Goal: Information Seeking & Learning: Learn about a topic

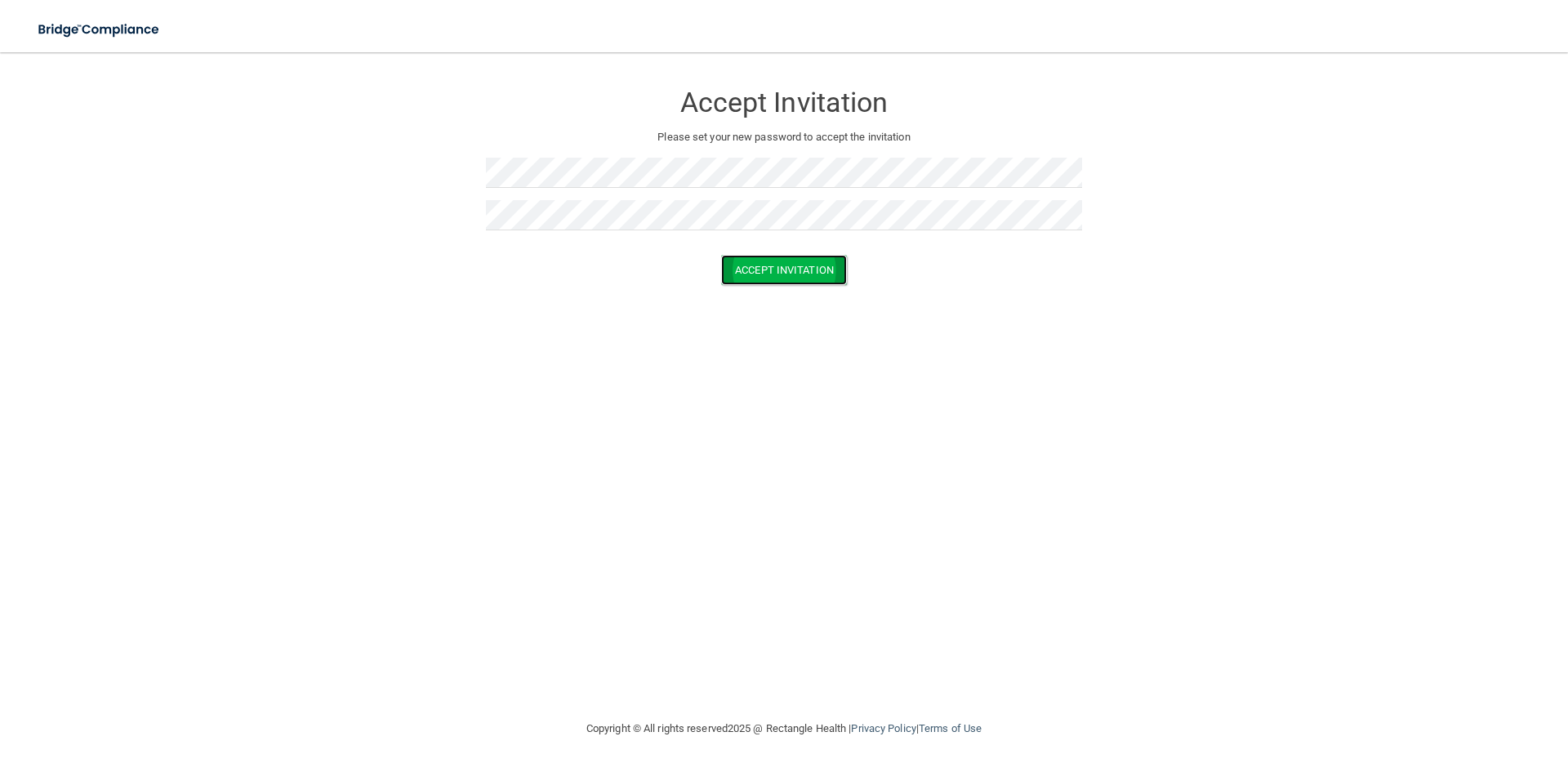
click at [758, 267] on button "Accept Invitation" at bounding box center [784, 270] width 126 height 30
click at [777, 287] on button "Accept Invitation" at bounding box center [784, 293] width 126 height 30
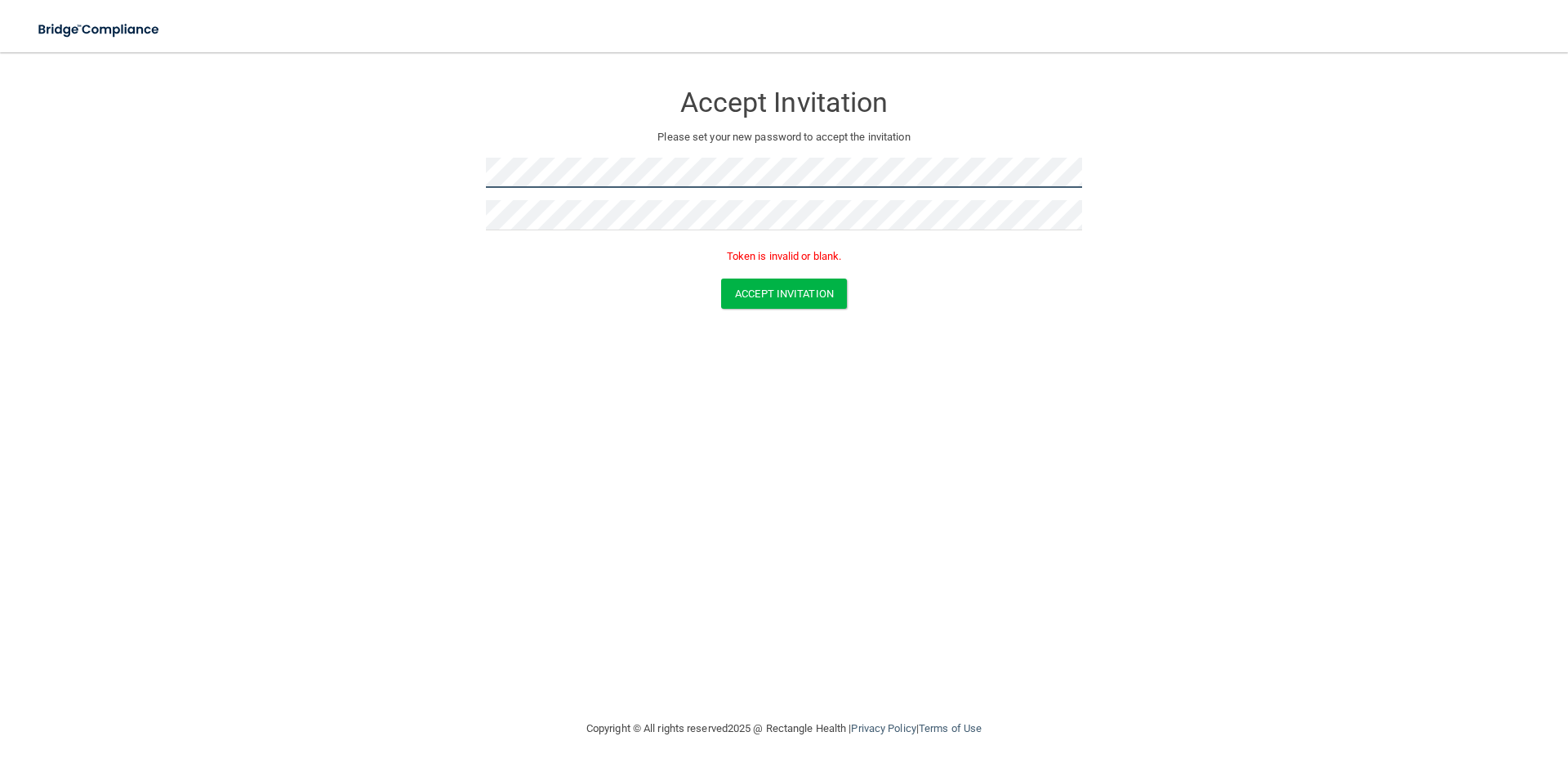
click at [306, 195] on form "Accept Invitation Please set your new password to accept the invitation Token i…" at bounding box center [784, 198] width 1502 height 260
click at [721, 279] on button "Accept Invitation" at bounding box center [784, 293] width 126 height 30
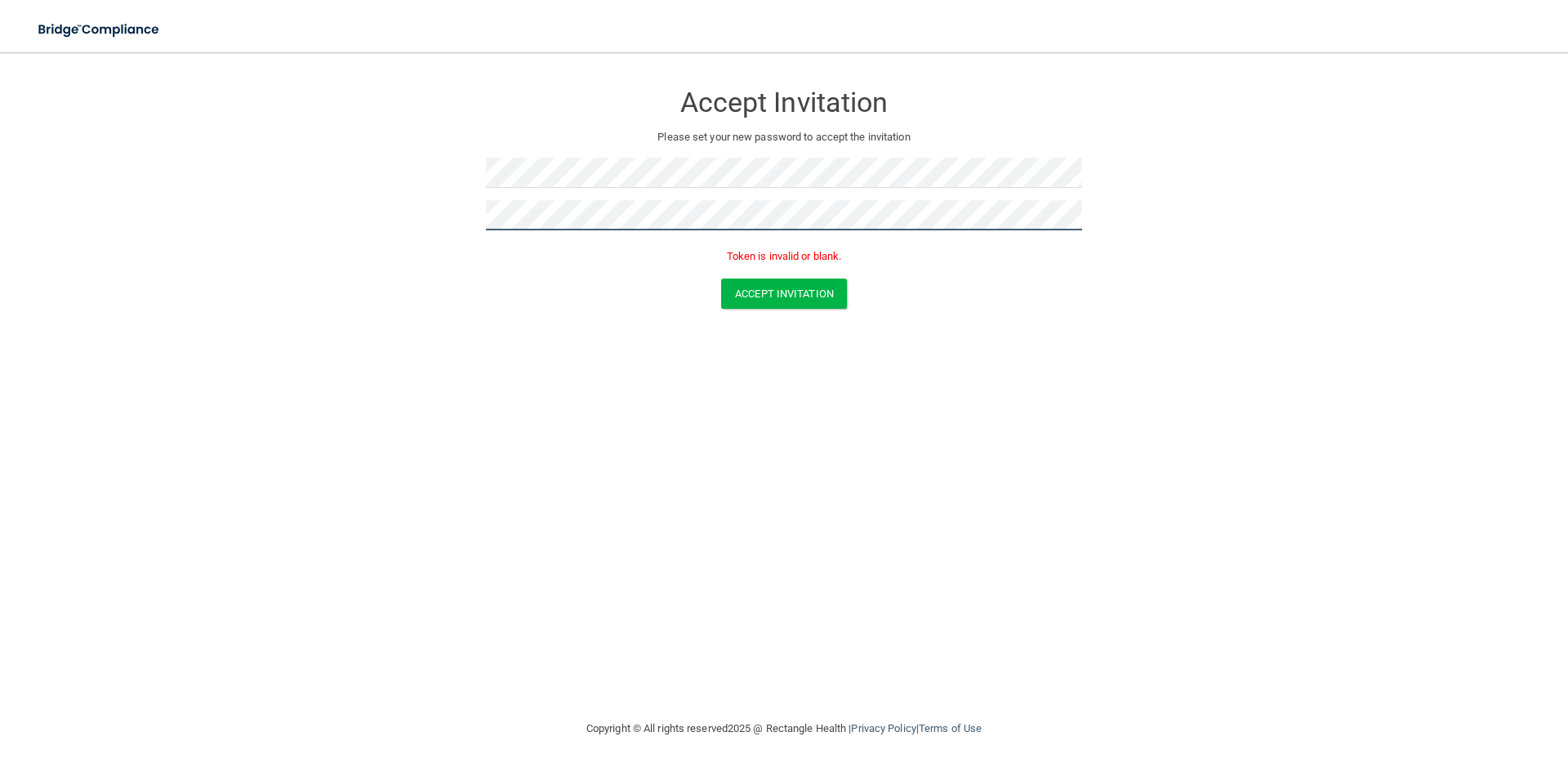
click at [721, 279] on button "Accept Invitation" at bounding box center [784, 293] width 126 height 30
drag, startPoint x: 810, startPoint y: 275, endPoint x: 804, endPoint y: 285, distance: 11.7
click at [804, 285] on form "Accept Invitation Please set your new password to accept the invitation Token i…" at bounding box center [784, 198] width 1502 height 260
click at [801, 292] on button "Accept Invitation" at bounding box center [784, 293] width 126 height 30
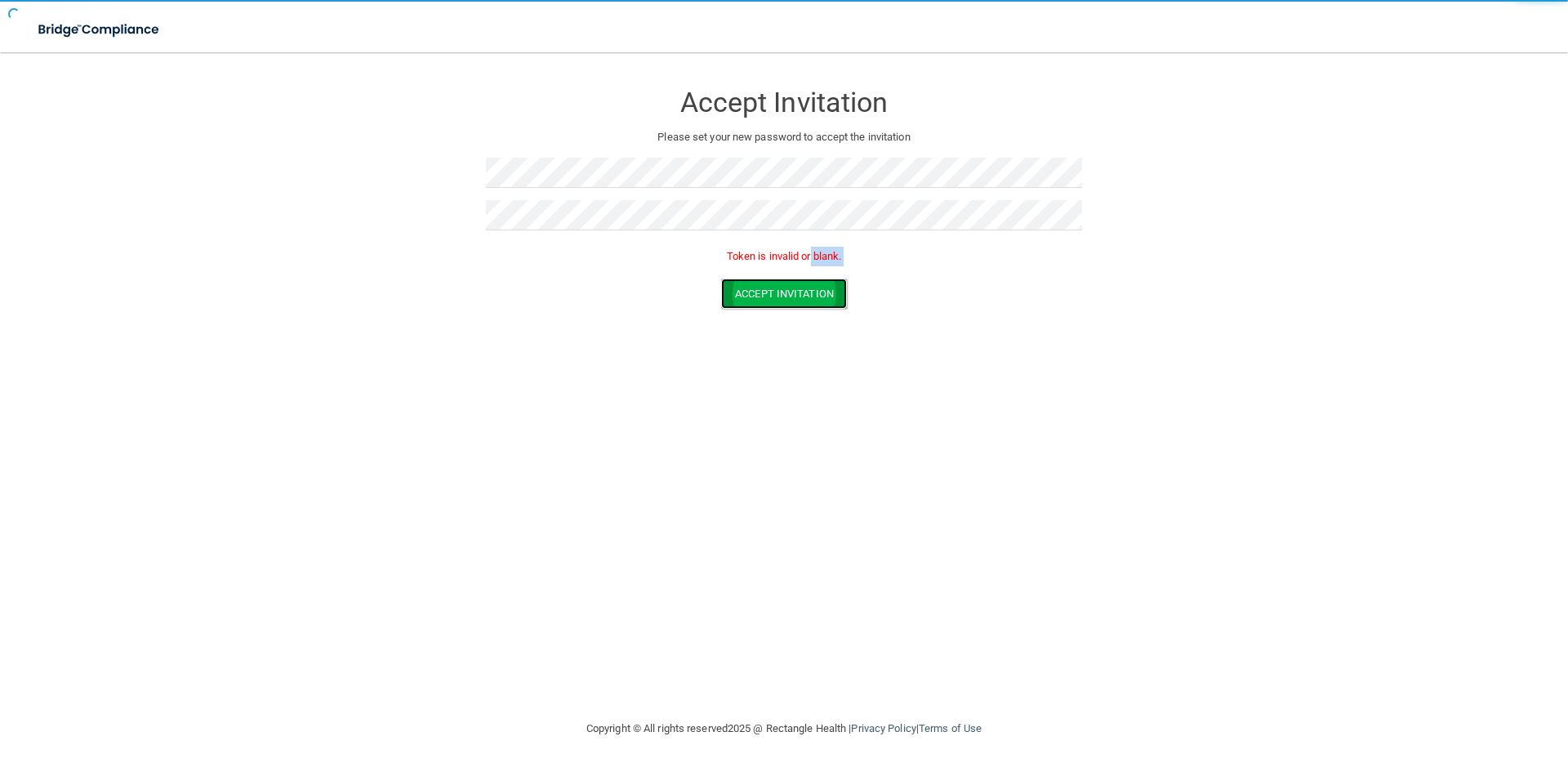
click at [804, 295] on button "Accept Invitation" at bounding box center [784, 293] width 126 height 30
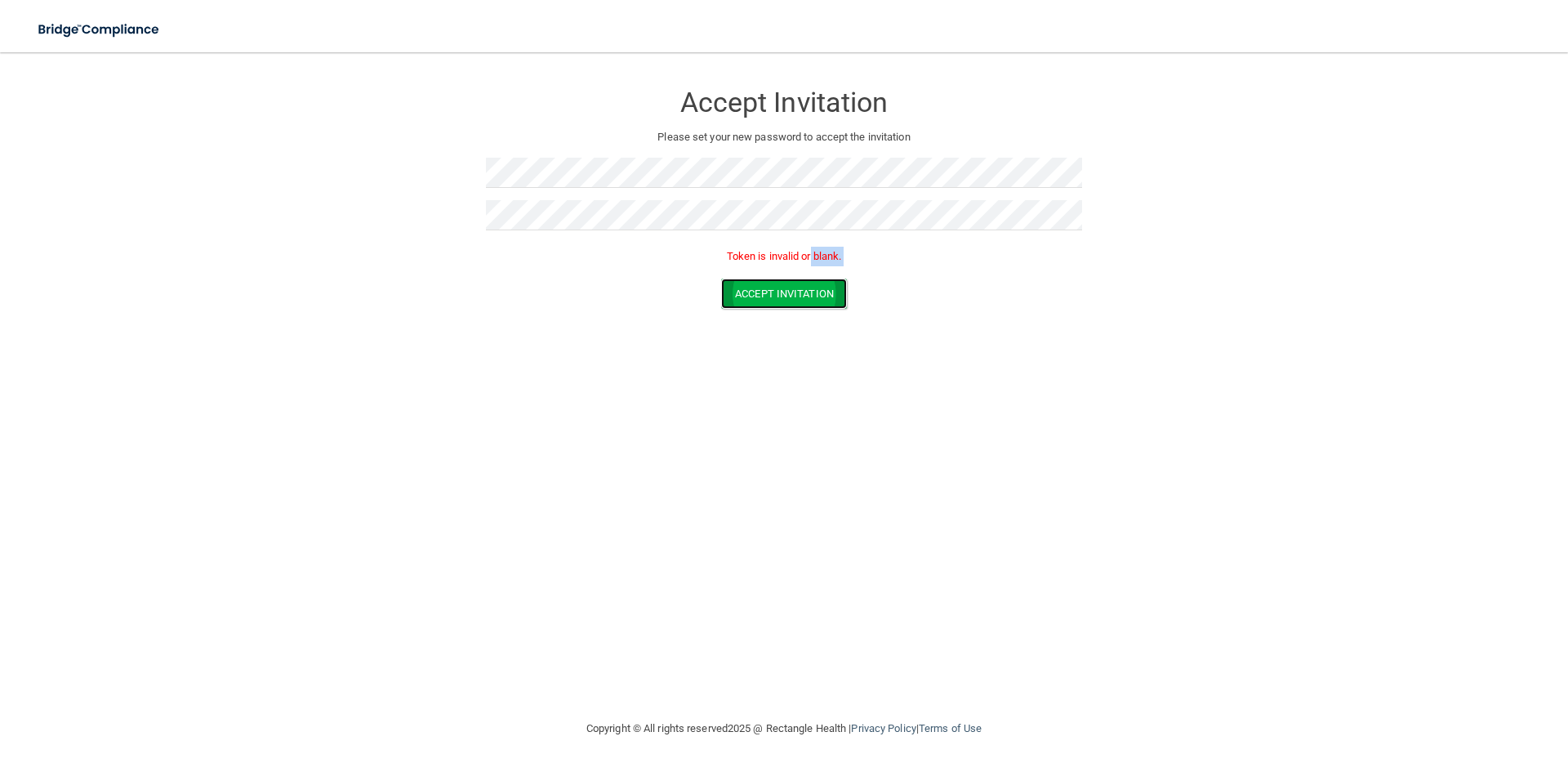
click at [805, 294] on button "Accept Invitation" at bounding box center [784, 293] width 126 height 30
click at [806, 294] on button "Accept Invitation" at bounding box center [784, 293] width 126 height 30
click at [786, 304] on button "Accept Invitation" at bounding box center [784, 293] width 126 height 30
click at [875, 432] on div "Accept Invitation Please set your new password to accept the invitation Token i…" at bounding box center [784, 386] width 1502 height 634
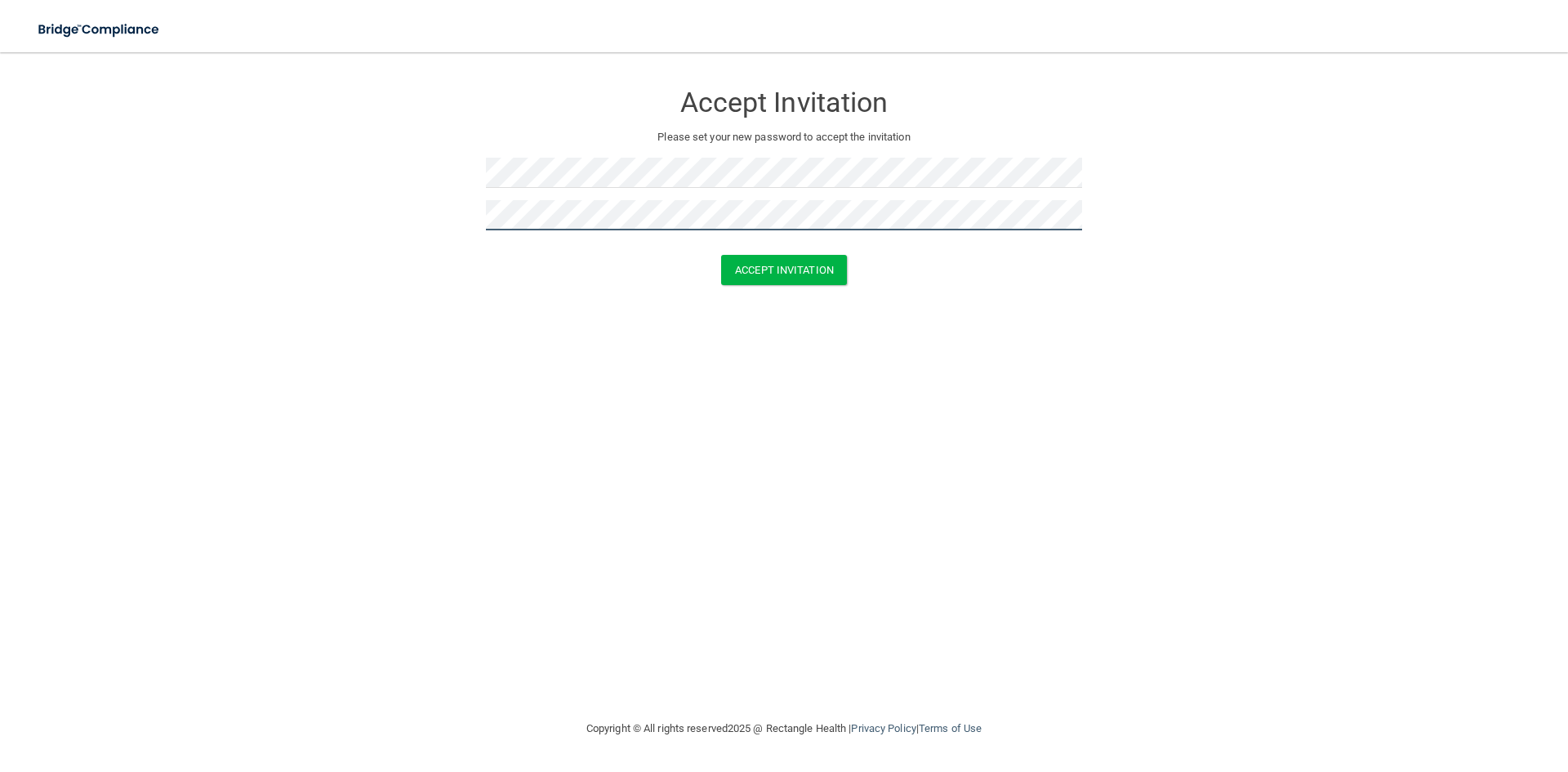
click at [721, 255] on button "Accept Invitation" at bounding box center [784, 270] width 126 height 30
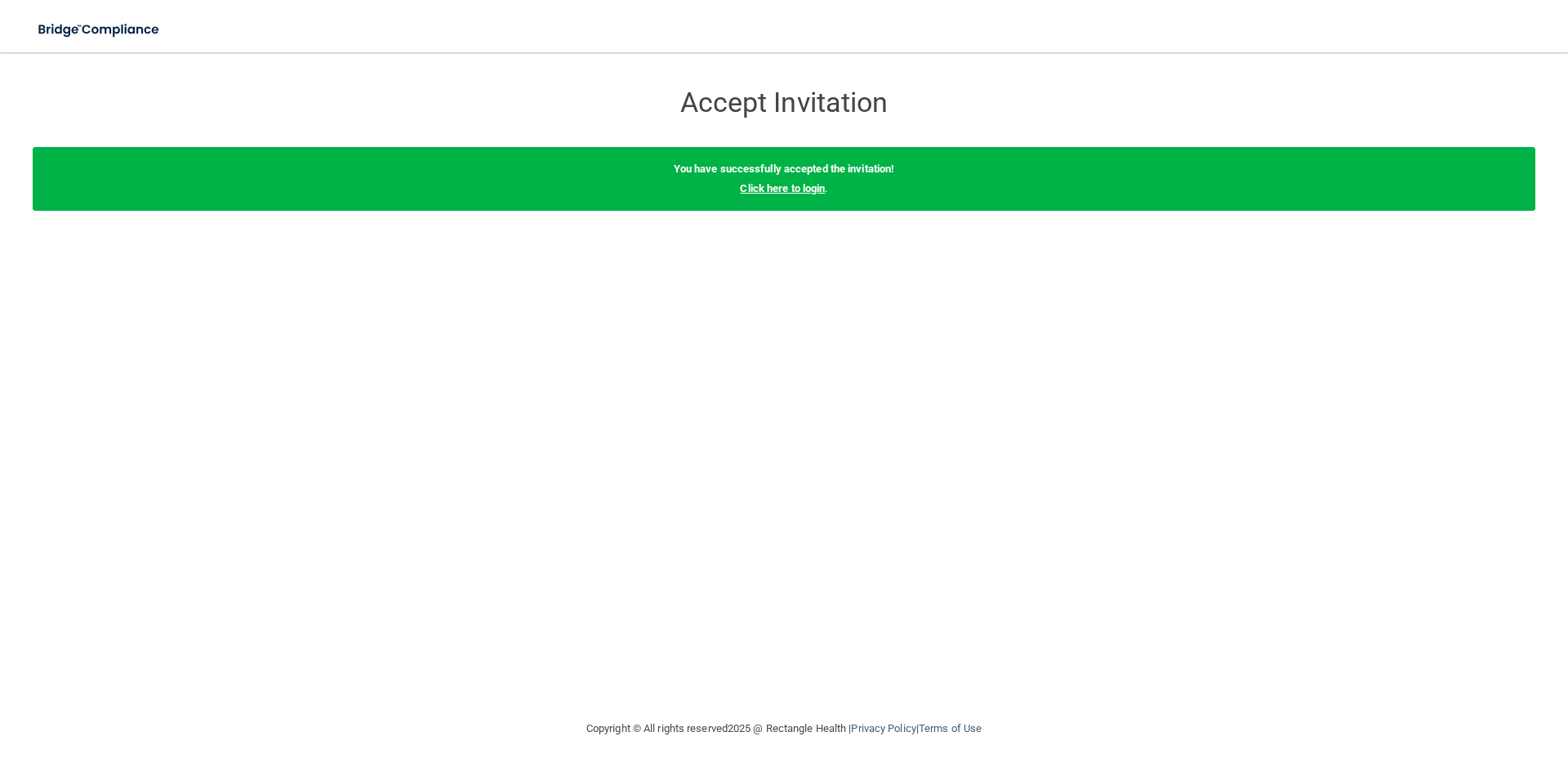
click at [809, 188] on link "Click here to login" at bounding box center [782, 188] width 85 height 12
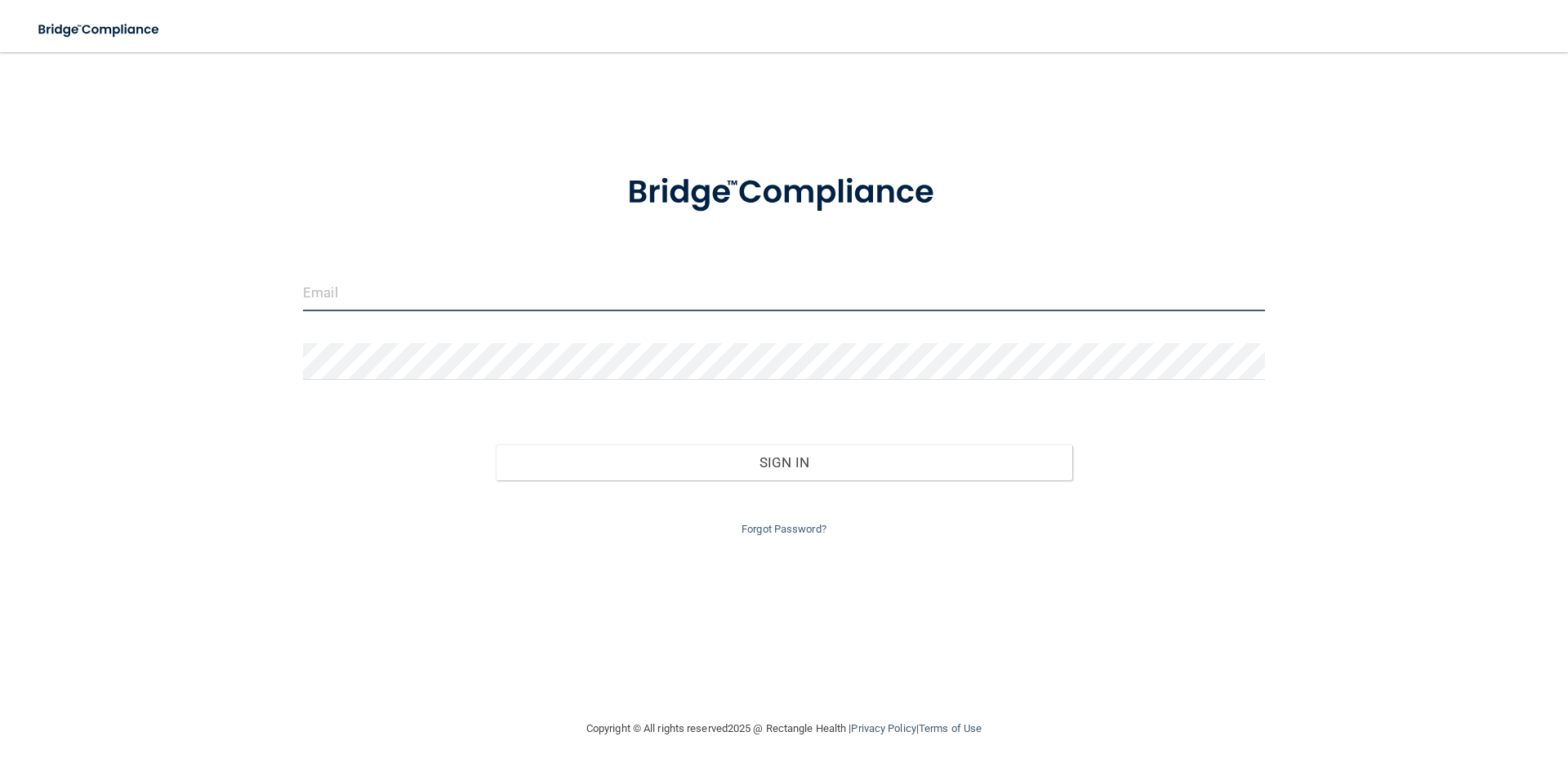
click at [334, 291] on input "email" at bounding box center [784, 293] width 962 height 36
click at [354, 297] on input "email" at bounding box center [784, 293] width 962 height 36
type input "[EMAIL_ADDRESS][PERSON_NAME][DOMAIN_NAME]"
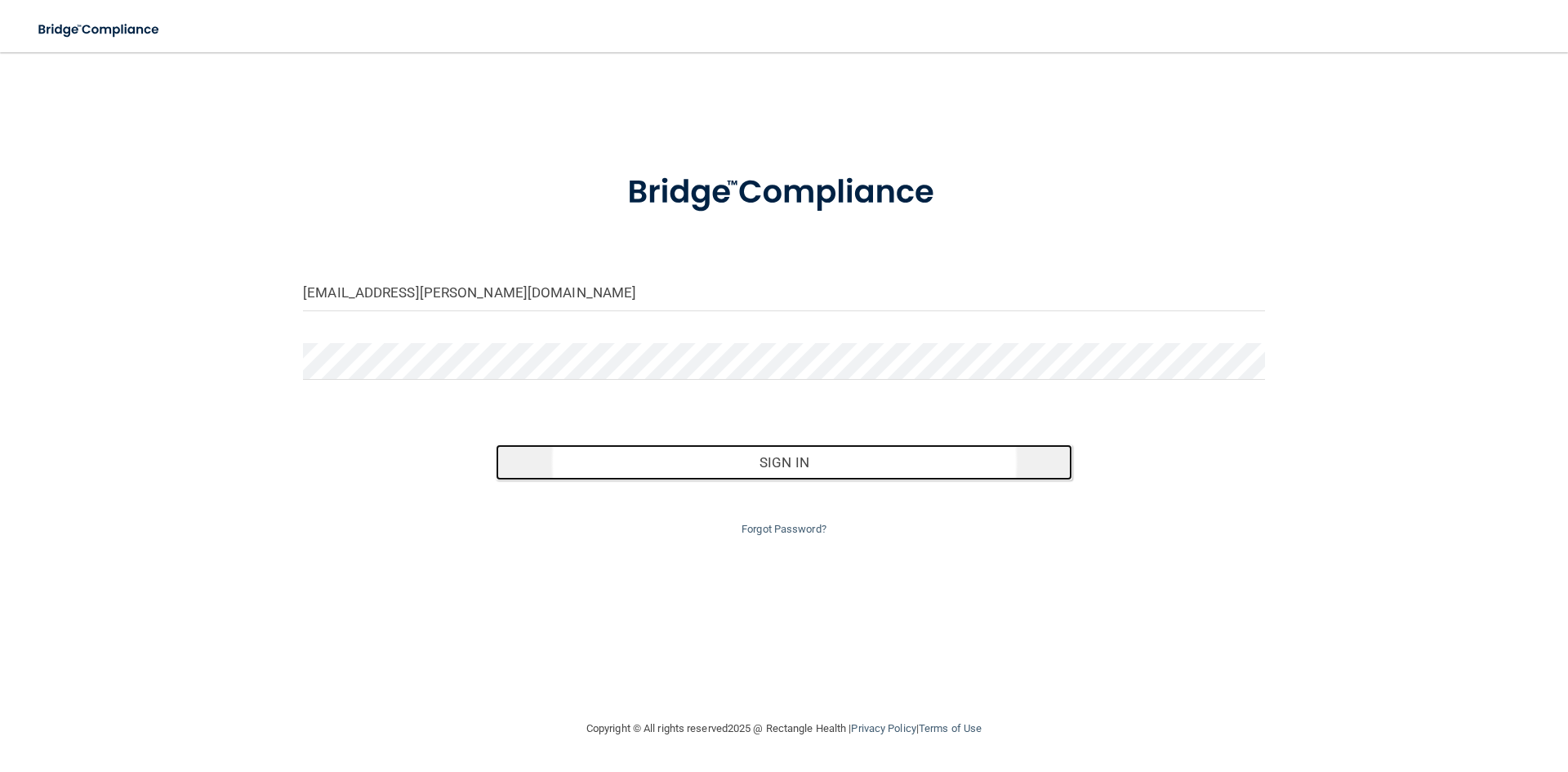
click at [813, 458] on button "Sign In" at bounding box center [784, 462] width 578 height 36
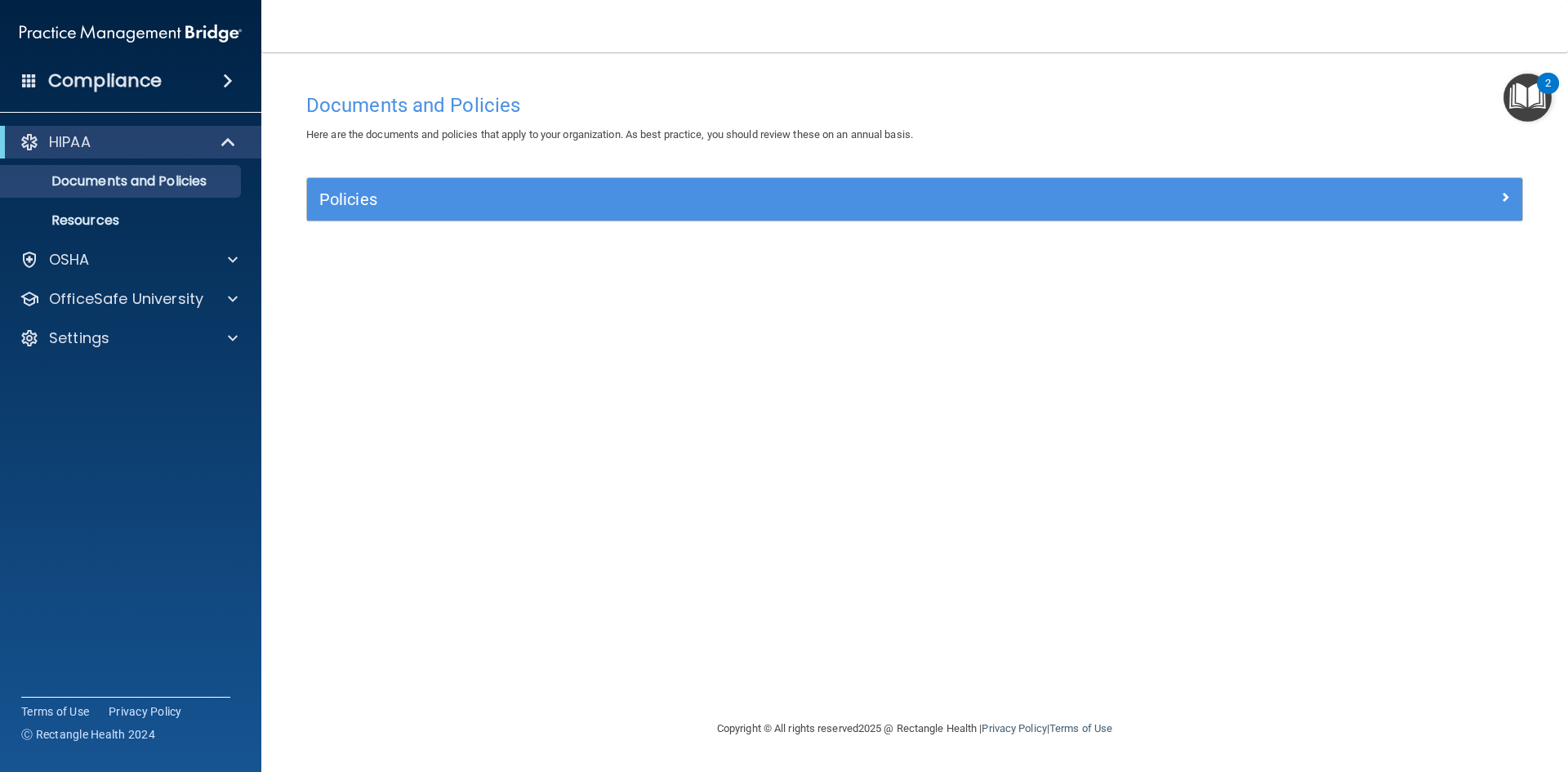
click at [228, 89] on span at bounding box center [228, 81] width 10 height 20
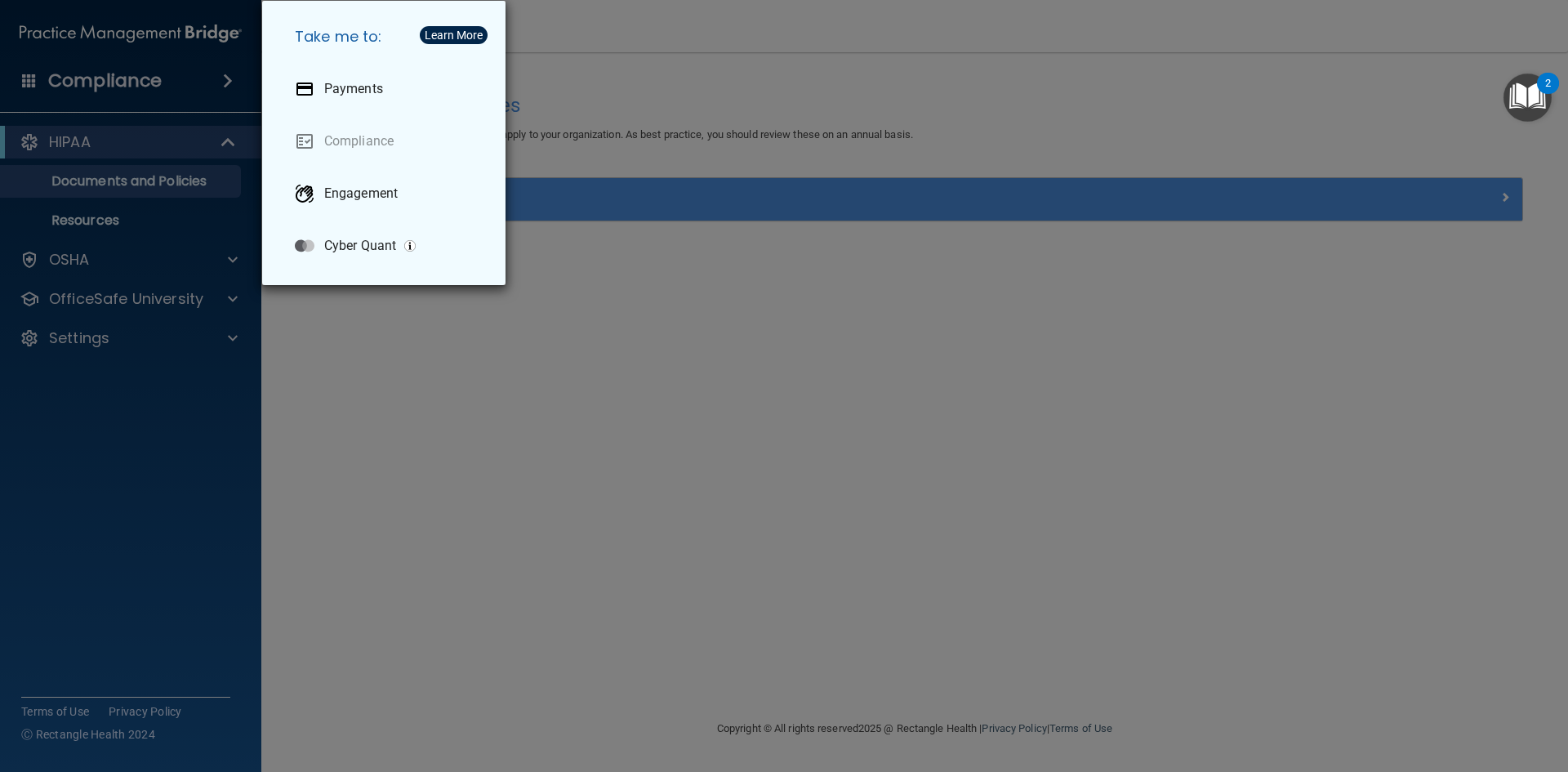
click at [1201, 5] on div "Take me to: Payments Compliance Engagement Cyber Quant" at bounding box center [784, 386] width 1568 height 772
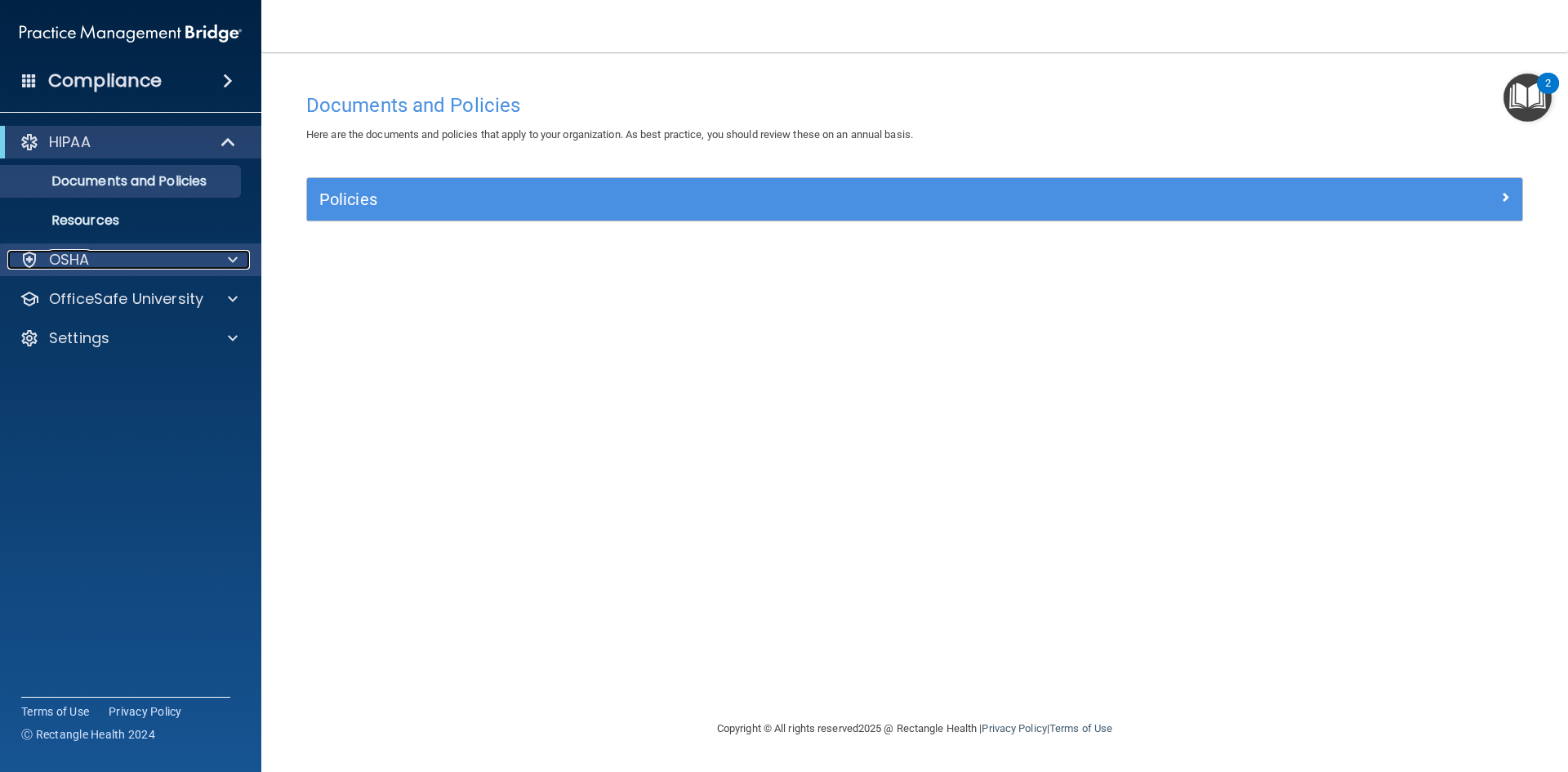
click at [232, 257] on span at bounding box center [232, 260] width 10 height 20
click at [231, 261] on span at bounding box center [232, 260] width 10 height 20
click at [233, 98] on div "Compliance HIPAA Documents and Policies Report an Incident Business Associates …" at bounding box center [130, 386] width 261 height 772
click at [232, 80] on span at bounding box center [228, 81] width 10 height 20
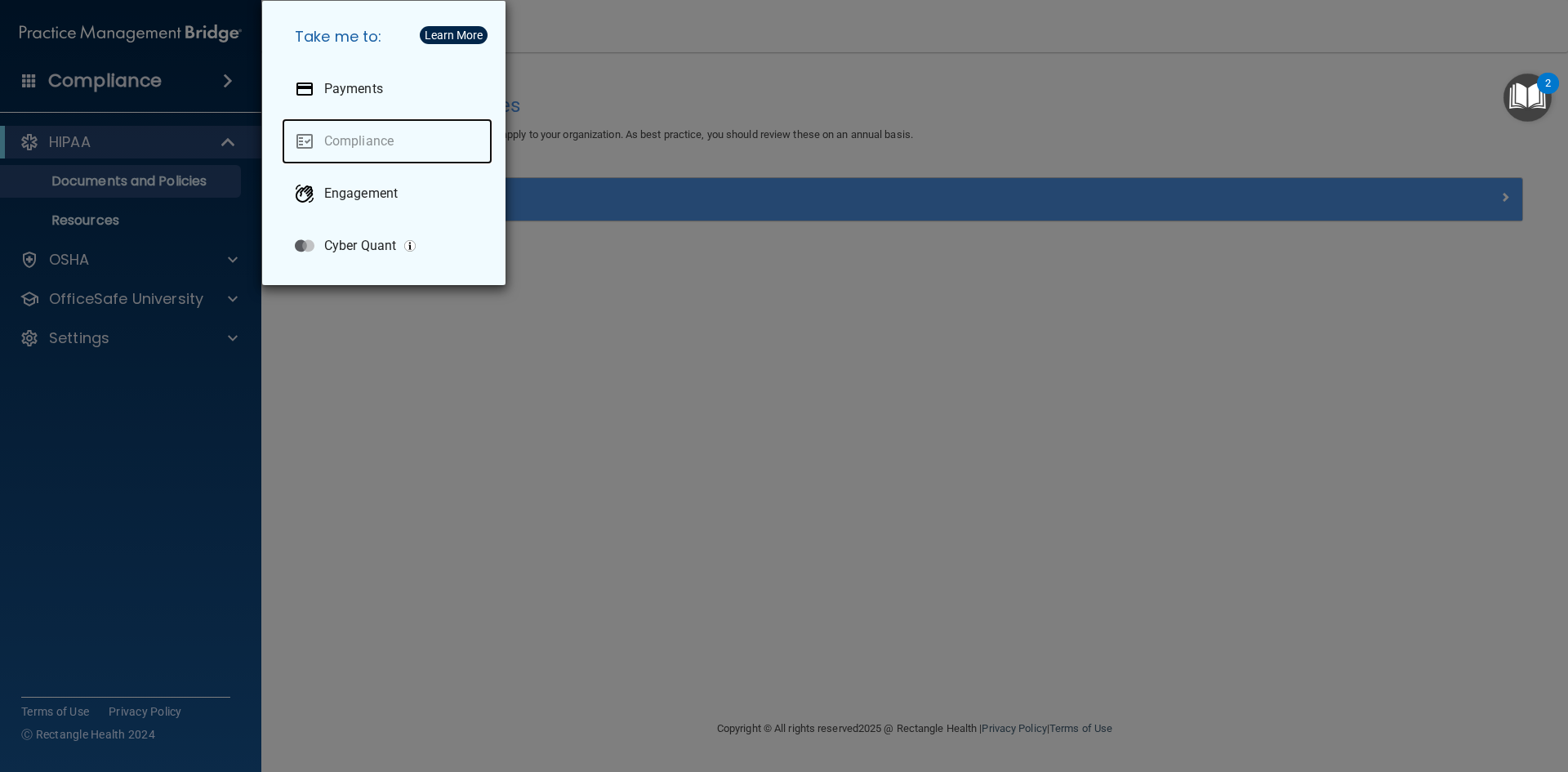
click at [366, 145] on link "Compliance" at bounding box center [386, 141] width 210 height 46
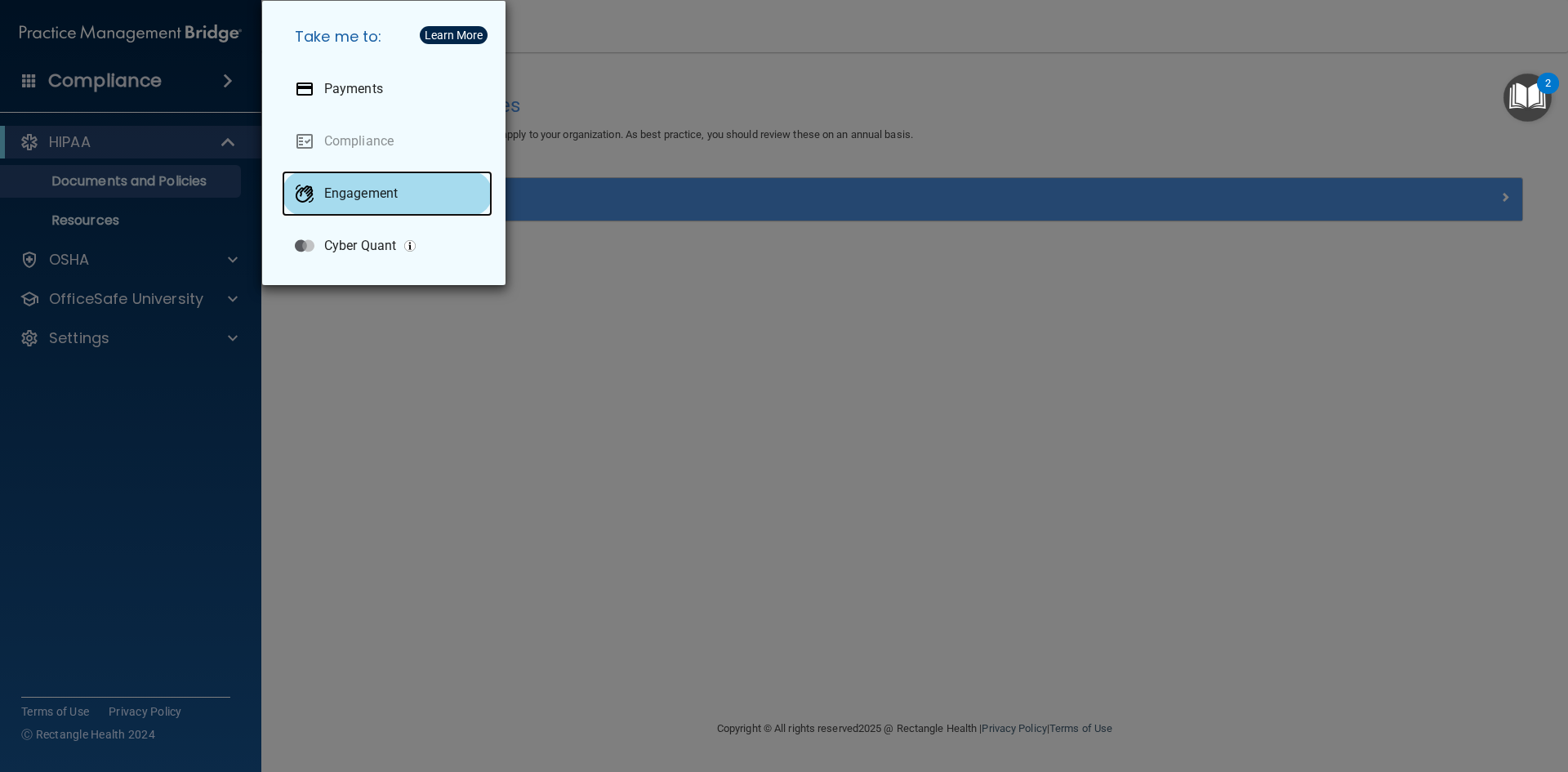
click at [347, 195] on p "Engagement" at bounding box center [361, 193] width 74 height 16
click at [594, 36] on div "Take me to: Payments Compliance Engagement Cyber Quant" at bounding box center [784, 386] width 1568 height 772
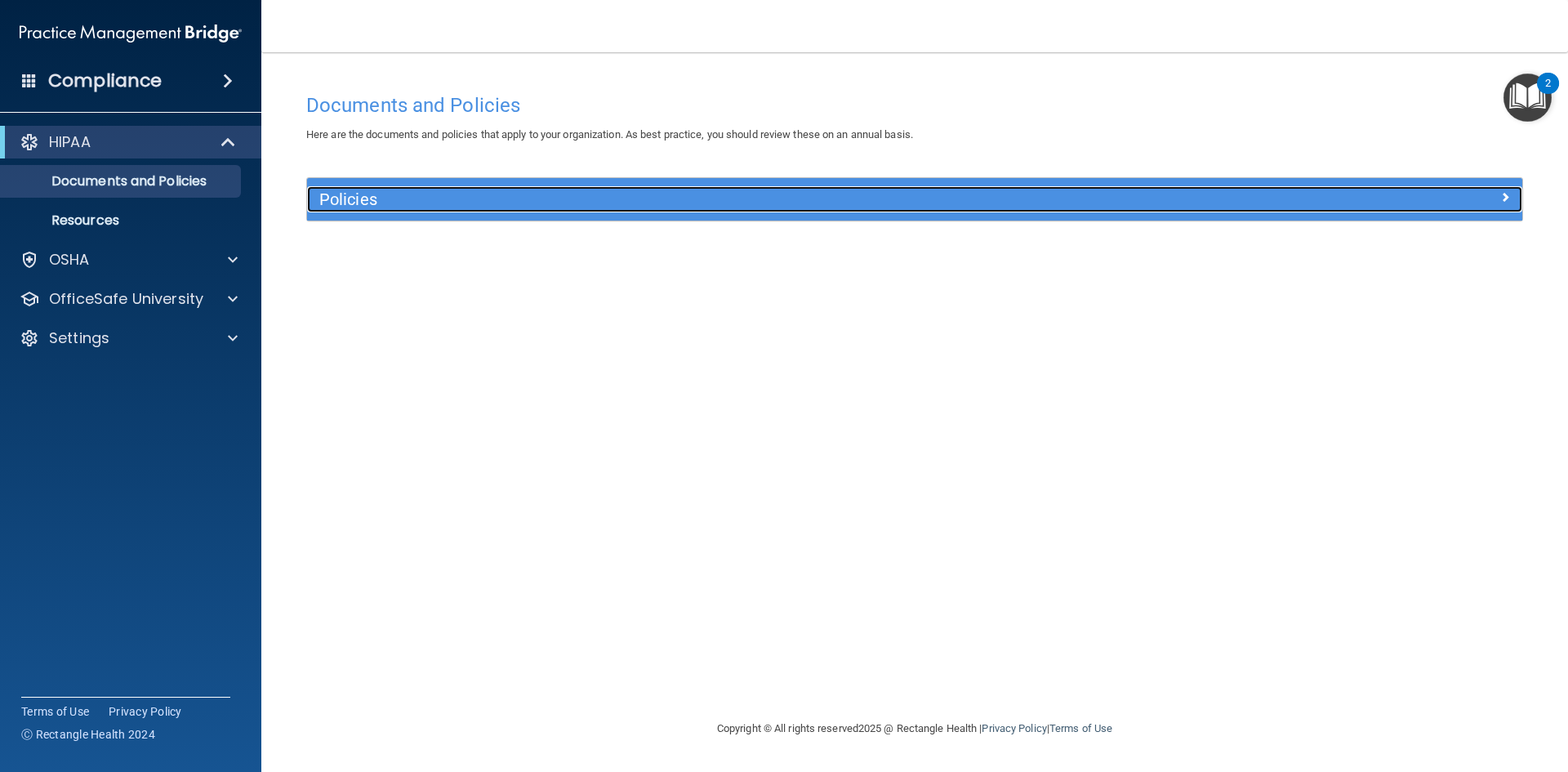
click at [430, 206] on h5 "Policies" at bounding box center [762, 200] width 886 height 18
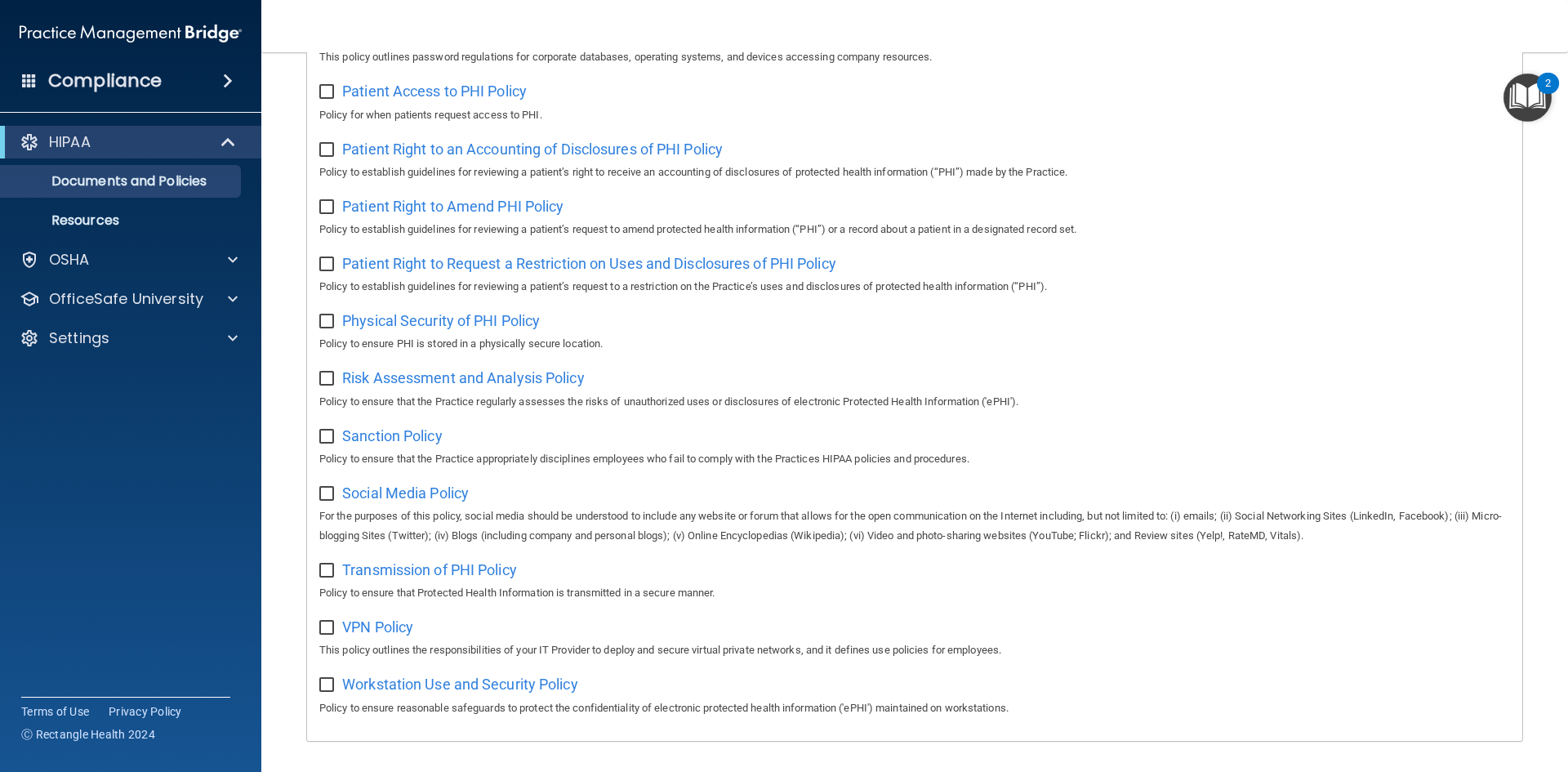
scroll to position [867, 0]
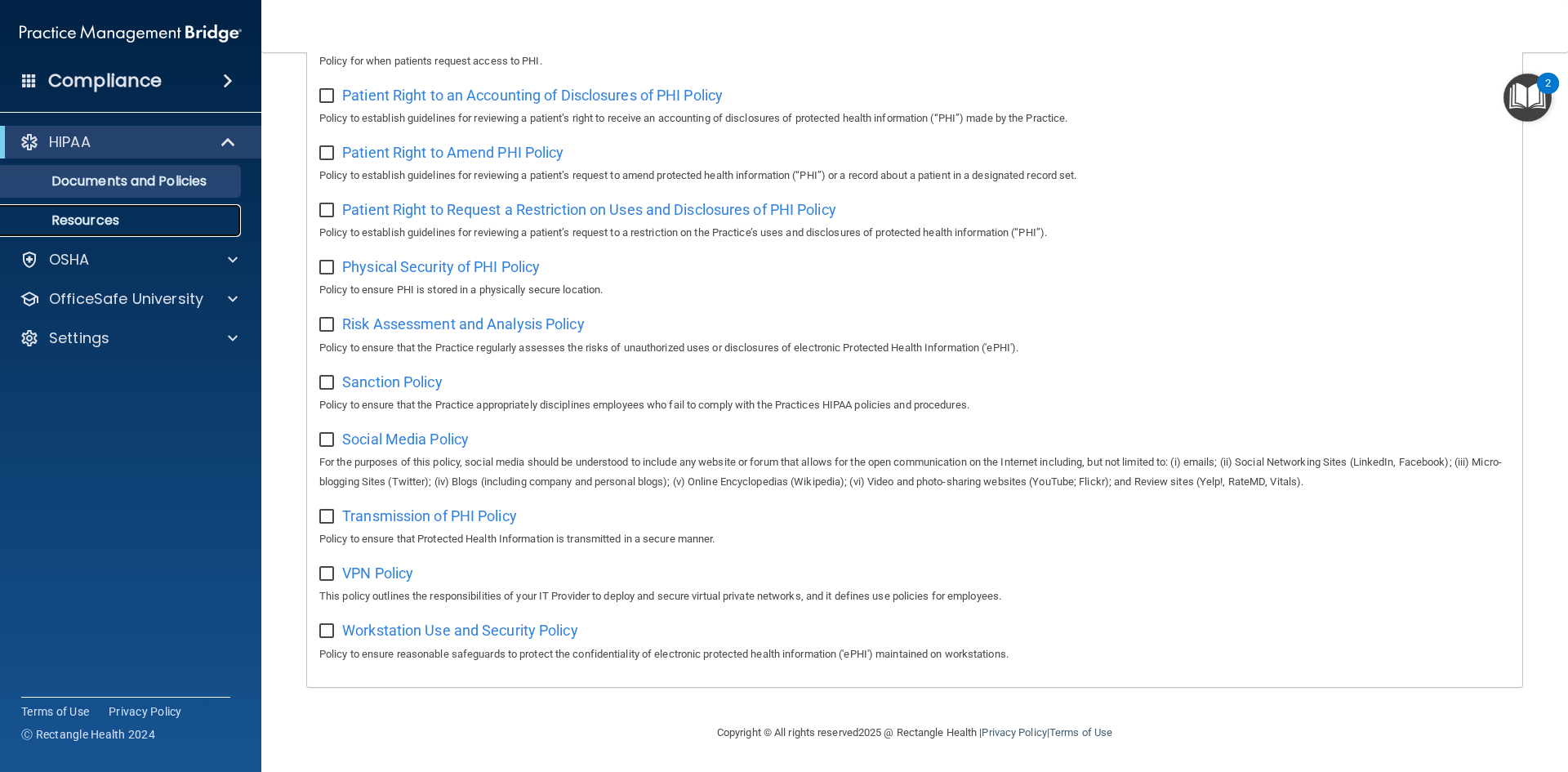
click at [101, 214] on p "Resources" at bounding box center [122, 221] width 223 height 16
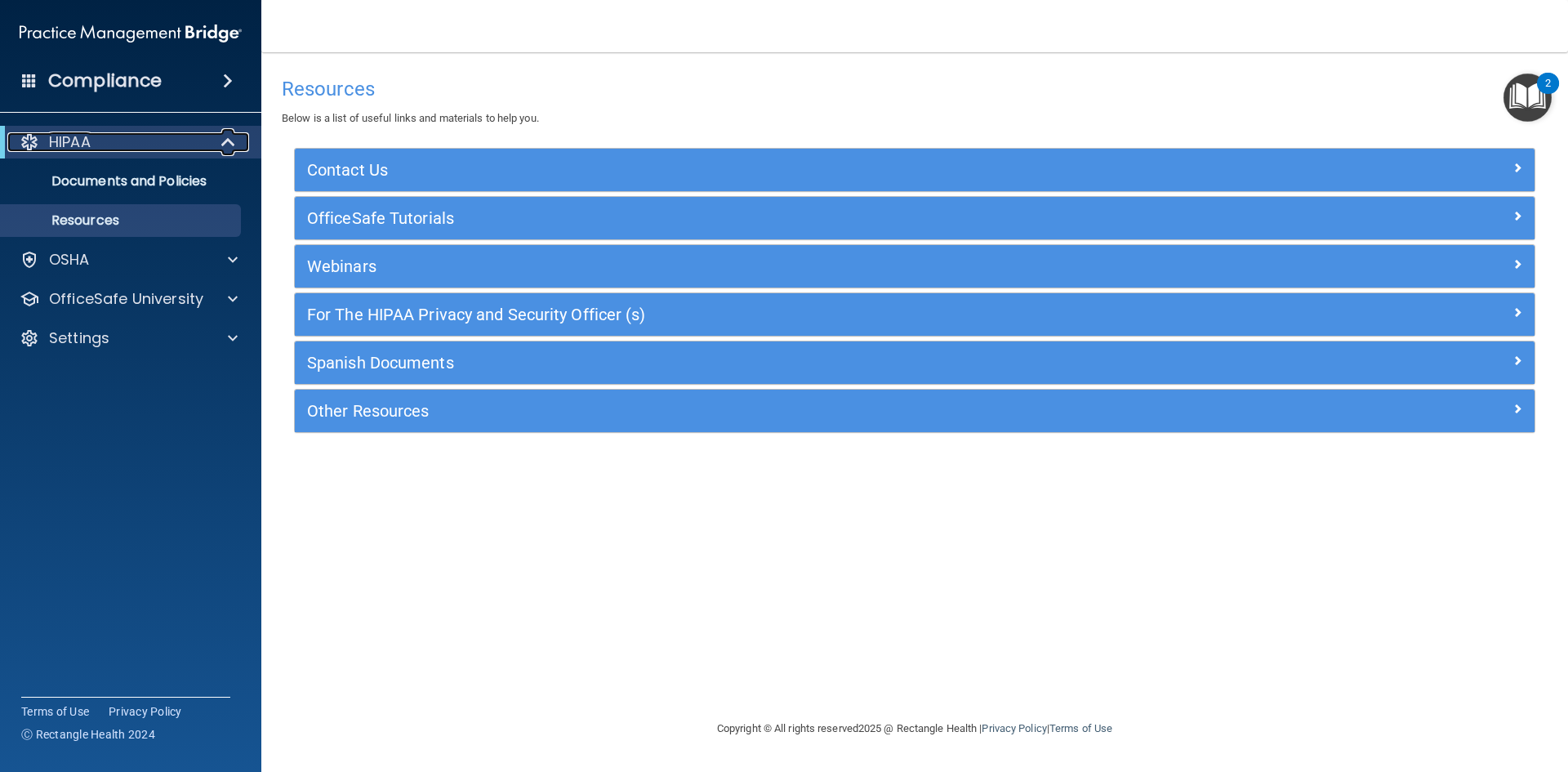
click at [229, 144] on span at bounding box center [230, 142] width 14 height 20
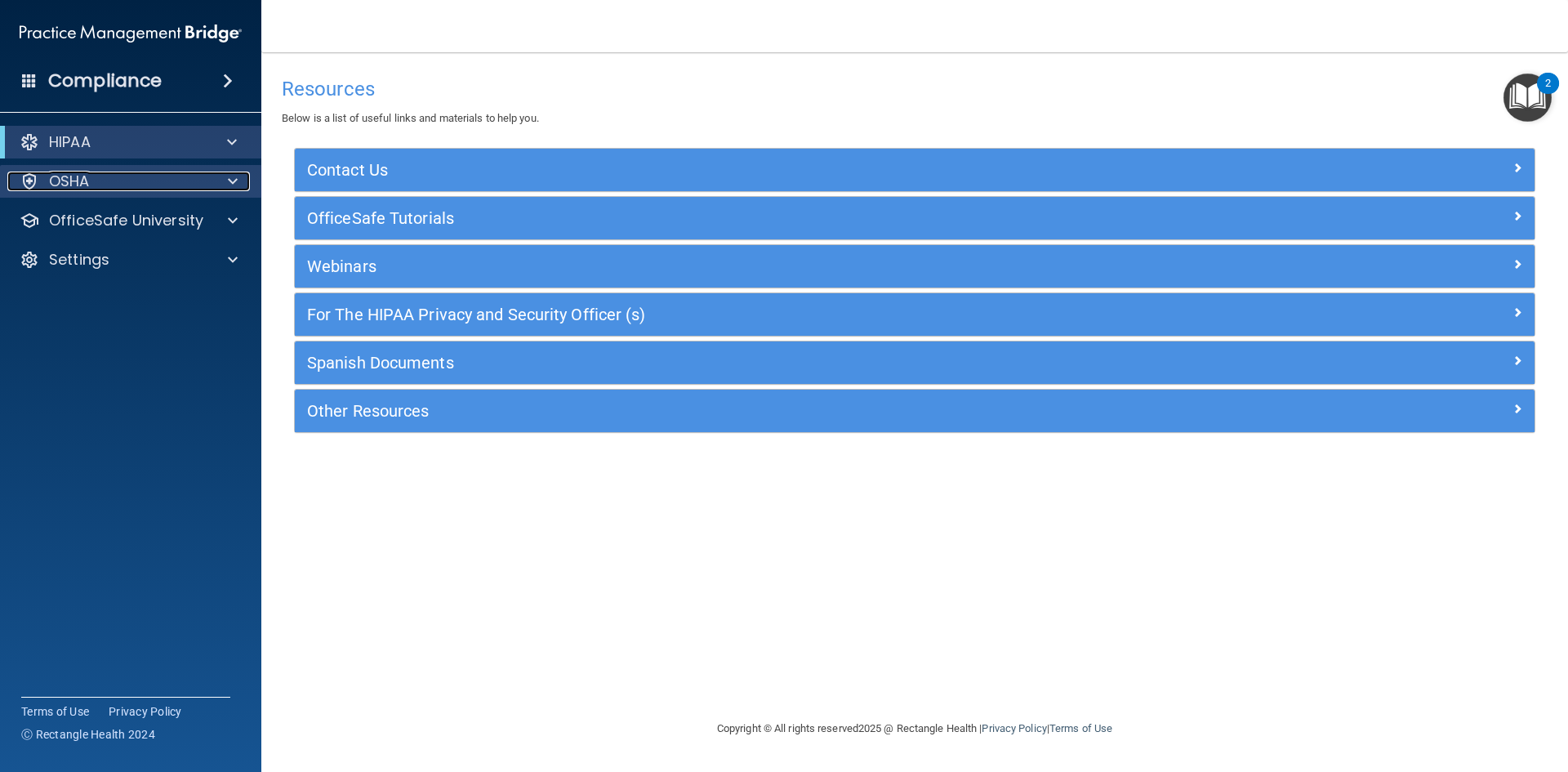
click at [231, 183] on span at bounding box center [232, 181] width 10 height 20
click at [231, 185] on span at bounding box center [232, 181] width 10 height 20
click at [200, 26] on img at bounding box center [131, 34] width 222 height 33
click at [1534, 102] on img "Open Resource Center, 2 new notifications" at bounding box center [1527, 98] width 48 height 48
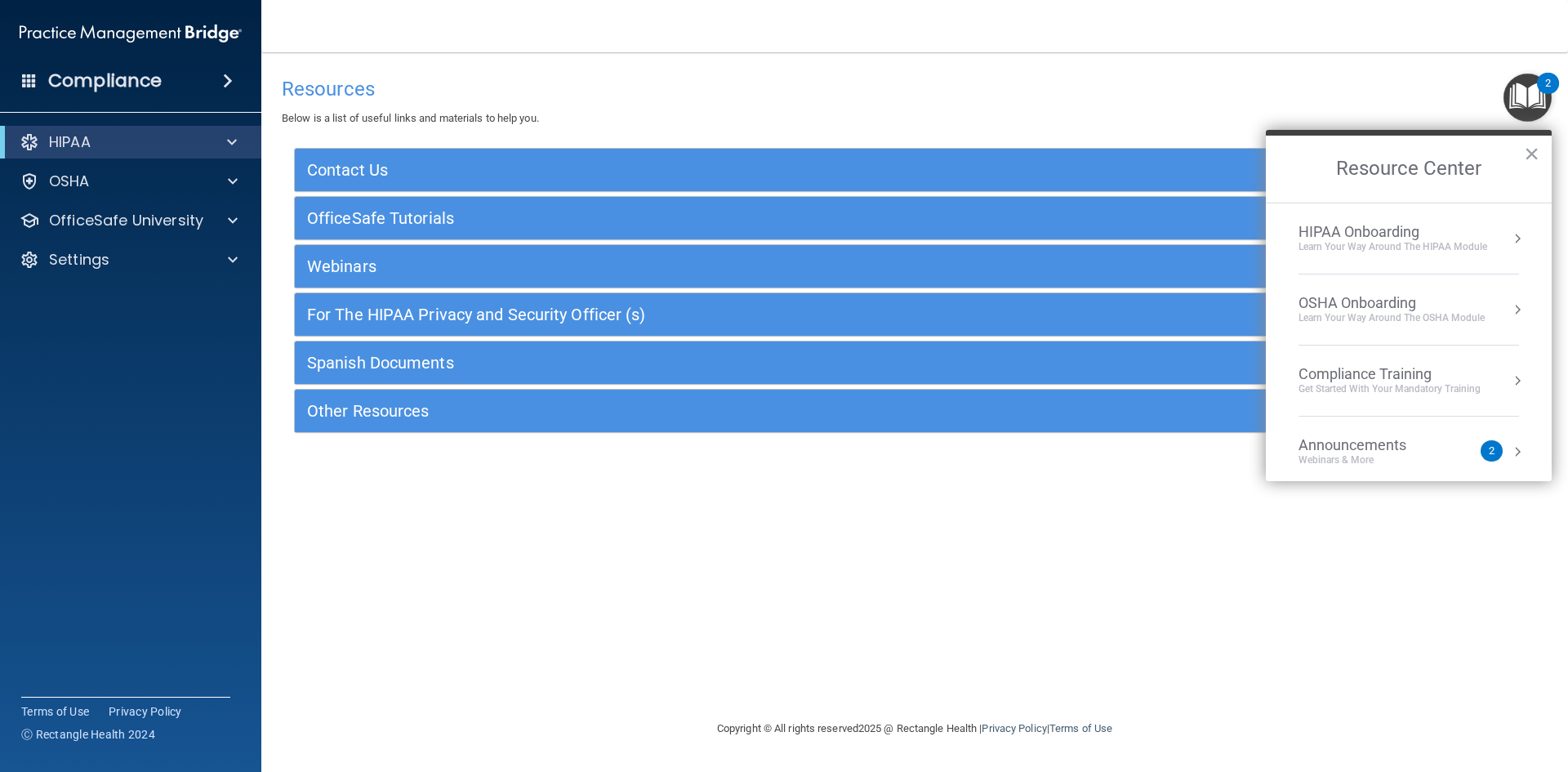
scroll to position [91, 0]
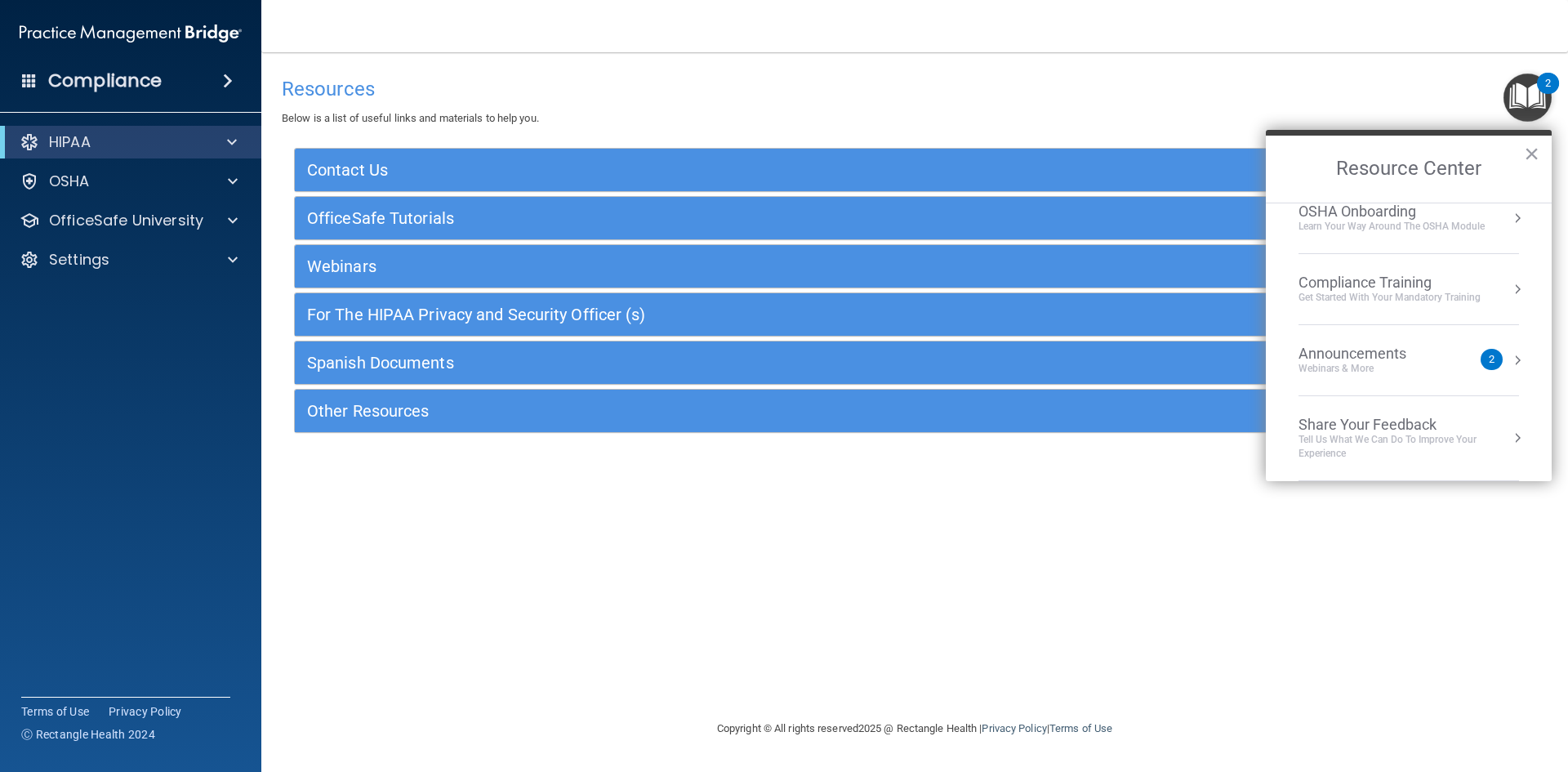
click at [1426, 345] on div "Announcements" at bounding box center [1368, 354] width 140 height 18
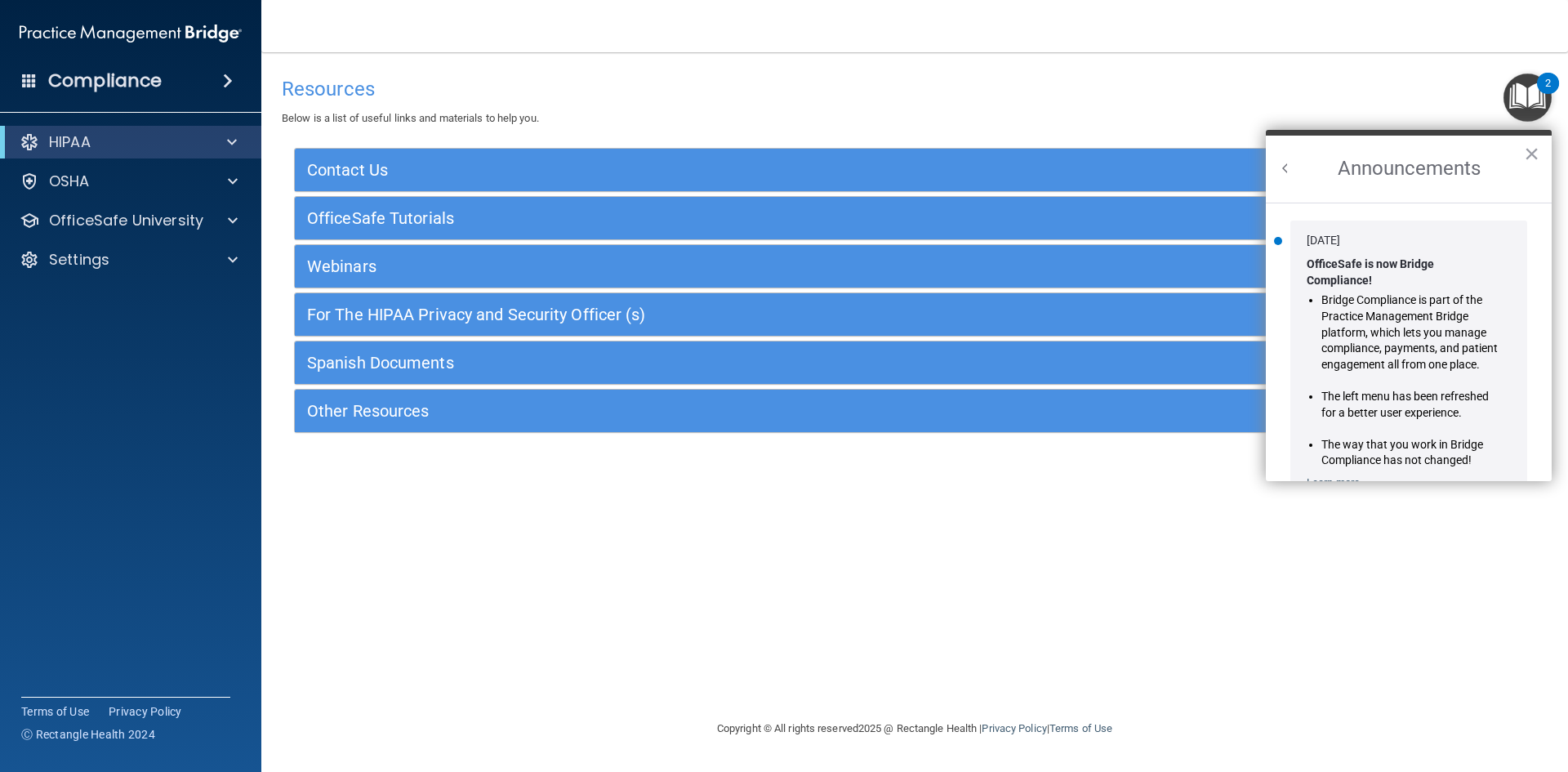
scroll to position [0, 0]
click at [1274, 165] on h2 "Announcements" at bounding box center [1409, 169] width 286 height 67
click at [1284, 164] on button "Back to Resource Center Home" at bounding box center [1286, 169] width 16 height 16
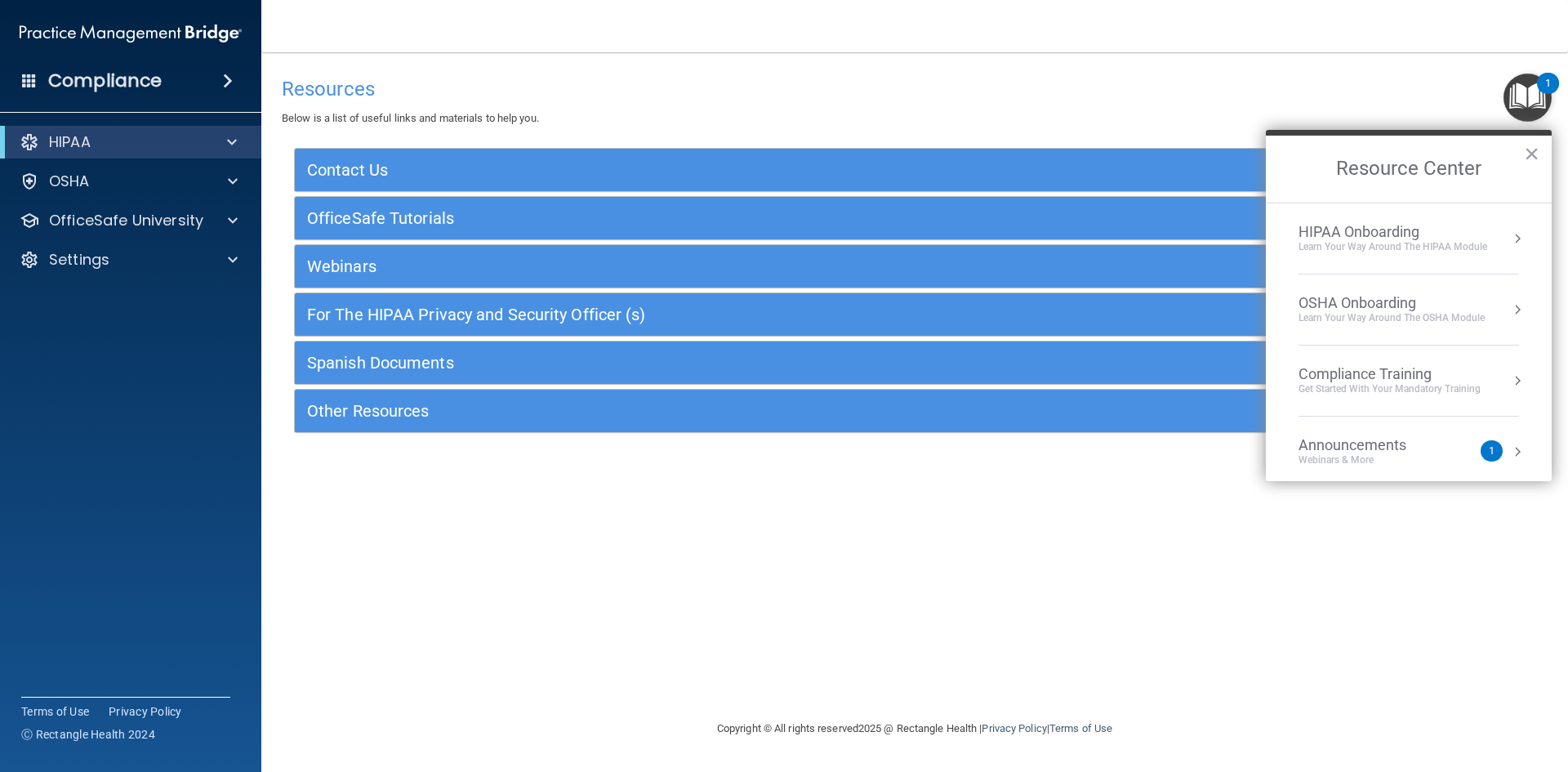
click at [1434, 238] on div "HIPAA Onboarding" at bounding box center [1392, 232] width 189 height 18
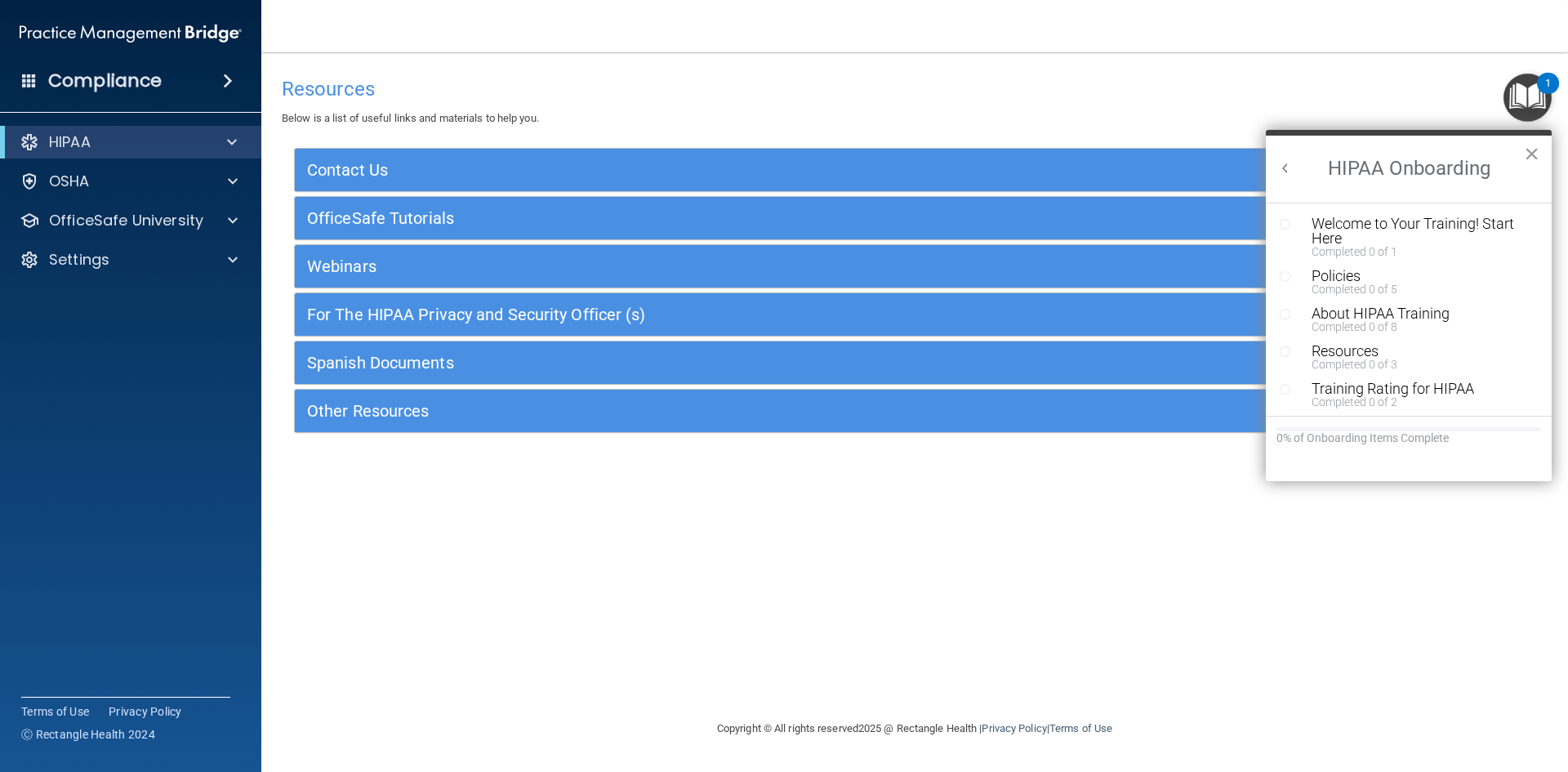
click at [1539, 160] on button "×" at bounding box center [1531, 153] width 15 height 26
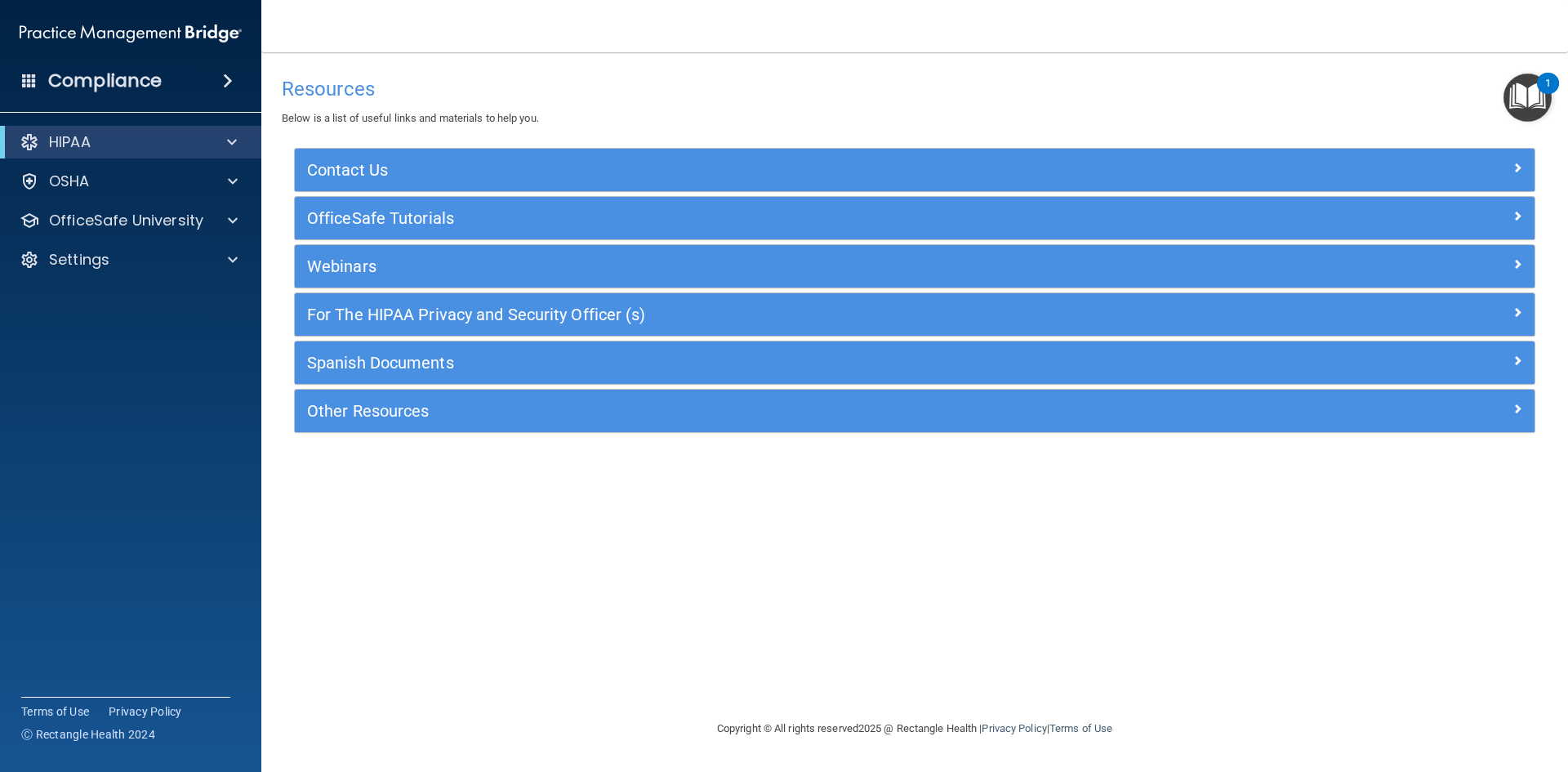
click at [229, 84] on span at bounding box center [228, 81] width 10 height 20
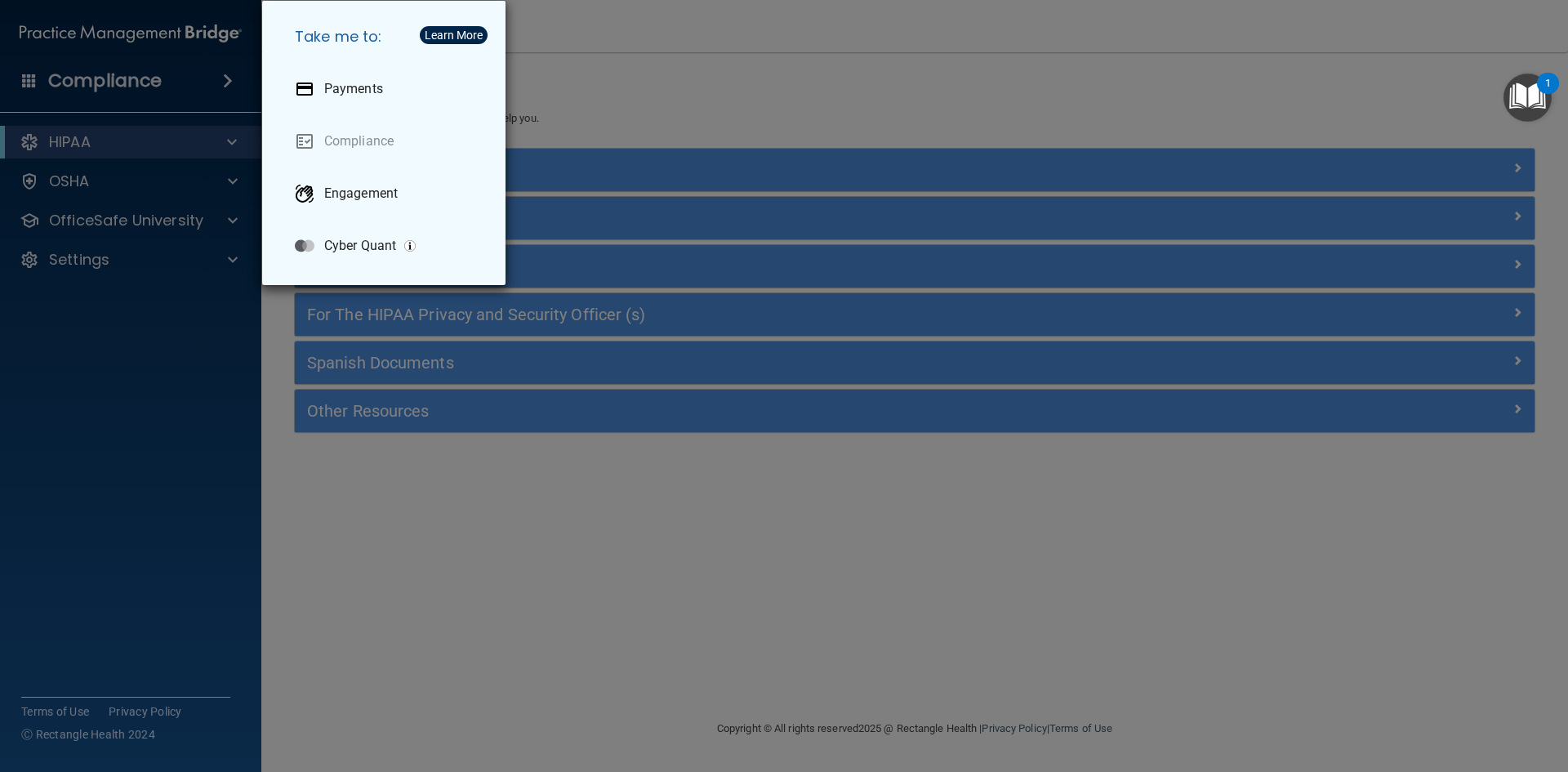
click at [230, 83] on div "Take me to: Payments Compliance Engagement Cyber Quant" at bounding box center [784, 386] width 1568 height 772
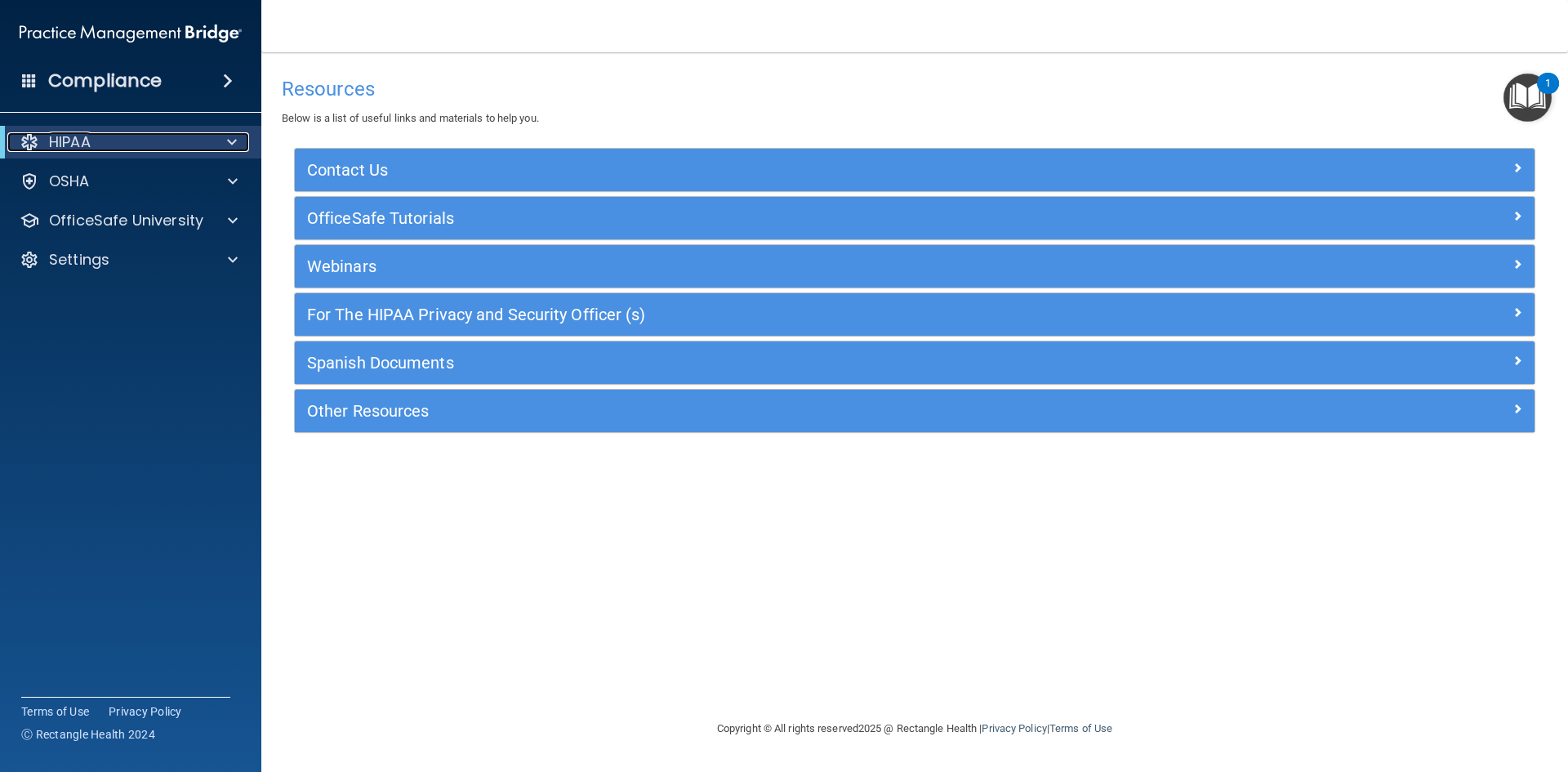
click at [215, 146] on div at bounding box center [229, 142] width 40 height 20
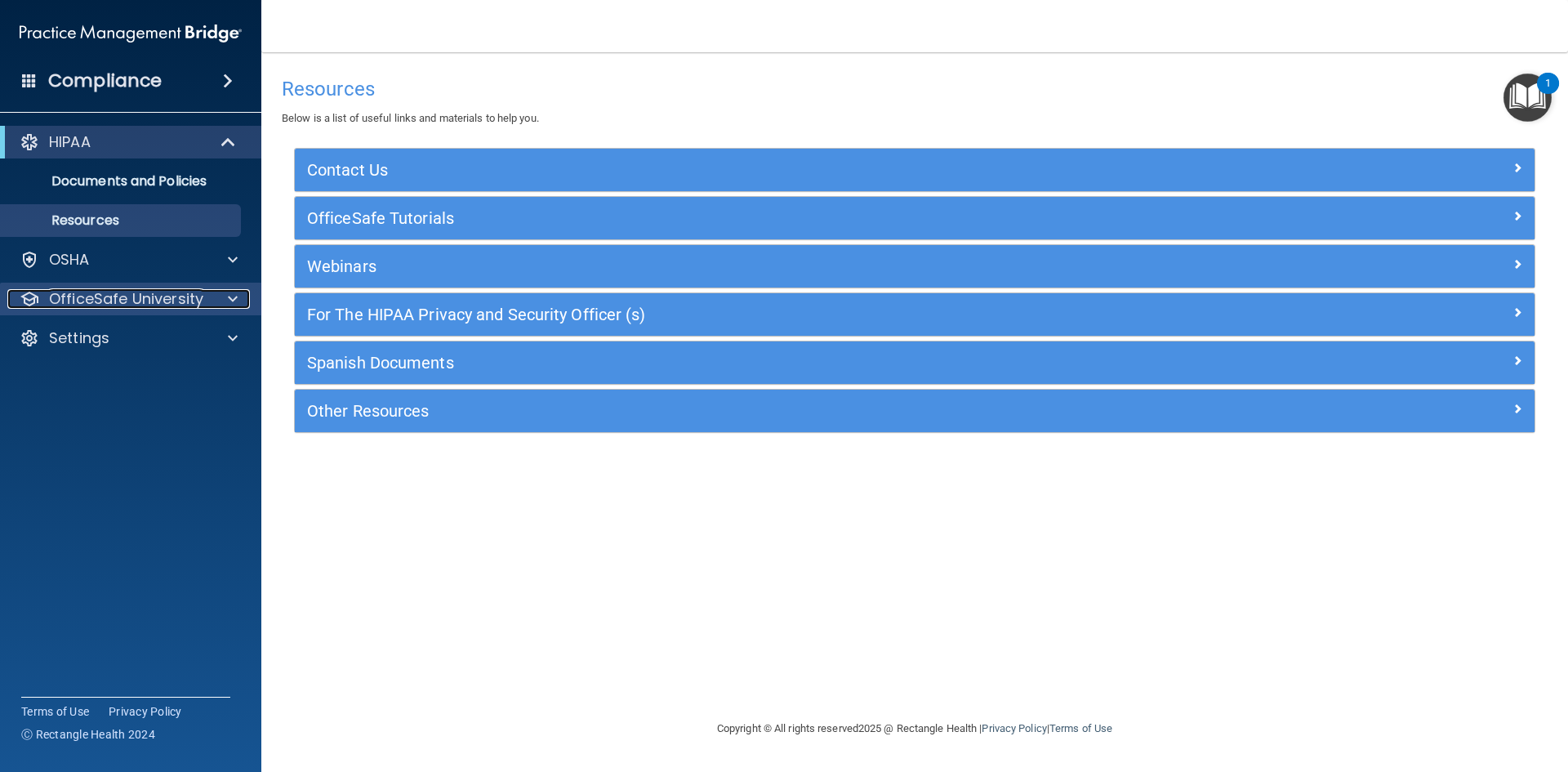
click at [187, 302] on p "OfficeSafe University" at bounding box center [126, 299] width 154 height 20
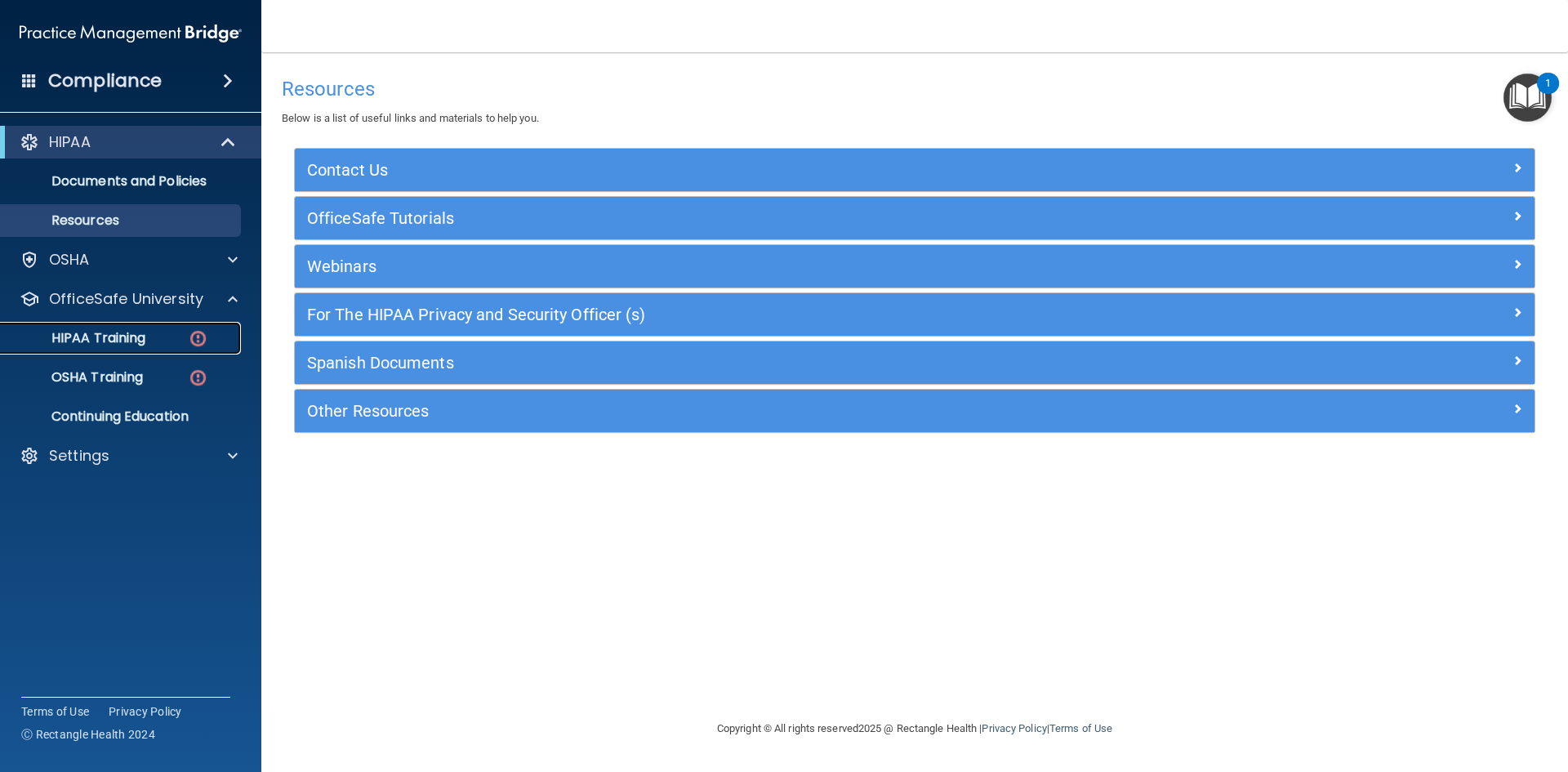
click at [132, 346] on link "HIPAA Training" at bounding box center [112, 338] width 257 height 33
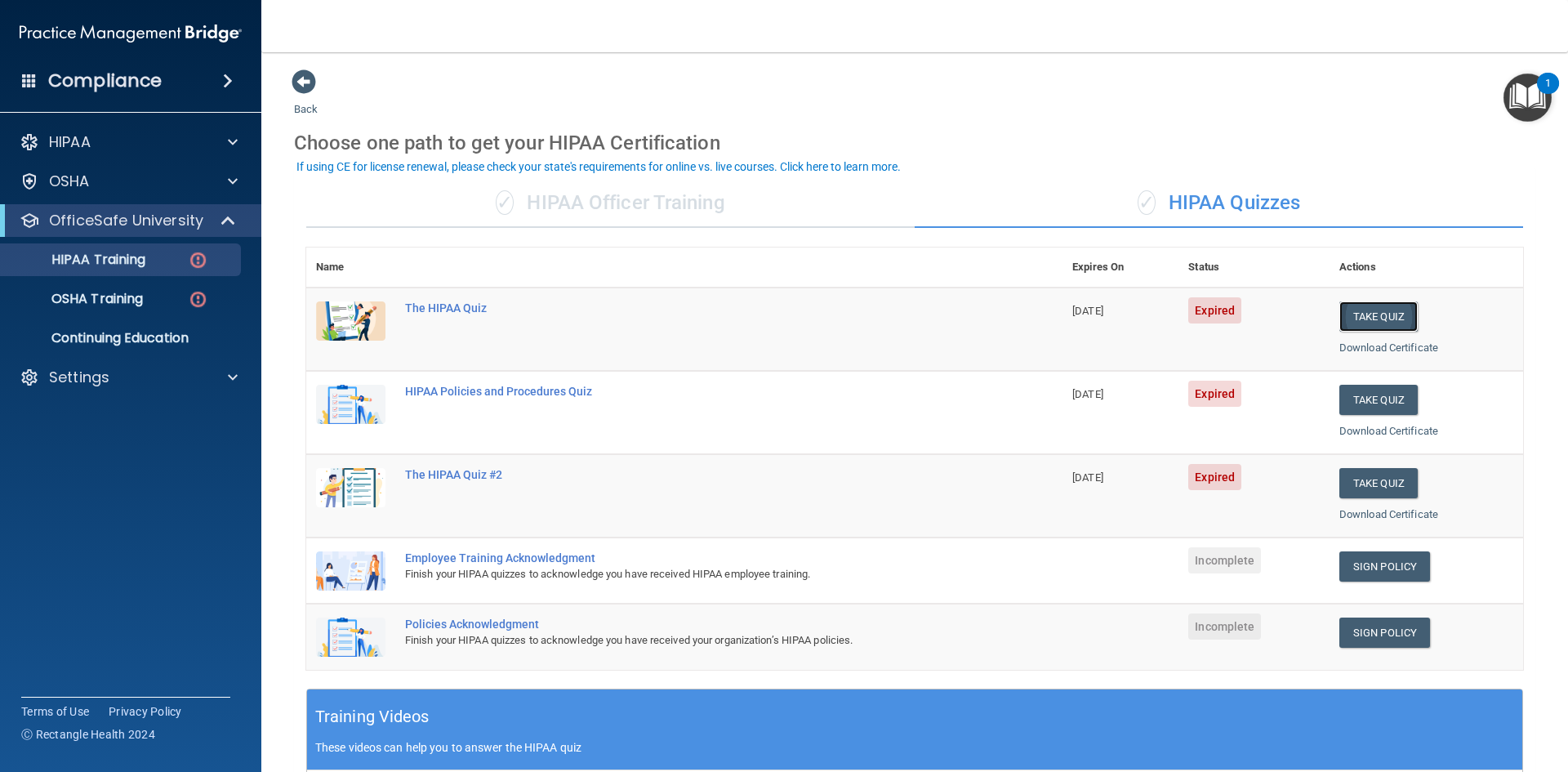
click at [1370, 318] on button "Take Quiz" at bounding box center [1378, 316] width 78 height 30
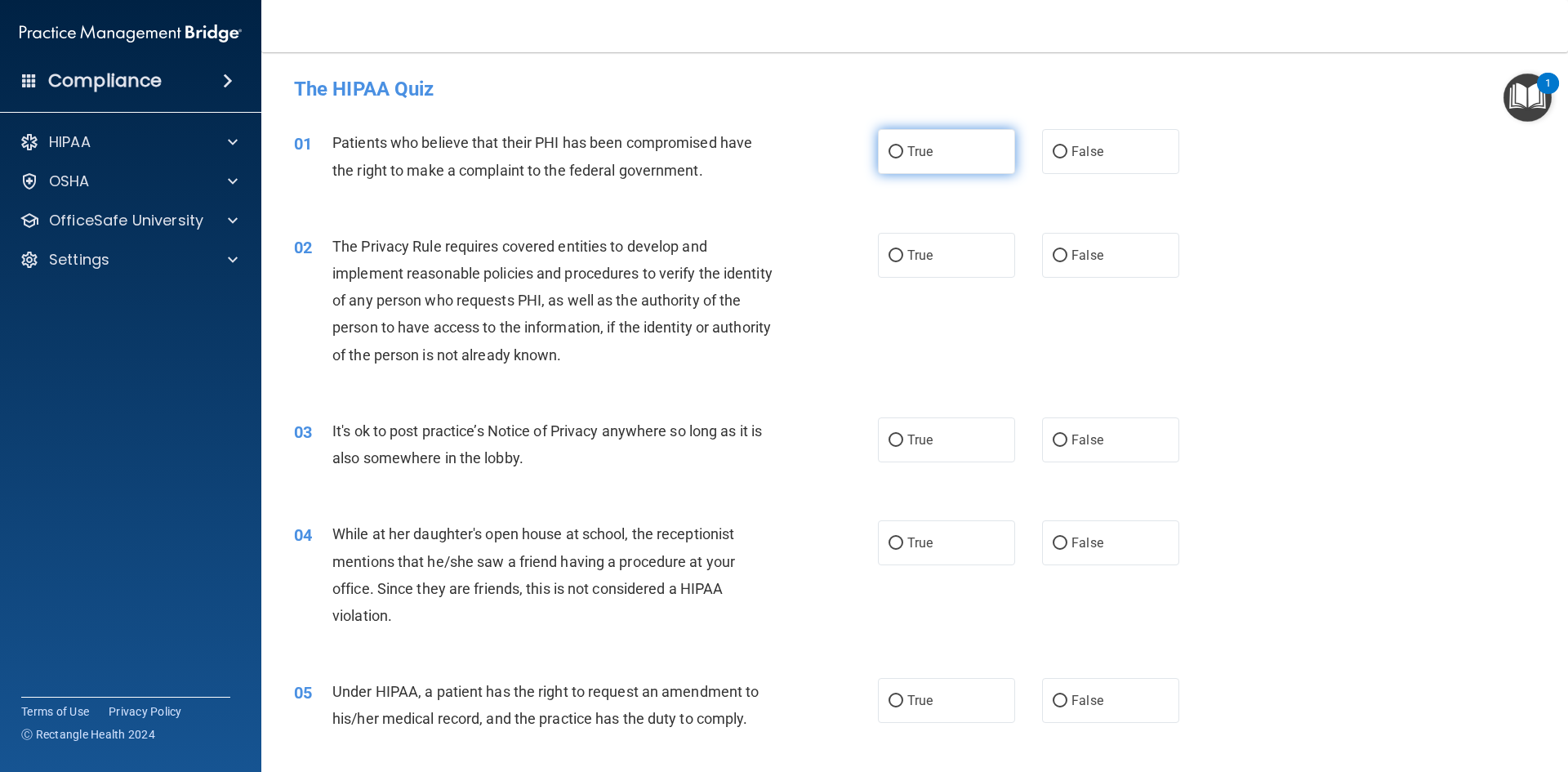
click at [896, 142] on label "True" at bounding box center [947, 151] width 138 height 45
click at [896, 146] on input "True" at bounding box center [896, 151] width 15 height 12
radio input "true"
click at [932, 242] on label "True" at bounding box center [947, 254] width 138 height 45
click at [903, 250] on input "True" at bounding box center [896, 255] width 15 height 12
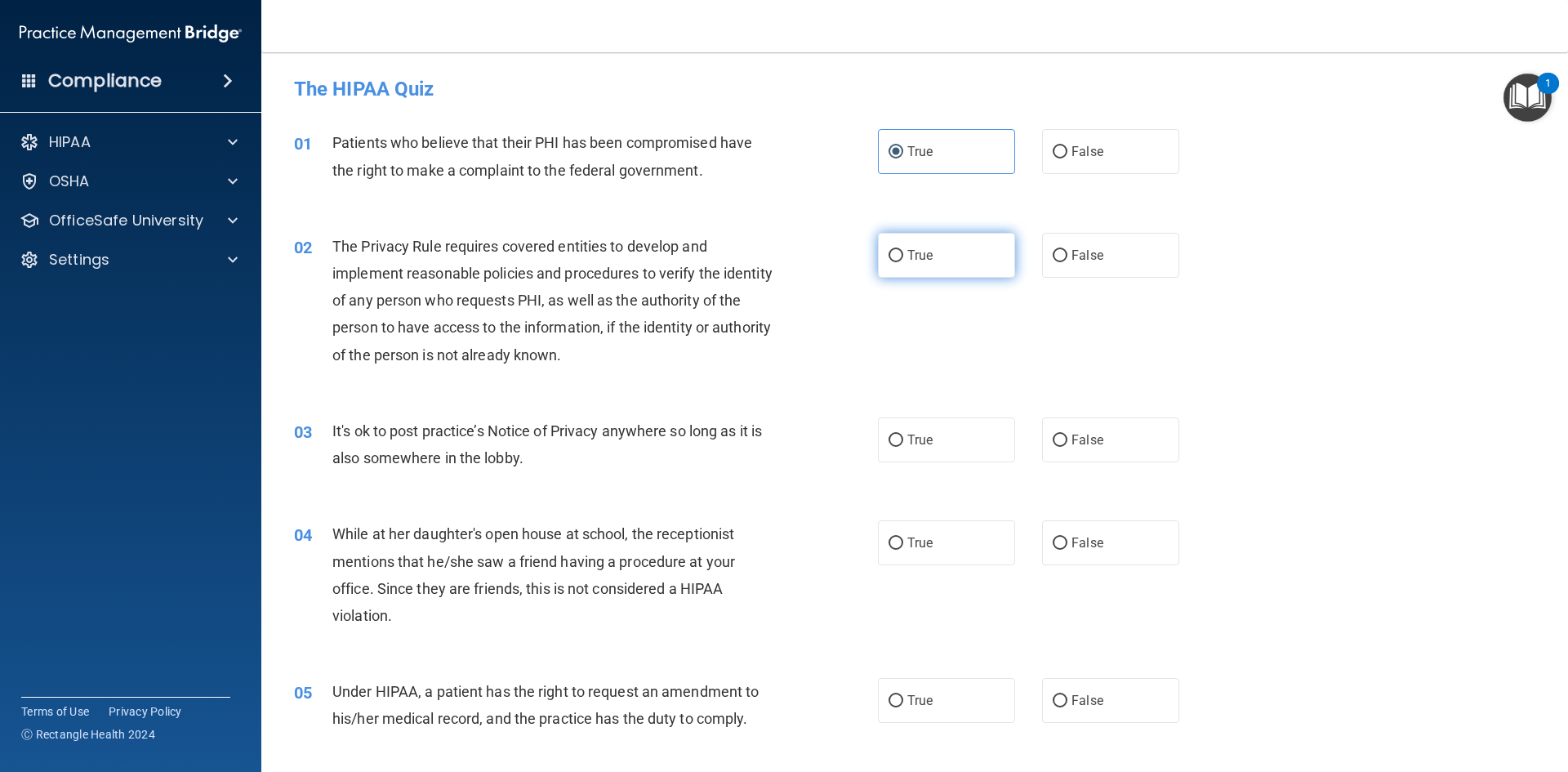
radio input "true"
click at [1090, 453] on label "False" at bounding box center [1111, 439] width 138 height 45
click at [1067, 447] on input "False" at bounding box center [1060, 440] width 15 height 12
radio input "true"
click at [1104, 530] on label "False" at bounding box center [1111, 542] width 138 height 45
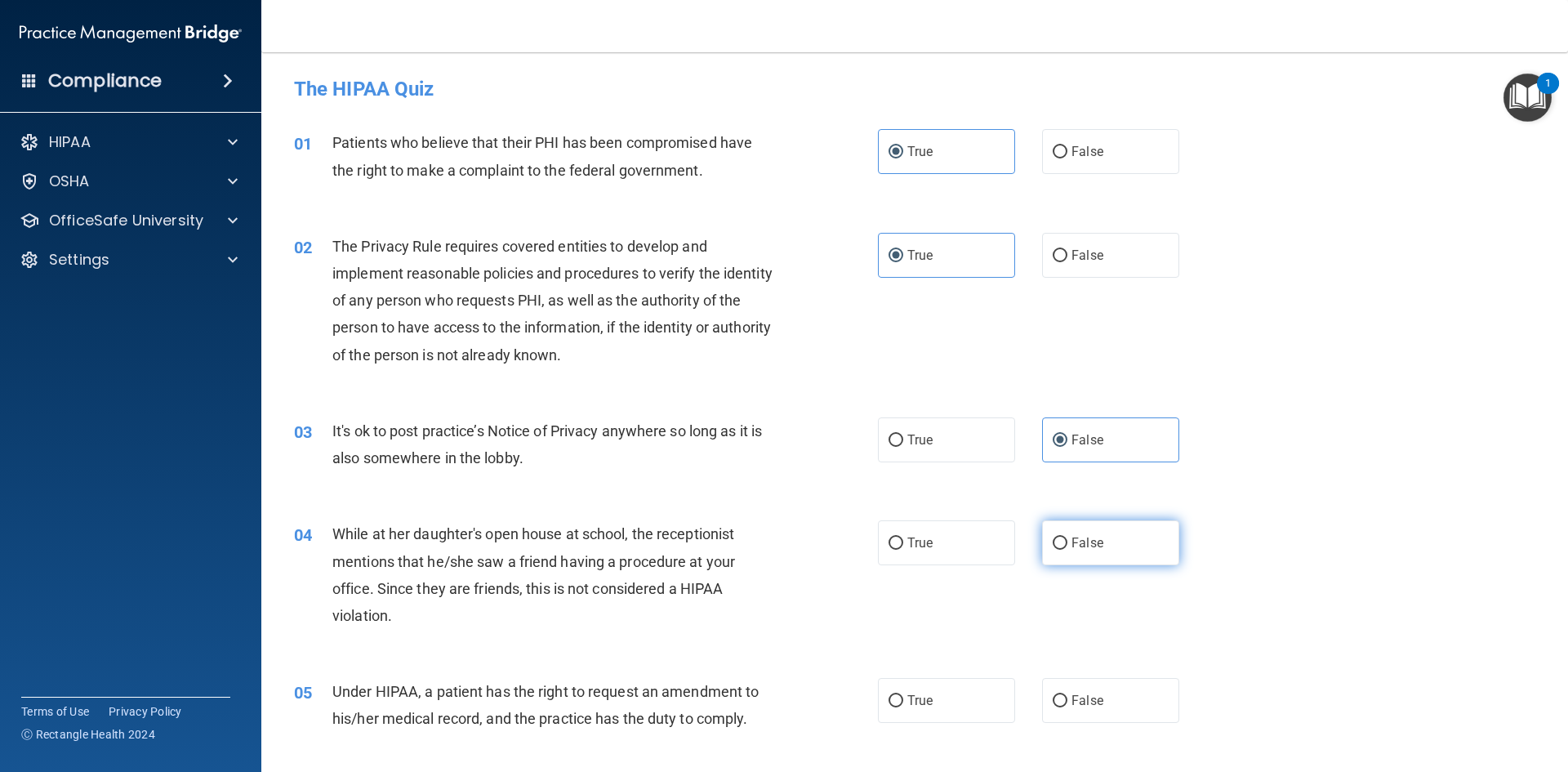
click at [1067, 538] on input "False" at bounding box center [1060, 543] width 15 height 12
radio input "true"
click at [1122, 708] on label "False" at bounding box center [1111, 700] width 138 height 45
click at [1067, 707] on input "False" at bounding box center [1060, 701] width 15 height 12
radio input "true"
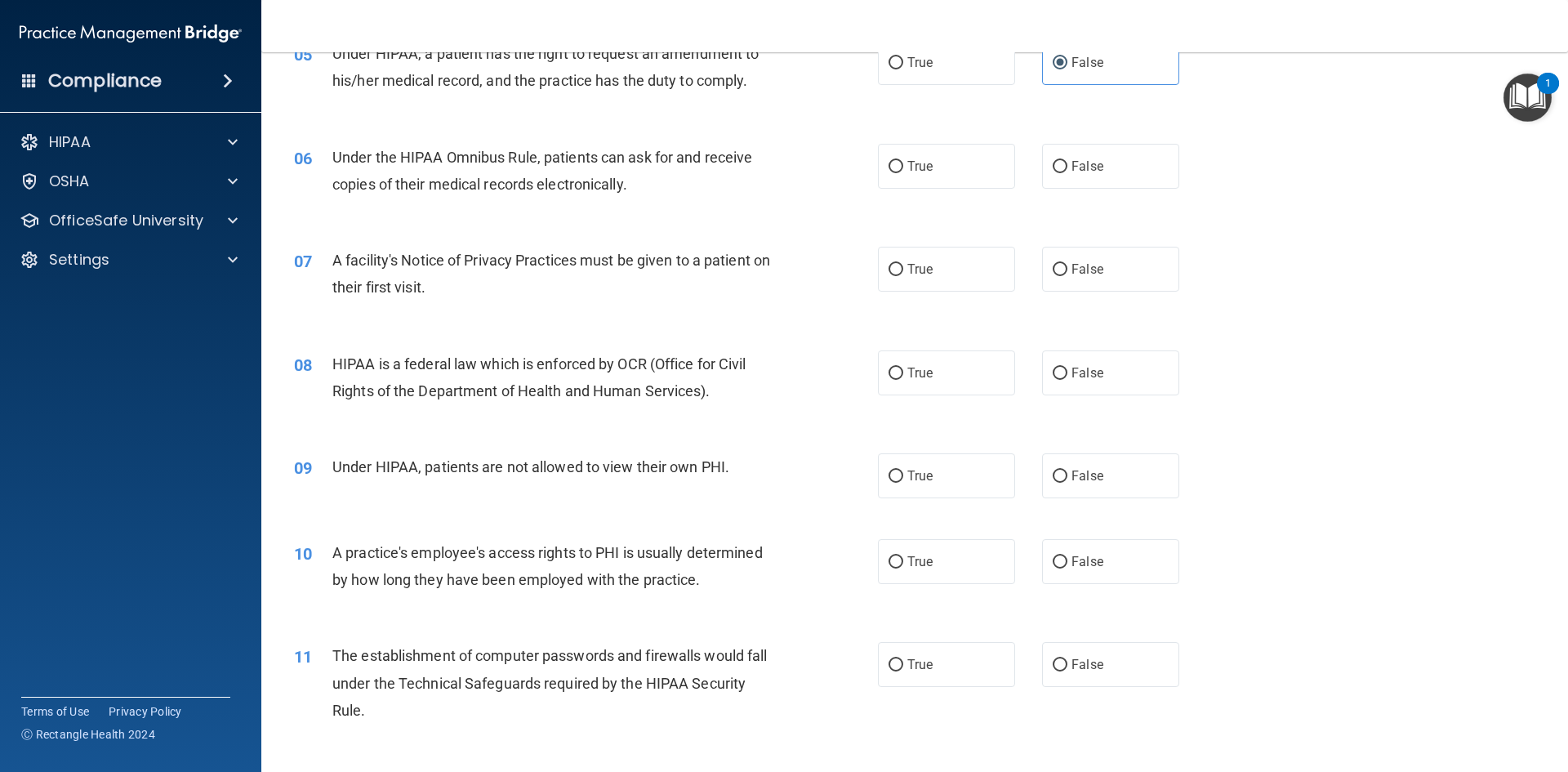
scroll to position [654, 0]
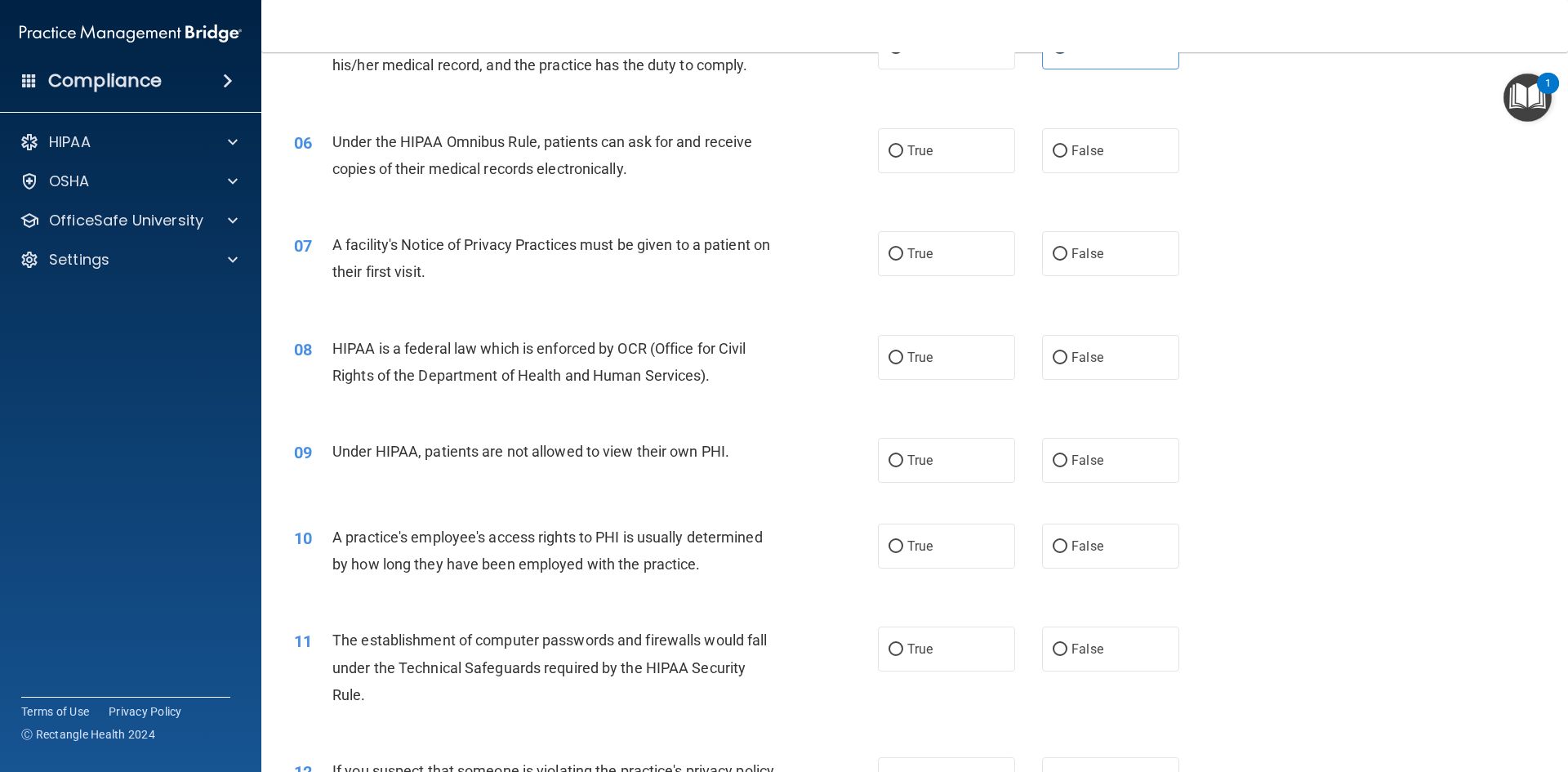
drag, startPoint x: 969, startPoint y: 153, endPoint x: 963, endPoint y: 224, distance: 71.3
click at [966, 155] on label "True" at bounding box center [947, 150] width 138 height 45
click at [903, 155] on input "True" at bounding box center [896, 151] width 15 height 12
radio input "true"
click at [949, 271] on label "True" at bounding box center [947, 253] width 138 height 45
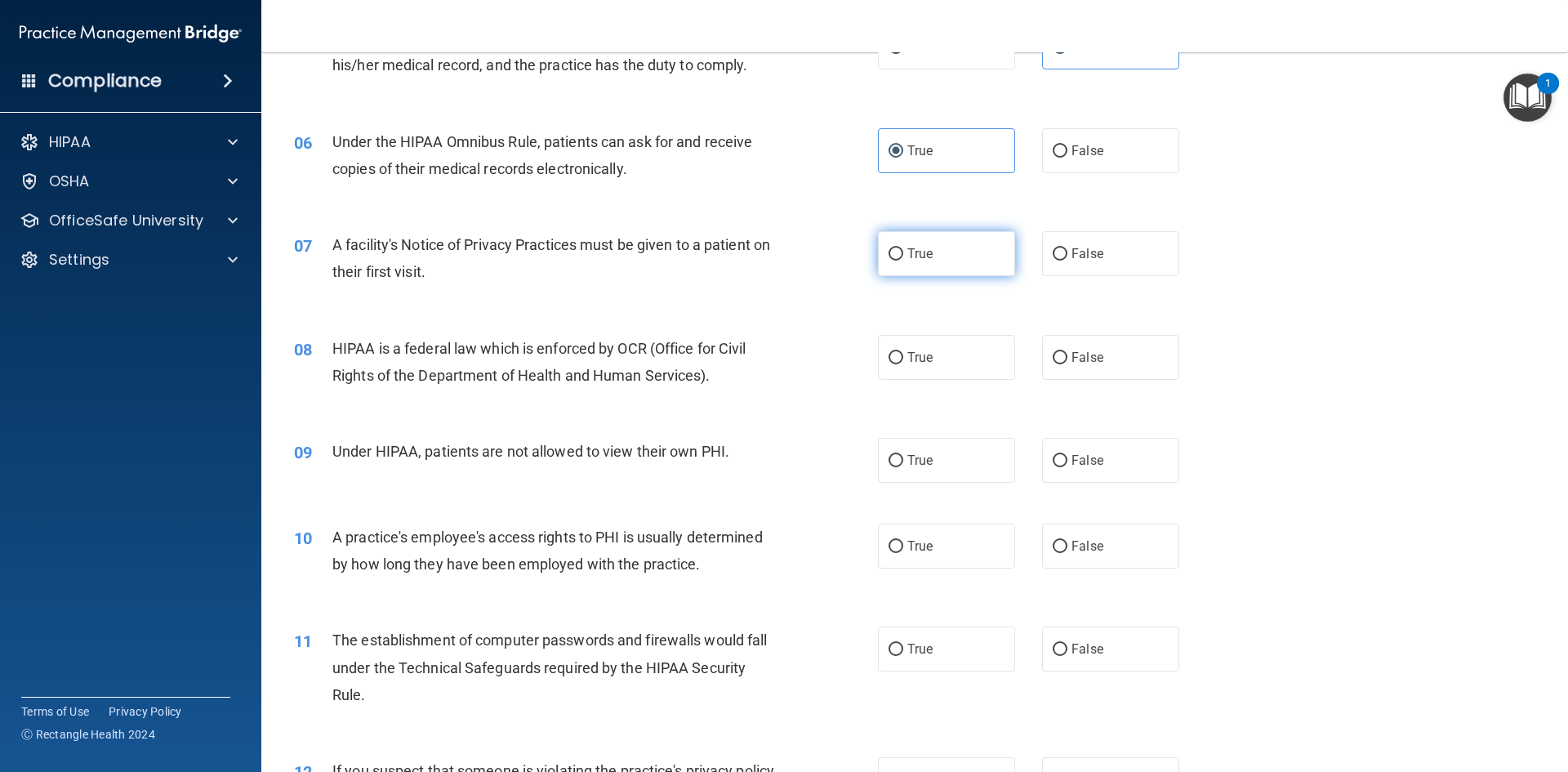
click at [903, 261] on input "True" at bounding box center [896, 253] width 15 height 12
radio input "true"
click at [941, 368] on label "True" at bounding box center [947, 356] width 138 height 45
click at [903, 365] on input "True" at bounding box center [896, 357] width 15 height 12
radio input "true"
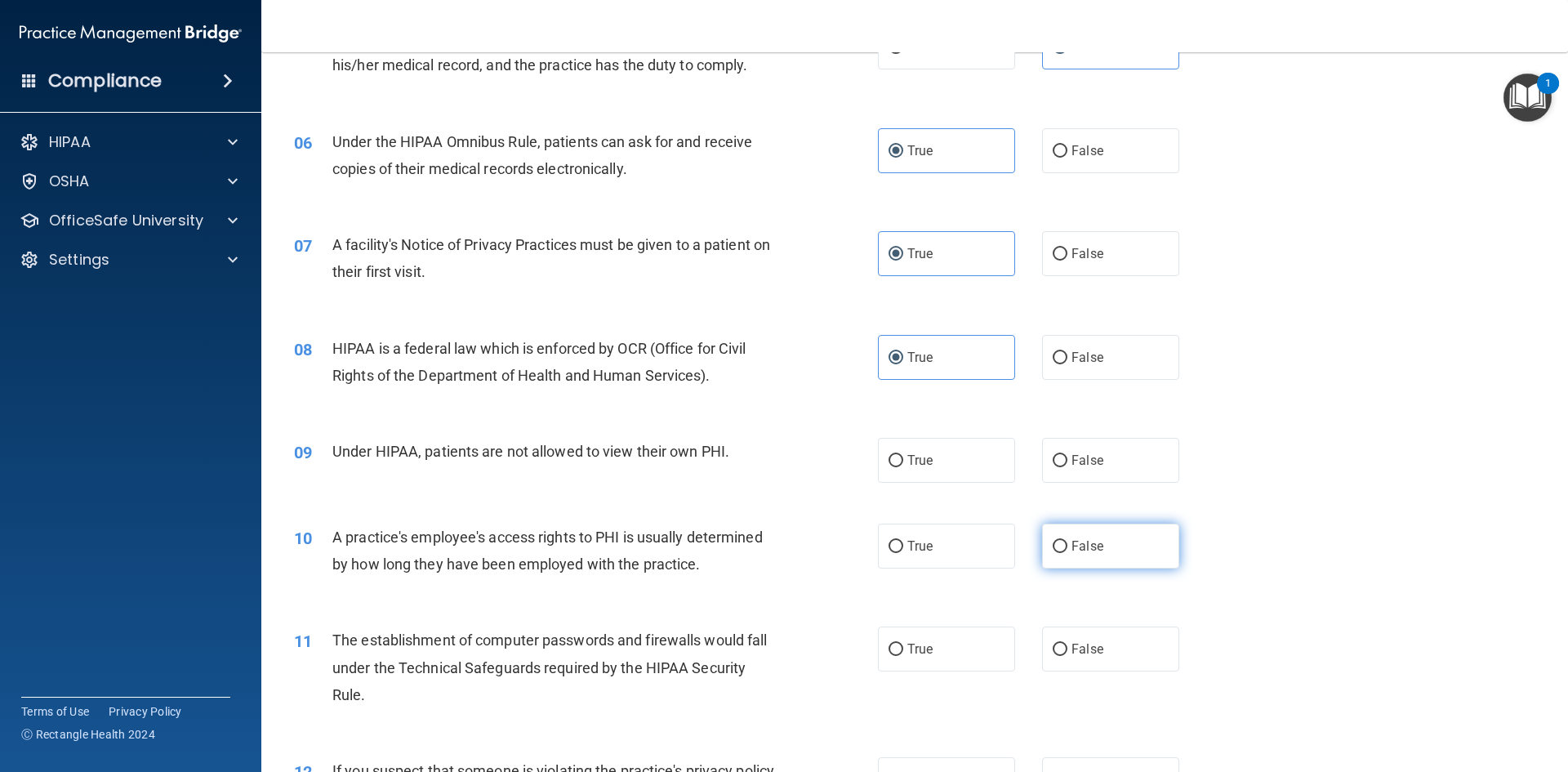
drag, startPoint x: 1117, startPoint y: 445, endPoint x: 1150, endPoint y: 541, distance: 101.5
click at [1117, 448] on label "False" at bounding box center [1111, 459] width 138 height 45
click at [1067, 455] on input "False" at bounding box center [1060, 460] width 15 height 12
radio input "true"
drag, startPoint x: 1151, startPoint y: 549, endPoint x: 1162, endPoint y: 635, distance: 86.7
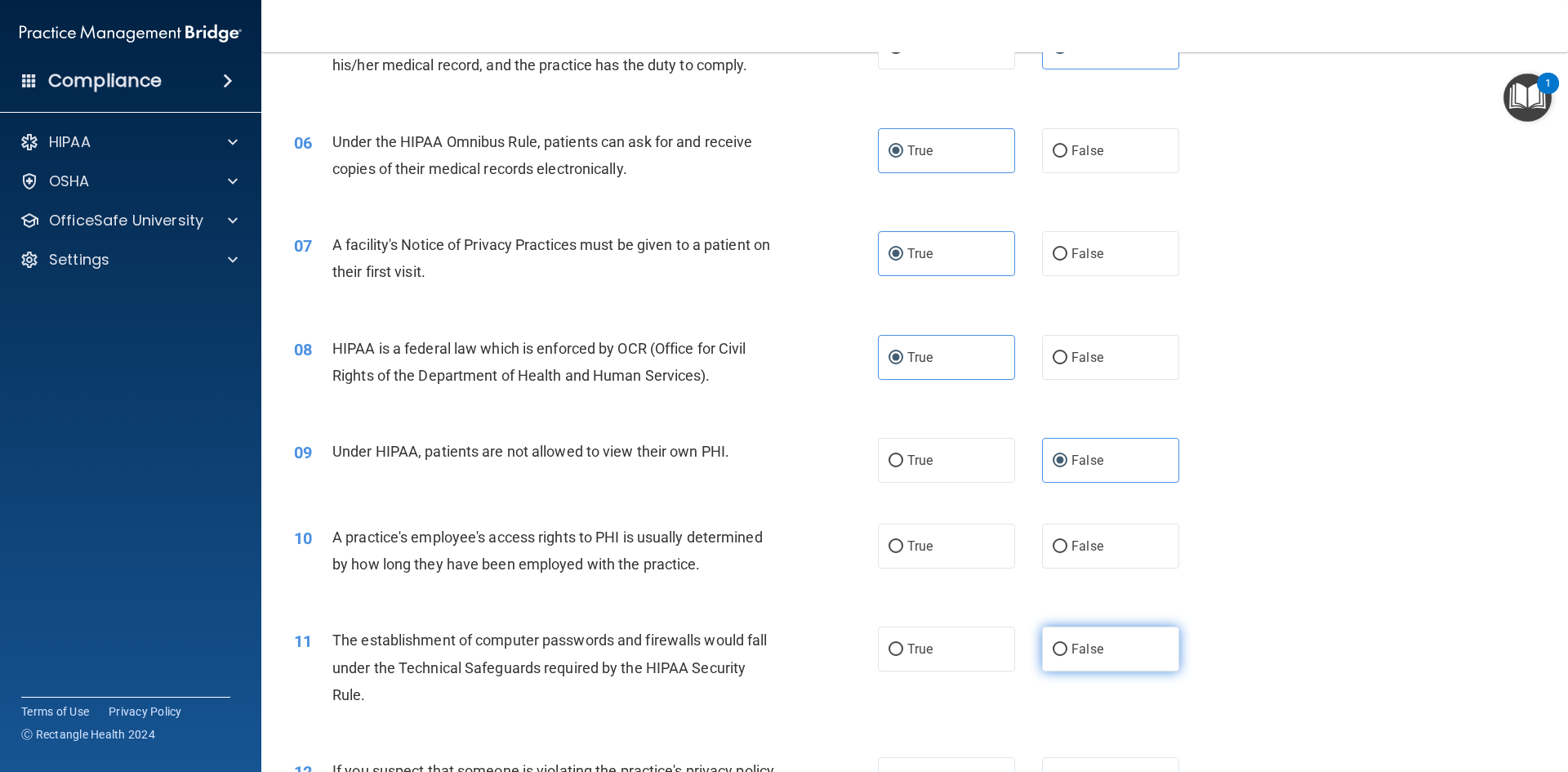
click at [1151, 550] on label "False" at bounding box center [1111, 546] width 138 height 45
click at [1067, 550] on input "False" at bounding box center [1060, 546] width 15 height 12
radio input "true"
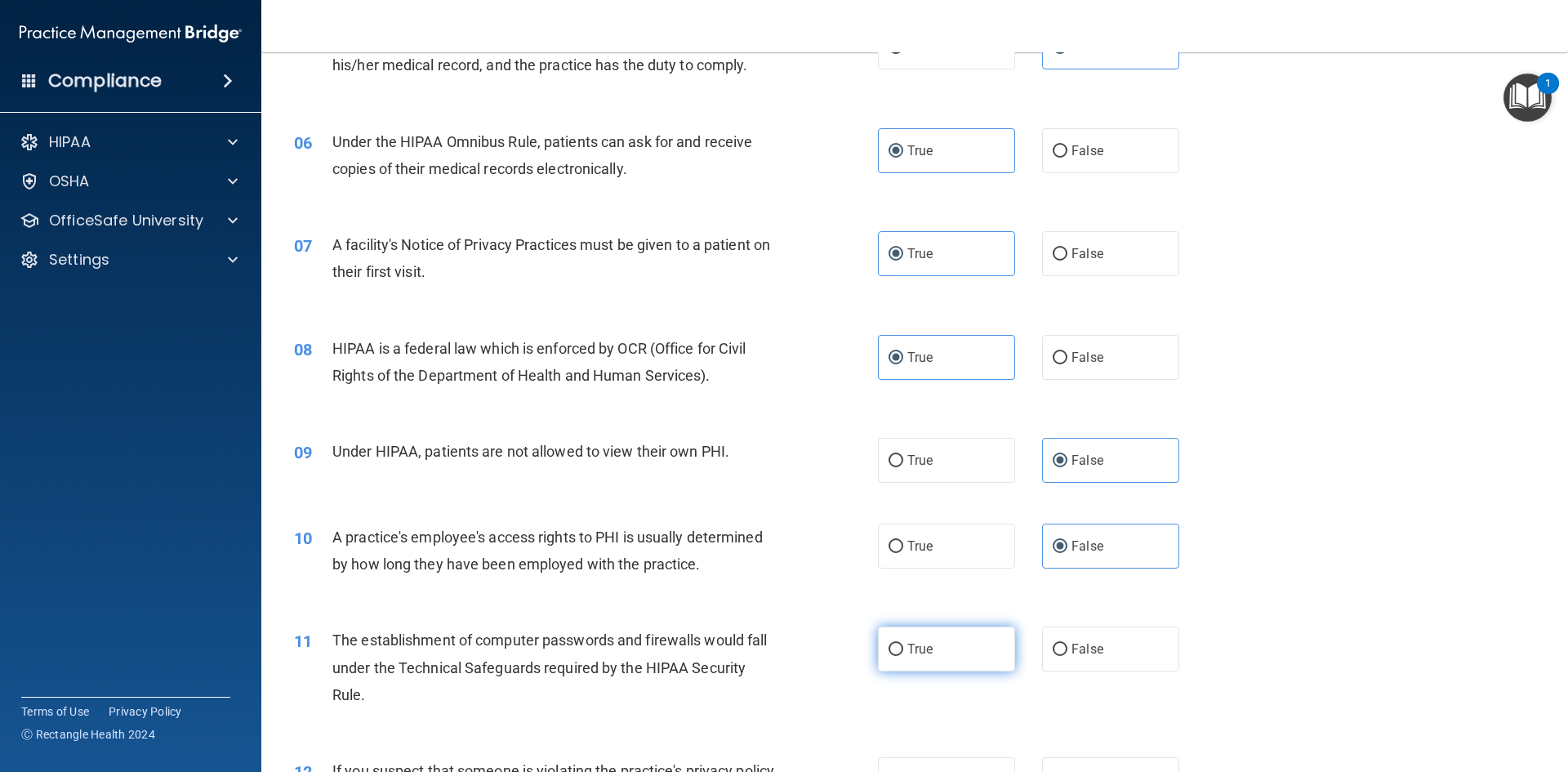
click at [979, 654] on label "True" at bounding box center [947, 648] width 138 height 45
click at [903, 654] on input "True" at bounding box center [896, 649] width 15 height 12
radio input "true"
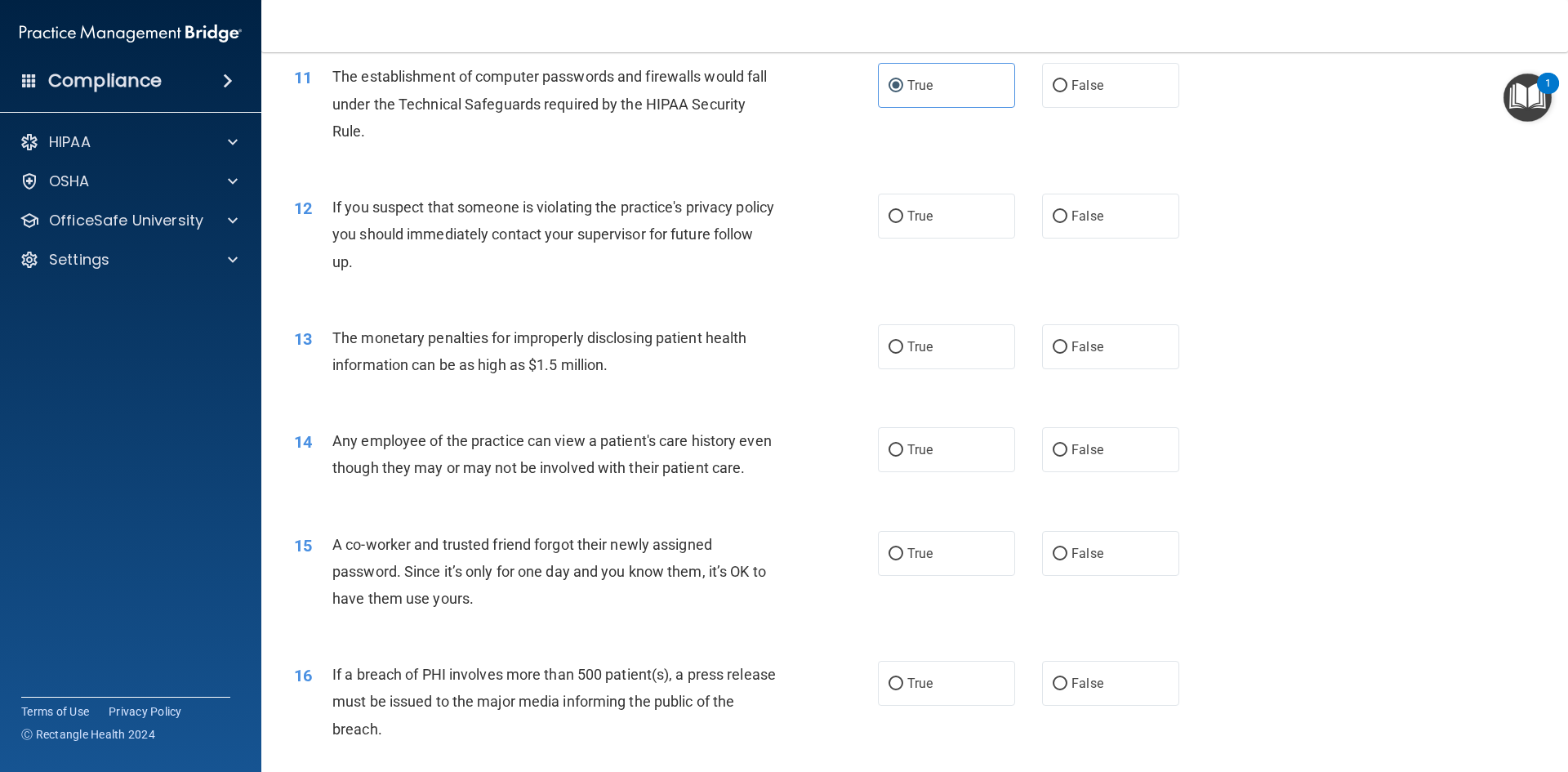
scroll to position [1225, 0]
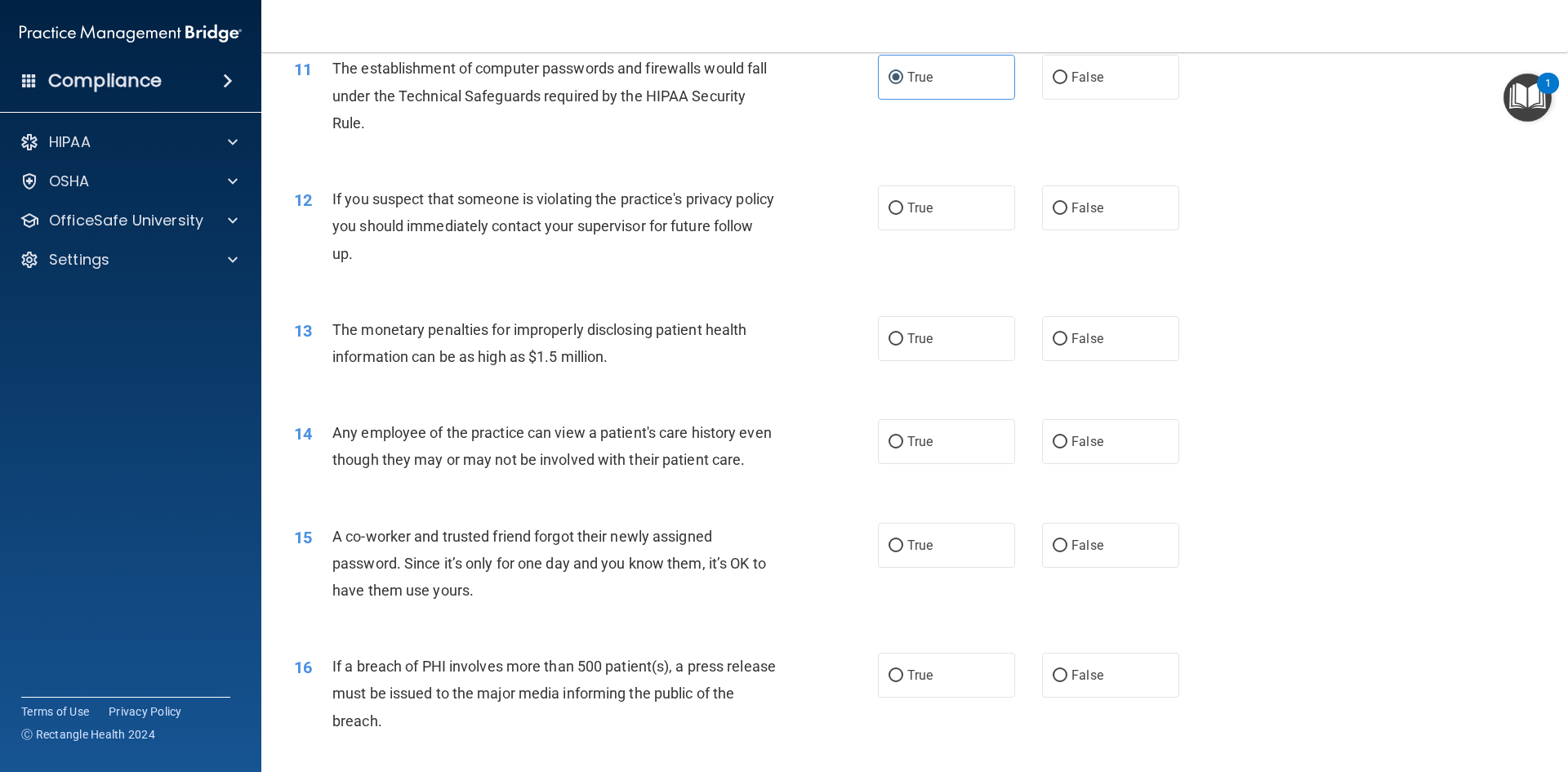
drag, startPoint x: 960, startPoint y: 199, endPoint x: 948, endPoint y: 304, distance: 105.7
click at [960, 201] on label "True" at bounding box center [947, 207] width 138 height 45
click at [903, 202] on input "True" at bounding box center [896, 208] width 15 height 12
radio input "true"
click at [956, 348] on label "True" at bounding box center [947, 338] width 138 height 45
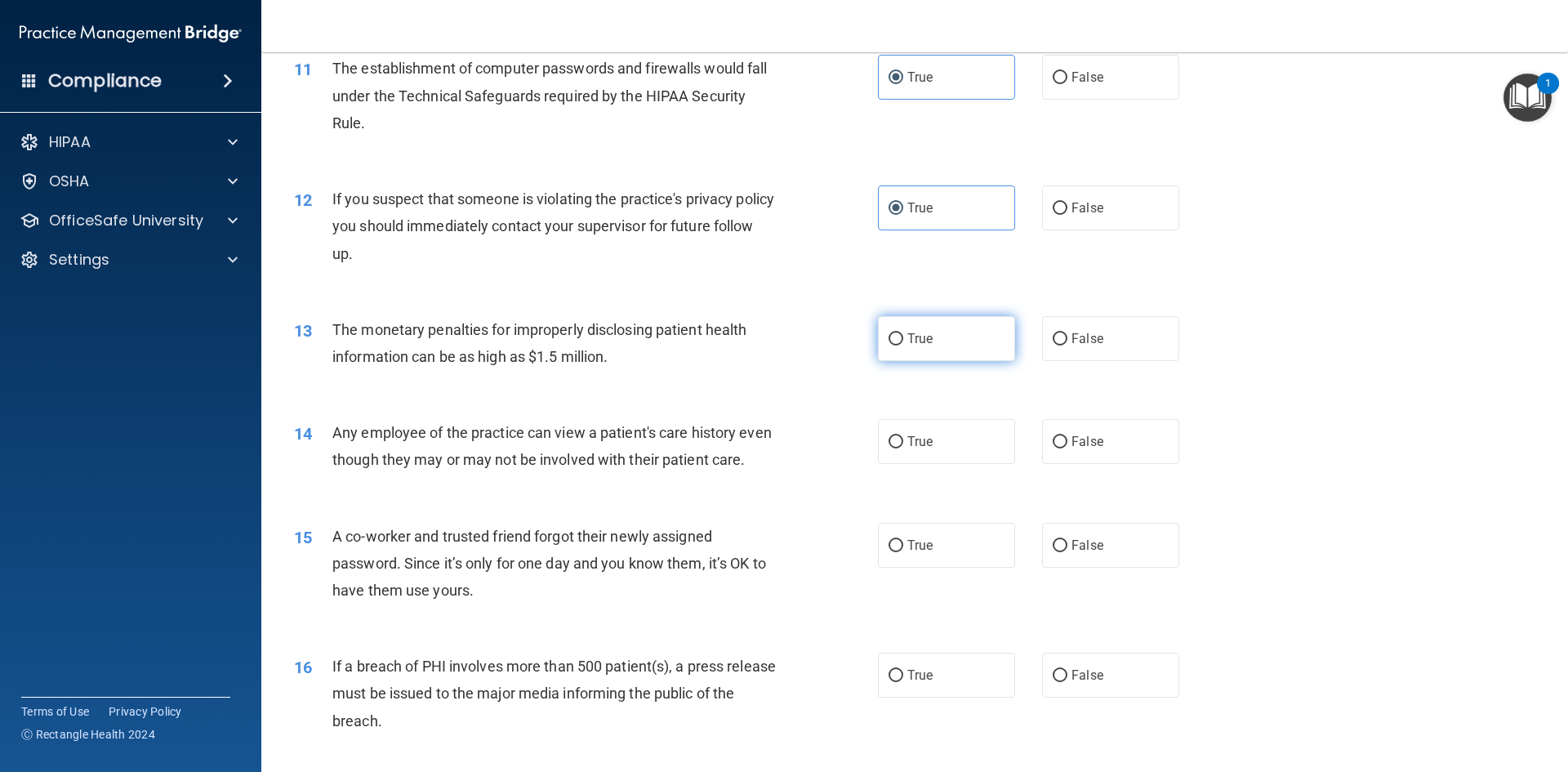
click at [903, 345] on input "True" at bounding box center [896, 339] width 15 height 12
radio input "true"
drag, startPoint x: 1103, startPoint y: 439, endPoint x: 1123, endPoint y: 533, distance: 96.1
click at [1103, 440] on label "False" at bounding box center [1111, 441] width 138 height 45
click at [1067, 440] on input "False" at bounding box center [1060, 442] width 15 height 12
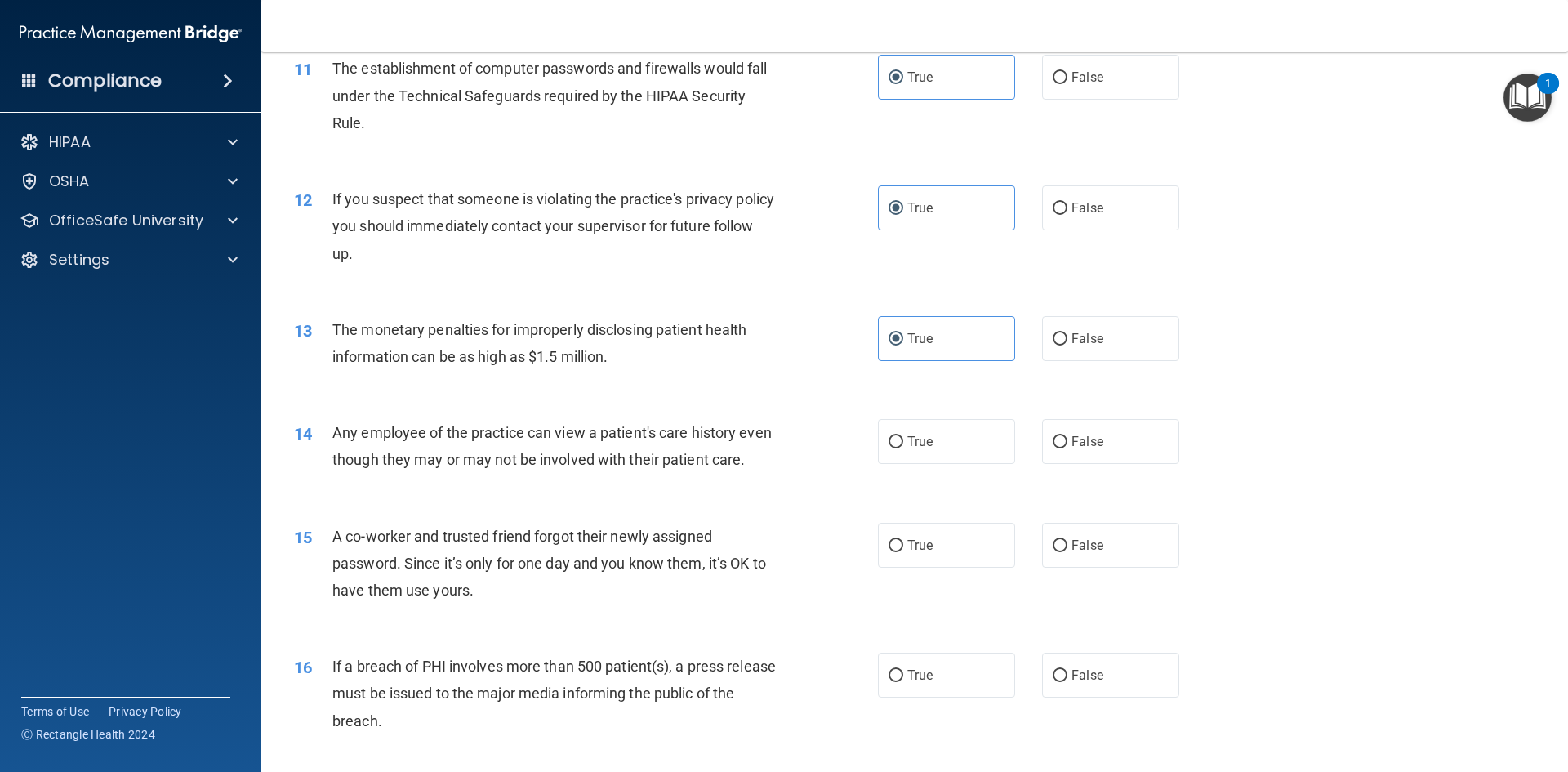
radio input "true"
click at [1107, 568] on label "False" at bounding box center [1111, 545] width 138 height 45
click at [1067, 552] on input "False" at bounding box center [1060, 545] width 15 height 12
radio input "true"
click at [937, 697] on label "True" at bounding box center [947, 674] width 138 height 45
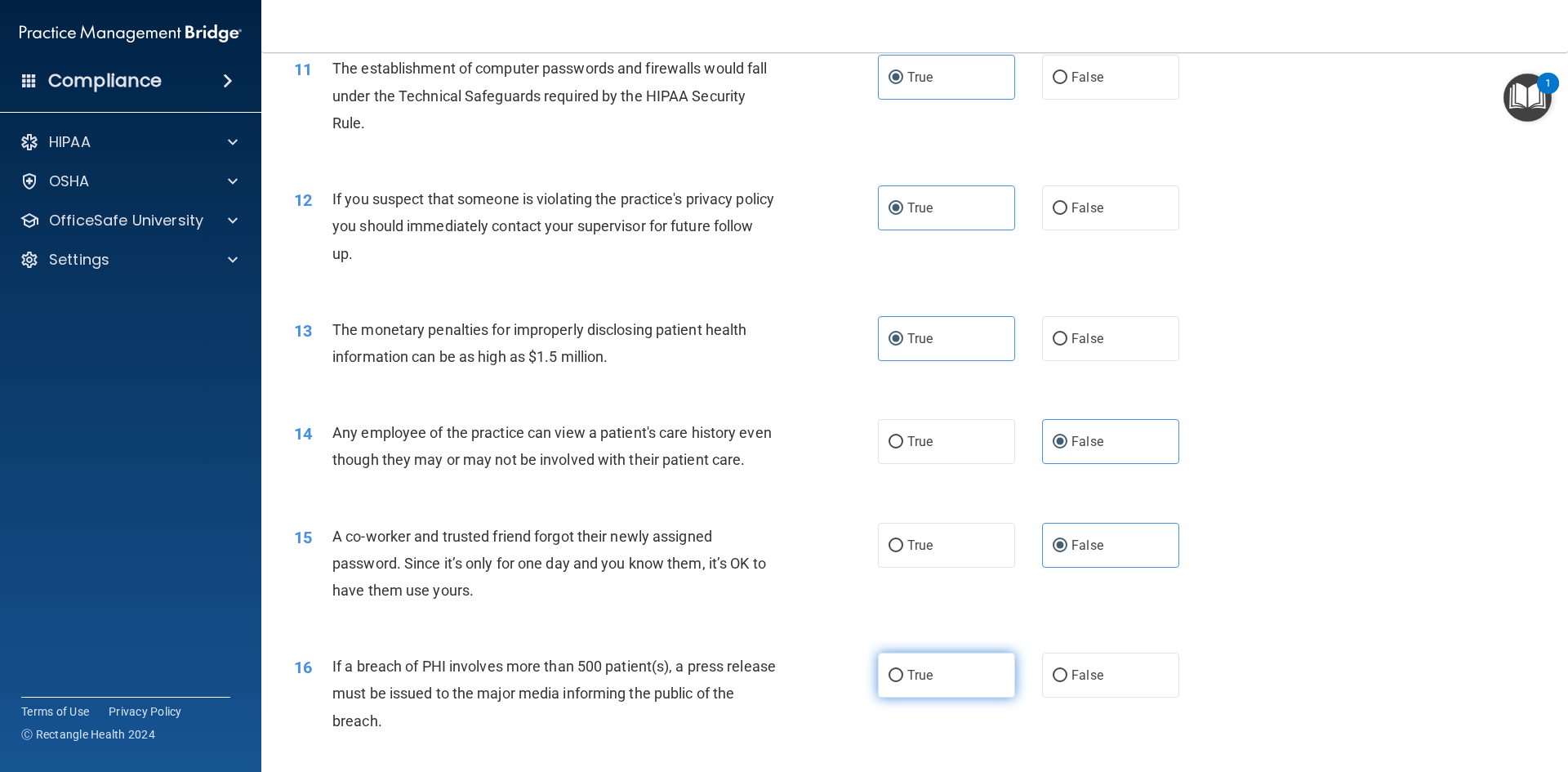
click at [903, 682] on input "True" at bounding box center [896, 675] width 15 height 12
radio input "true"
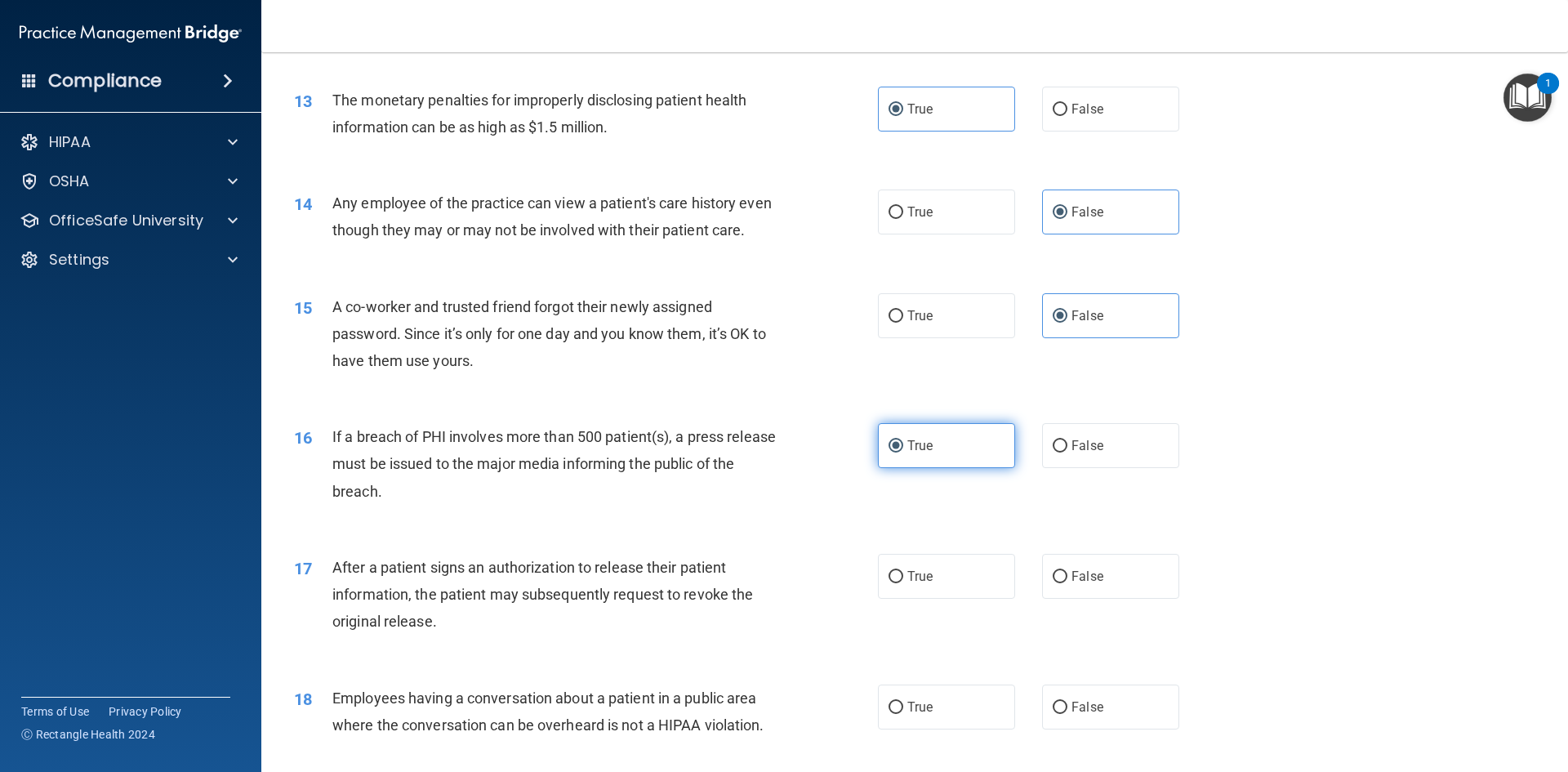
scroll to position [1552, 0]
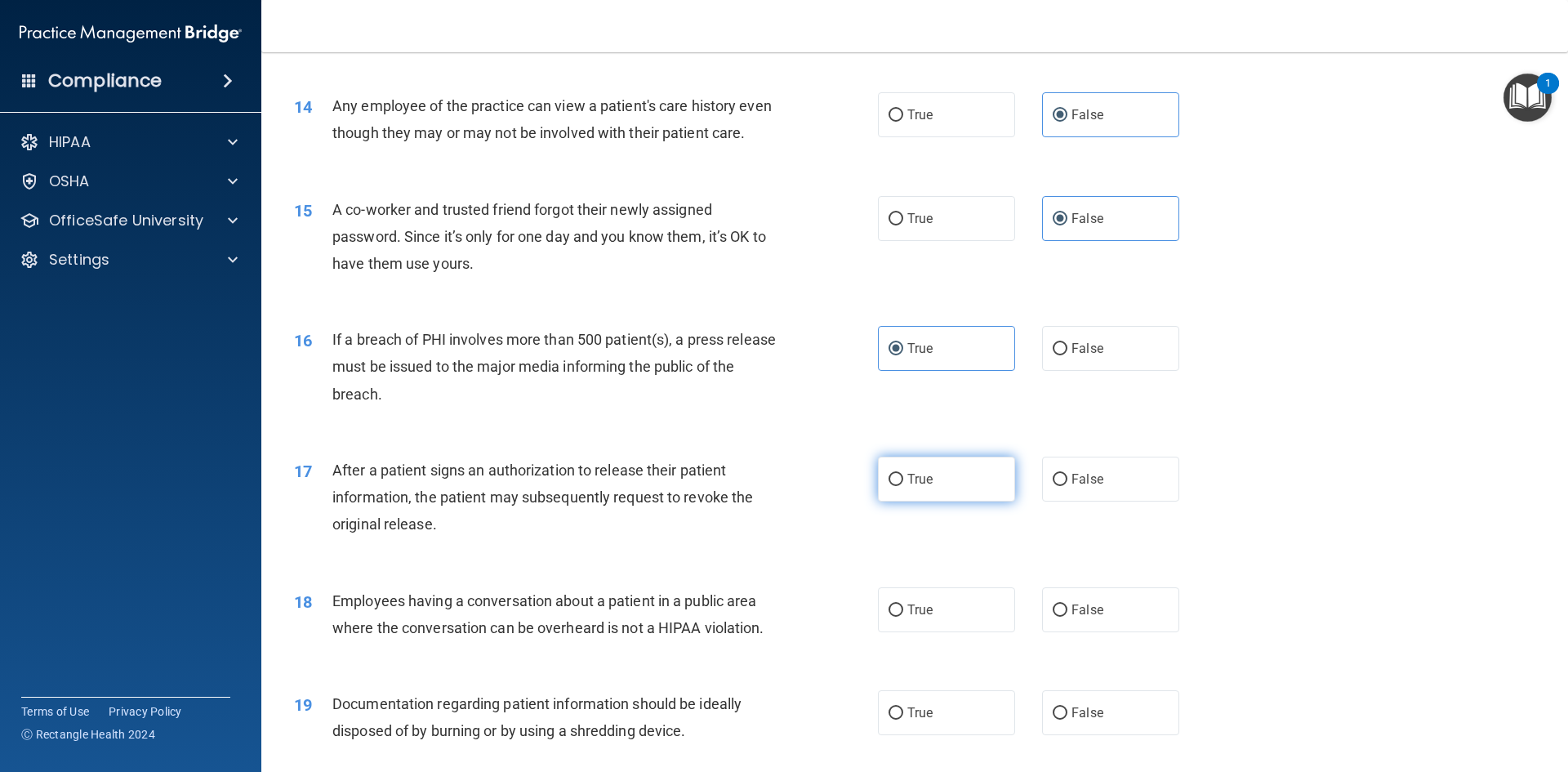
click at [949, 501] on label "True" at bounding box center [947, 479] width 138 height 45
click at [903, 486] on input "True" at bounding box center [896, 479] width 15 height 12
radio input "true"
drag, startPoint x: 1091, startPoint y: 628, endPoint x: 1089, endPoint y: 638, distance: 10.2
click at [1091, 630] on label "False" at bounding box center [1111, 609] width 138 height 45
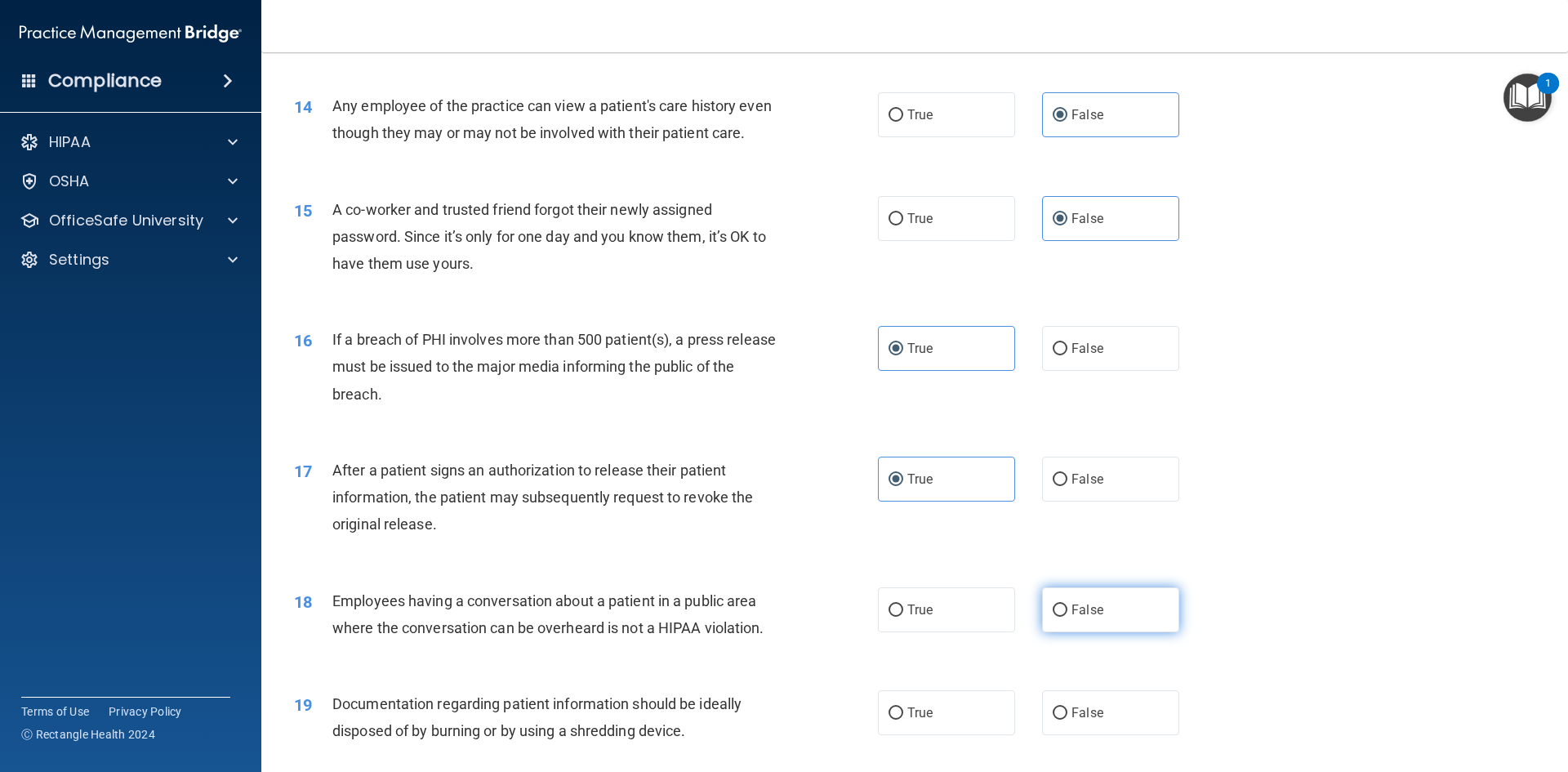
click at [1067, 617] on input "False" at bounding box center [1060, 610] width 15 height 12
radio input "true"
click at [949, 736] on label "True" at bounding box center [947, 712] width 138 height 45
click at [903, 720] on input "True" at bounding box center [896, 713] width 15 height 12
radio input "true"
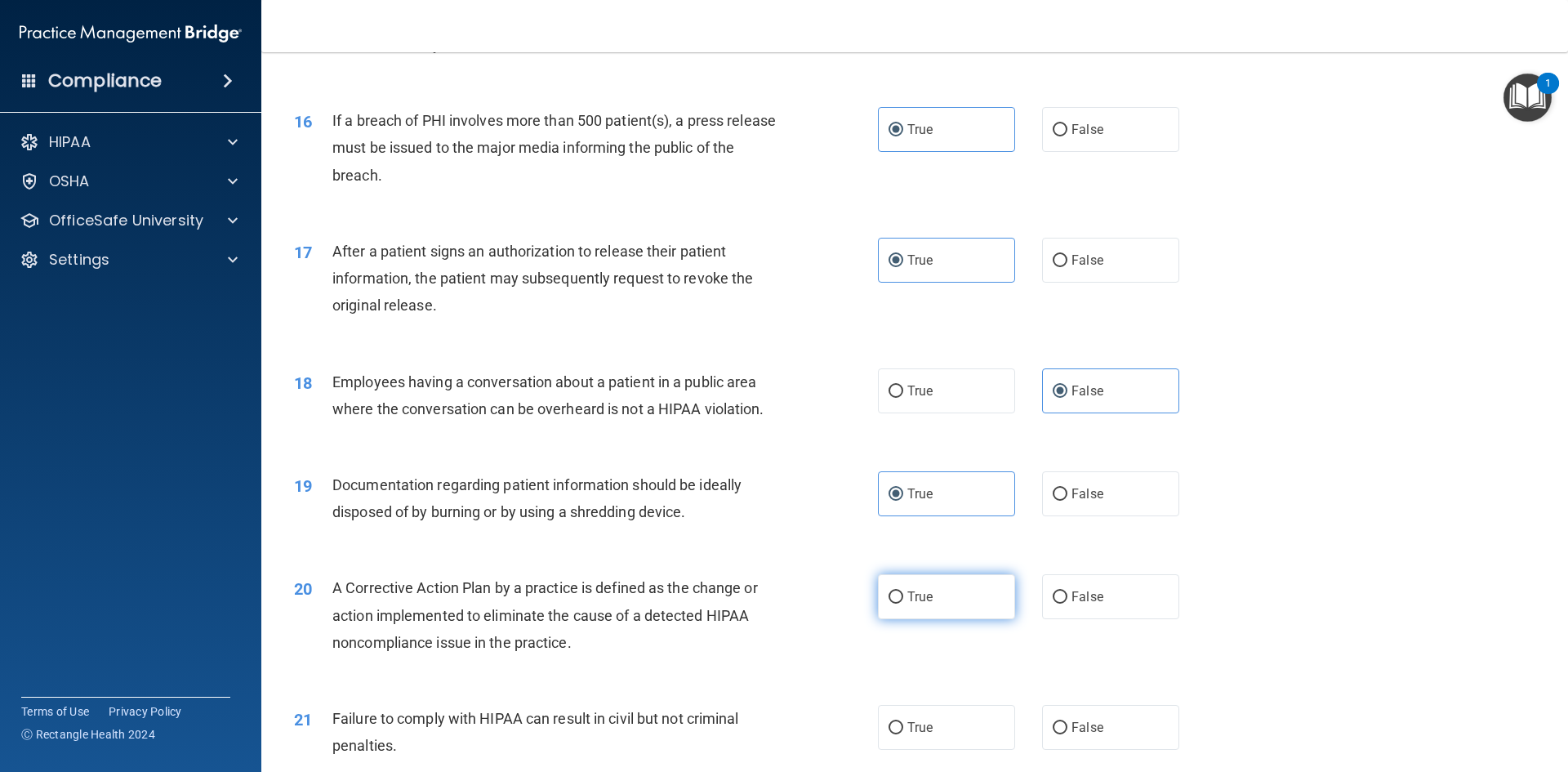
scroll to position [1797, 0]
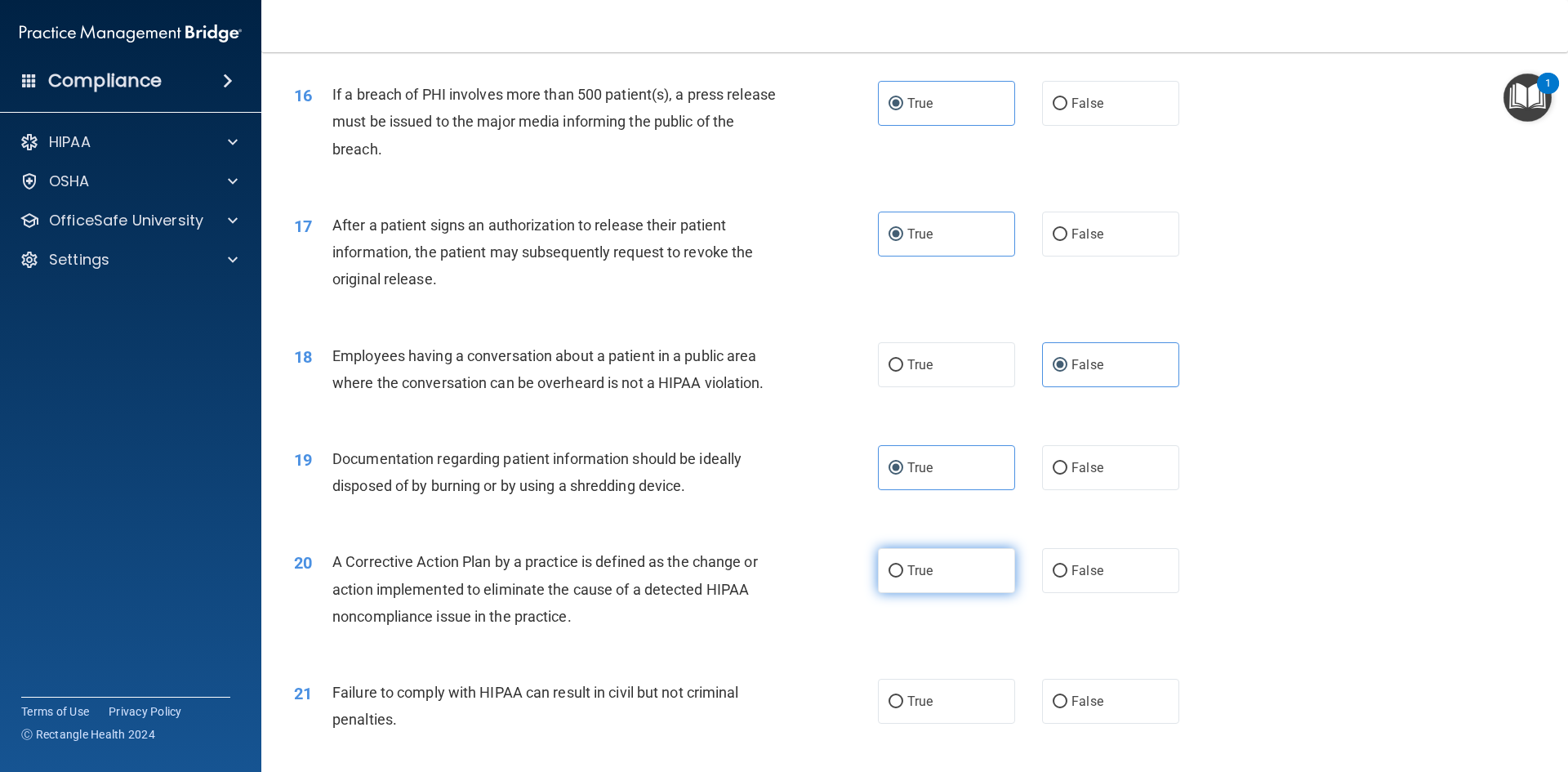
click at [926, 579] on span "True" at bounding box center [920, 571] width 26 height 15
click at [903, 578] on input "True" at bounding box center [896, 571] width 15 height 12
radio input "true"
click at [1093, 724] on label "False" at bounding box center [1111, 701] width 138 height 45
click at [1067, 708] on input "False" at bounding box center [1060, 702] width 15 height 12
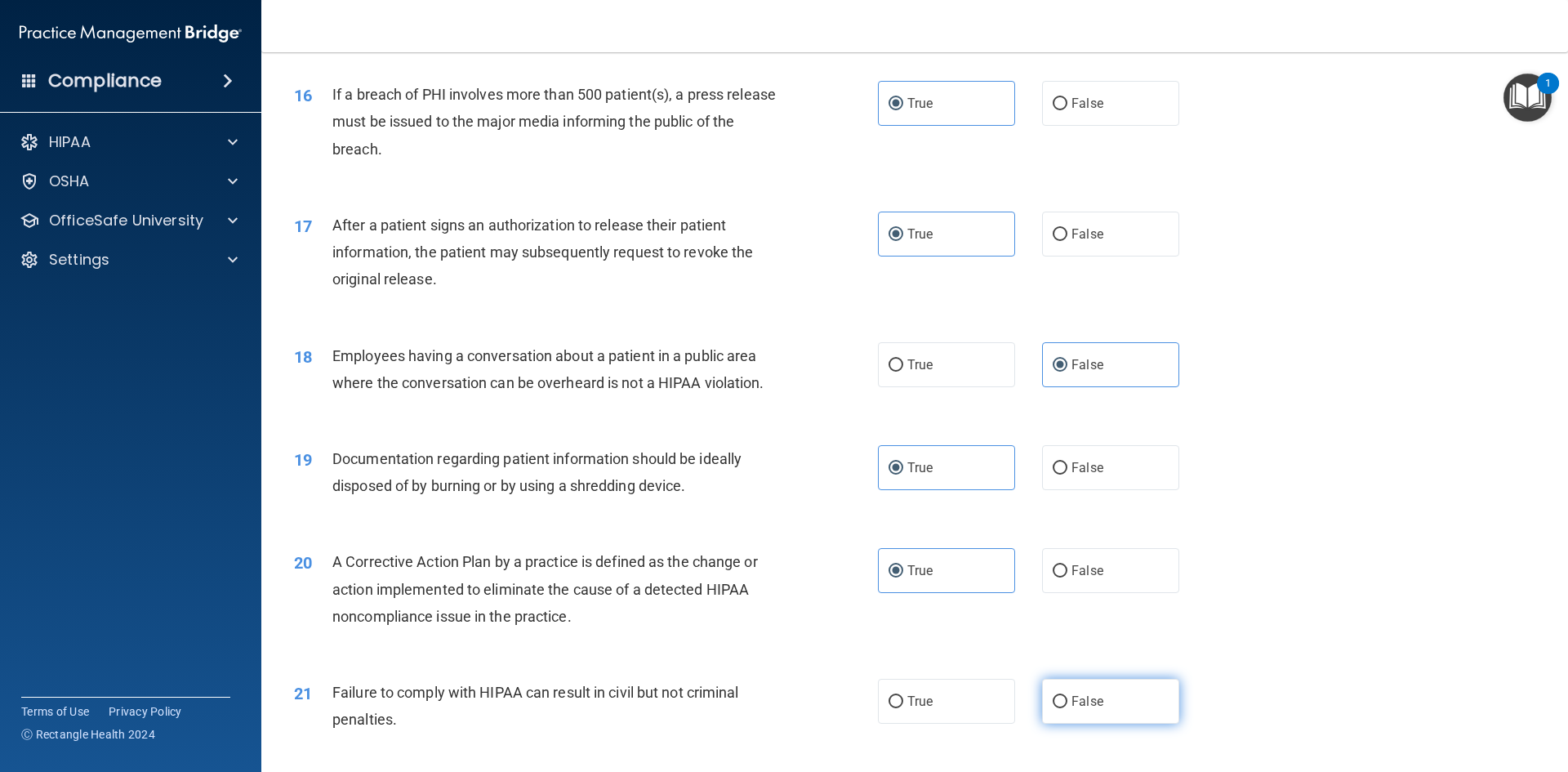
radio input "true"
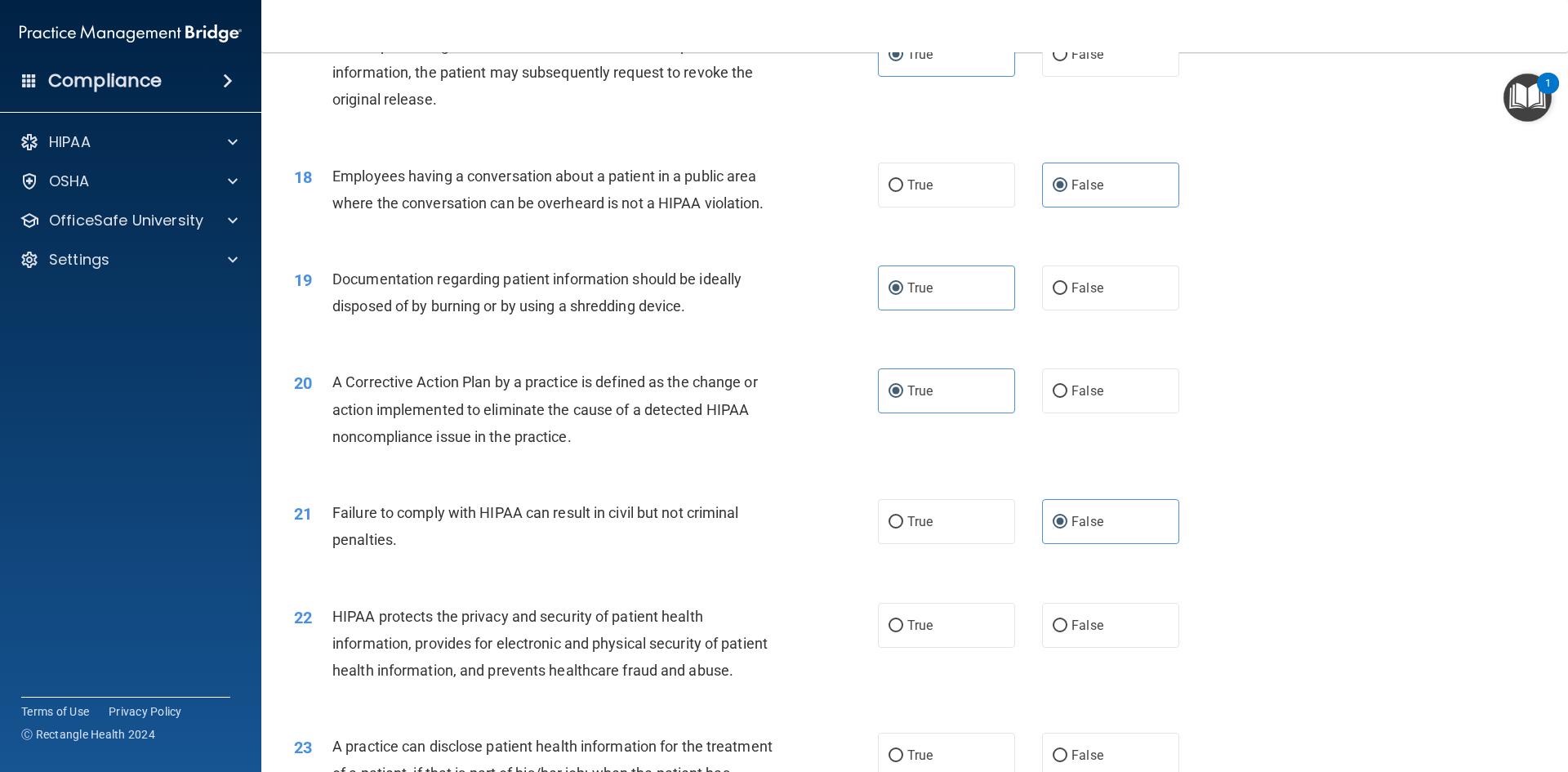
scroll to position [2124, 0]
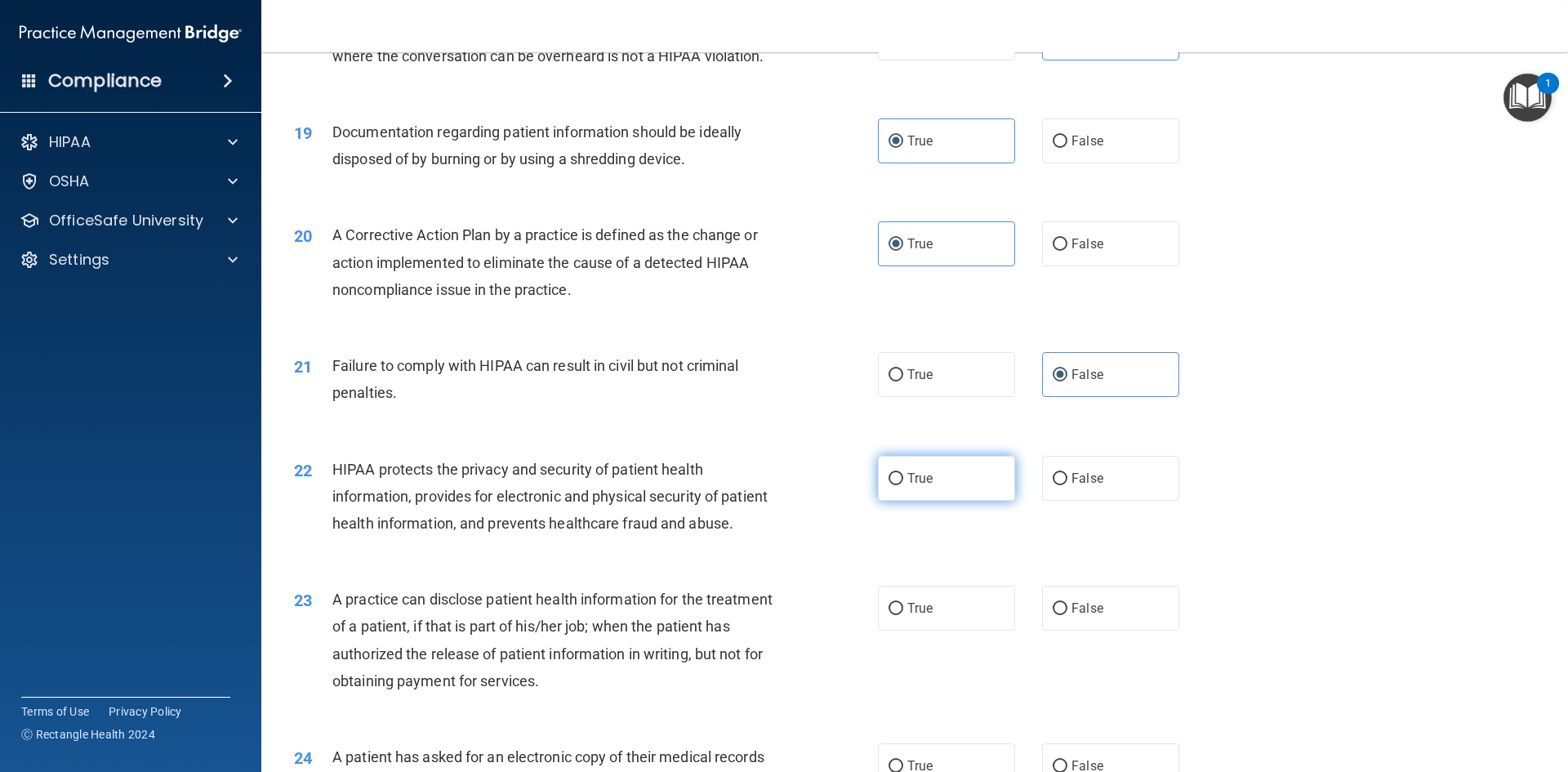
click at [969, 500] on label "True" at bounding box center [947, 478] width 138 height 45
click at [903, 485] on input "True" at bounding box center [896, 479] width 15 height 12
radio input "true"
click at [1115, 631] on label "False" at bounding box center [1111, 608] width 138 height 45
click at [1067, 615] on input "False" at bounding box center [1060, 608] width 15 height 12
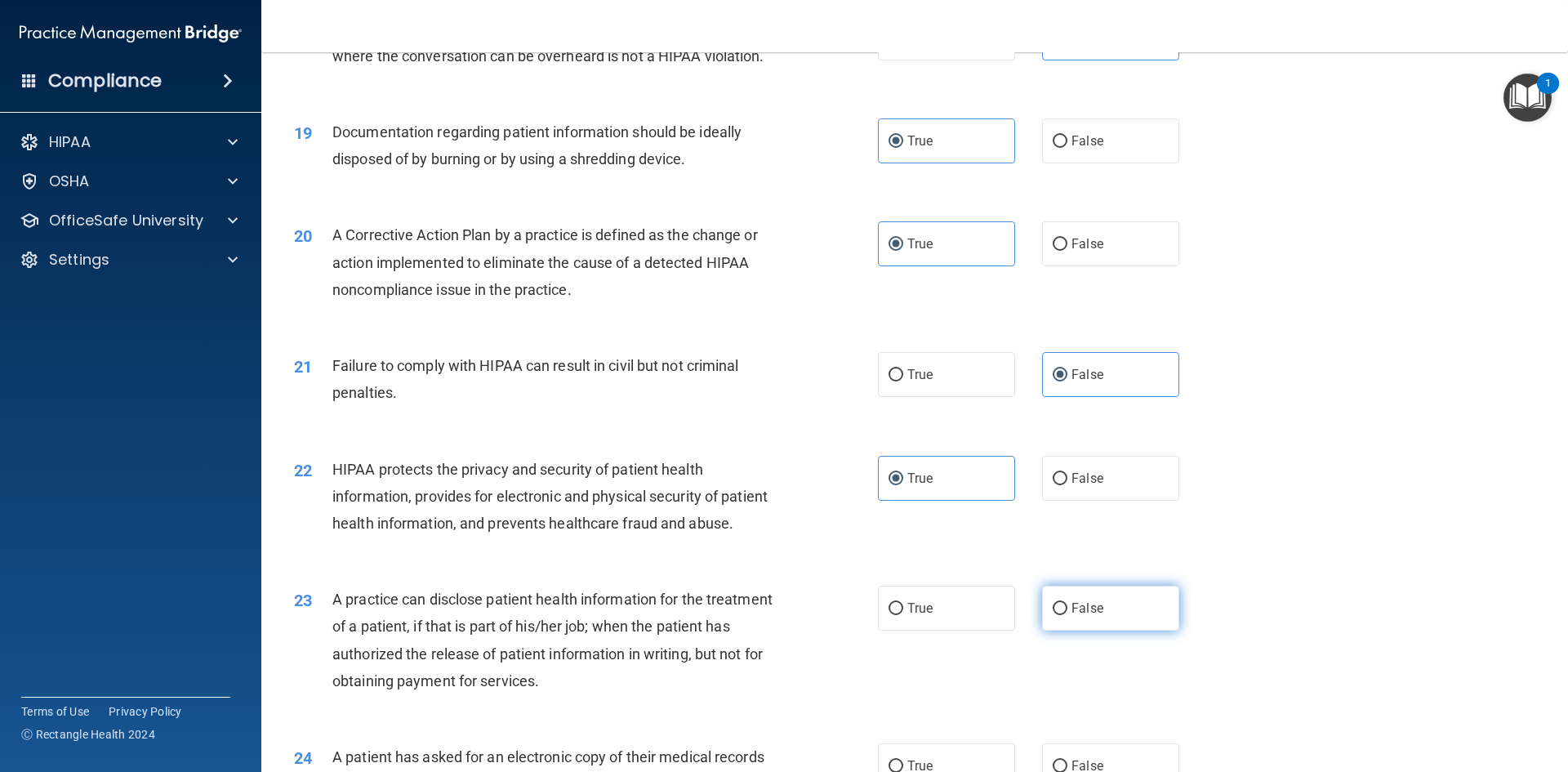
radio input "true"
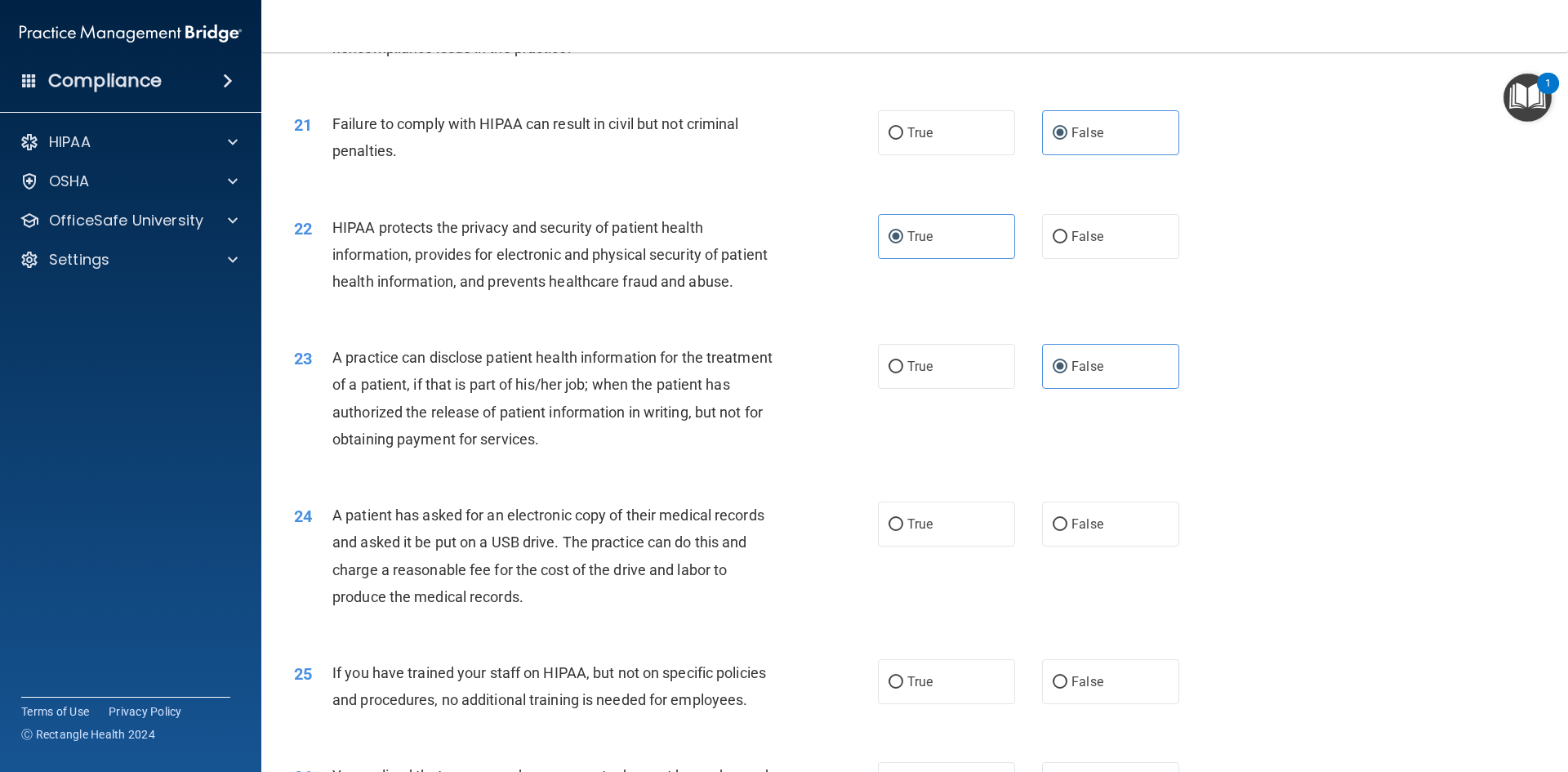
scroll to position [2369, 0]
drag, startPoint x: 955, startPoint y: 579, endPoint x: 1043, endPoint y: 666, distance: 123.7
click at [962, 543] on label "True" at bounding box center [947, 520] width 138 height 45
click at [903, 528] on input "True" at bounding box center [896, 521] width 15 height 12
radio input "true"
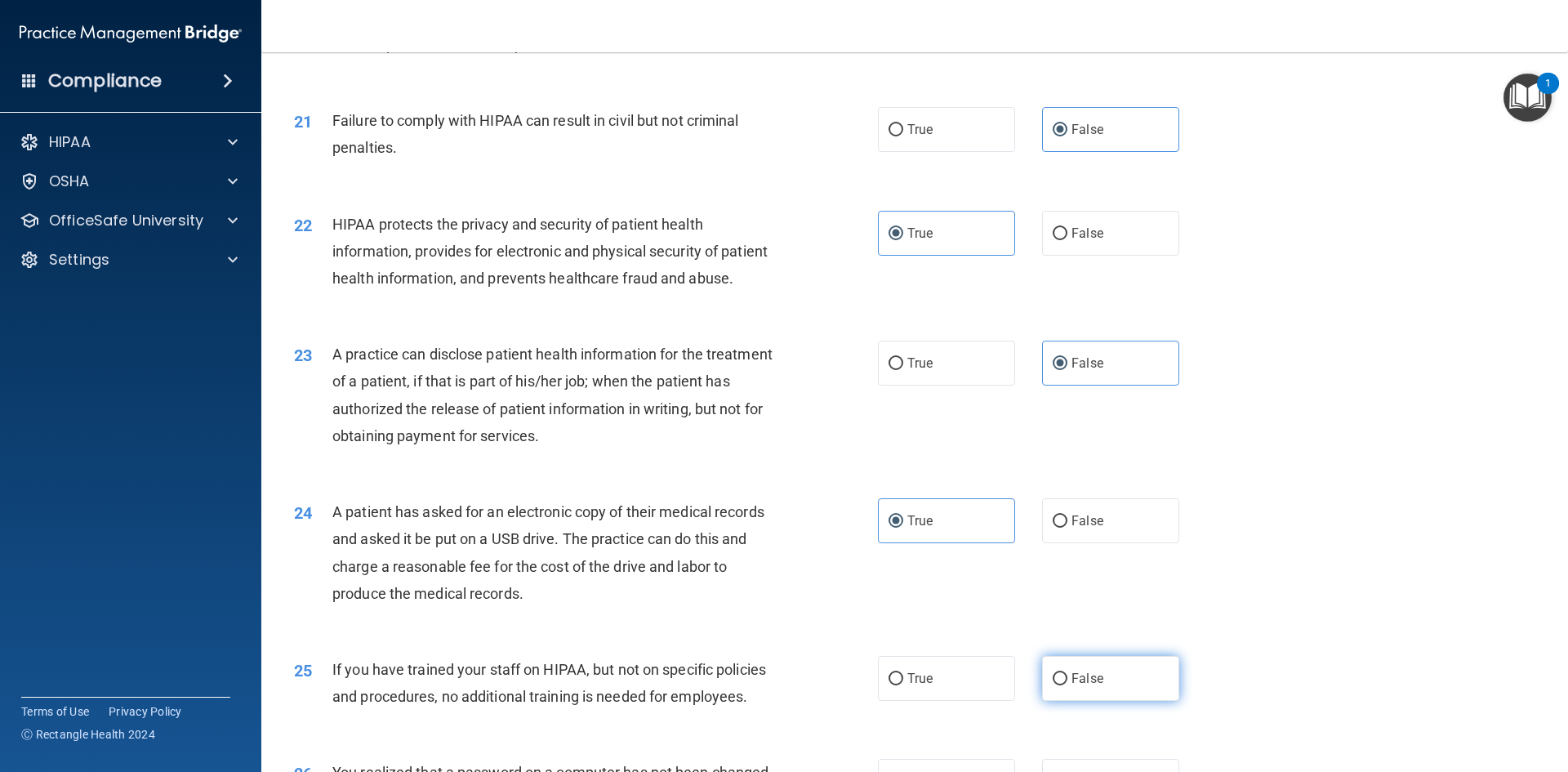
click at [1076, 701] on label "False" at bounding box center [1111, 678] width 138 height 45
click at [1067, 685] on input "False" at bounding box center [1060, 679] width 15 height 12
radio input "true"
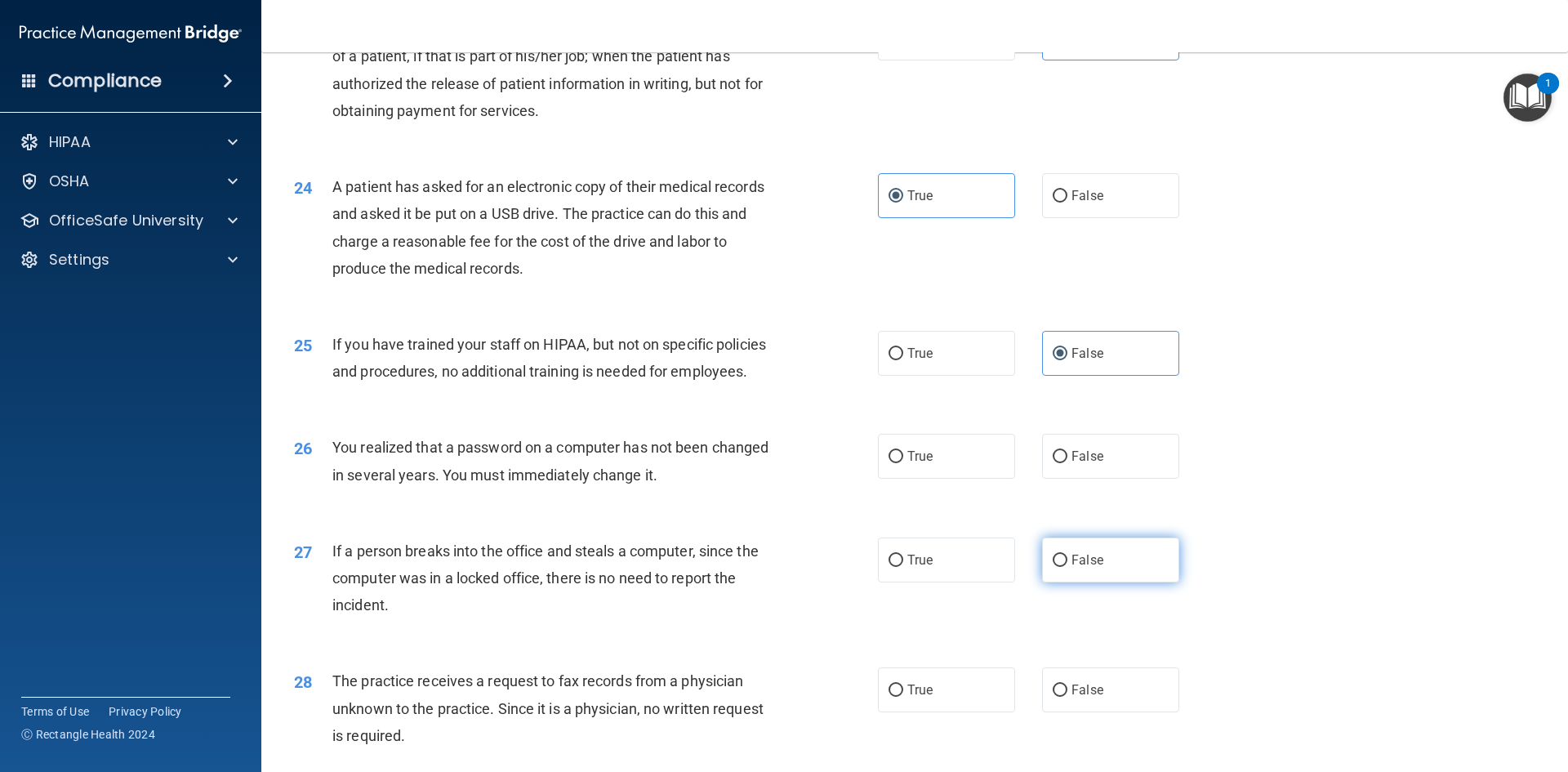
scroll to position [2696, 0]
click at [964, 477] on label "True" at bounding box center [947, 454] width 138 height 45
click at [903, 461] on input "True" at bounding box center [896, 455] width 15 height 12
radio input "true"
click at [1084, 566] on span "False" at bounding box center [1087, 558] width 32 height 15
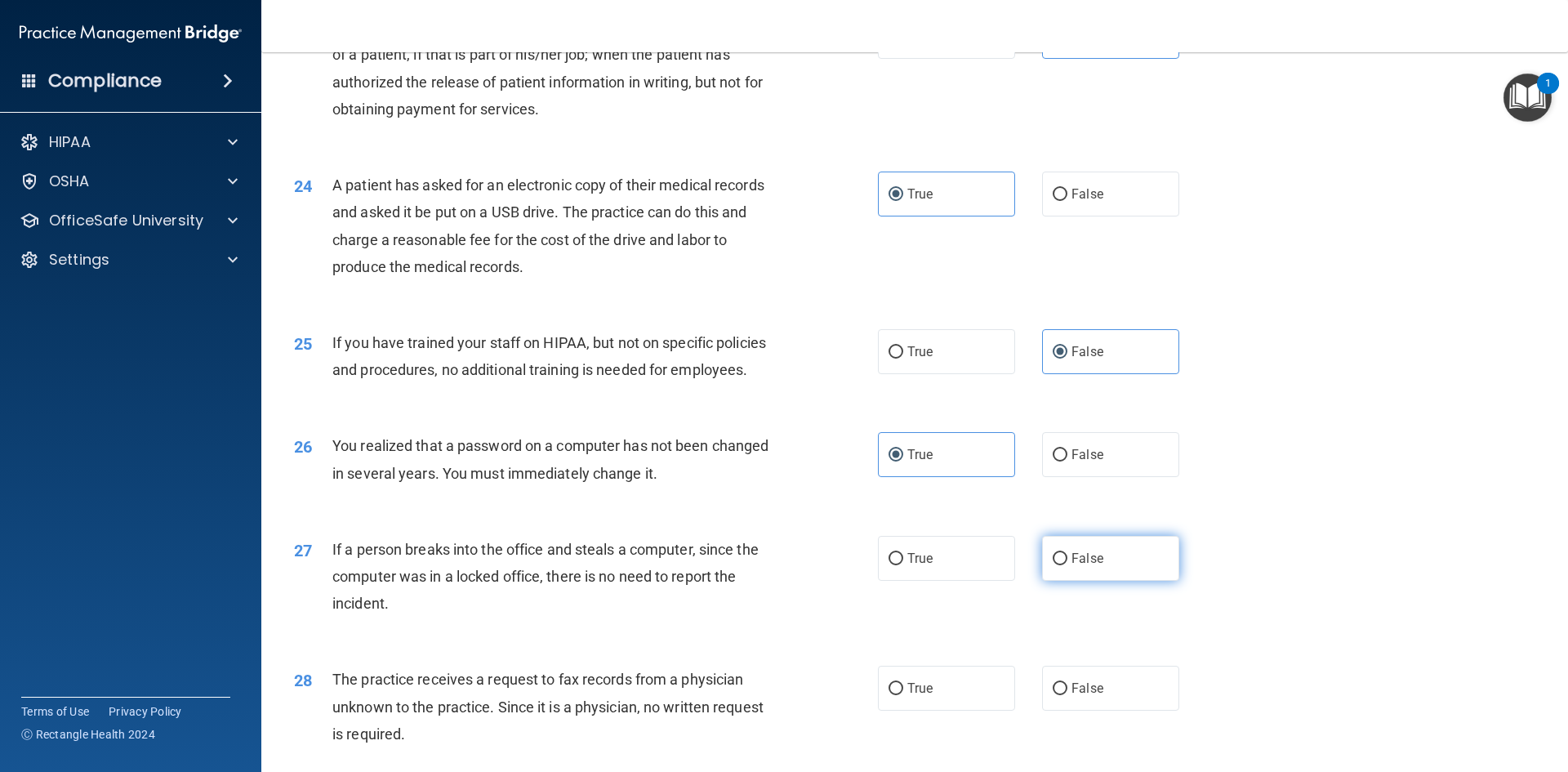
click at [1067, 565] on input "False" at bounding box center [1060, 559] width 15 height 12
radio input "true"
click at [1119, 711] on label "False" at bounding box center [1111, 687] width 138 height 45
click at [1067, 695] on input "False" at bounding box center [1060, 688] width 15 height 12
radio input "true"
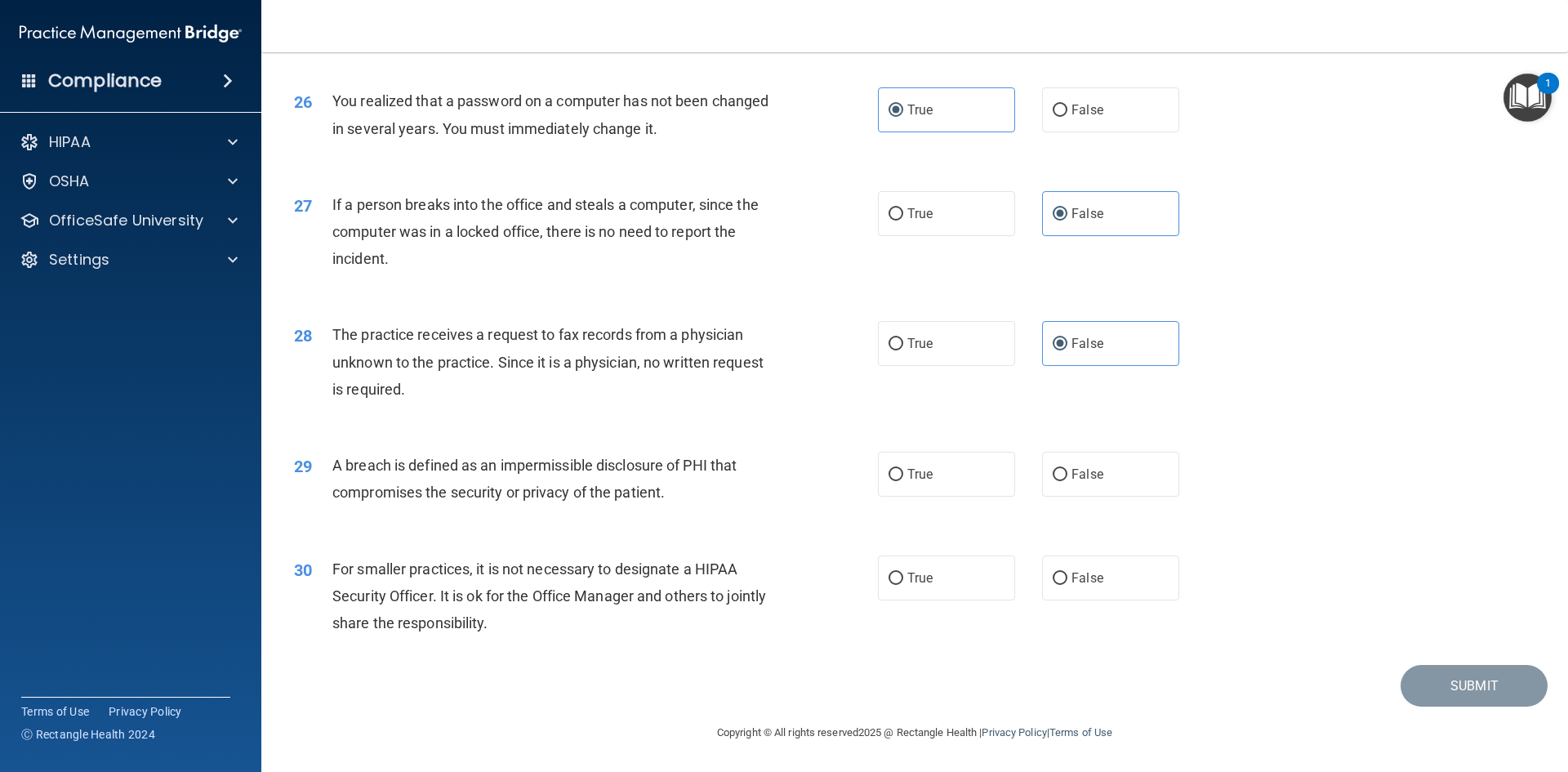
scroll to position [3094, 0]
click at [951, 482] on label "True" at bounding box center [947, 474] width 138 height 45
click at [903, 481] on input "True" at bounding box center [896, 474] width 15 height 12
radio input "true"
click at [1114, 589] on label "False" at bounding box center [1111, 577] width 138 height 45
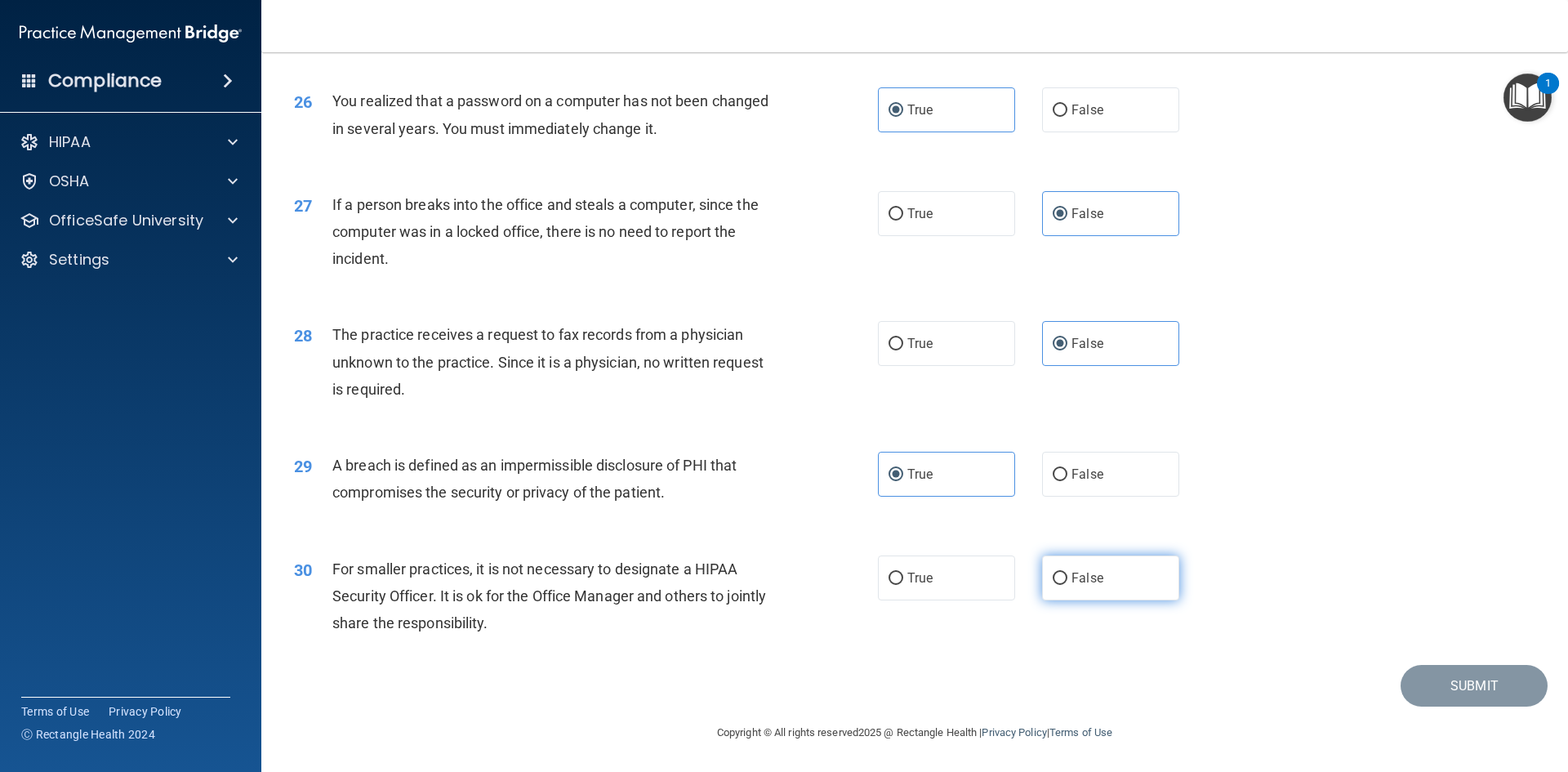
click at [1067, 585] on input "False" at bounding box center [1060, 578] width 15 height 12
radio input "true"
click at [1438, 677] on button "Submit" at bounding box center [1473, 686] width 147 height 42
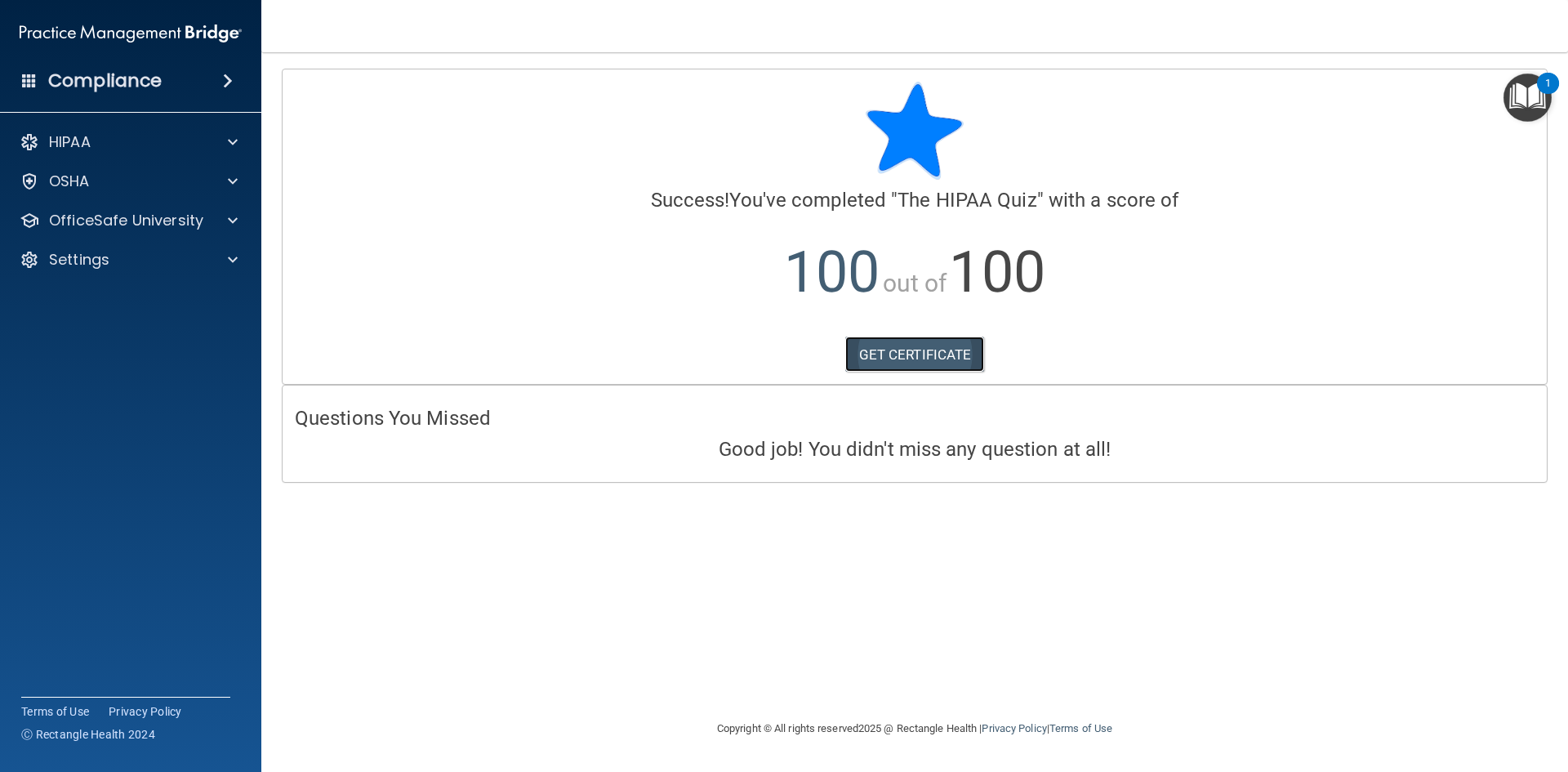
click at [931, 360] on link "GET CERTIFICATE" at bounding box center [915, 354] width 139 height 36
click at [237, 219] on span at bounding box center [232, 221] width 10 height 20
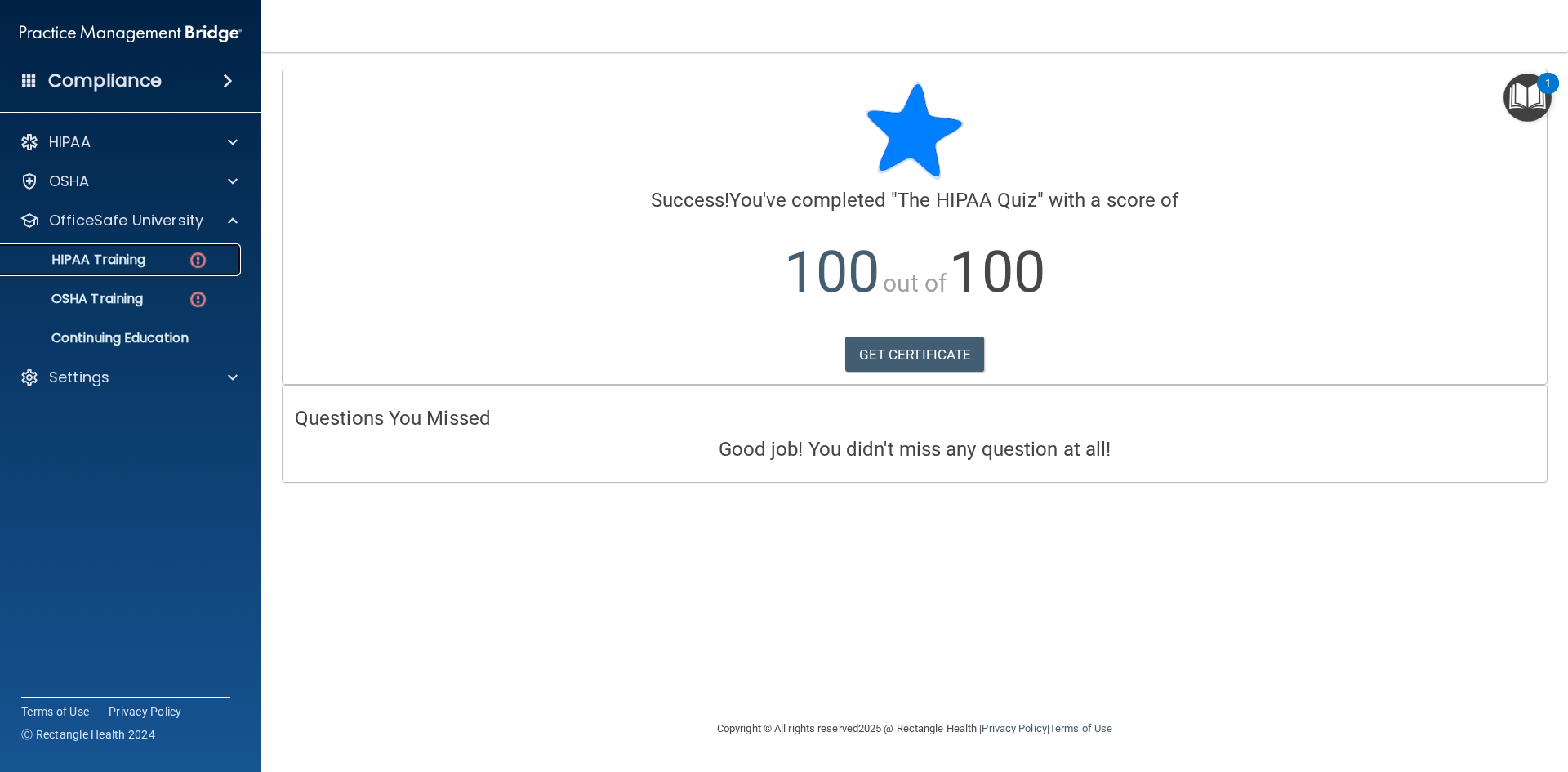
click at [138, 252] on p "HIPAA Training" at bounding box center [78, 260] width 135 height 16
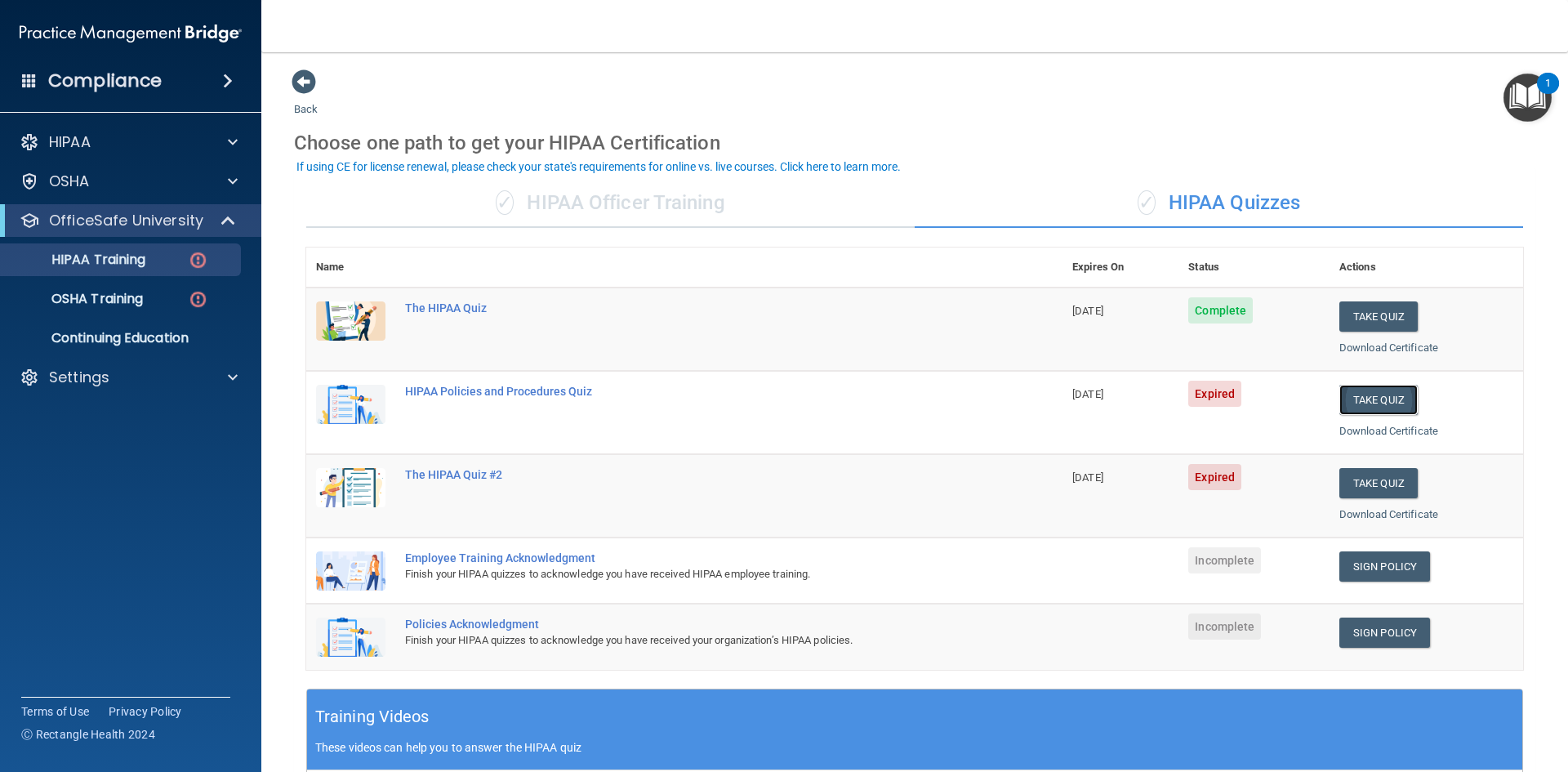
click at [1375, 399] on button "Take Quiz" at bounding box center [1378, 399] width 78 height 30
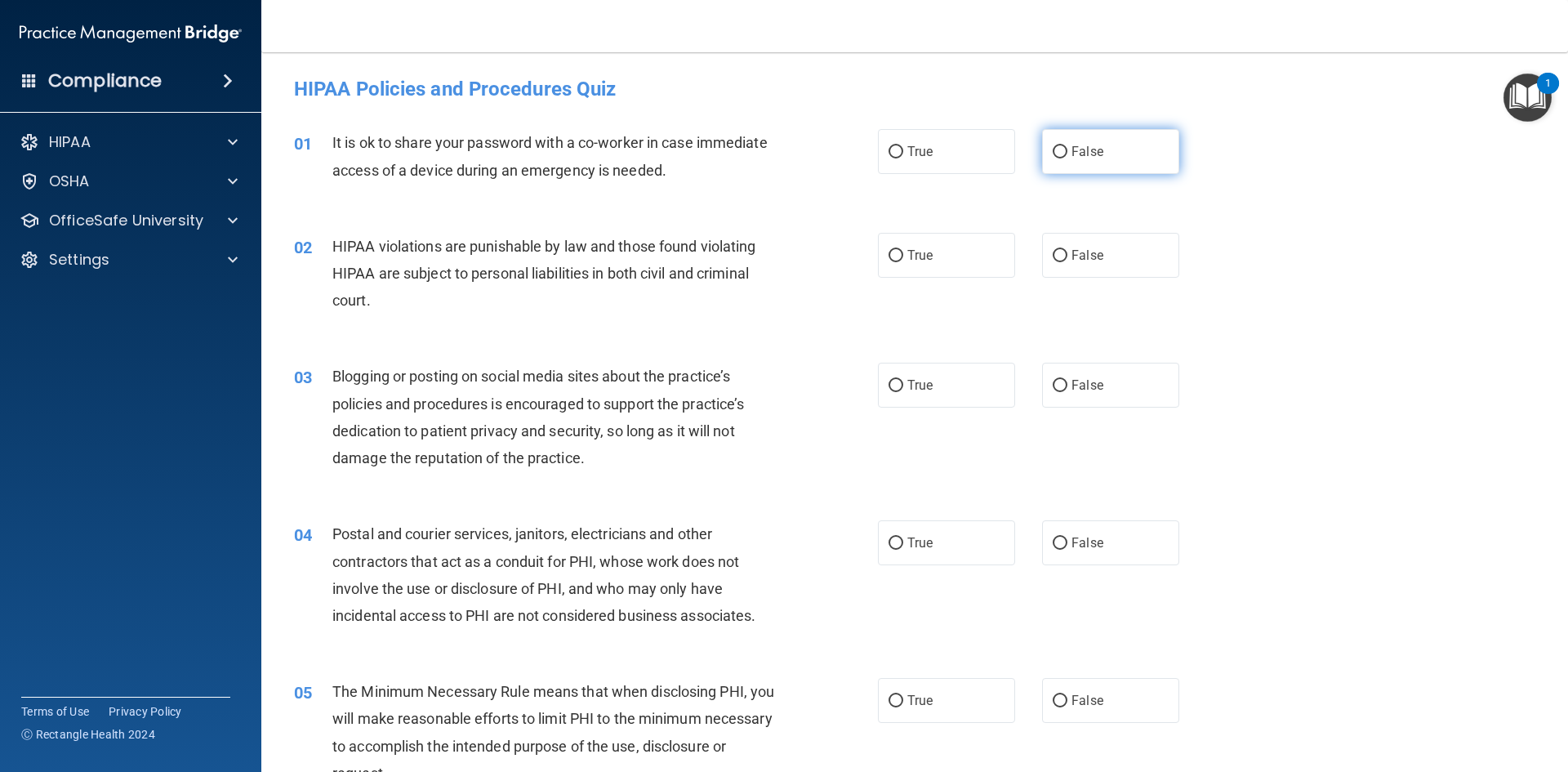
drag, startPoint x: 1121, startPoint y: 141, endPoint x: 1100, endPoint y: 156, distance: 25.8
click at [1119, 143] on label "False" at bounding box center [1111, 151] width 138 height 45
click at [1067, 146] on input "False" at bounding box center [1060, 151] width 15 height 12
radio input "true"
drag, startPoint x: 950, startPoint y: 242, endPoint x: 970, endPoint y: 251, distance: 21.9
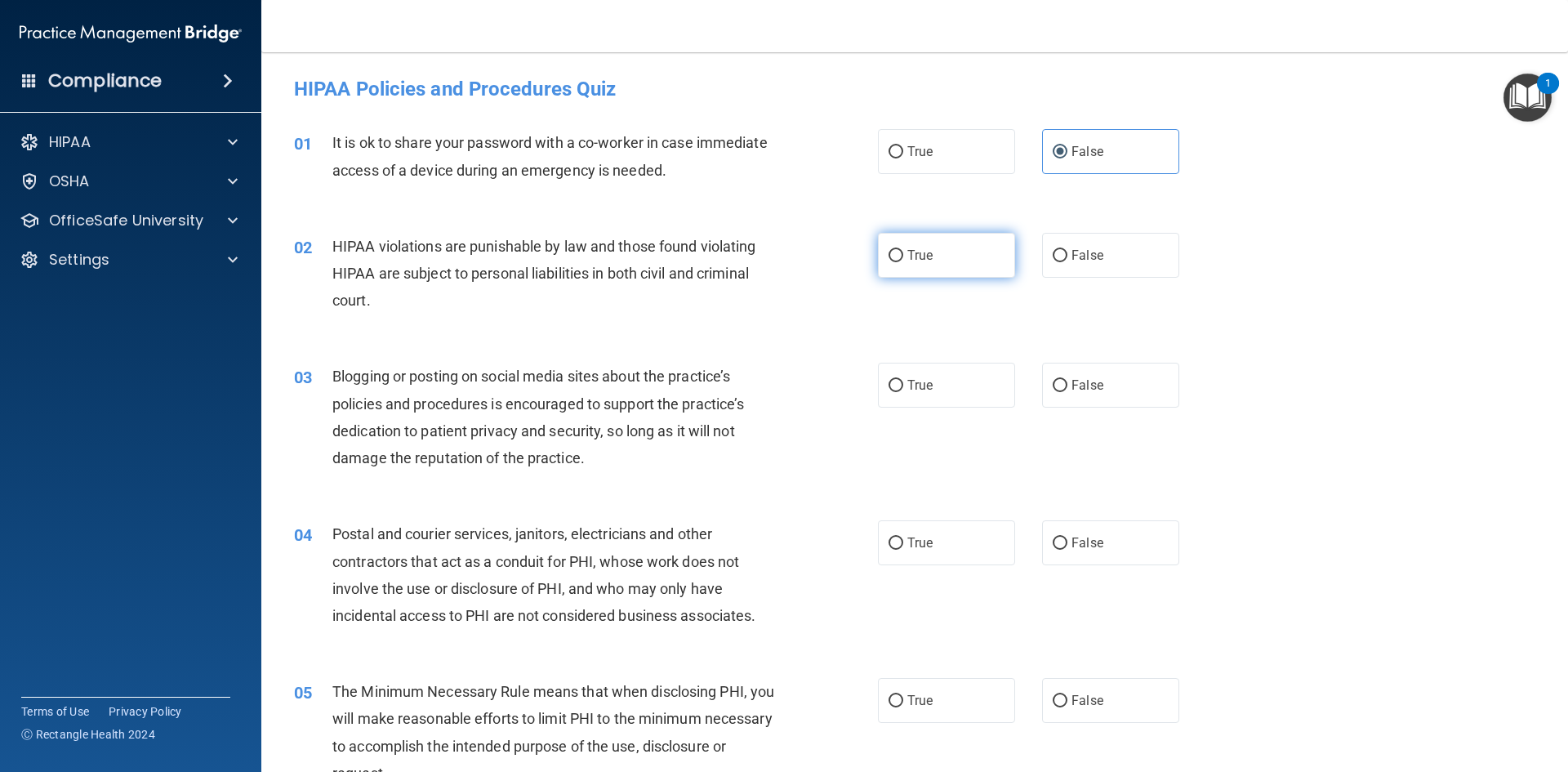
click at [956, 243] on label "True" at bounding box center [947, 254] width 138 height 45
click at [903, 250] on input "True" at bounding box center [896, 255] width 15 height 12
radio input "true"
drag, startPoint x: 1148, startPoint y: 393, endPoint x: 1122, endPoint y: 415, distance: 34.1
click at [1146, 392] on label "False" at bounding box center [1111, 385] width 138 height 45
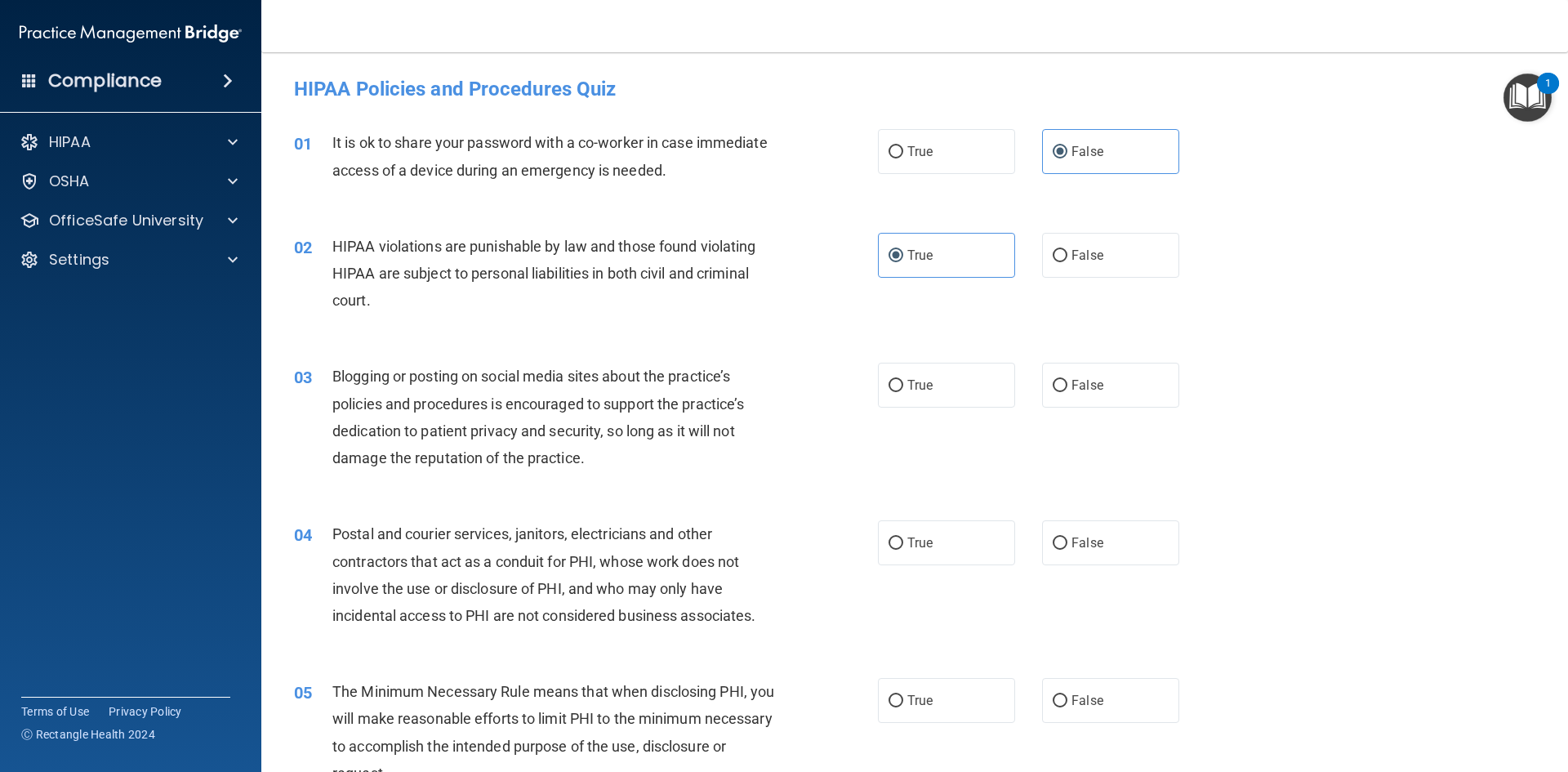
click at [1067, 392] on input "False" at bounding box center [1060, 386] width 15 height 12
radio input "true"
click at [934, 555] on label "True" at bounding box center [947, 542] width 138 height 45
click at [903, 550] on input "True" at bounding box center [896, 543] width 15 height 12
radio input "true"
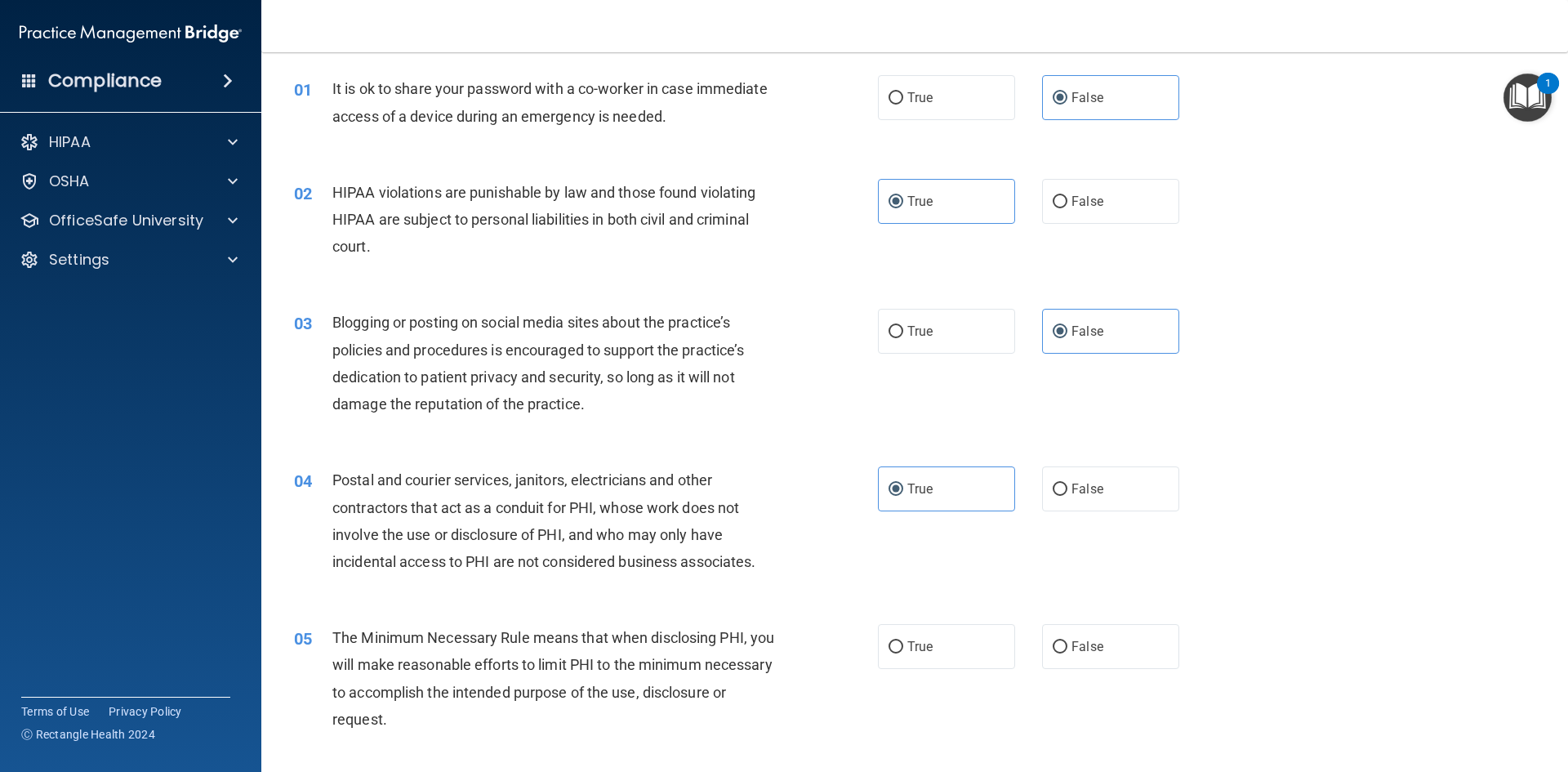
scroll to position [82, 0]
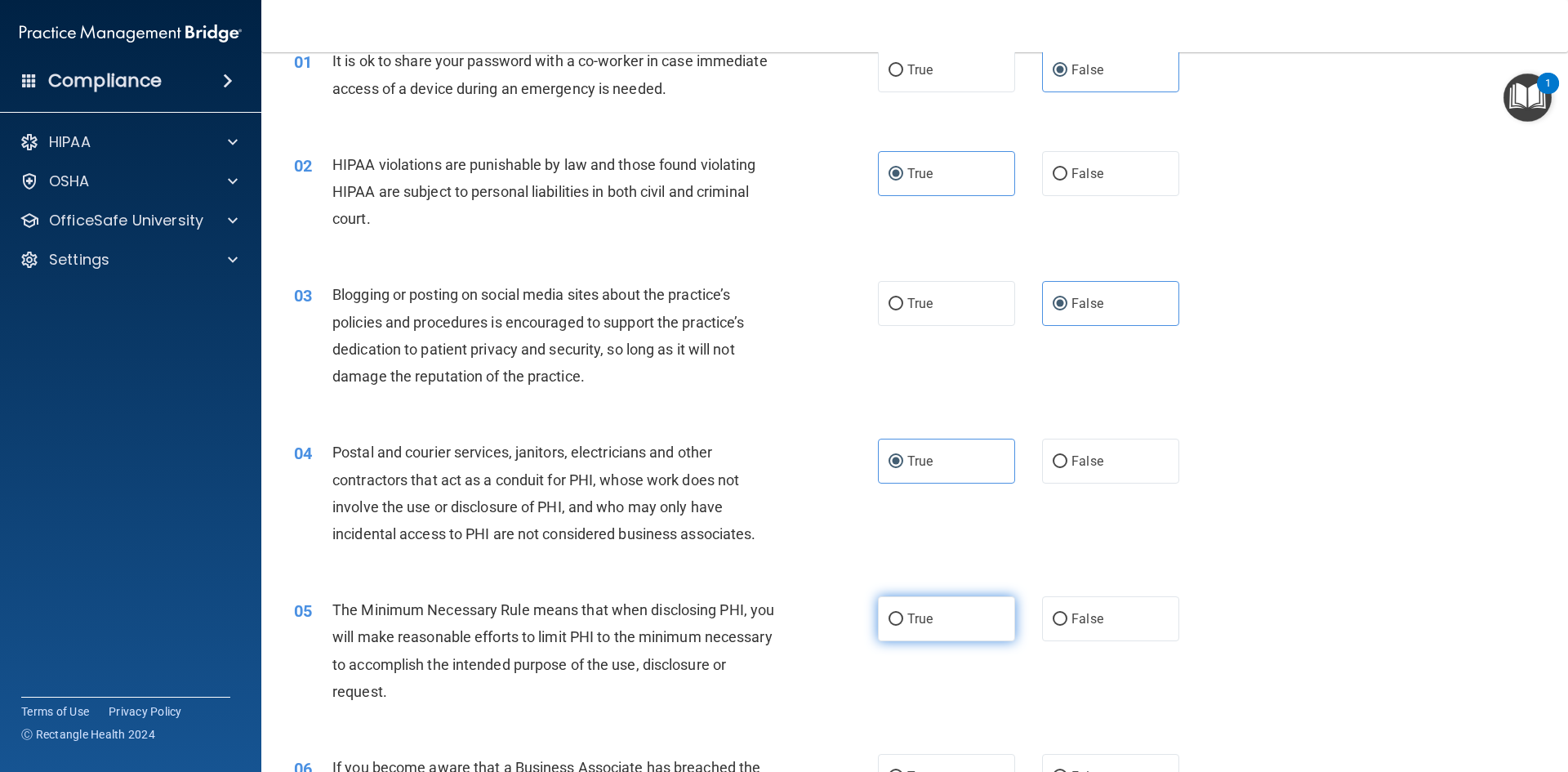
click at [917, 640] on label "True" at bounding box center [947, 618] width 138 height 45
click at [903, 626] on input "True" at bounding box center [896, 619] width 15 height 12
radio input "true"
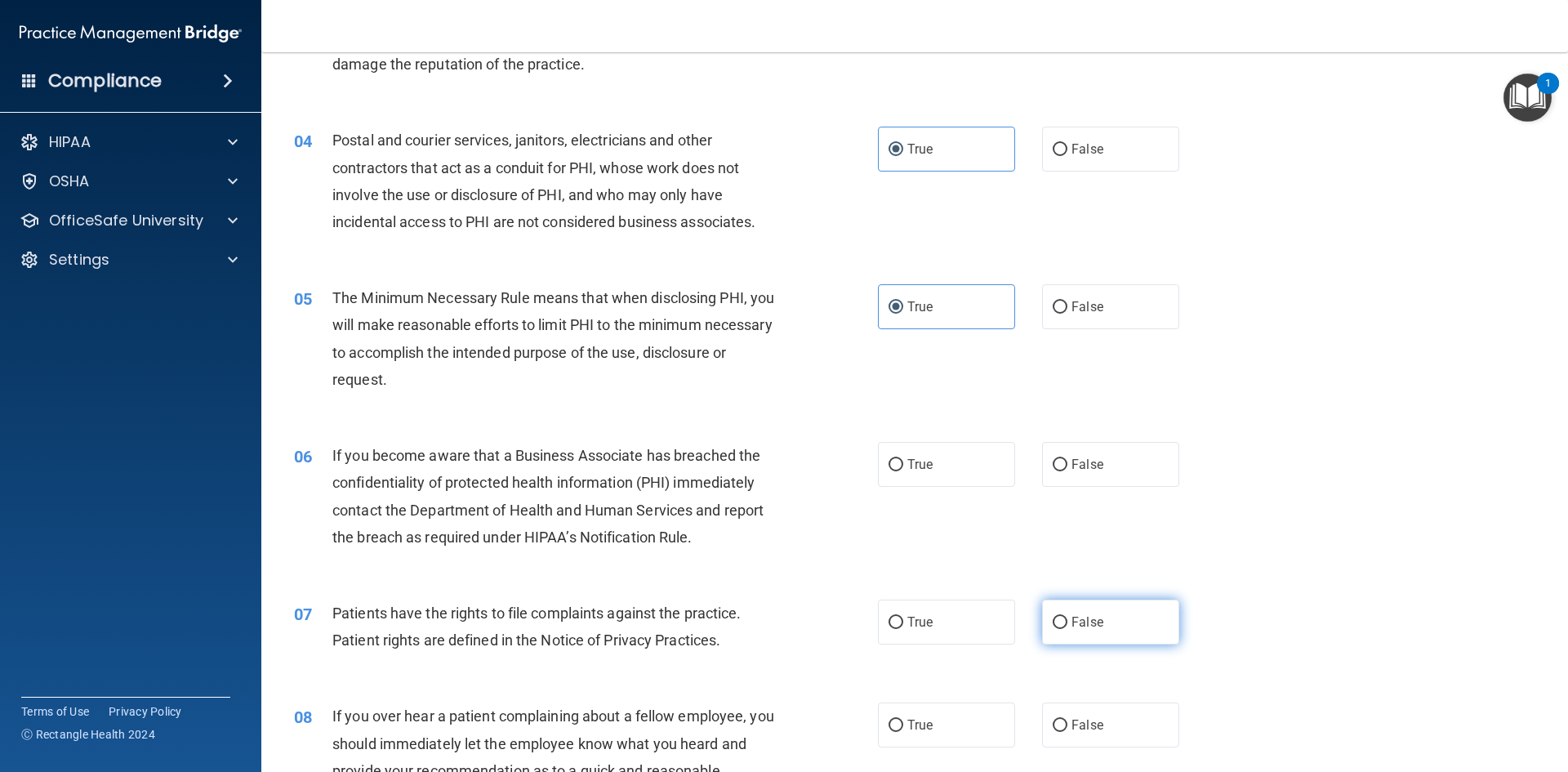
scroll to position [490, 0]
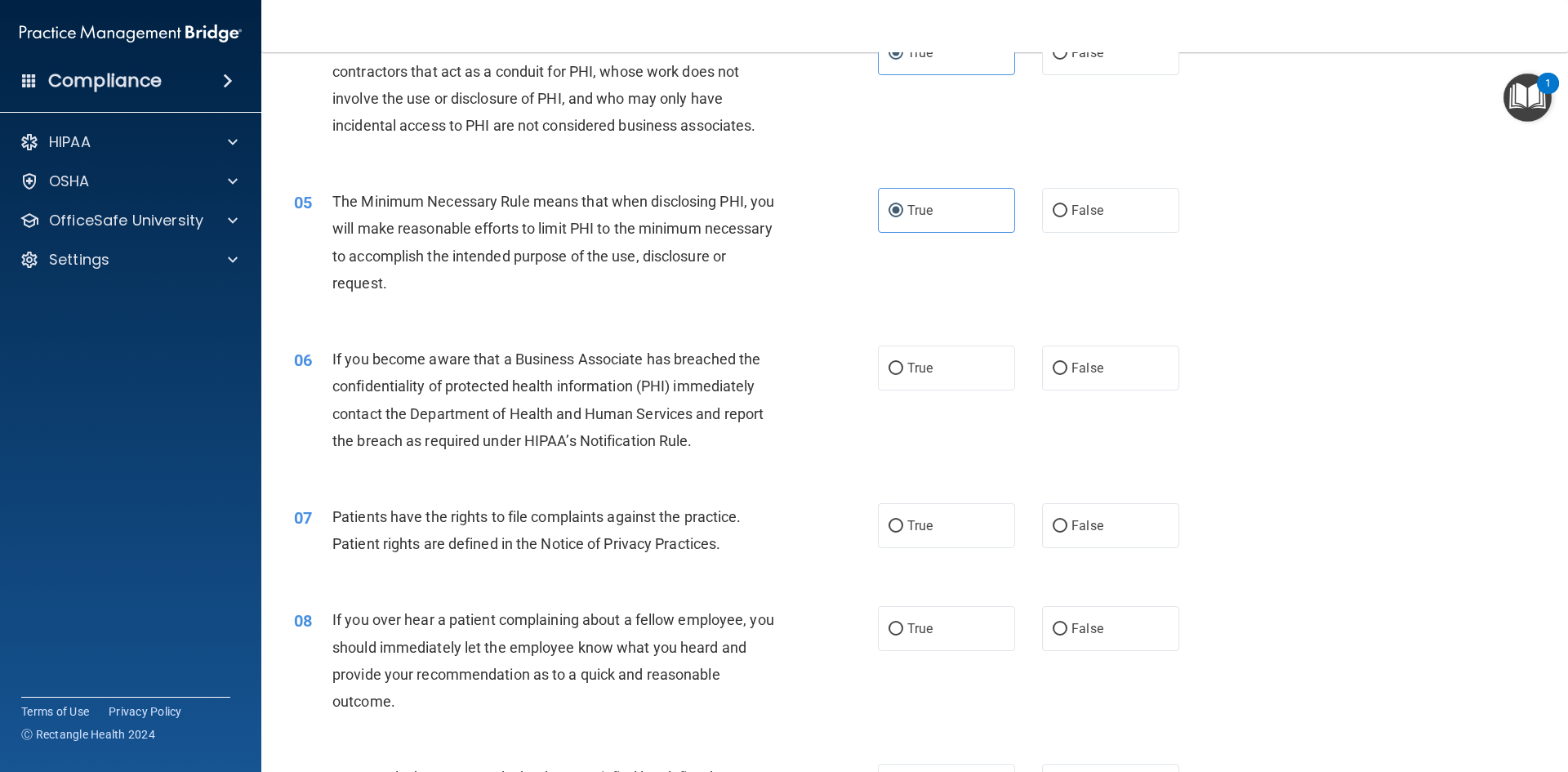
drag, startPoint x: 1114, startPoint y: 369, endPoint x: 1106, endPoint y: 487, distance: 118.3
click at [1116, 384] on label "False" at bounding box center [1111, 367] width 138 height 45
click at [1067, 375] on input "False" at bounding box center [1060, 368] width 15 height 12
radio input "true"
click at [1081, 526] on span "False" at bounding box center [1087, 525] width 32 height 15
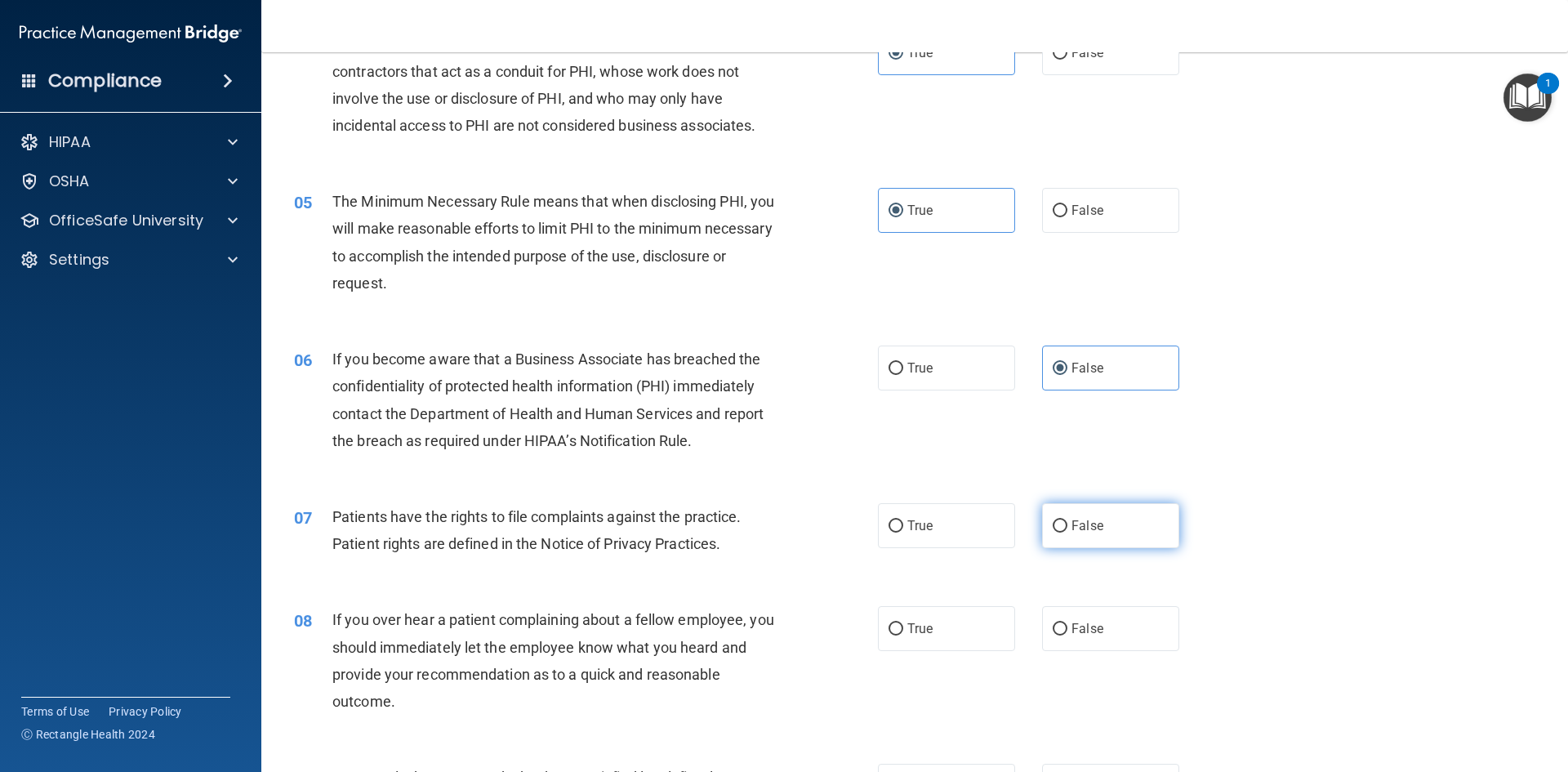
click at [1067, 526] on input "False" at bounding box center [1060, 526] width 15 height 12
radio input "true"
click at [1106, 639] on label "False" at bounding box center [1111, 628] width 138 height 45
click at [1067, 635] on input "False" at bounding box center [1060, 629] width 15 height 12
radio input "true"
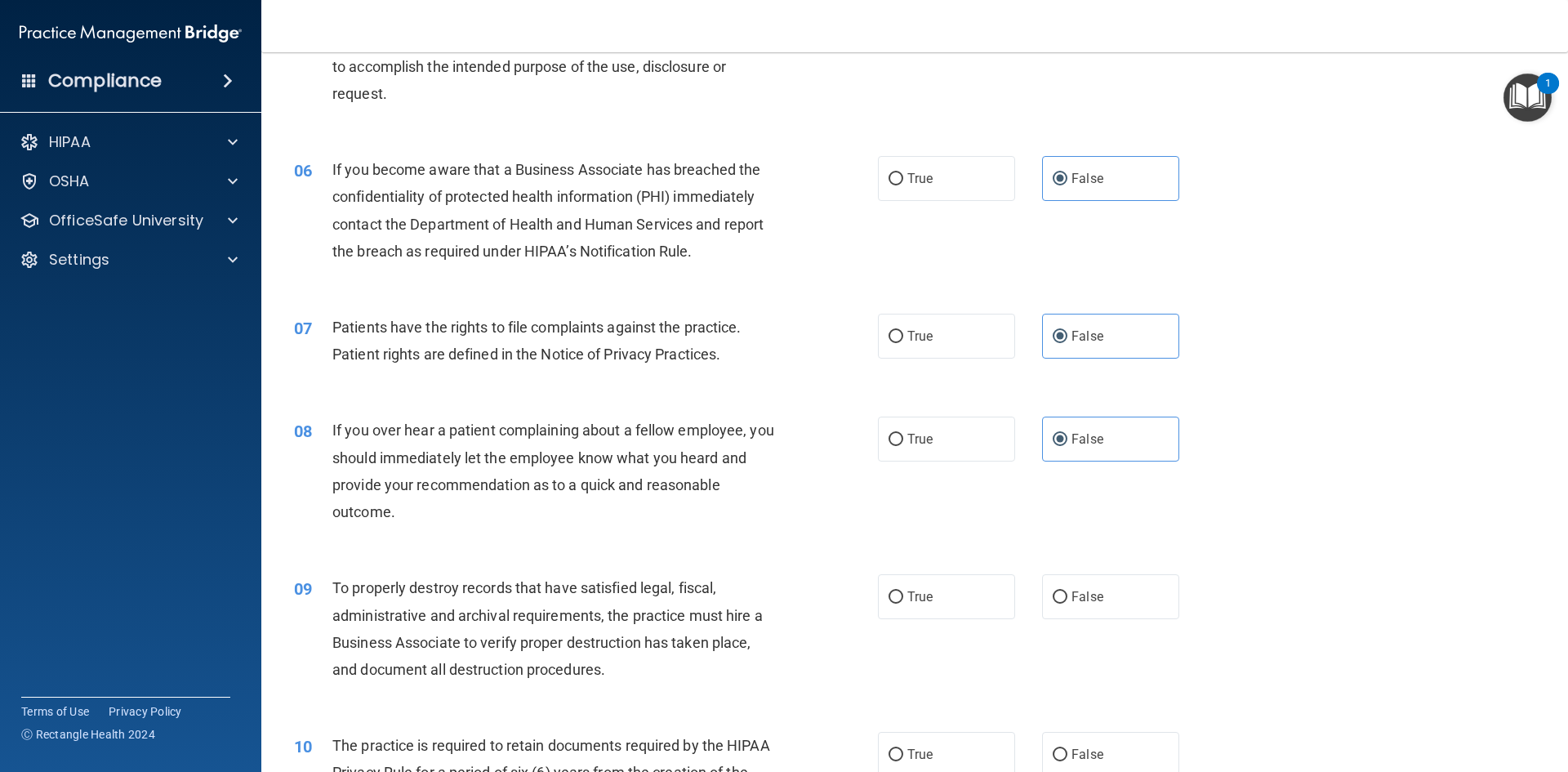
scroll to position [736, 0]
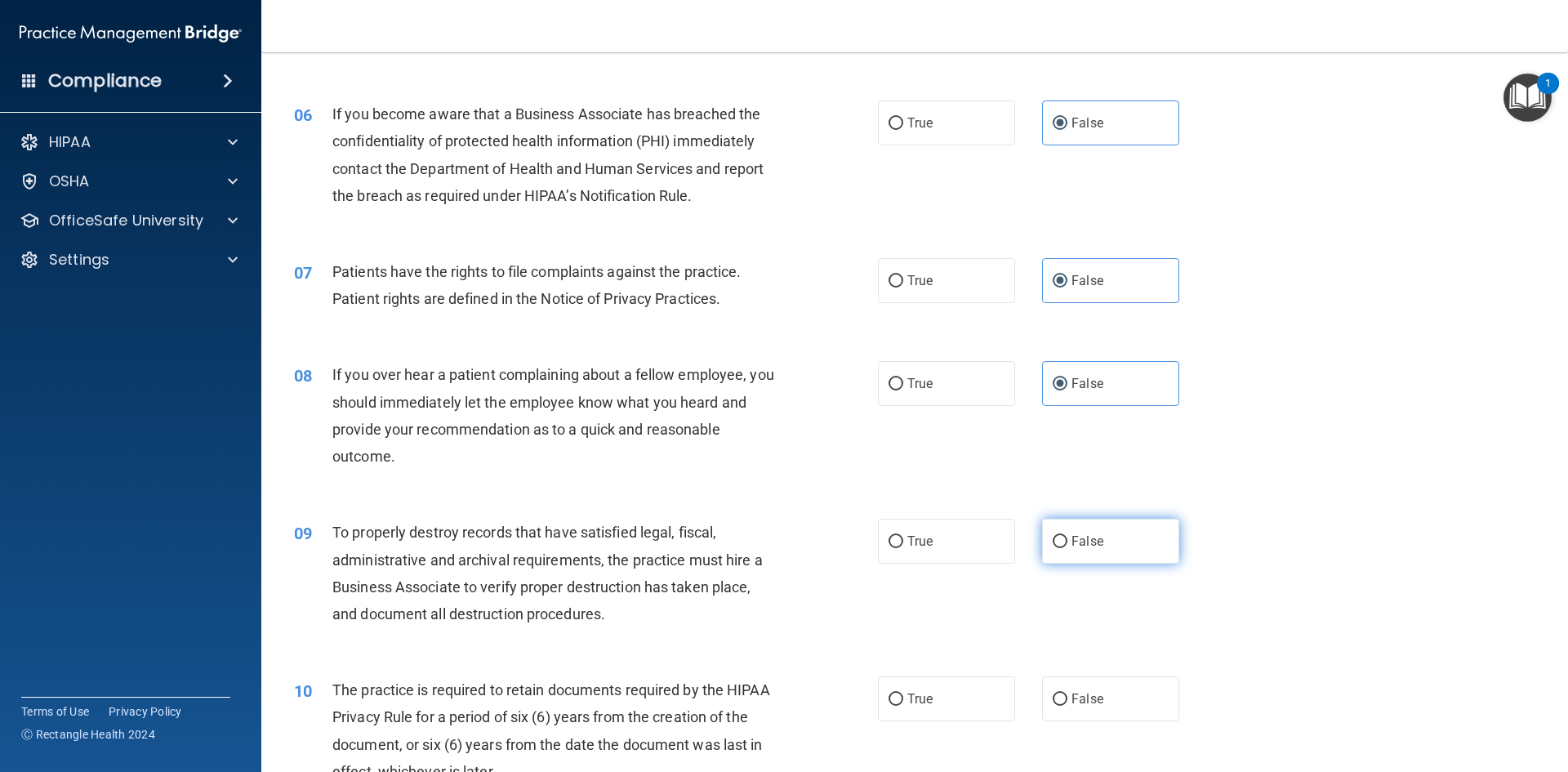
click at [1085, 555] on label "False" at bounding box center [1111, 540] width 138 height 45
click at [1067, 548] on input "False" at bounding box center [1060, 541] width 15 height 12
radio input "true"
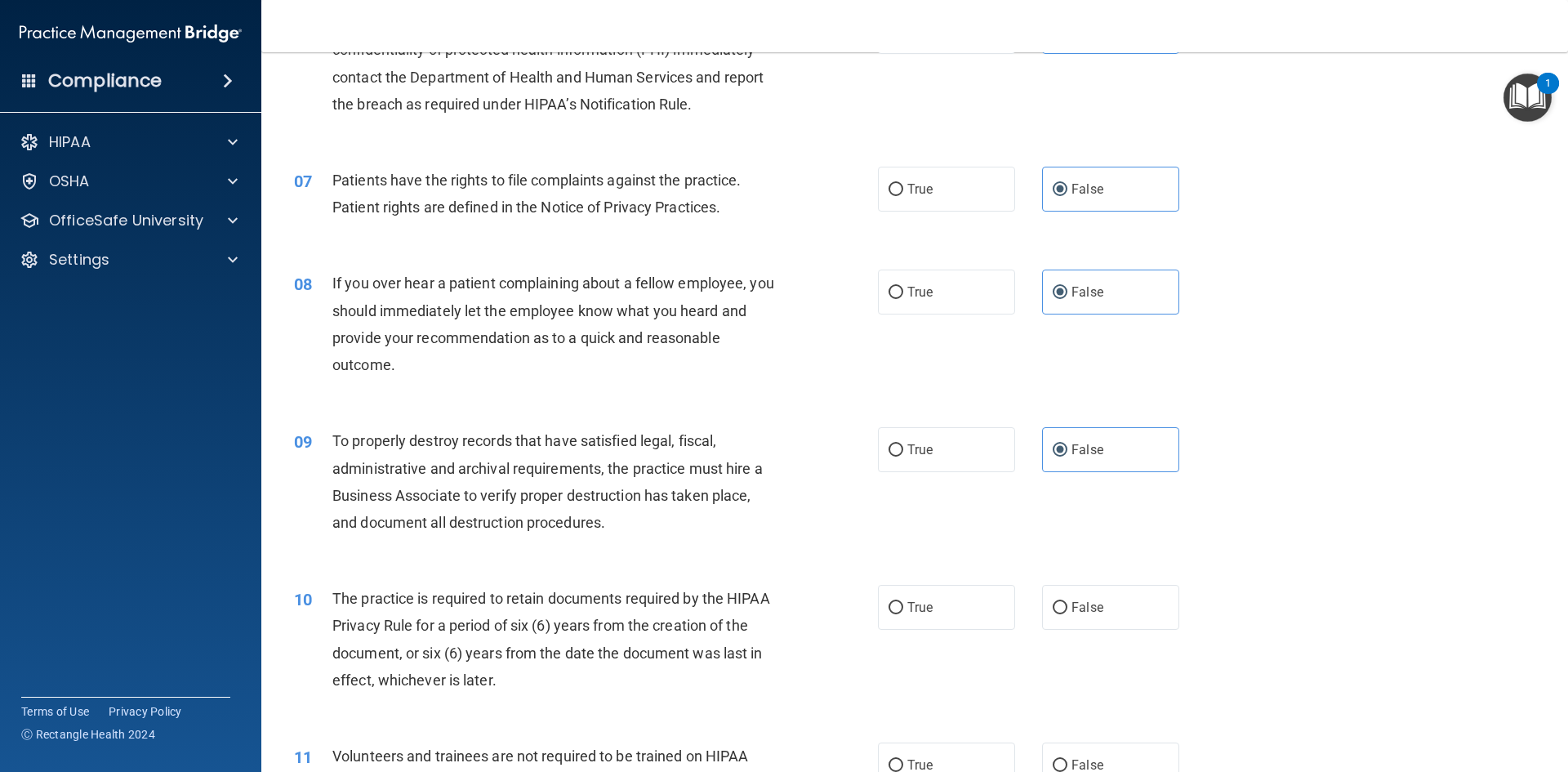
scroll to position [981, 0]
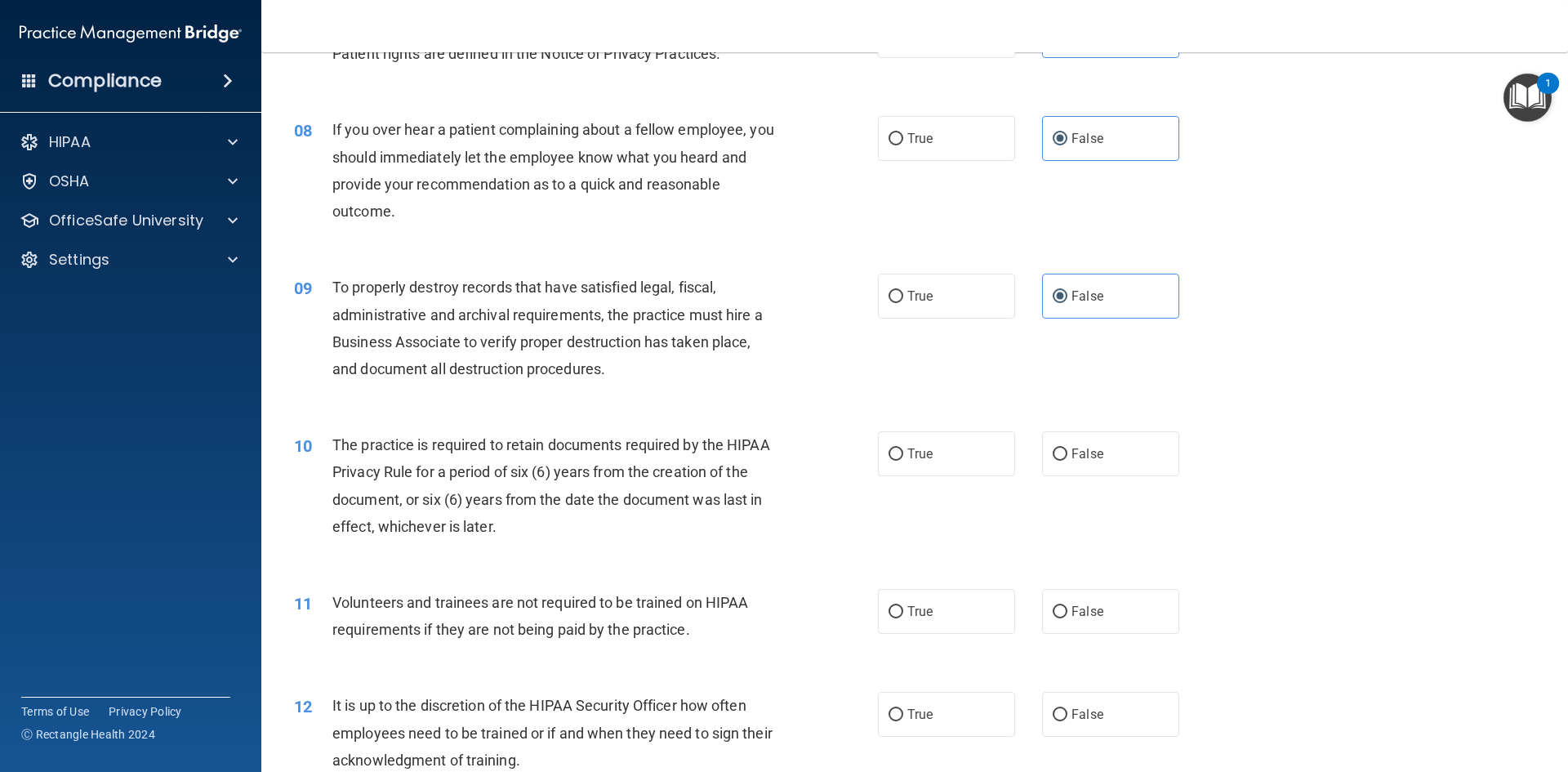
drag, startPoint x: 932, startPoint y: 454, endPoint x: 958, endPoint y: 561, distance: 110.1
click at [932, 460] on label "True" at bounding box center [947, 453] width 138 height 45
click at [903, 460] on input "True" at bounding box center [896, 454] width 15 height 12
radio input "true"
drag, startPoint x: 962, startPoint y: 602, endPoint x: 944, endPoint y: 712, distance: 111.5
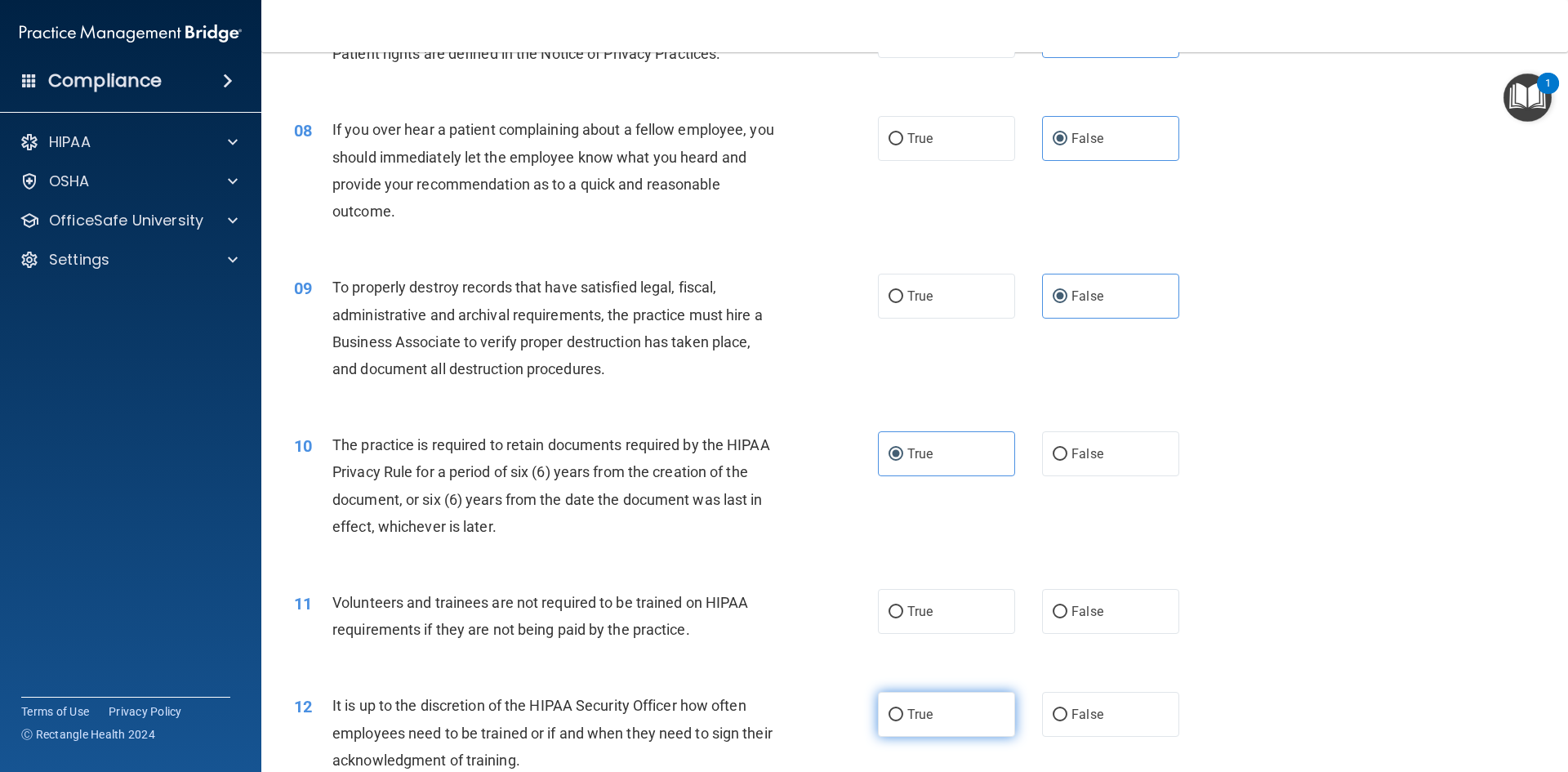
click at [962, 612] on label "True" at bounding box center [947, 611] width 138 height 45
click at [903, 612] on input "True" at bounding box center [896, 612] width 15 height 12
radio input "true"
click at [941, 713] on label "True" at bounding box center [947, 714] width 138 height 45
click at [903, 713] on input "True" at bounding box center [896, 715] width 15 height 12
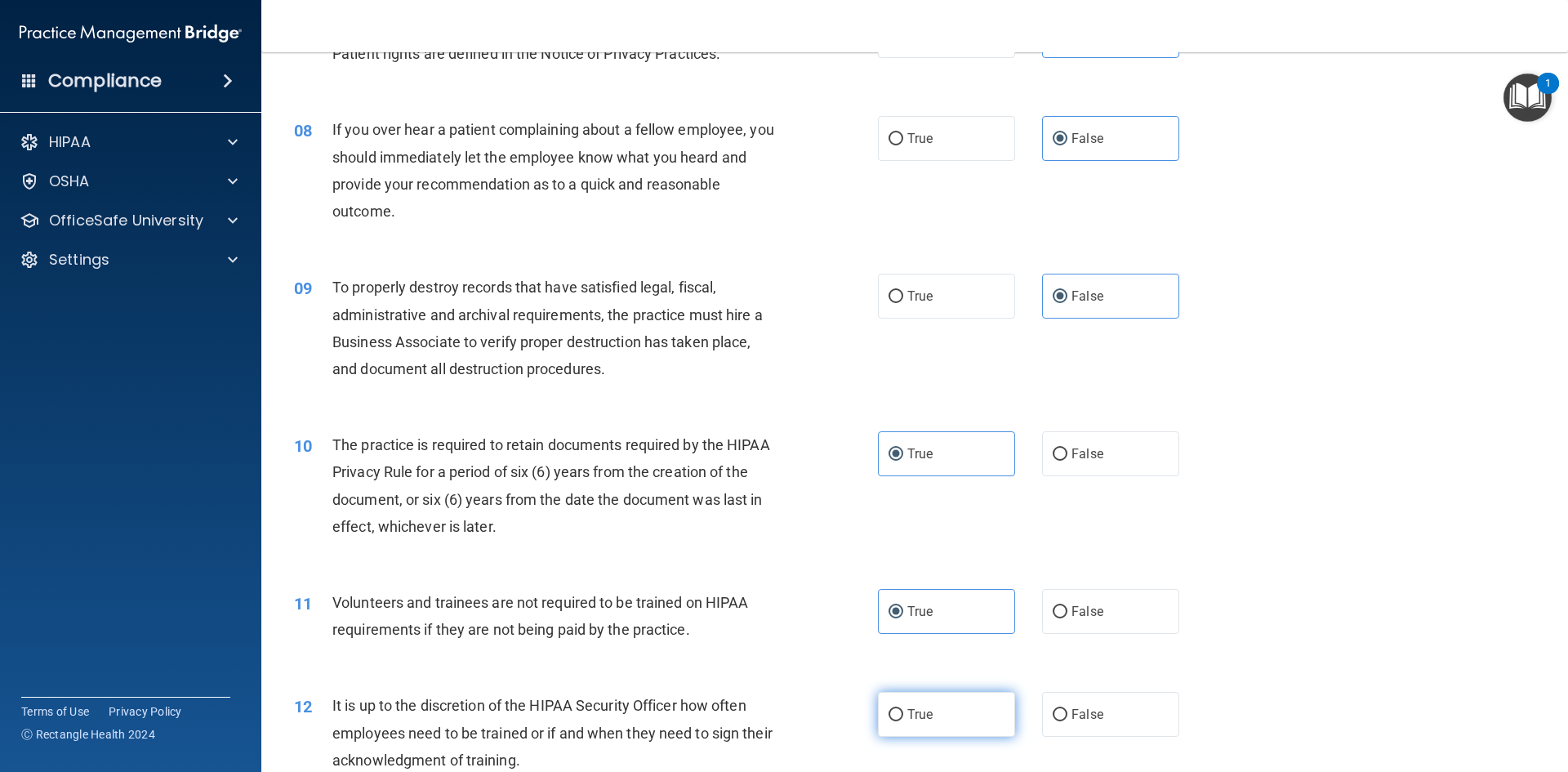
radio input "true"
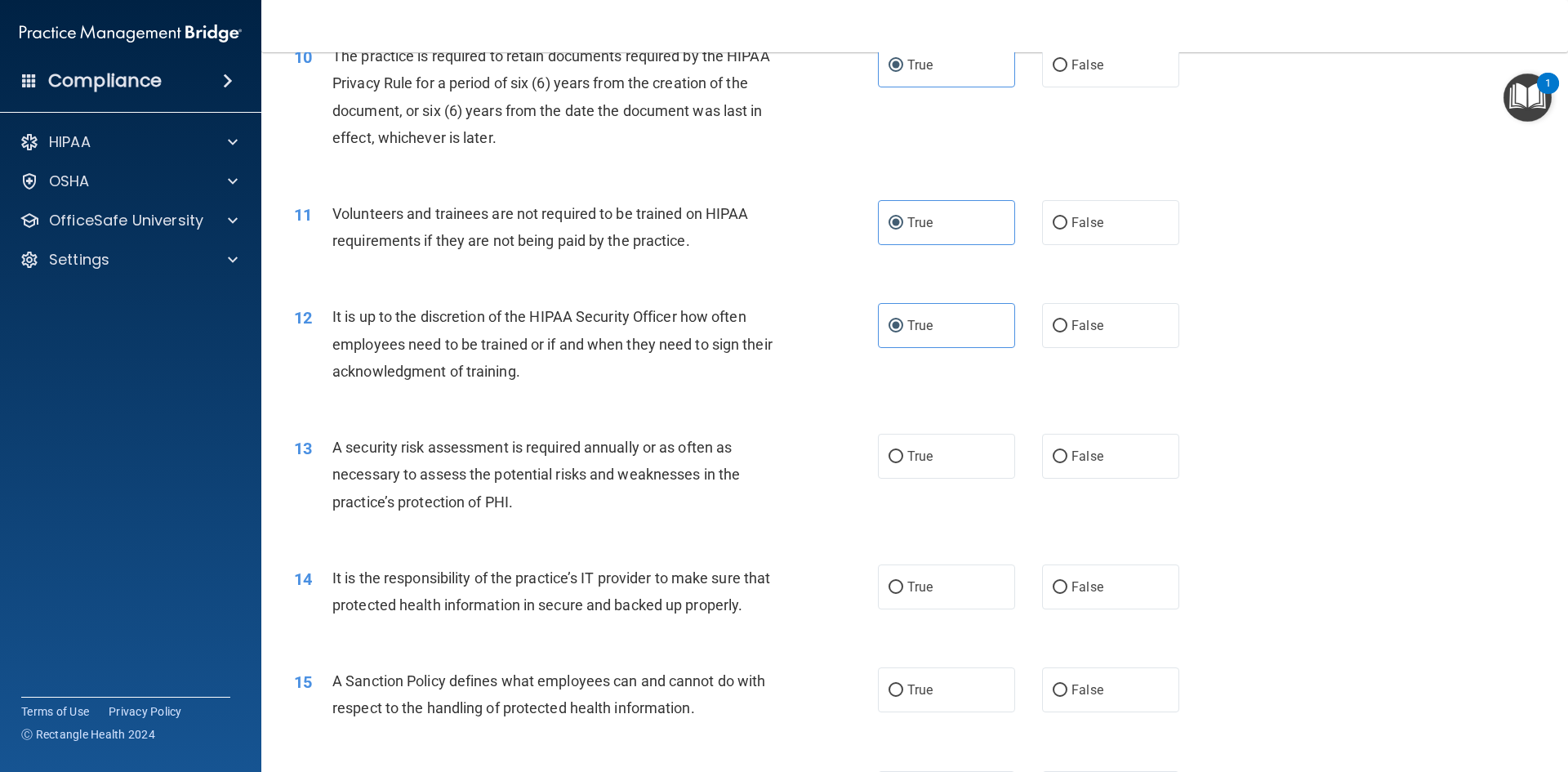
scroll to position [1389, 0]
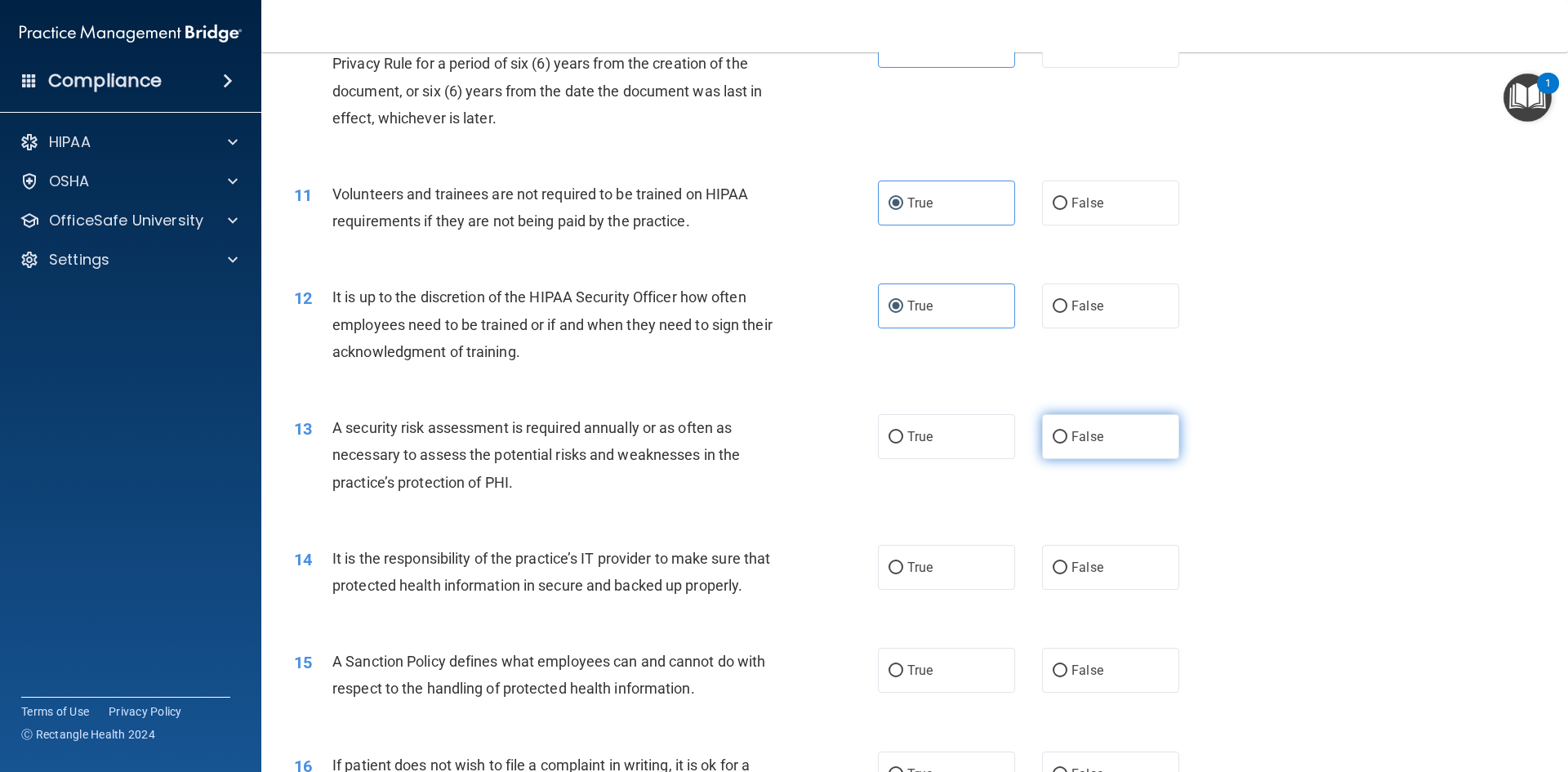
drag, startPoint x: 1079, startPoint y: 435, endPoint x: 1082, endPoint y: 445, distance: 10.4
click at [1081, 436] on span "False" at bounding box center [1087, 437] width 32 height 15
drag, startPoint x: 1079, startPoint y: 563, endPoint x: 1028, endPoint y: 672, distance: 120.3
click at [1078, 567] on span "False" at bounding box center [1087, 567] width 32 height 15
click at [1067, 567] on input "False" at bounding box center [1060, 568] width 15 height 12
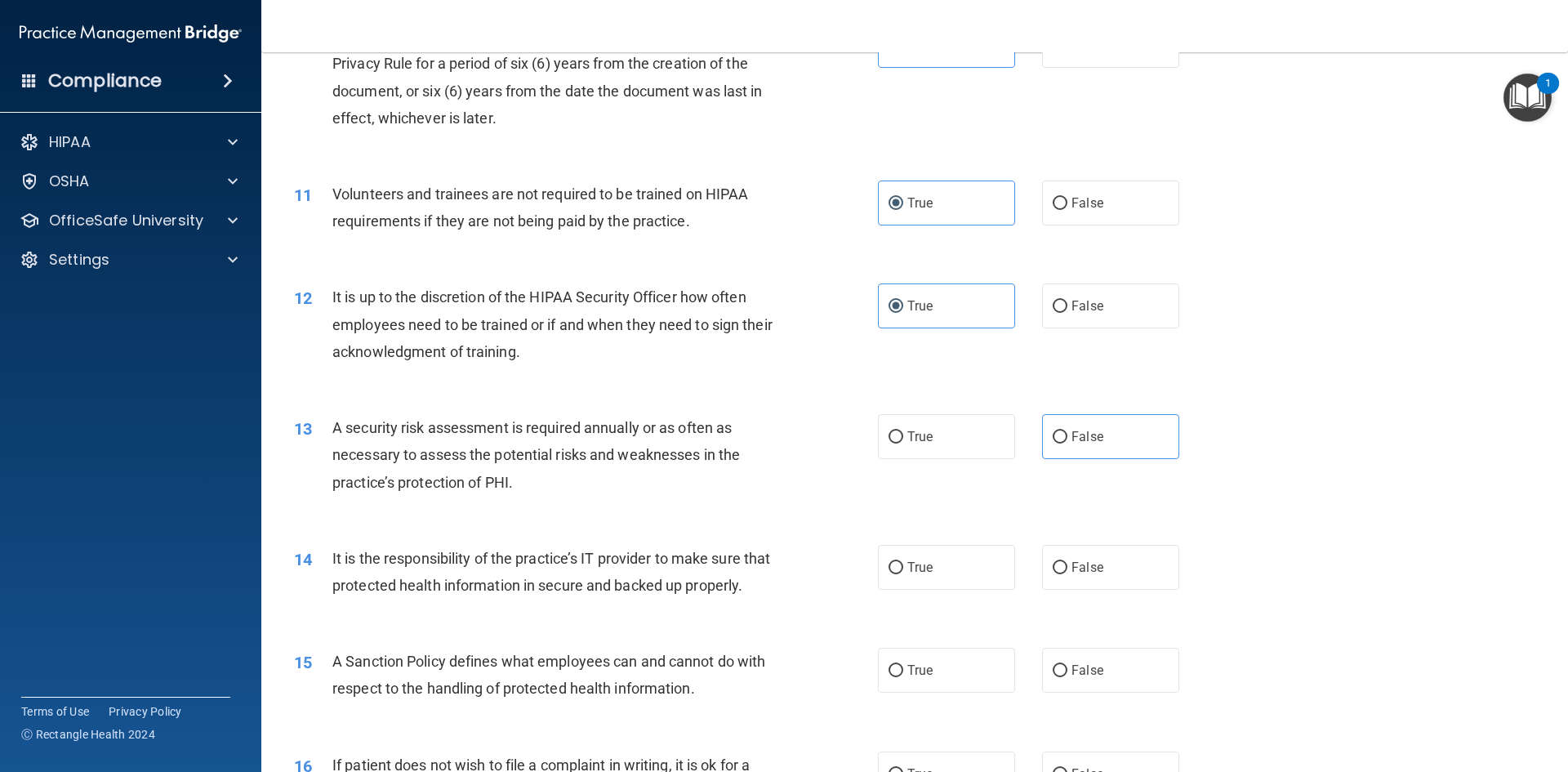
radio input "true"
click at [965, 693] on label "True" at bounding box center [947, 670] width 138 height 45
click at [903, 677] on input "True" at bounding box center [896, 671] width 15 height 12
radio input "true"
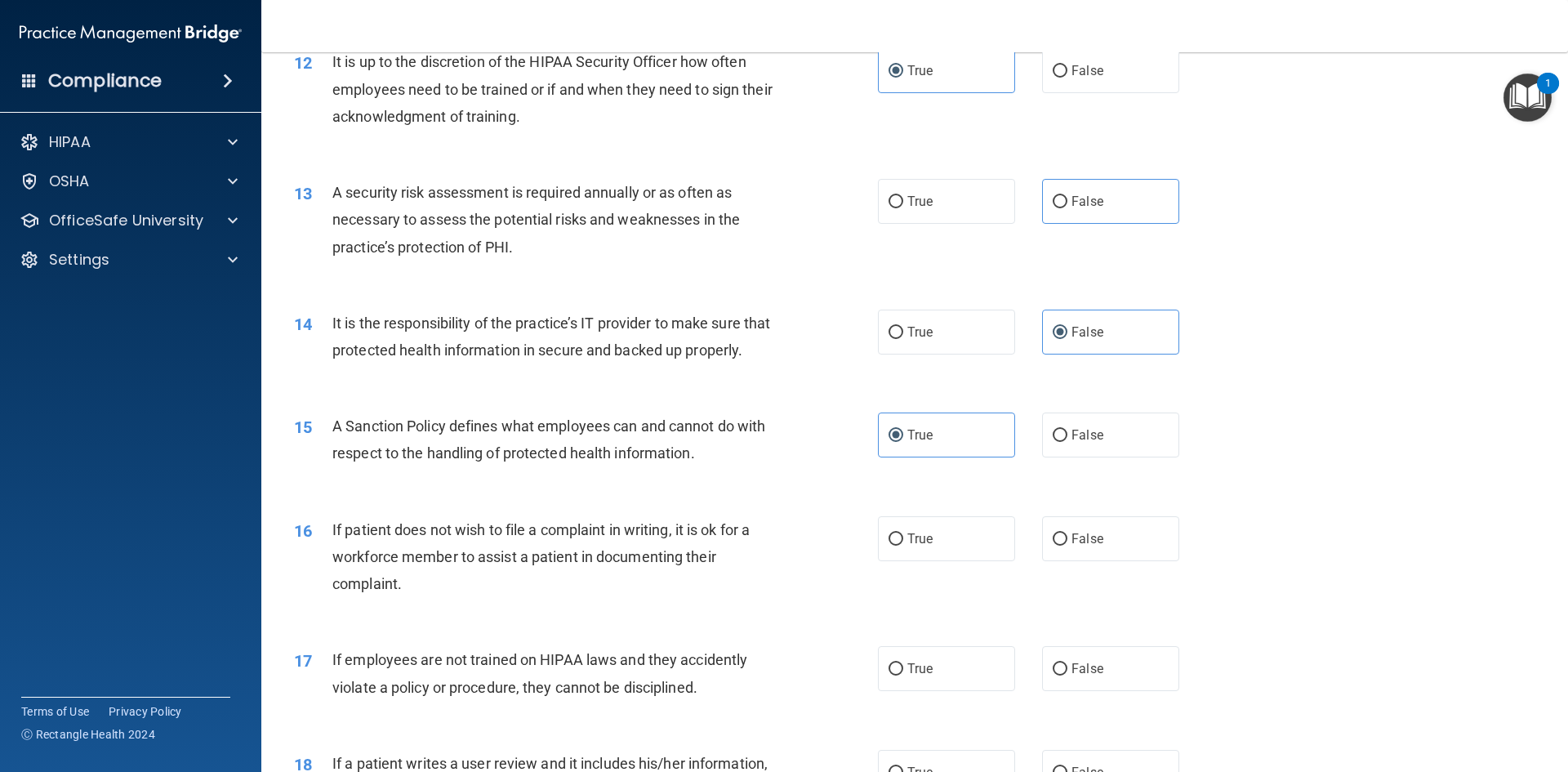
scroll to position [1715, 0]
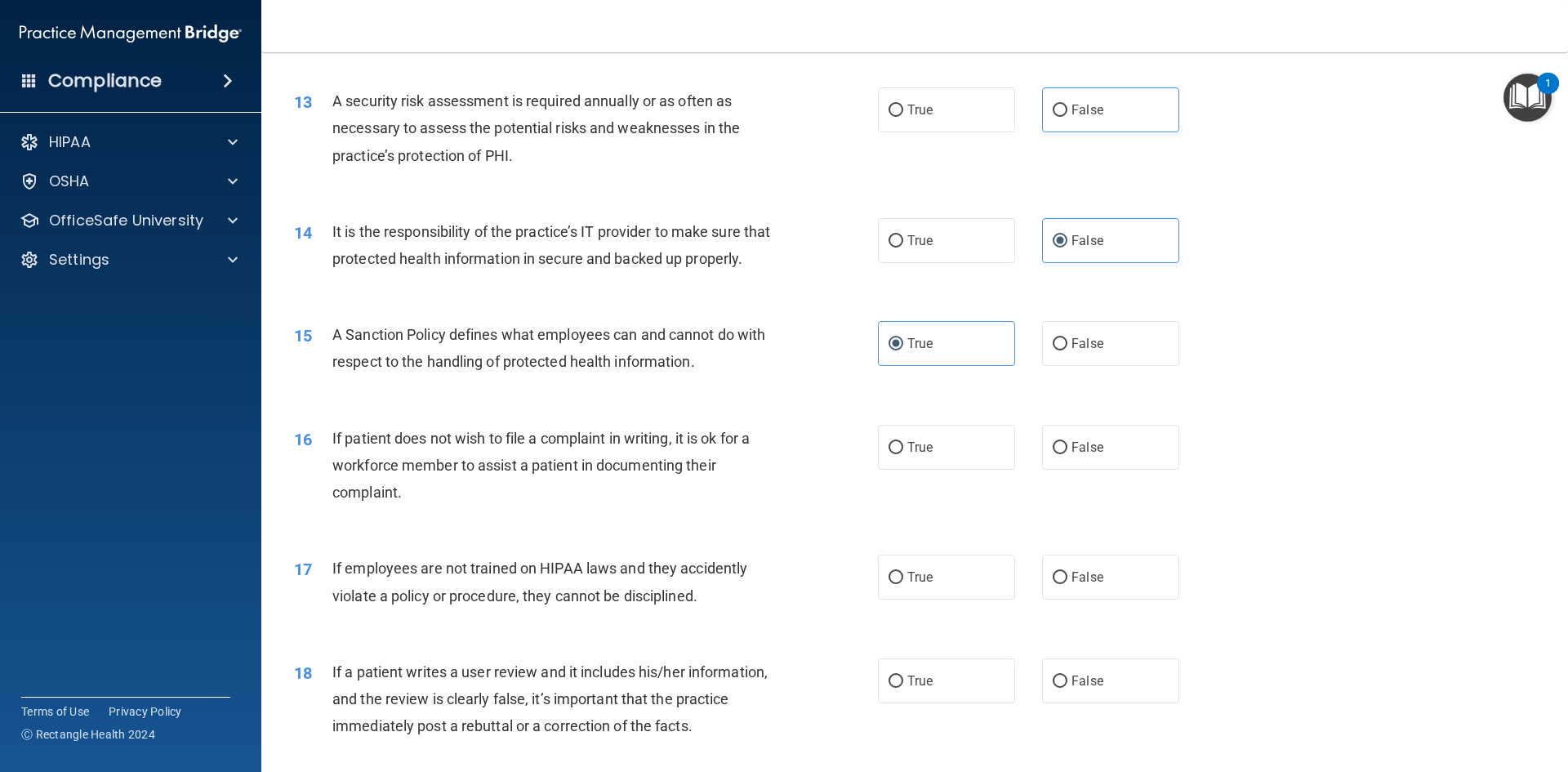
drag, startPoint x: 944, startPoint y: 479, endPoint x: 930, endPoint y: 564, distance: 86.1
click at [944, 469] on label "True" at bounding box center [947, 447] width 138 height 45
click at [903, 454] on input "True" at bounding box center [896, 448] width 15 height 12
radio input "true"
drag, startPoint x: 914, startPoint y: 599, endPoint x: 1040, endPoint y: 691, distance: 156.0
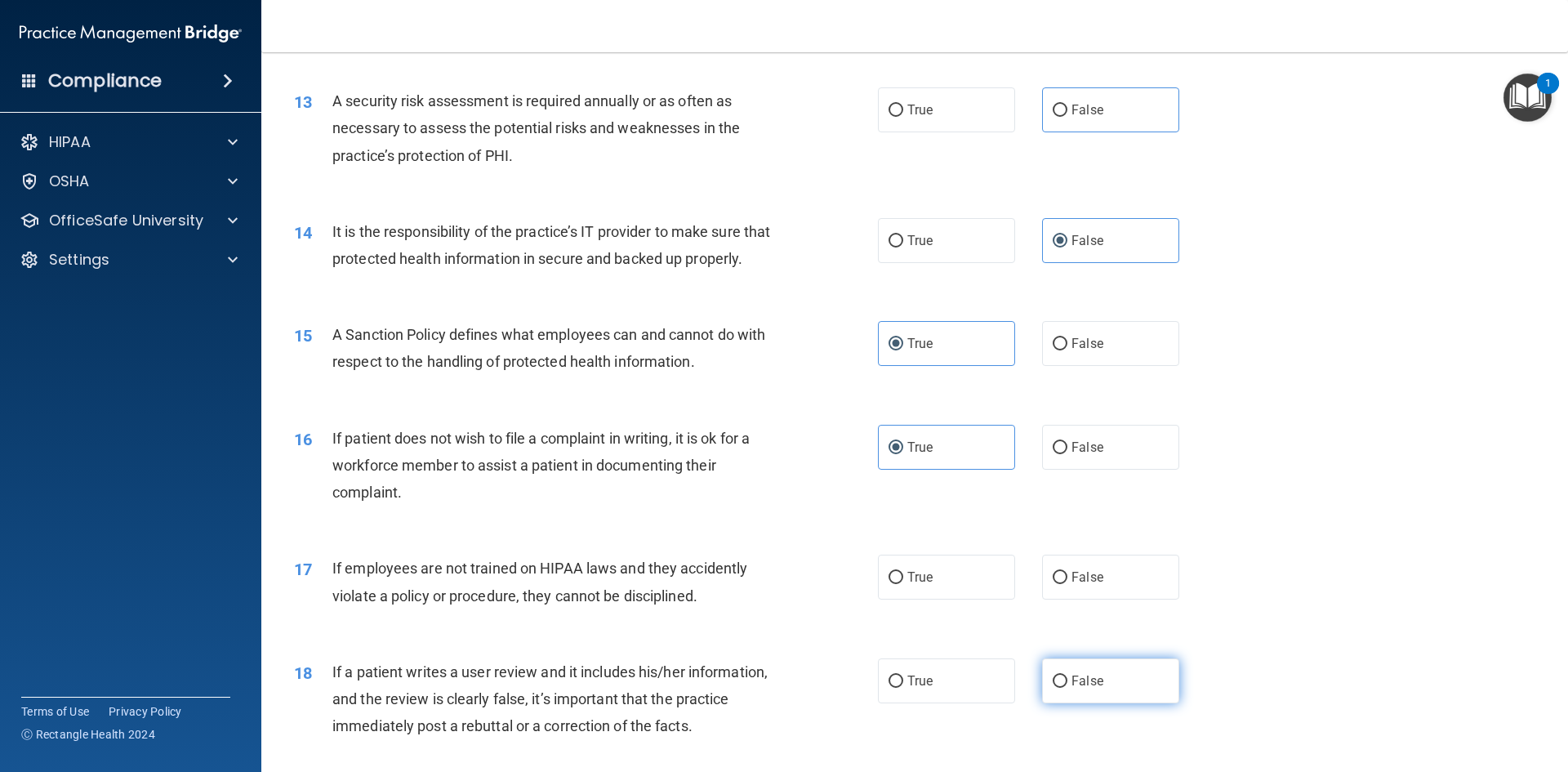
click at [923, 585] on span "True" at bounding box center [920, 577] width 26 height 15
drag, startPoint x: 1104, startPoint y: 721, endPoint x: 1159, endPoint y: 677, distance: 70.4
click at [1105, 704] on label "False" at bounding box center [1111, 680] width 138 height 45
click at [1067, 688] on input "False" at bounding box center [1060, 681] width 15 height 12
radio input "true"
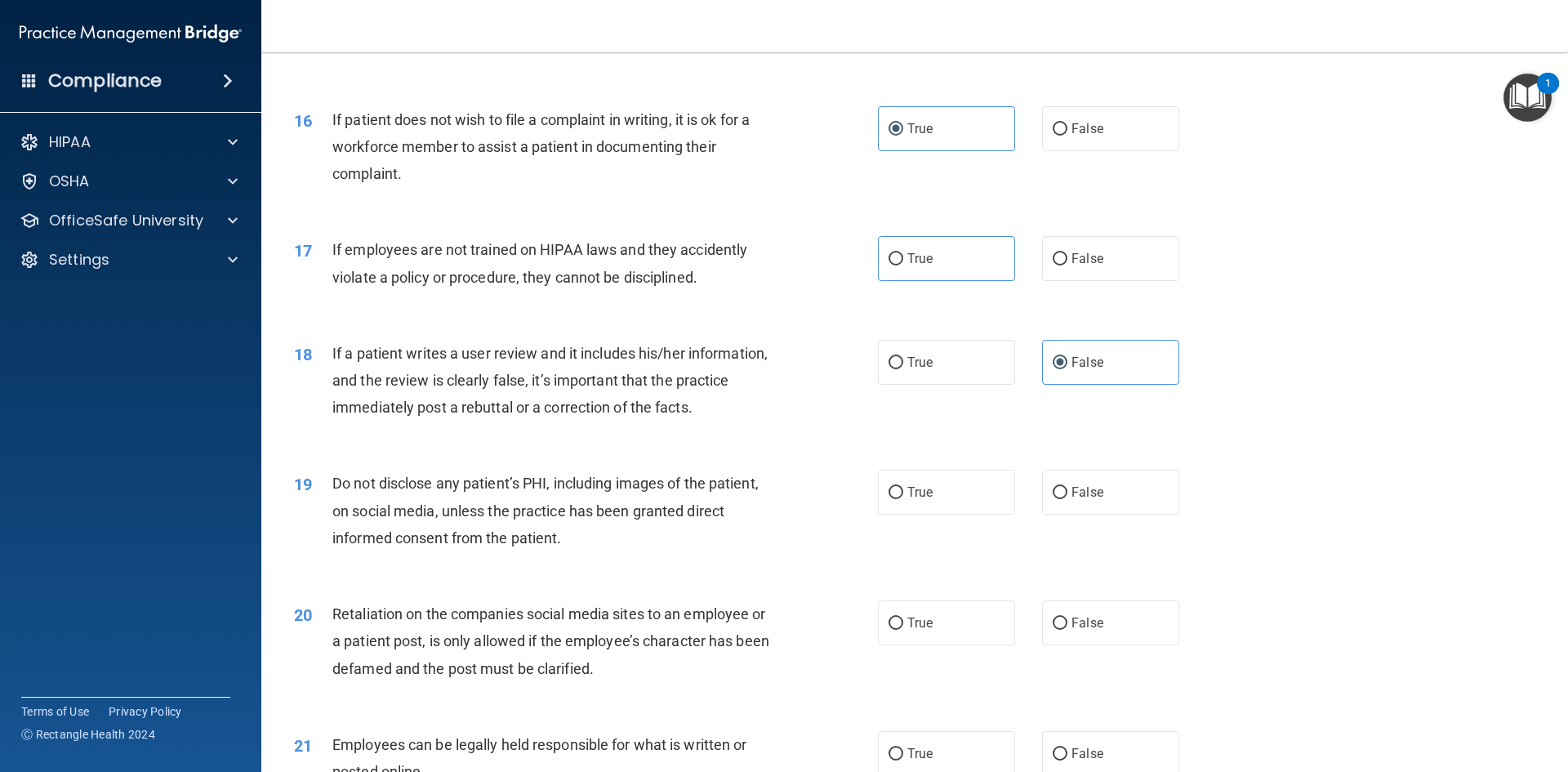
scroll to position [2043, 0]
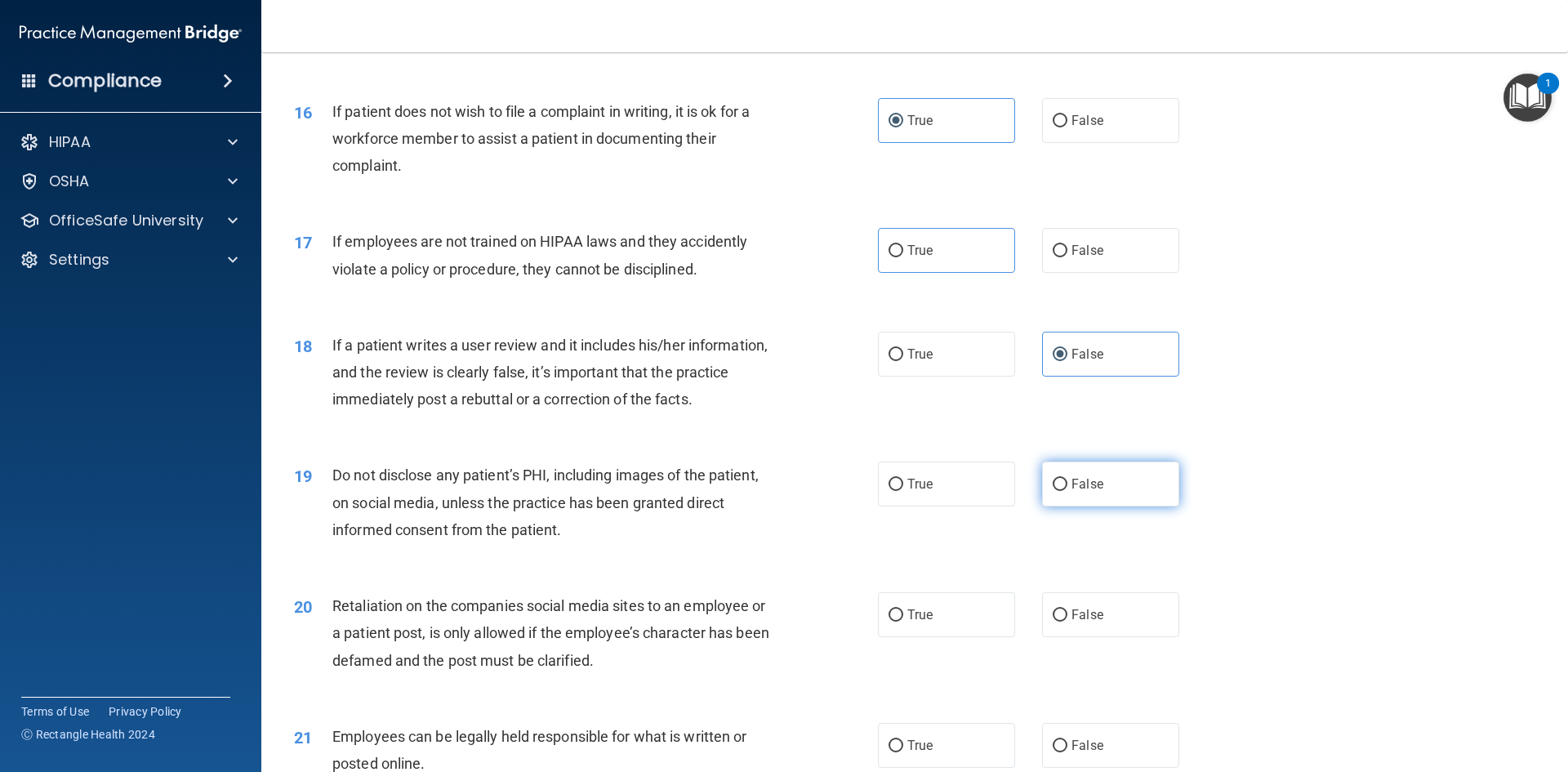
click at [1113, 507] on label "False" at bounding box center [1111, 483] width 138 height 45
click at [1067, 491] on input "False" at bounding box center [1060, 484] width 15 height 12
radio input "true"
drag, startPoint x: 1122, startPoint y: 638, endPoint x: 1102, endPoint y: 630, distance: 21.5
click at [1122, 637] on label "False" at bounding box center [1111, 614] width 138 height 45
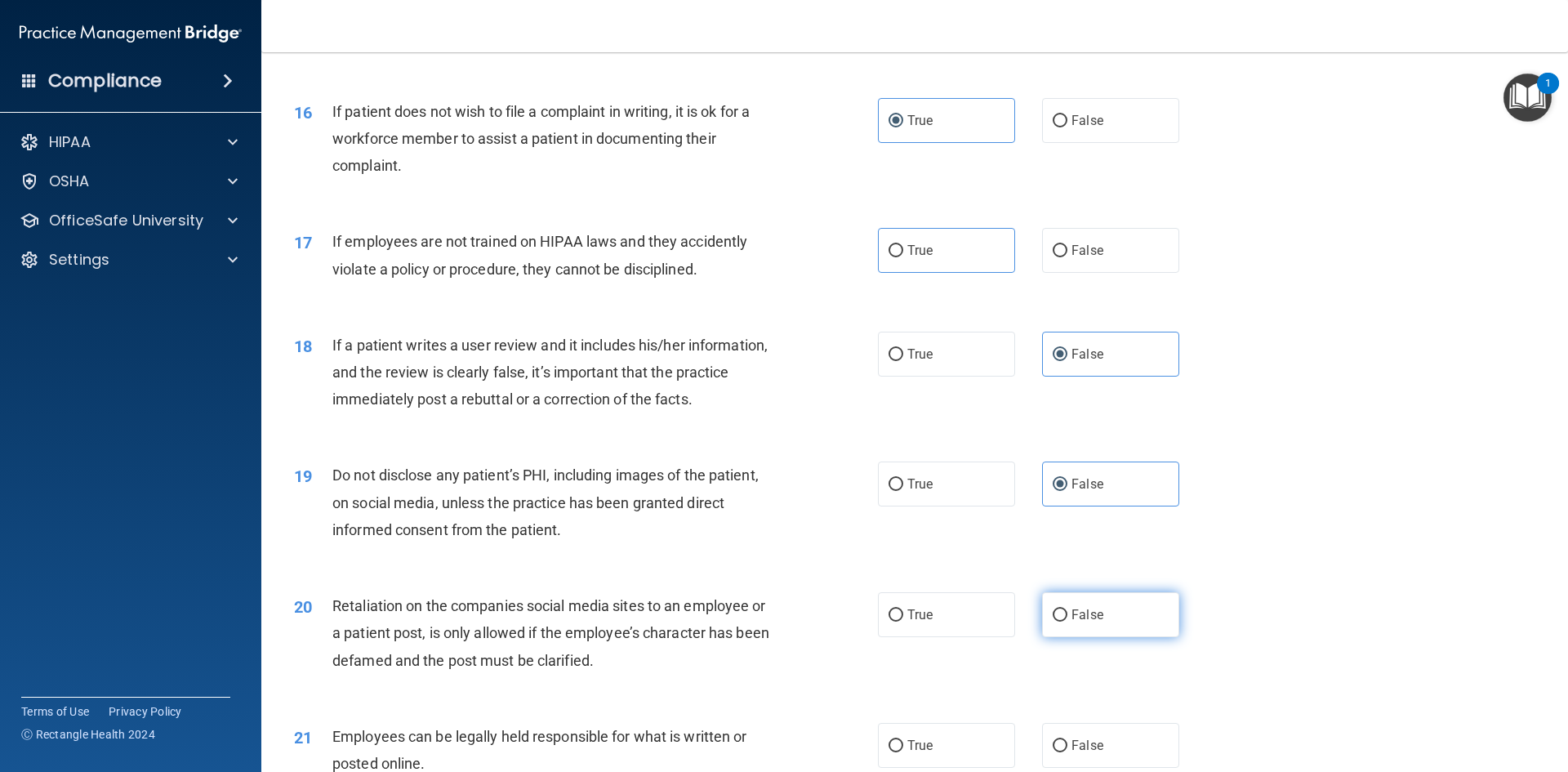
click at [1067, 622] on input "False" at bounding box center [1060, 615] width 15 height 12
radio input "true"
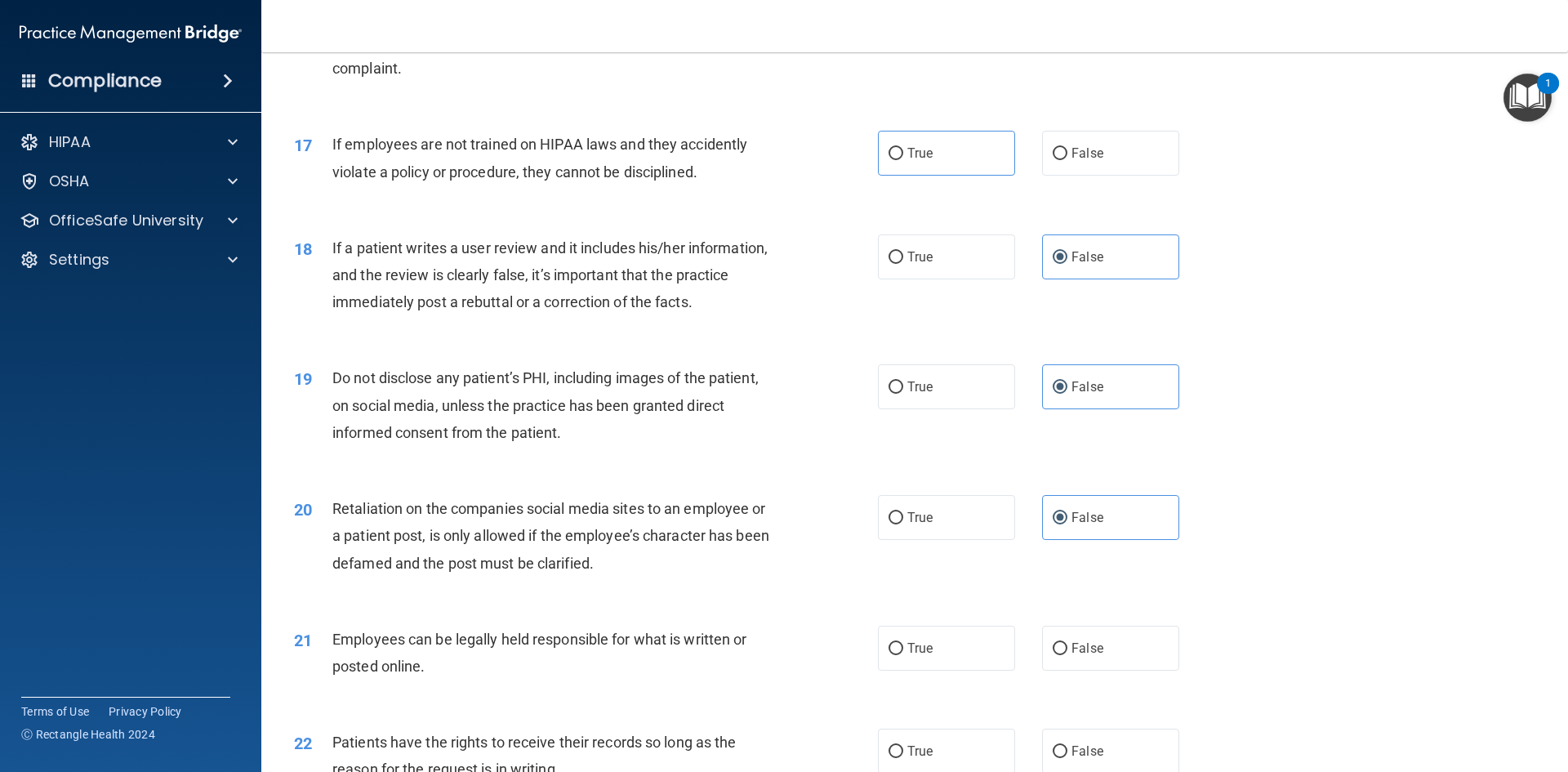
scroll to position [2369, 0]
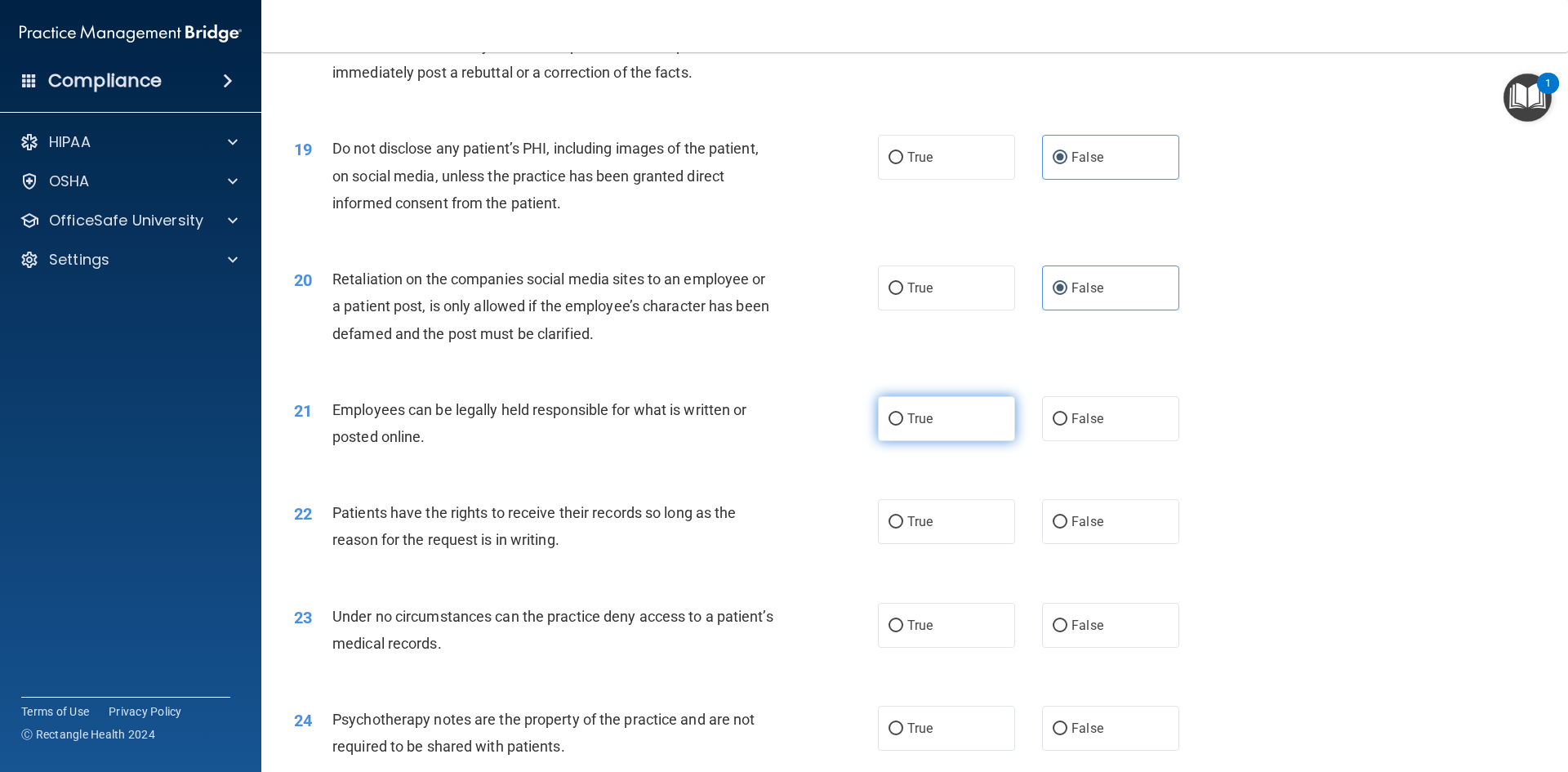
click at [945, 441] on label "True" at bounding box center [947, 418] width 138 height 45
click at [903, 426] on input "True" at bounding box center [896, 419] width 15 height 12
radio input "true"
click at [929, 540] on label "True" at bounding box center [947, 521] width 138 height 45
click at [903, 529] on input "True" at bounding box center [896, 521] width 15 height 12
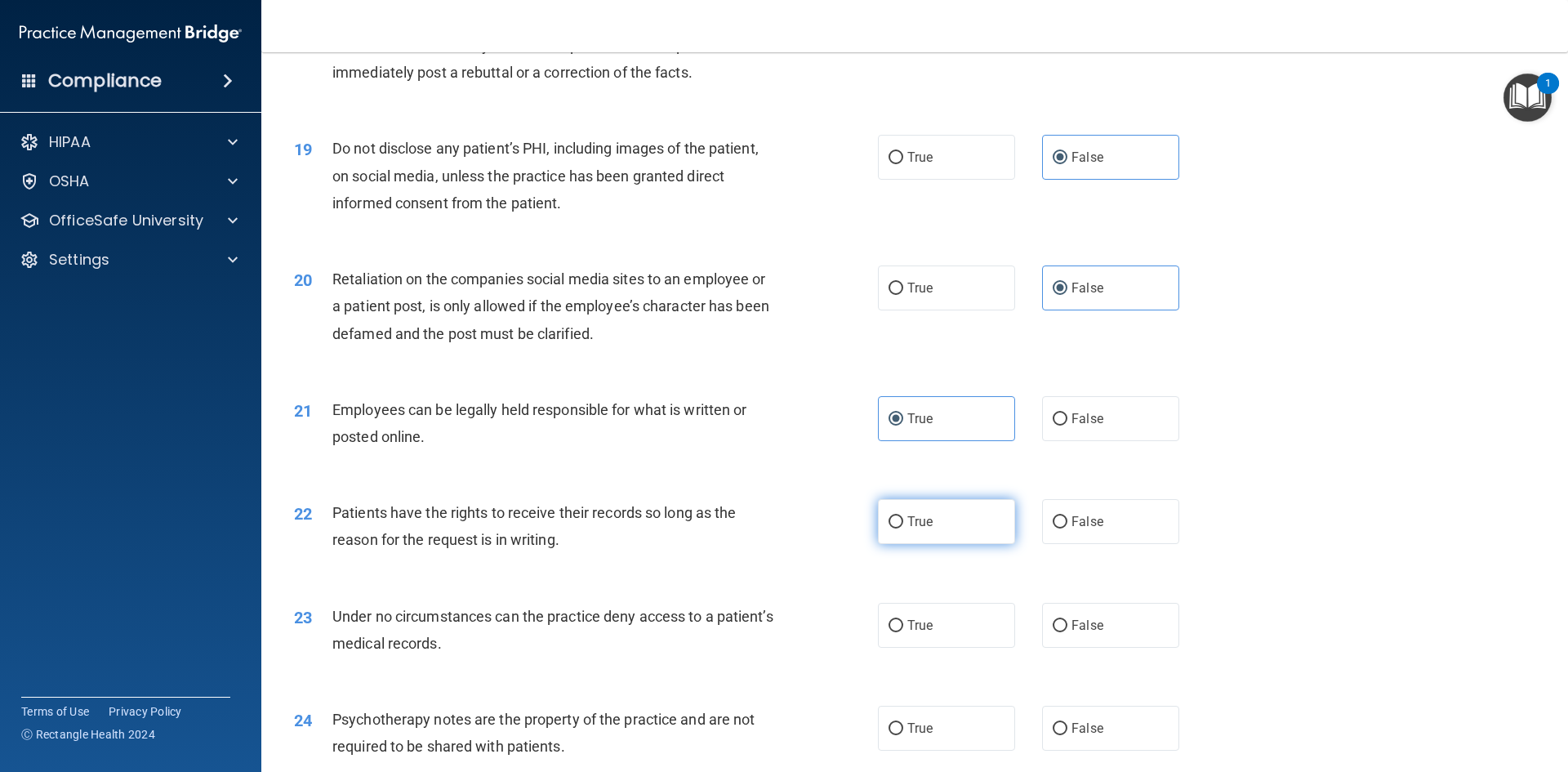
radio input "true"
click at [1104, 632] on label "False" at bounding box center [1111, 624] width 138 height 45
click at [1067, 632] on input "False" at bounding box center [1060, 625] width 15 height 12
radio input "true"
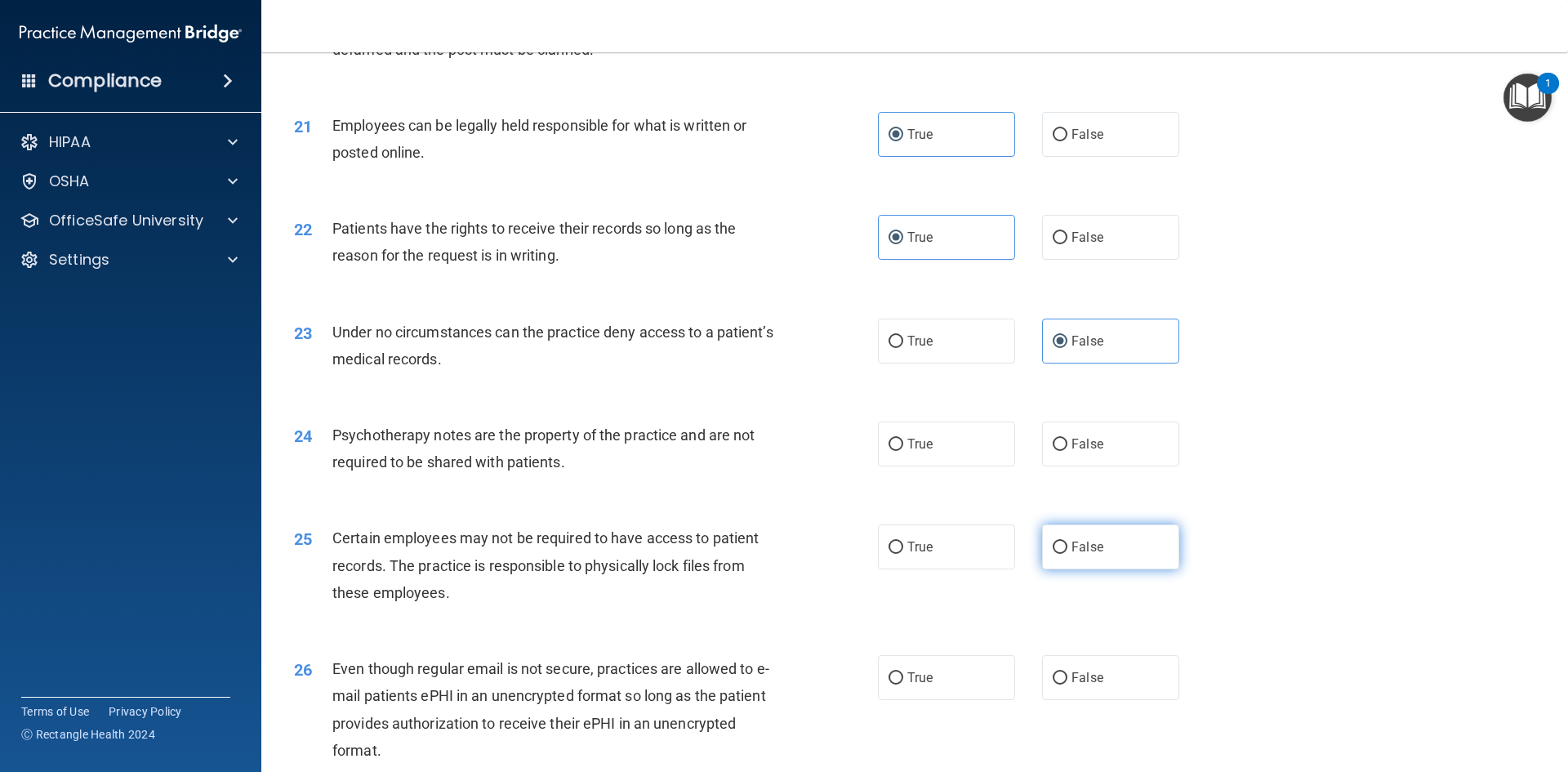
scroll to position [2696, 0]
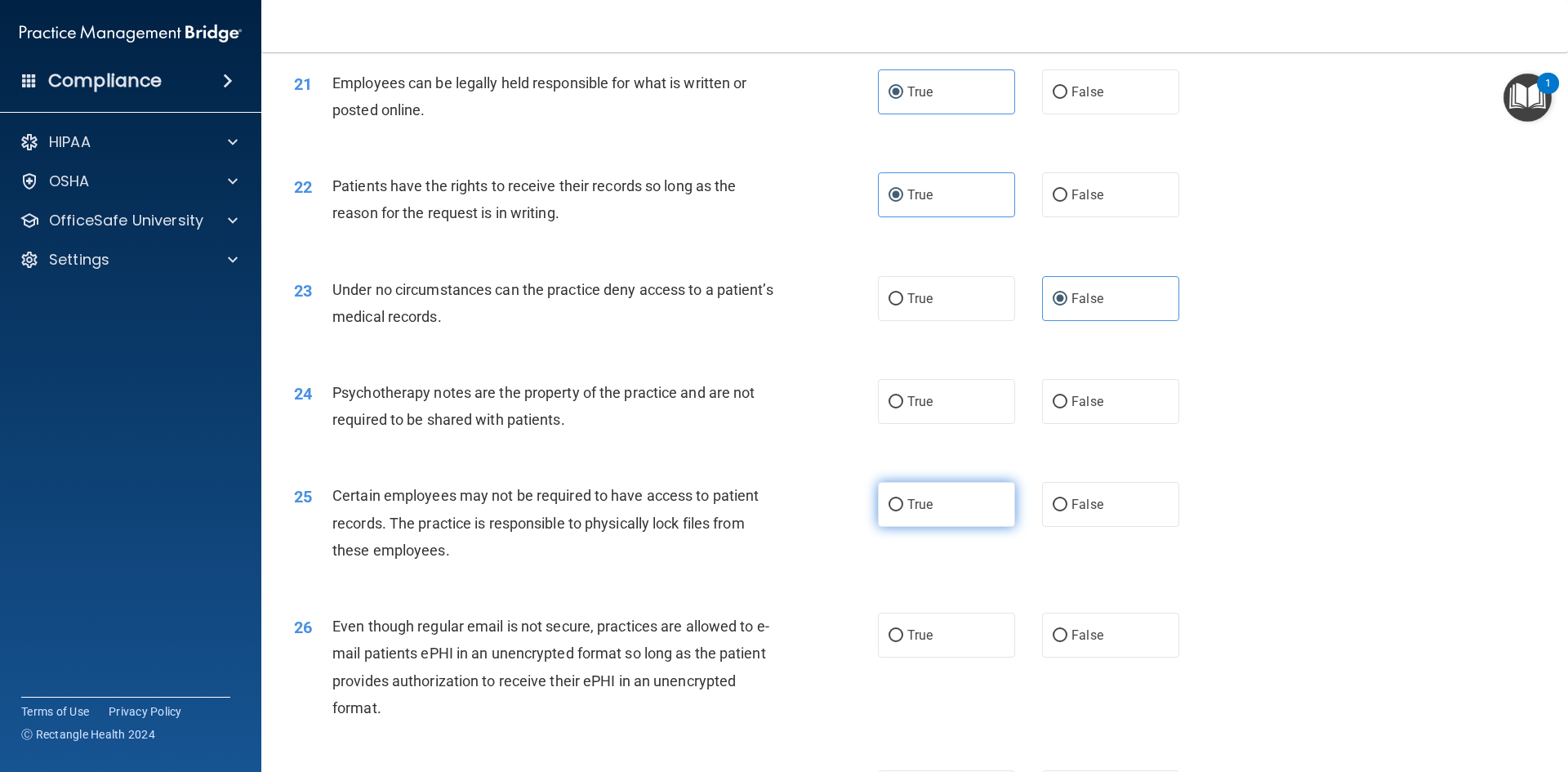
drag, startPoint x: 1102, startPoint y: 420, endPoint x: 1006, endPoint y: 516, distance: 135.8
click at [1101, 422] on label "False" at bounding box center [1111, 401] width 138 height 45
click at [1067, 408] on input "False" at bounding box center [1060, 402] width 15 height 12
radio input "true"
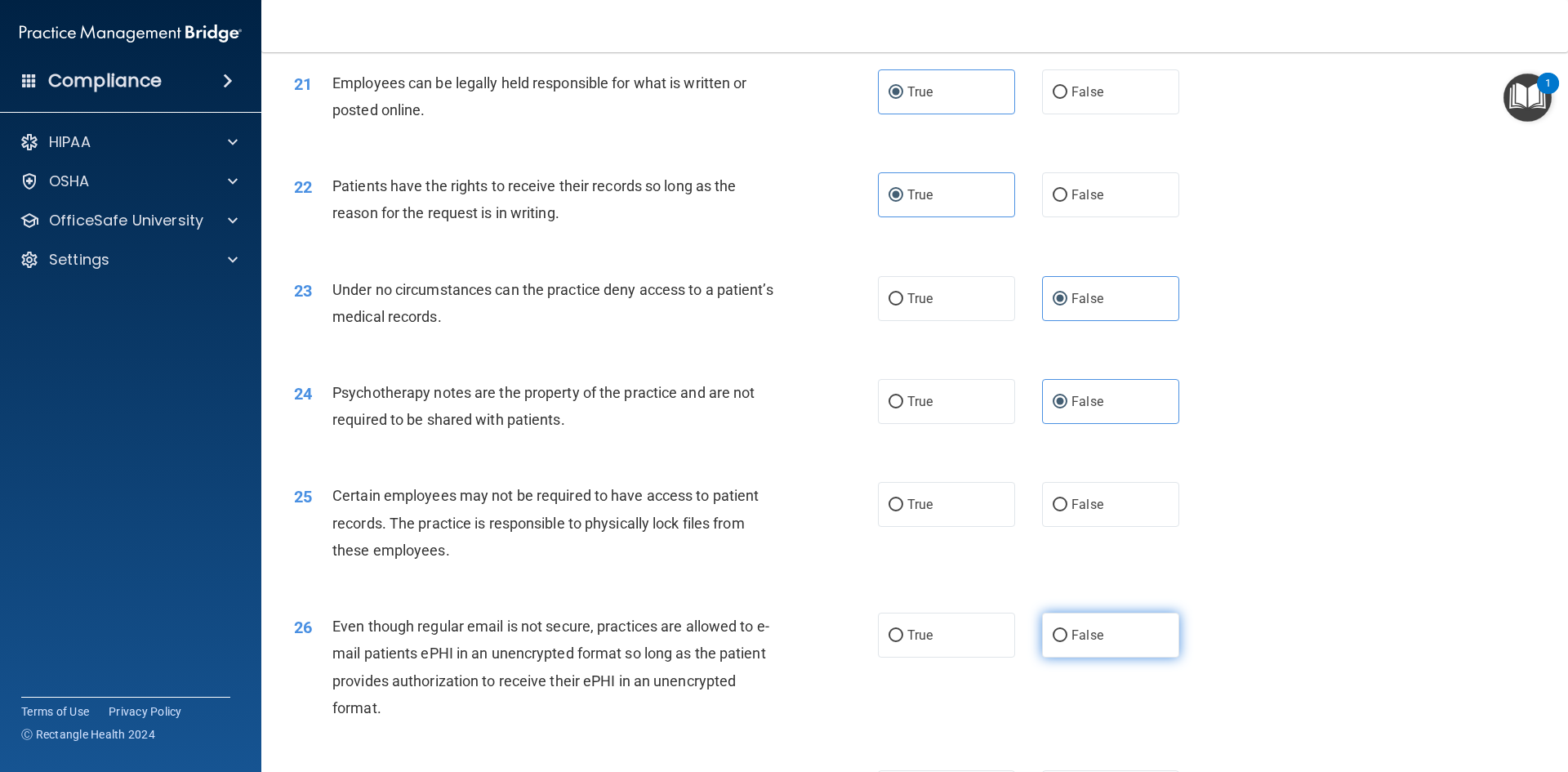
drag, startPoint x: 1003, startPoint y: 520, endPoint x: 1075, endPoint y: 641, distance: 140.8
click at [1004, 521] on label "True" at bounding box center [947, 504] width 138 height 45
click at [903, 511] on input "True" at bounding box center [896, 505] width 15 height 12
radio input "true"
click at [1082, 658] on label "False" at bounding box center [1111, 634] width 138 height 45
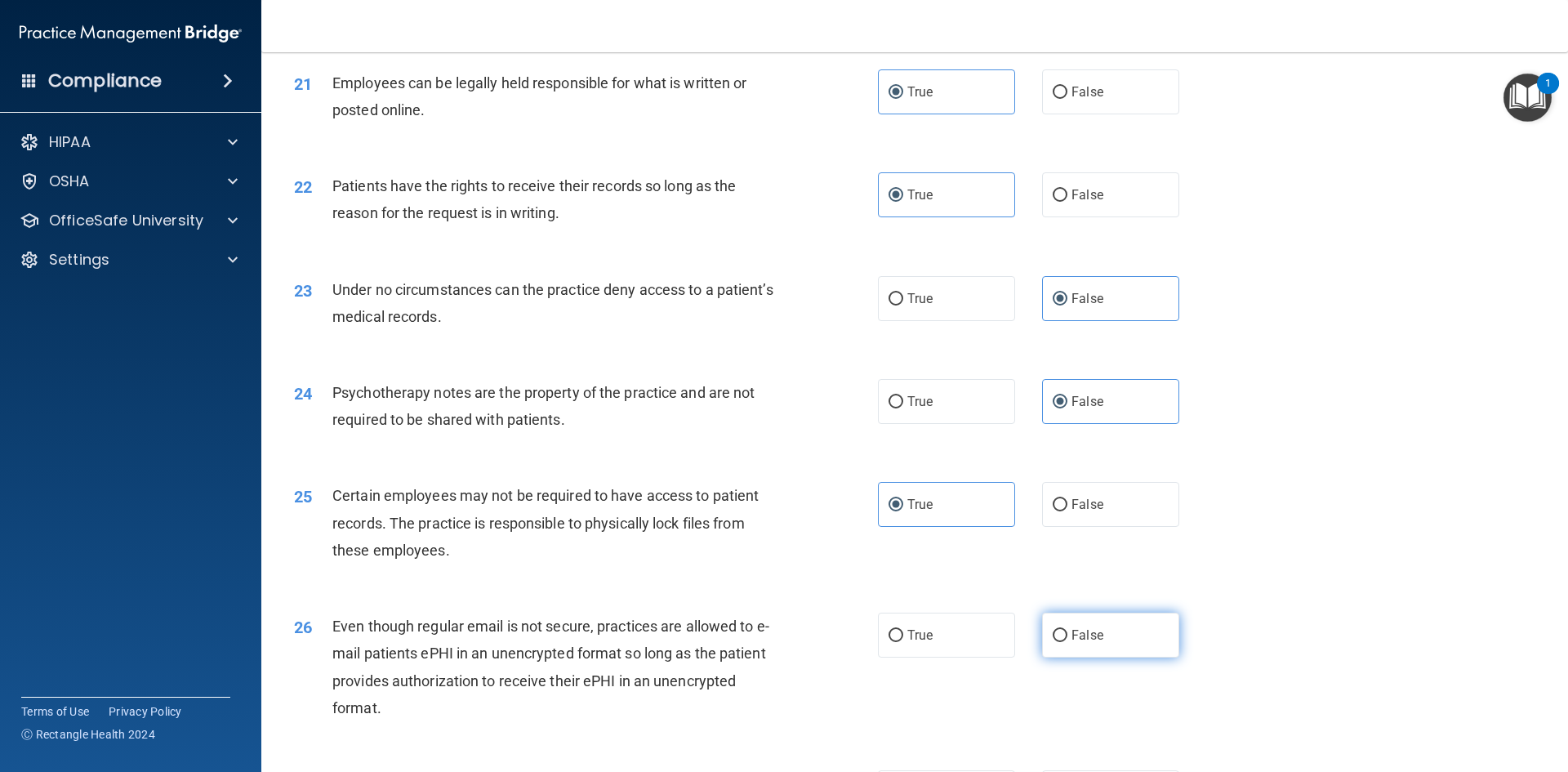
click at [1067, 642] on input "False" at bounding box center [1060, 635] width 15 height 12
radio input "true"
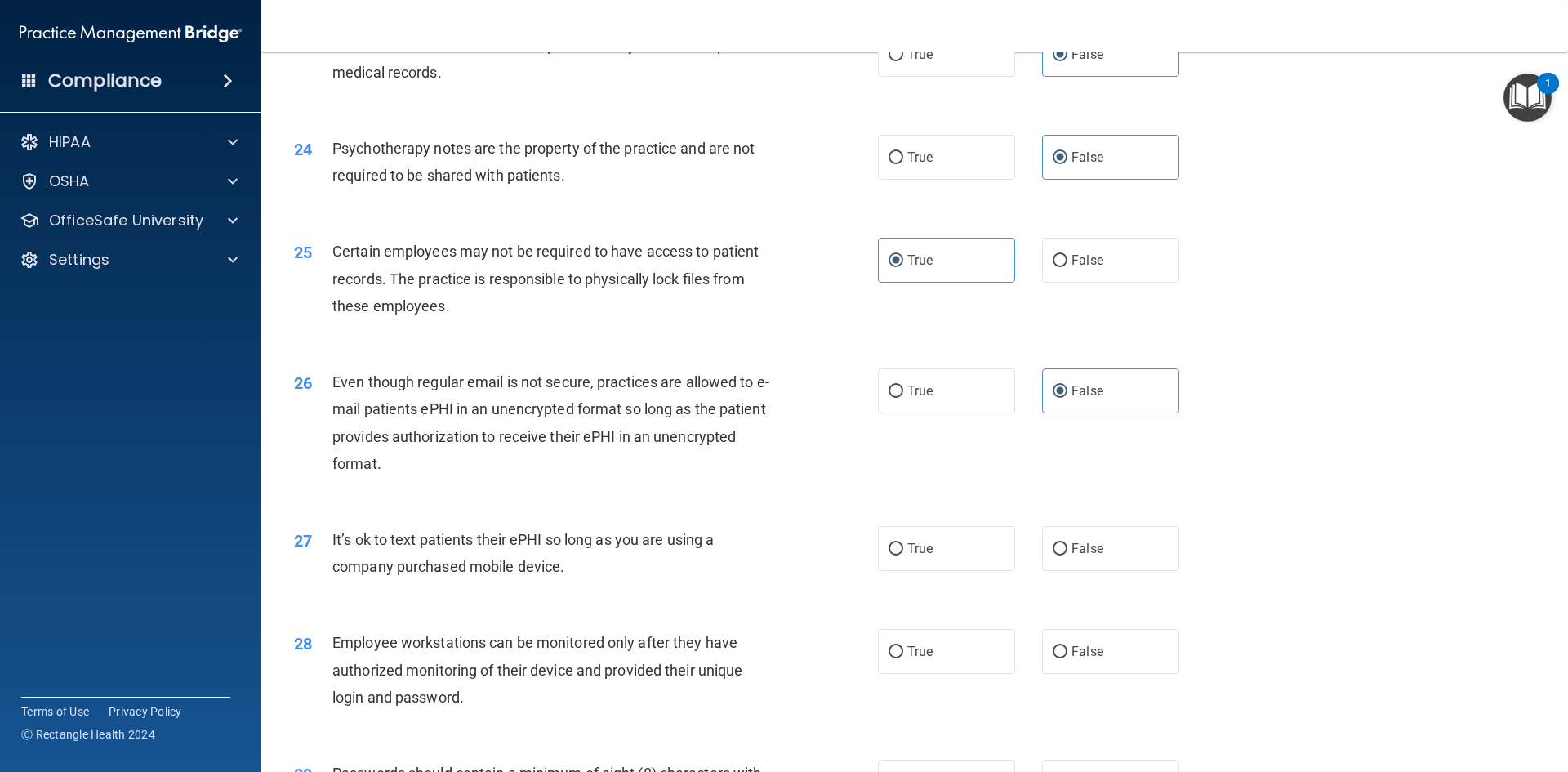
scroll to position [2941, 0]
click at [1099, 571] on label "False" at bounding box center [1111, 547] width 138 height 45
click at [1067, 555] on input "False" at bounding box center [1060, 548] width 15 height 12
radio input "true"
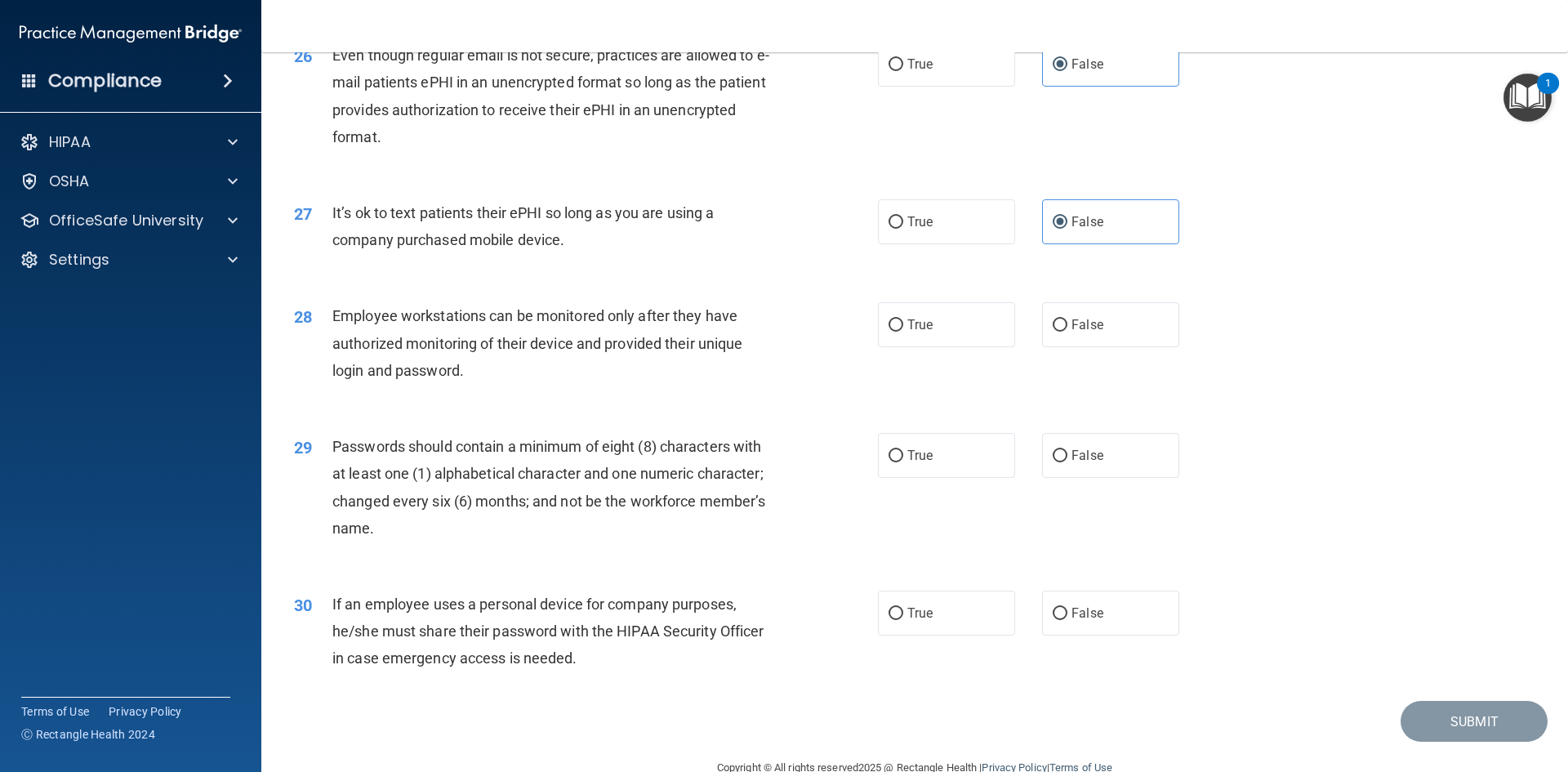
scroll to position [3268, 0]
drag, startPoint x: 966, startPoint y: 363, endPoint x: 965, endPoint y: 381, distance: 18.0
click at [966, 346] on label "True" at bounding box center [947, 324] width 138 height 45
click at [903, 331] on input "True" at bounding box center [896, 324] width 15 height 12
radio input "true"
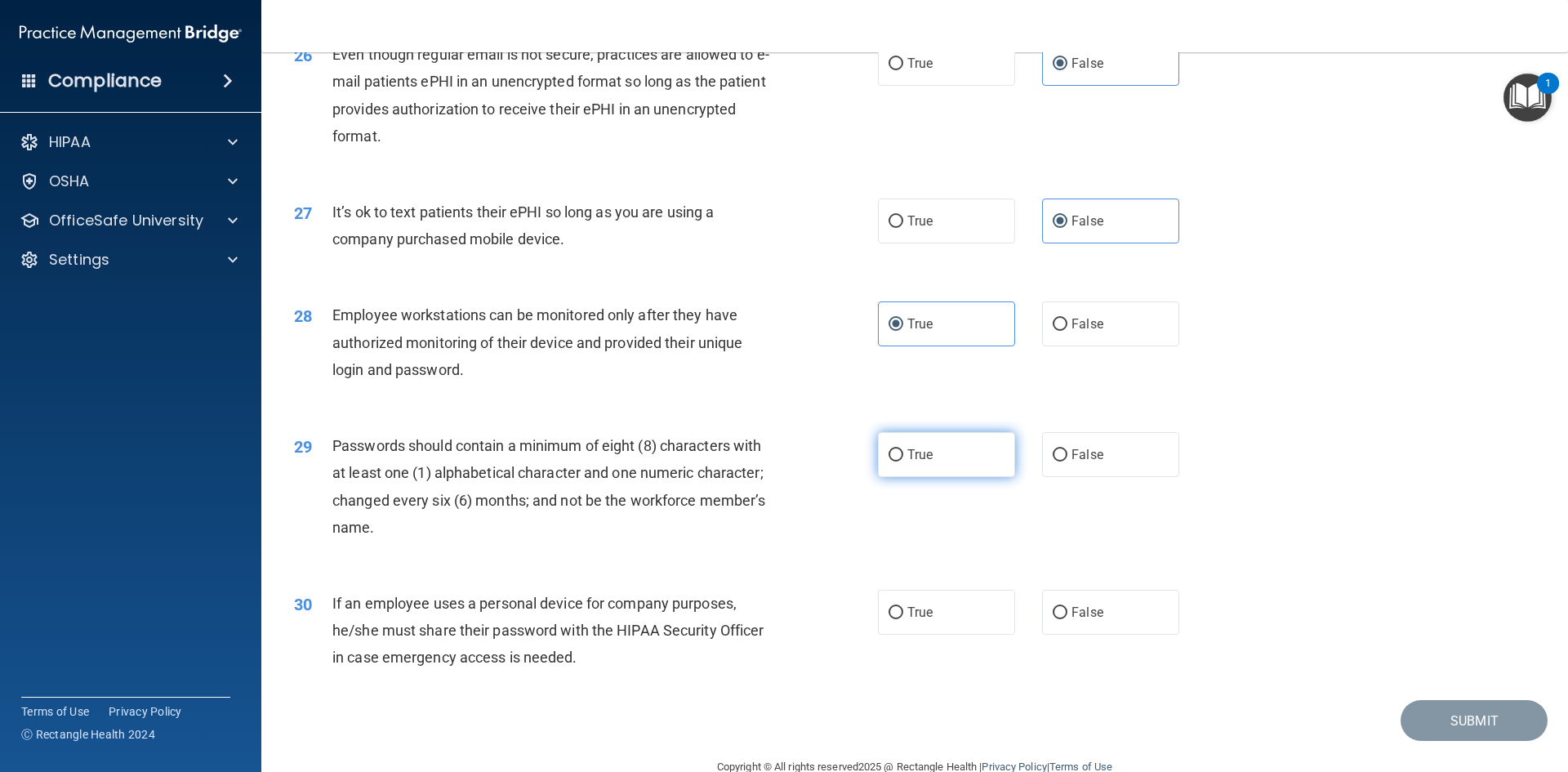
click at [951, 477] on label "True" at bounding box center [947, 454] width 138 height 45
click at [903, 461] on input "True" at bounding box center [896, 455] width 15 height 12
radio input "true"
click at [939, 634] on label "True" at bounding box center [947, 612] width 138 height 45
click at [903, 619] on input "True" at bounding box center [896, 612] width 15 height 12
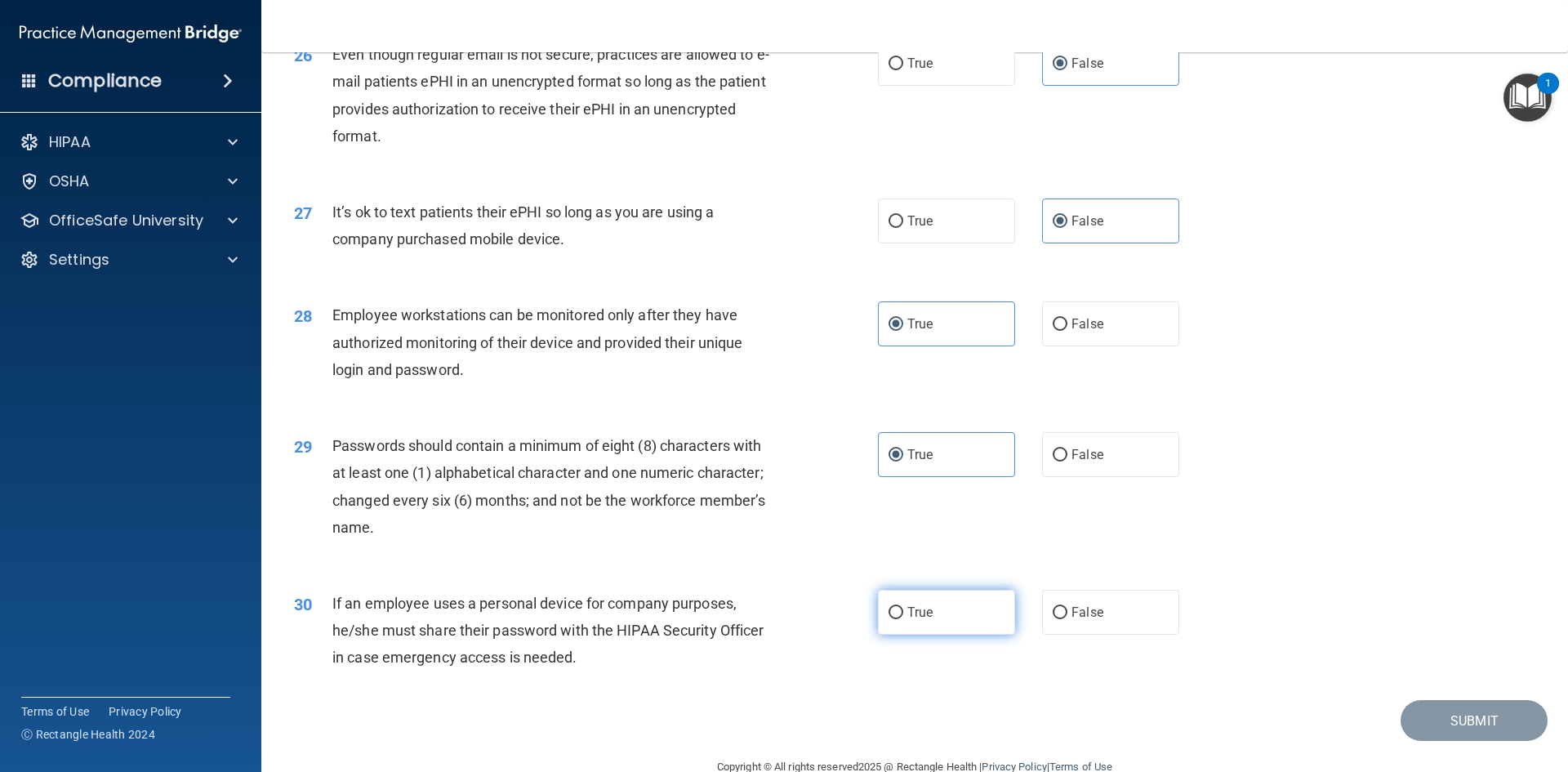
radio input "true"
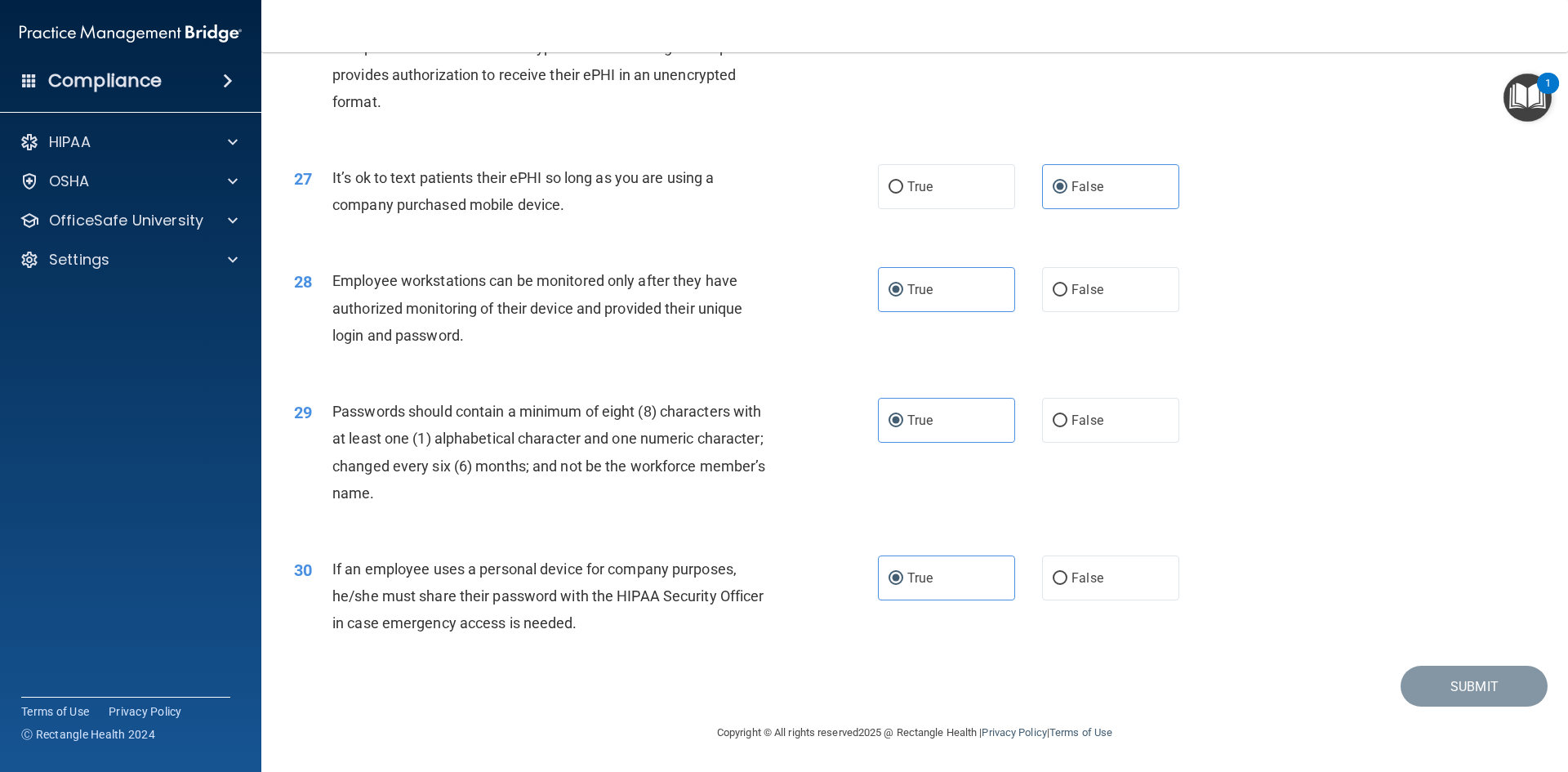
scroll to position [3329, 0]
click at [950, 573] on label "True" at bounding box center [947, 577] width 138 height 45
click at [903, 573] on input "True" at bounding box center [896, 578] width 15 height 12
click at [1184, 498] on div "29 Passwords should contain a minimum of eight (8) characters with at least one…" at bounding box center [914, 456] width 1266 height 158
click at [1080, 580] on span "False" at bounding box center [1087, 578] width 32 height 15
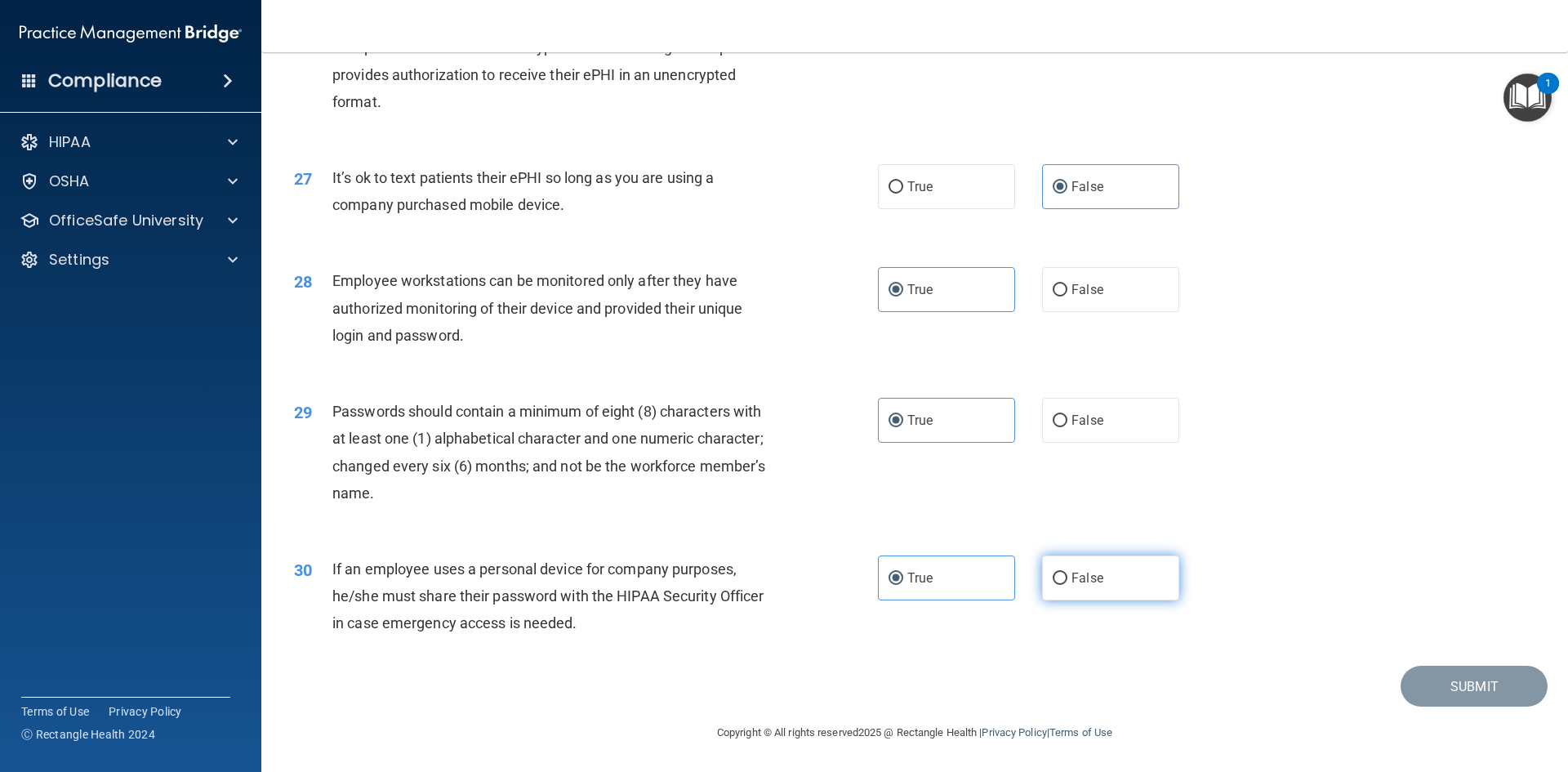
click at [1067, 580] on input "False" at bounding box center [1060, 578] width 15 height 12
radio input "true"
click at [971, 572] on label "True" at bounding box center [947, 577] width 138 height 45
click at [903, 572] on input "True" at bounding box center [896, 578] width 15 height 12
radio input "true"
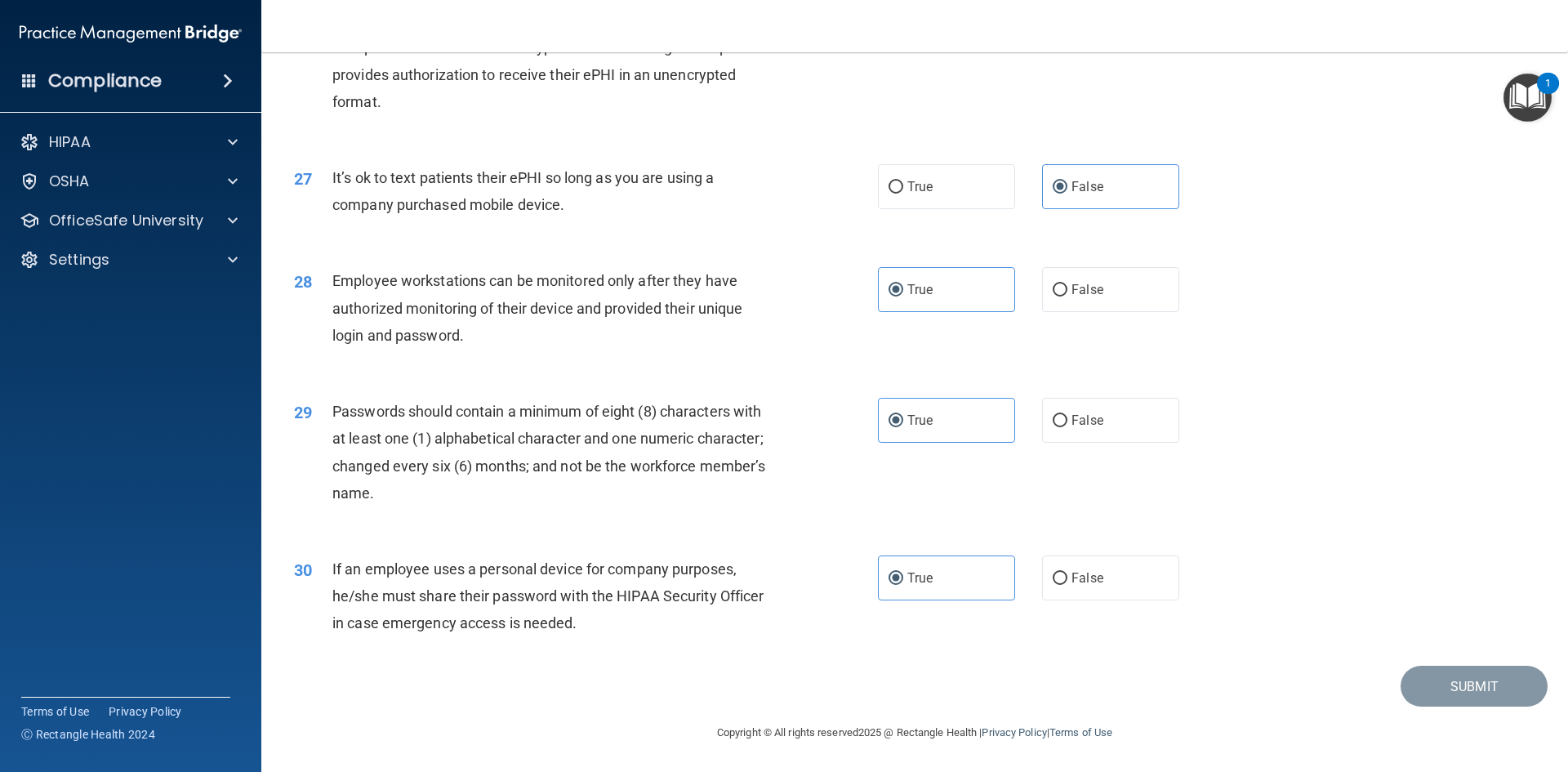
click at [1336, 404] on div "29 Passwords should contain a minimum of eight (8) characters with at least one…" at bounding box center [914, 456] width 1266 height 158
click at [970, 582] on label "True" at bounding box center [947, 577] width 138 height 45
click at [903, 582] on input "True" at bounding box center [896, 578] width 15 height 12
click at [1107, 575] on label "False" at bounding box center [1111, 577] width 138 height 45
click at [1067, 575] on input "False" at bounding box center [1060, 578] width 15 height 12
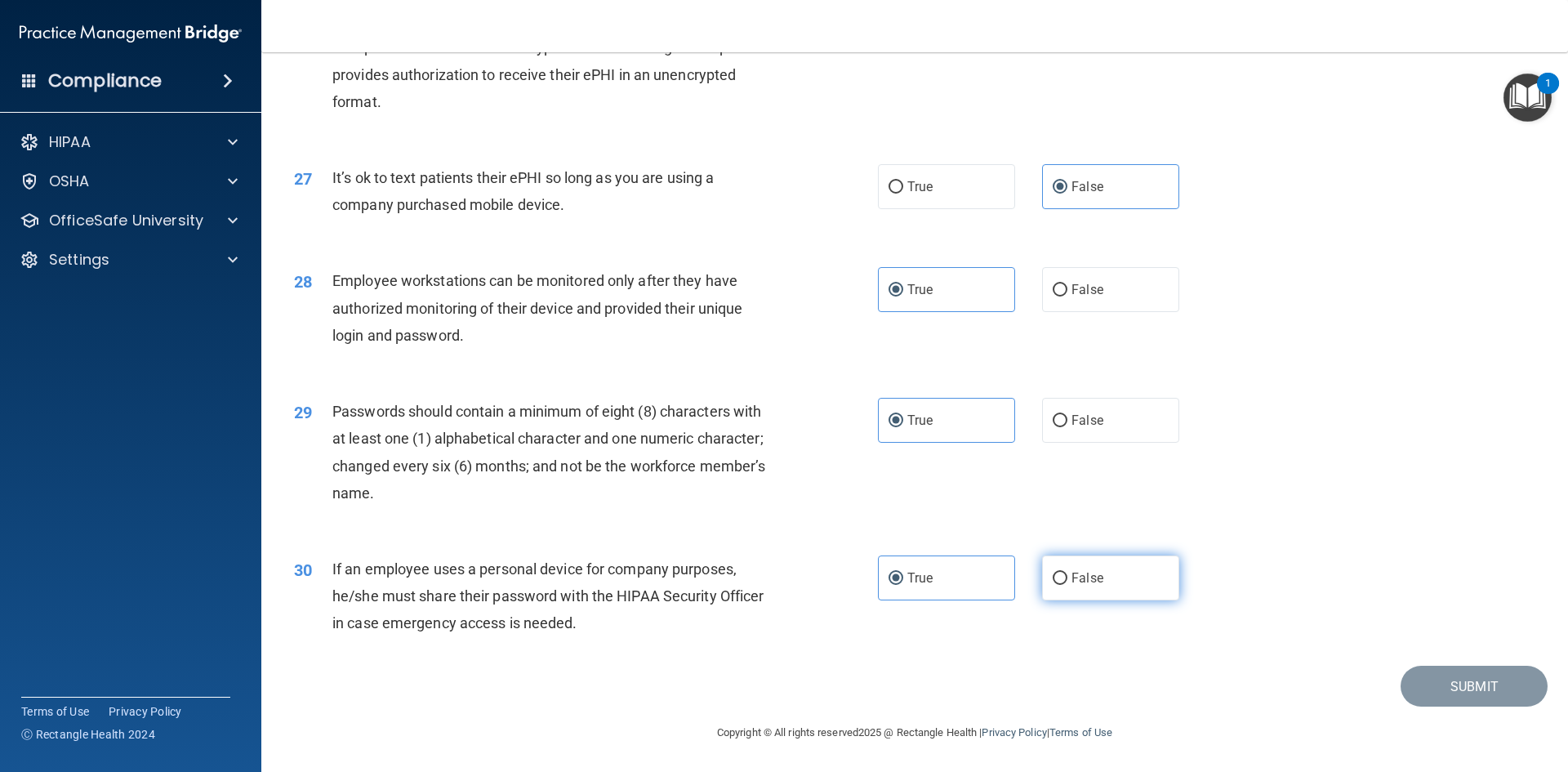
radio input "true"
click at [977, 577] on label "True" at bounding box center [947, 577] width 138 height 45
click at [903, 577] on input "True" at bounding box center [896, 578] width 15 height 12
radio input "true"
radio input "false"
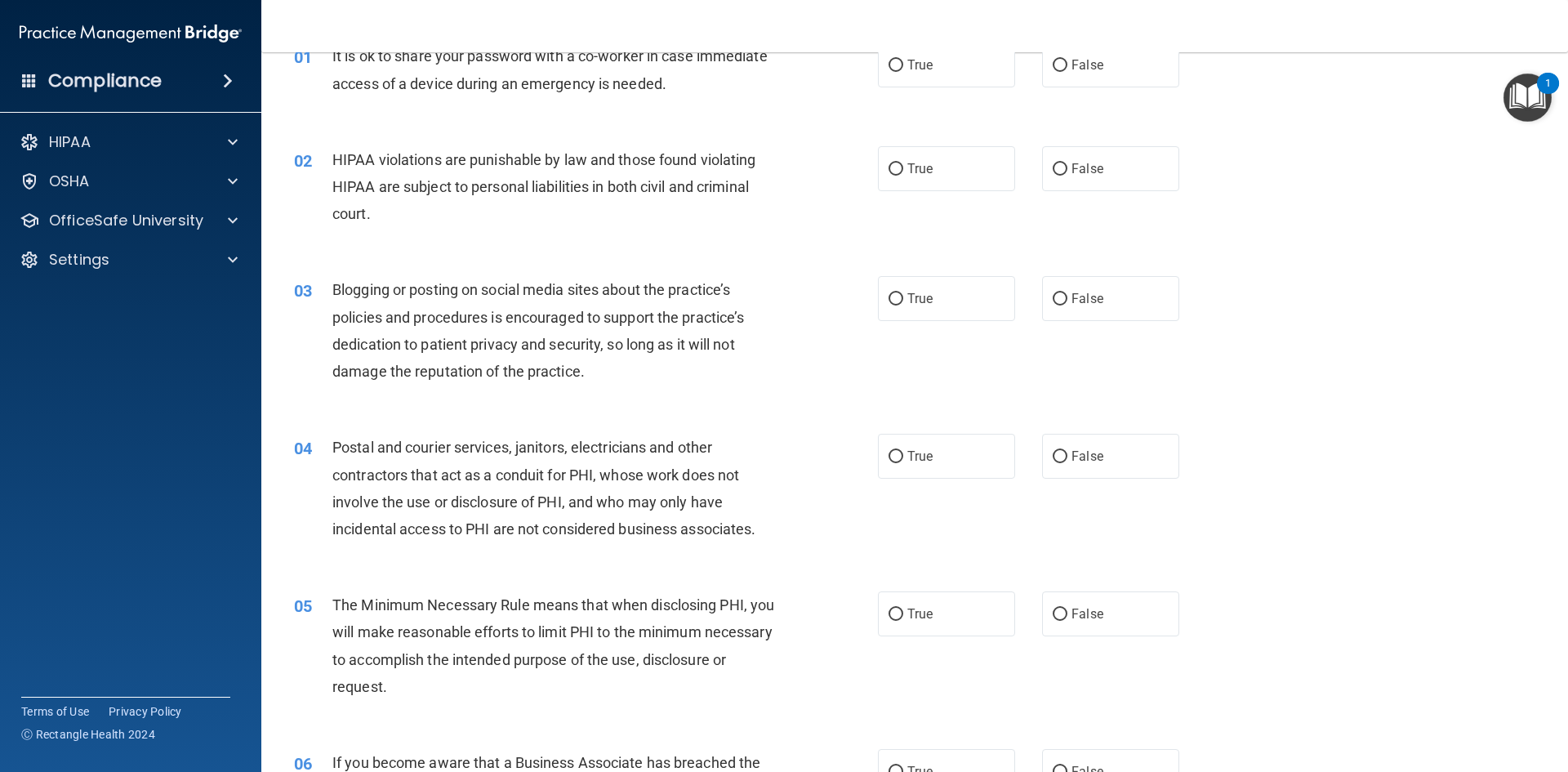
scroll to position [654, 0]
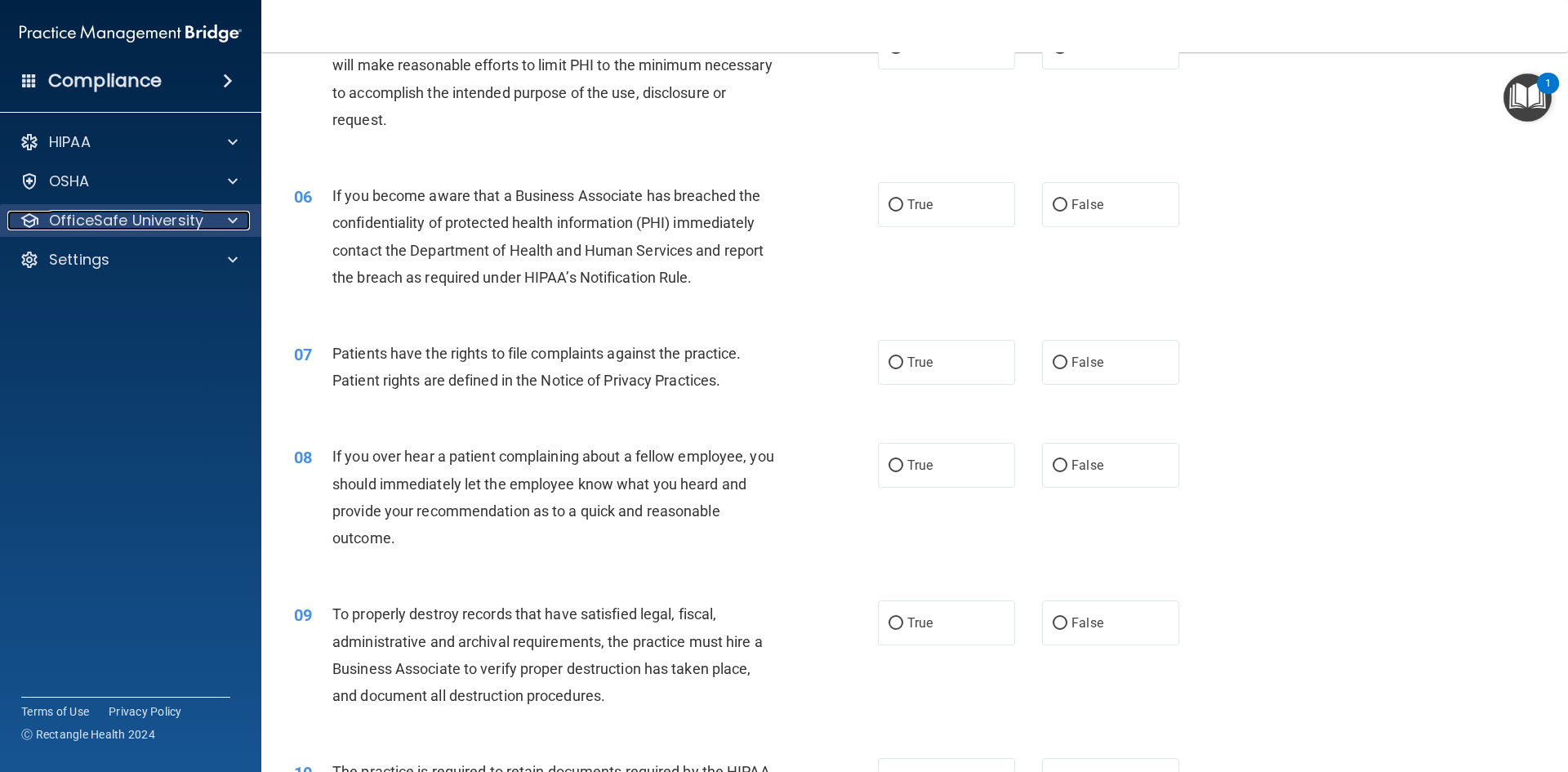
click at [224, 226] on div at bounding box center [230, 221] width 41 height 20
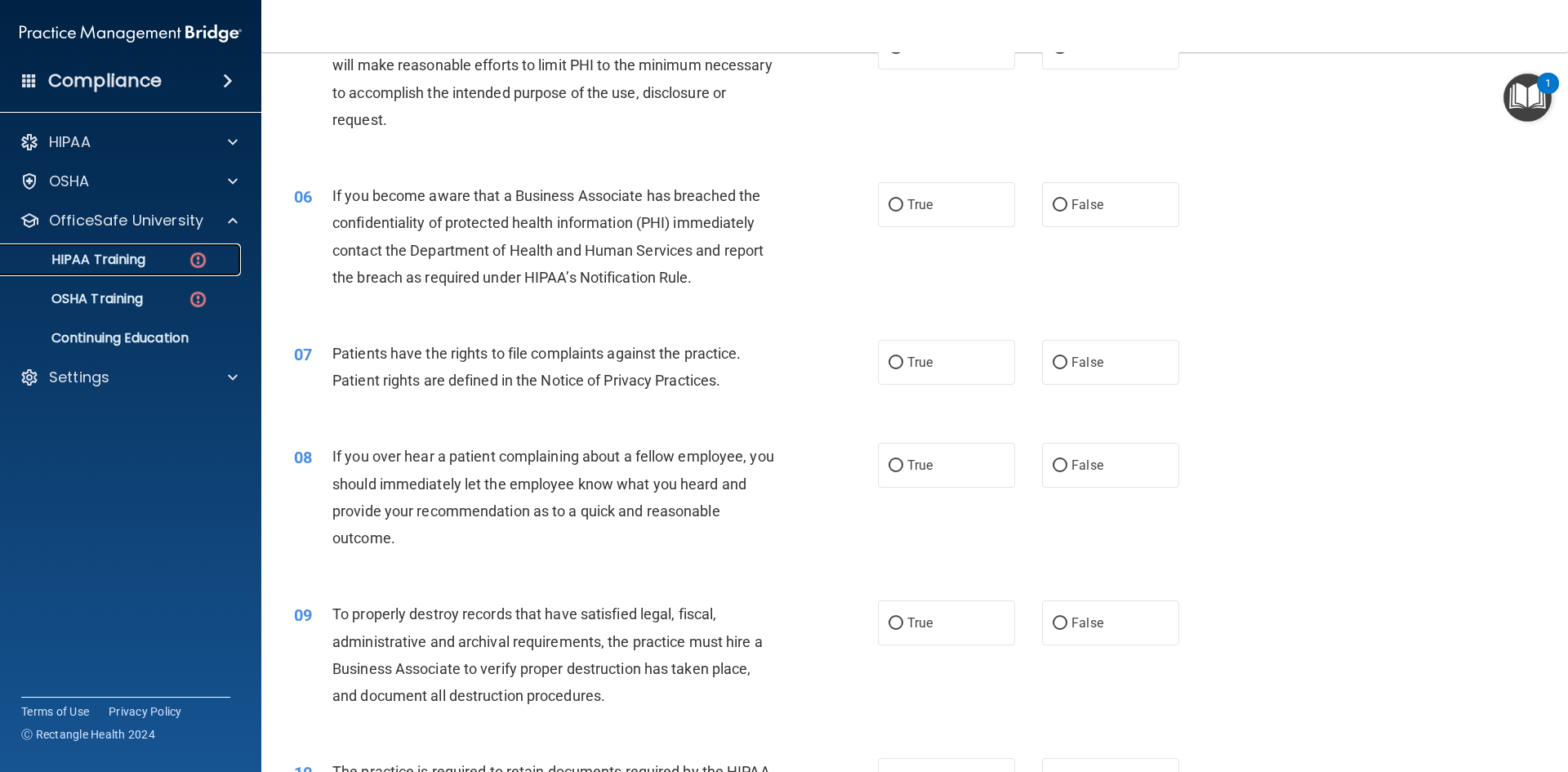
click at [179, 261] on div "HIPAA Training" at bounding box center [122, 260] width 223 height 16
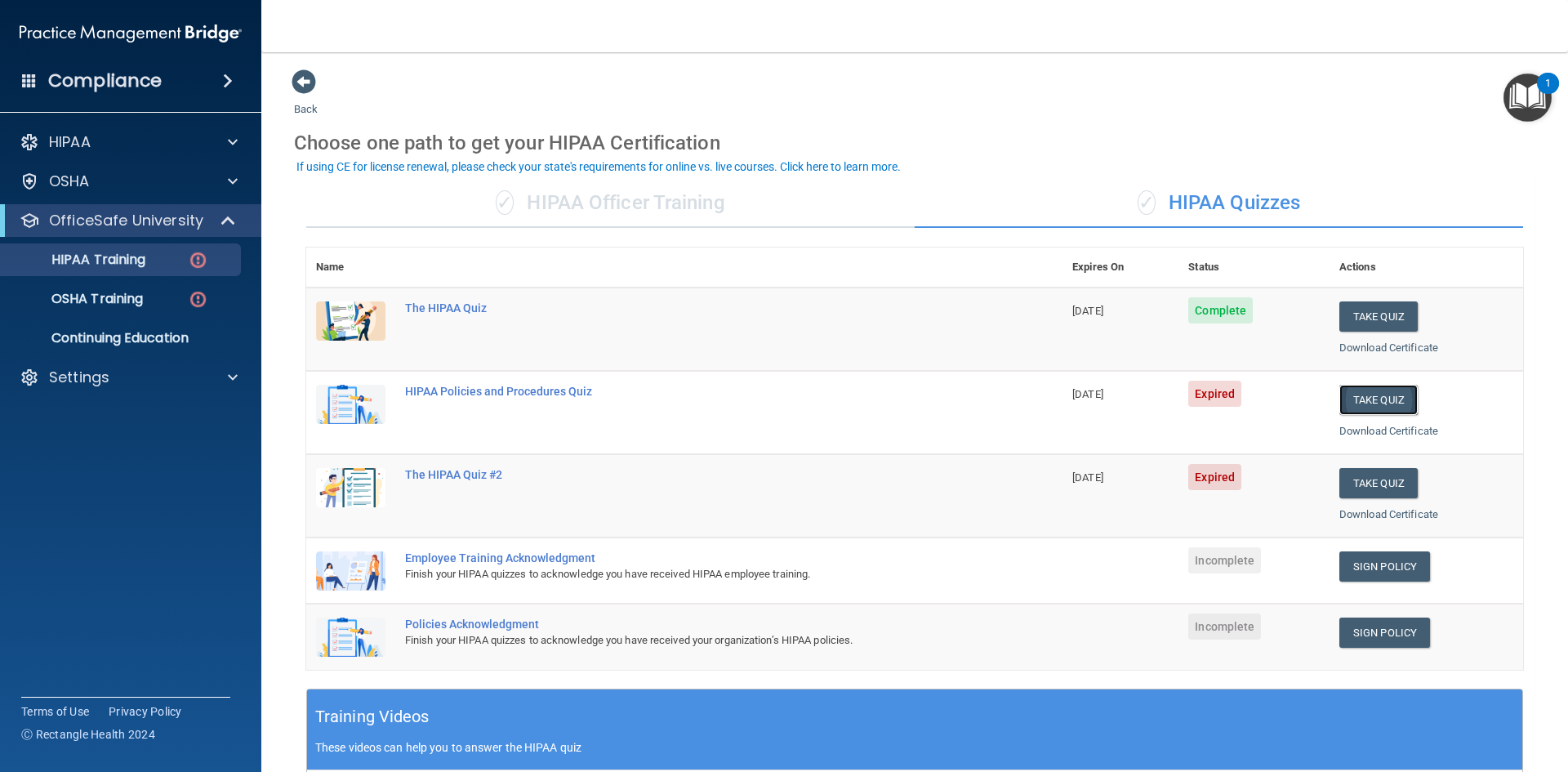
click at [1374, 402] on button "Take Quiz" at bounding box center [1378, 399] width 78 height 30
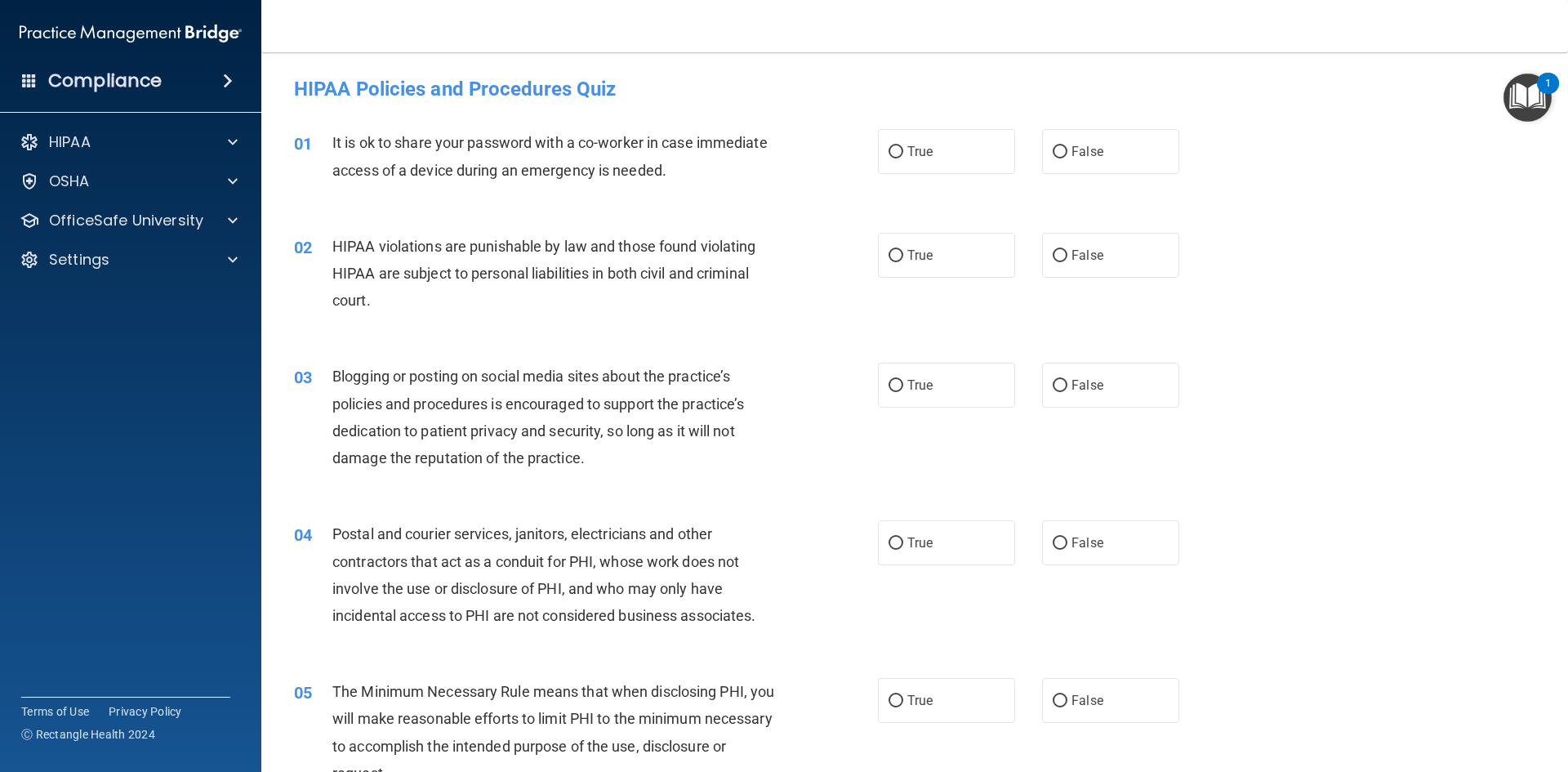
drag, startPoint x: 1054, startPoint y: 170, endPoint x: 1006, endPoint y: 202, distance: 57.7
click at [1054, 170] on label "False" at bounding box center [1111, 151] width 138 height 45
click at [1054, 159] on input "False" at bounding box center [1060, 151] width 15 height 12
radio input "true"
drag, startPoint x: 914, startPoint y: 253, endPoint x: 1126, endPoint y: 426, distance: 273.6
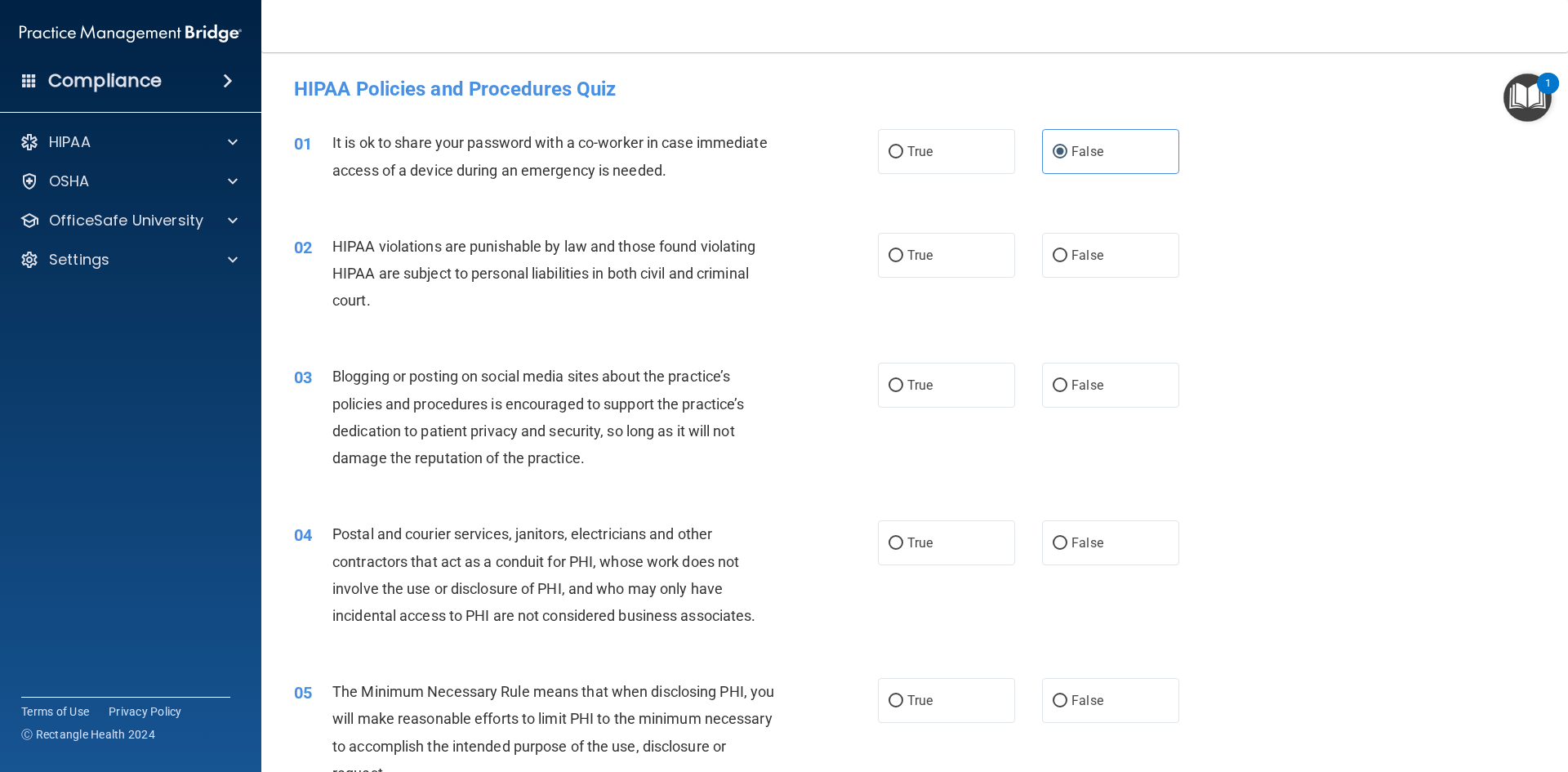
click at [923, 255] on span "True" at bounding box center [920, 255] width 26 height 15
click at [1106, 399] on label "False" at bounding box center [1111, 385] width 138 height 45
click at [1067, 392] on input "False" at bounding box center [1060, 386] width 15 height 12
radio input "true"
click at [892, 264] on label "True" at bounding box center [947, 254] width 138 height 45
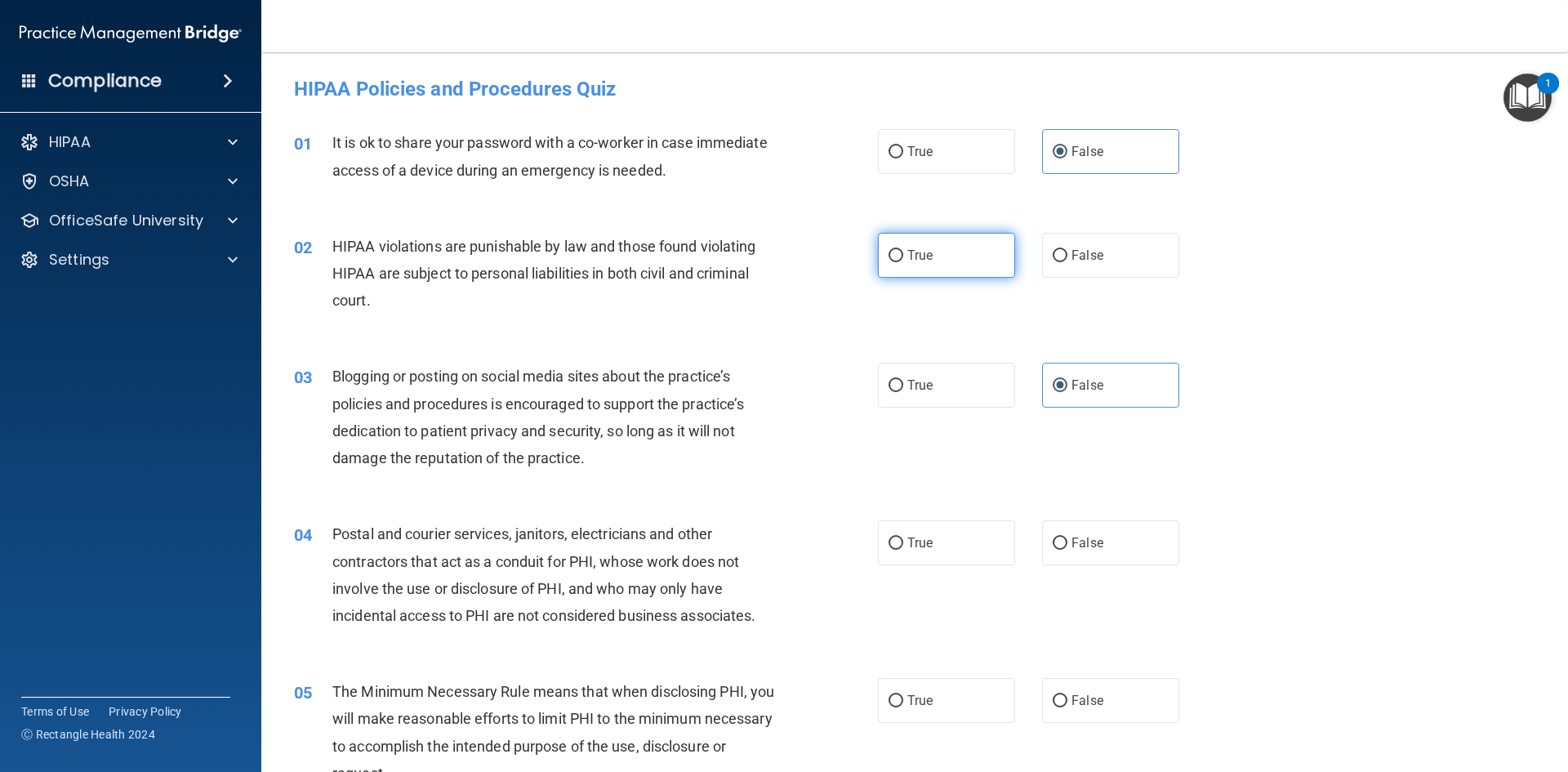
click at [892, 262] on input "True" at bounding box center [896, 255] width 15 height 12
radio input "true"
click at [968, 547] on label "True" at bounding box center [947, 542] width 138 height 45
click at [903, 547] on input "True" at bounding box center [896, 543] width 15 height 12
radio input "true"
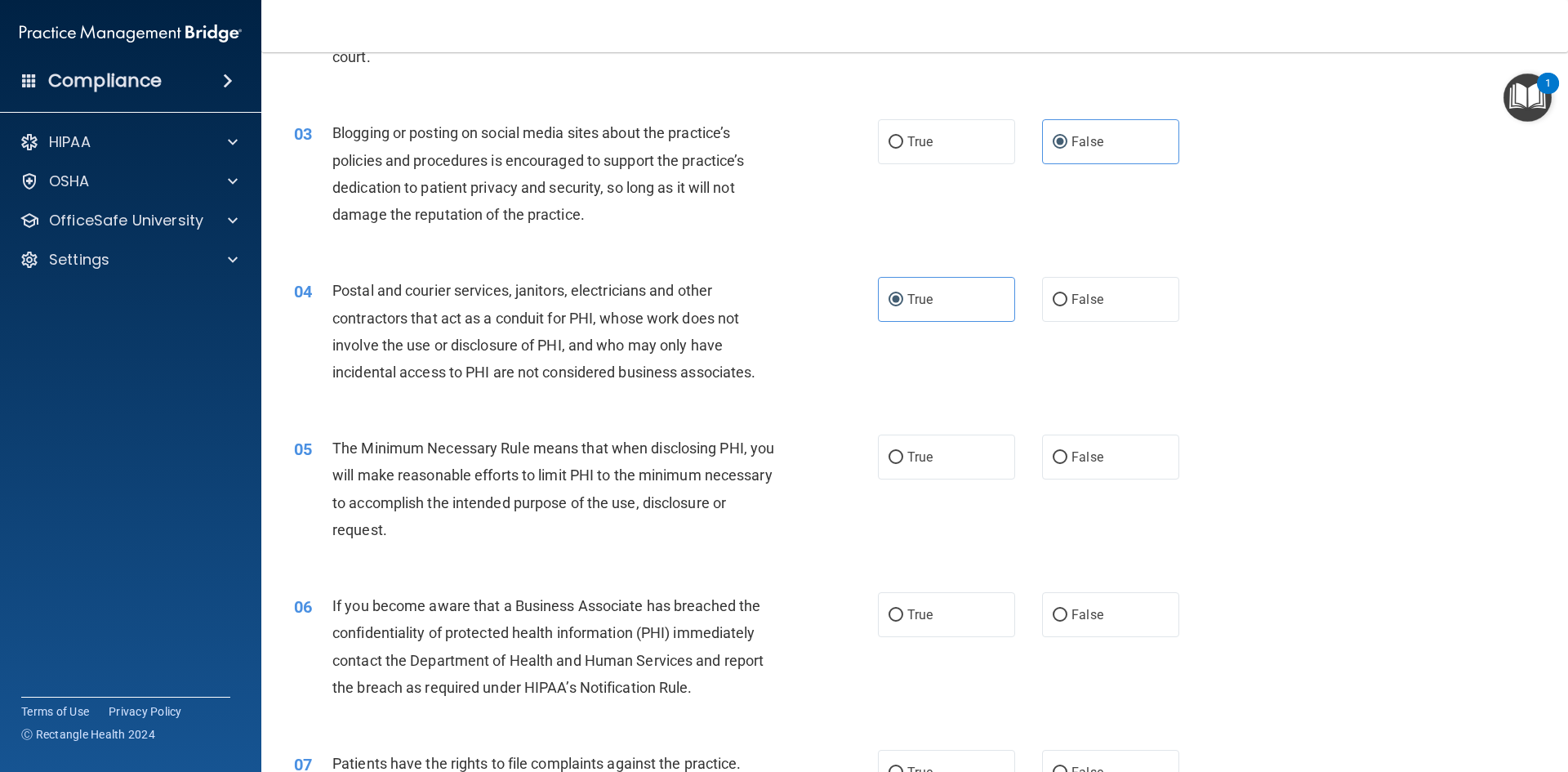
scroll to position [245, 0]
click at [933, 459] on label "True" at bounding box center [947, 455] width 138 height 45
click at [903, 459] on input "True" at bounding box center [896, 456] width 15 height 12
radio input "true"
drag, startPoint x: 1087, startPoint y: 614, endPoint x: 995, endPoint y: 709, distance: 132.2
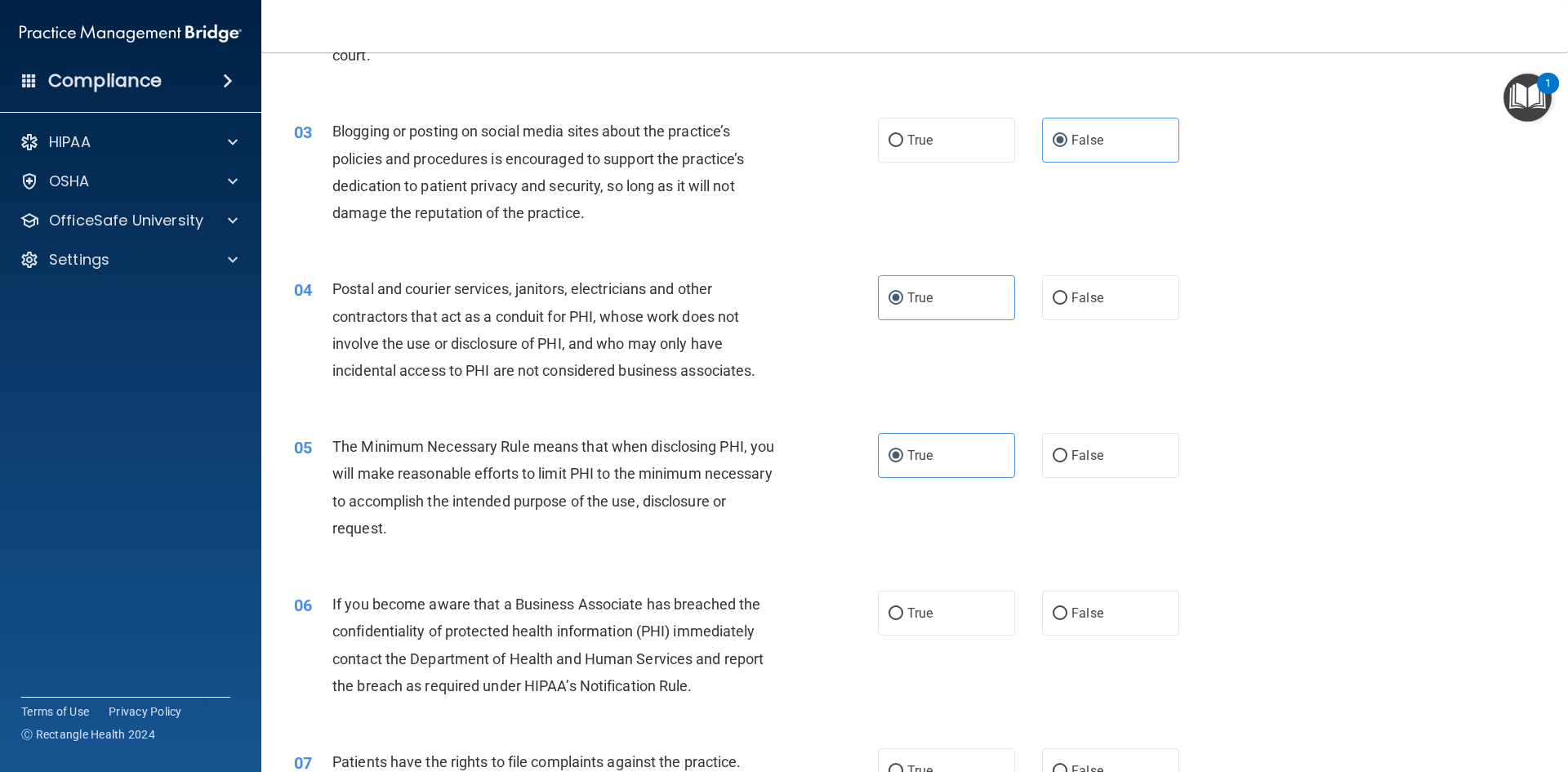
click at [1086, 614] on span "False" at bounding box center [1087, 612] width 32 height 15
click at [1067, 614] on input "False" at bounding box center [1060, 613] width 15 height 12
radio input "true"
click at [943, 767] on label "True" at bounding box center [947, 770] width 138 height 45
click at [903, 767] on input "True" at bounding box center [896, 771] width 15 height 12
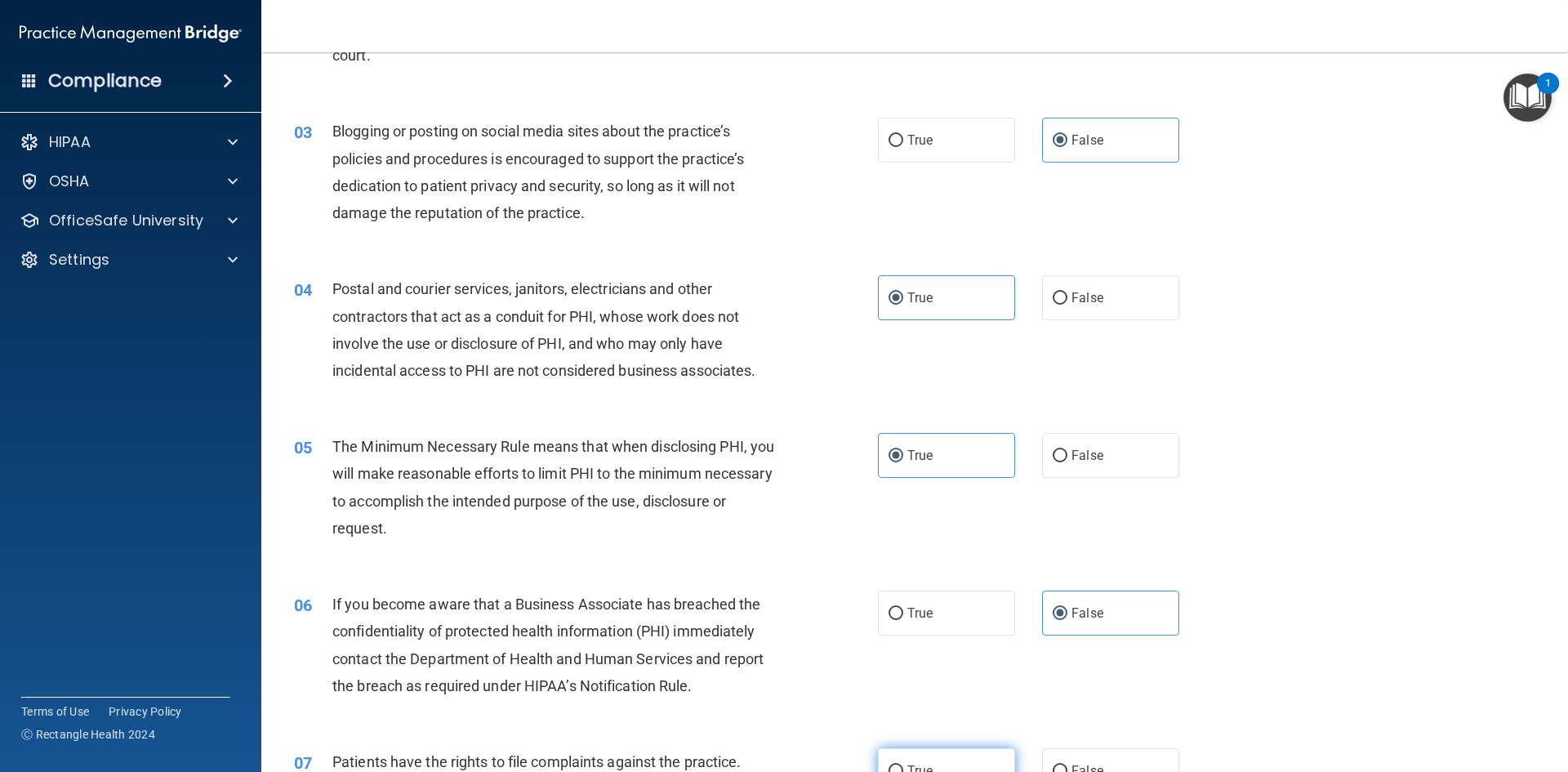
radio input "true"
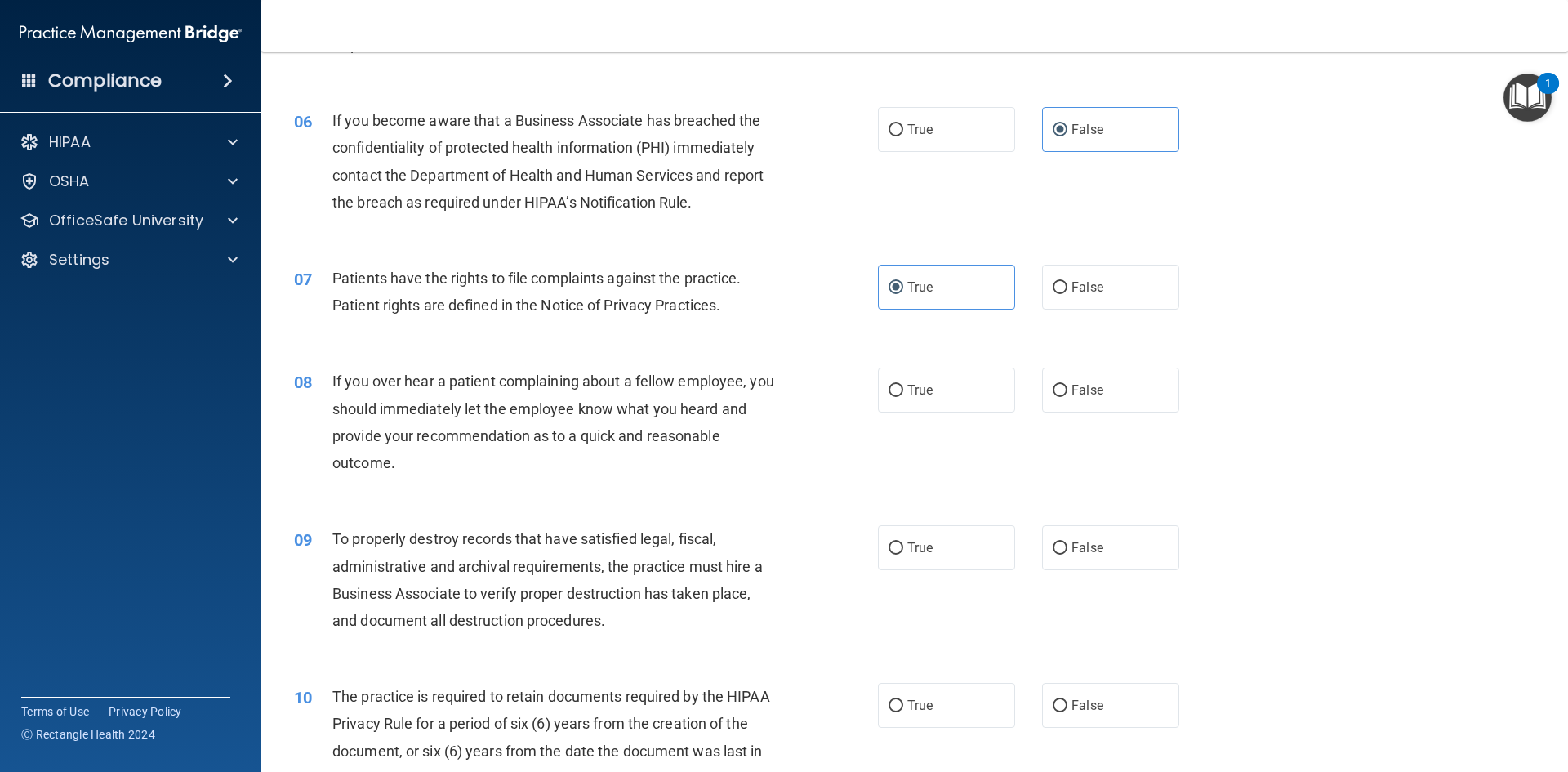
scroll to position [741, 0]
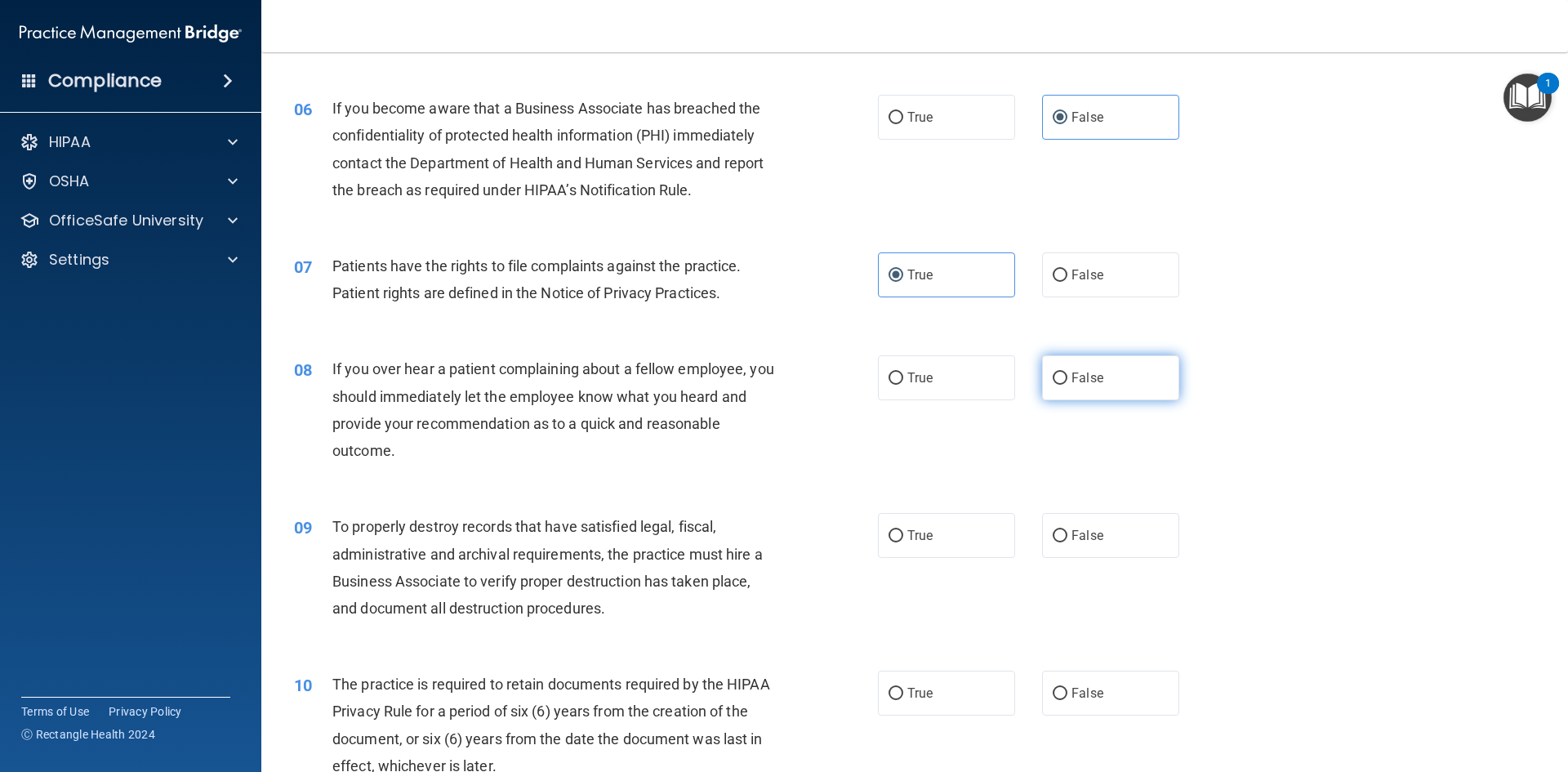
drag, startPoint x: 1124, startPoint y: 370, endPoint x: 1118, endPoint y: 402, distance: 32.6
click at [1124, 370] on label "False" at bounding box center [1111, 377] width 138 height 45
click at [1067, 373] on input "False" at bounding box center [1060, 378] width 15 height 12
radio input "true"
drag, startPoint x: 1115, startPoint y: 531, endPoint x: 1053, endPoint y: 649, distance: 133.3
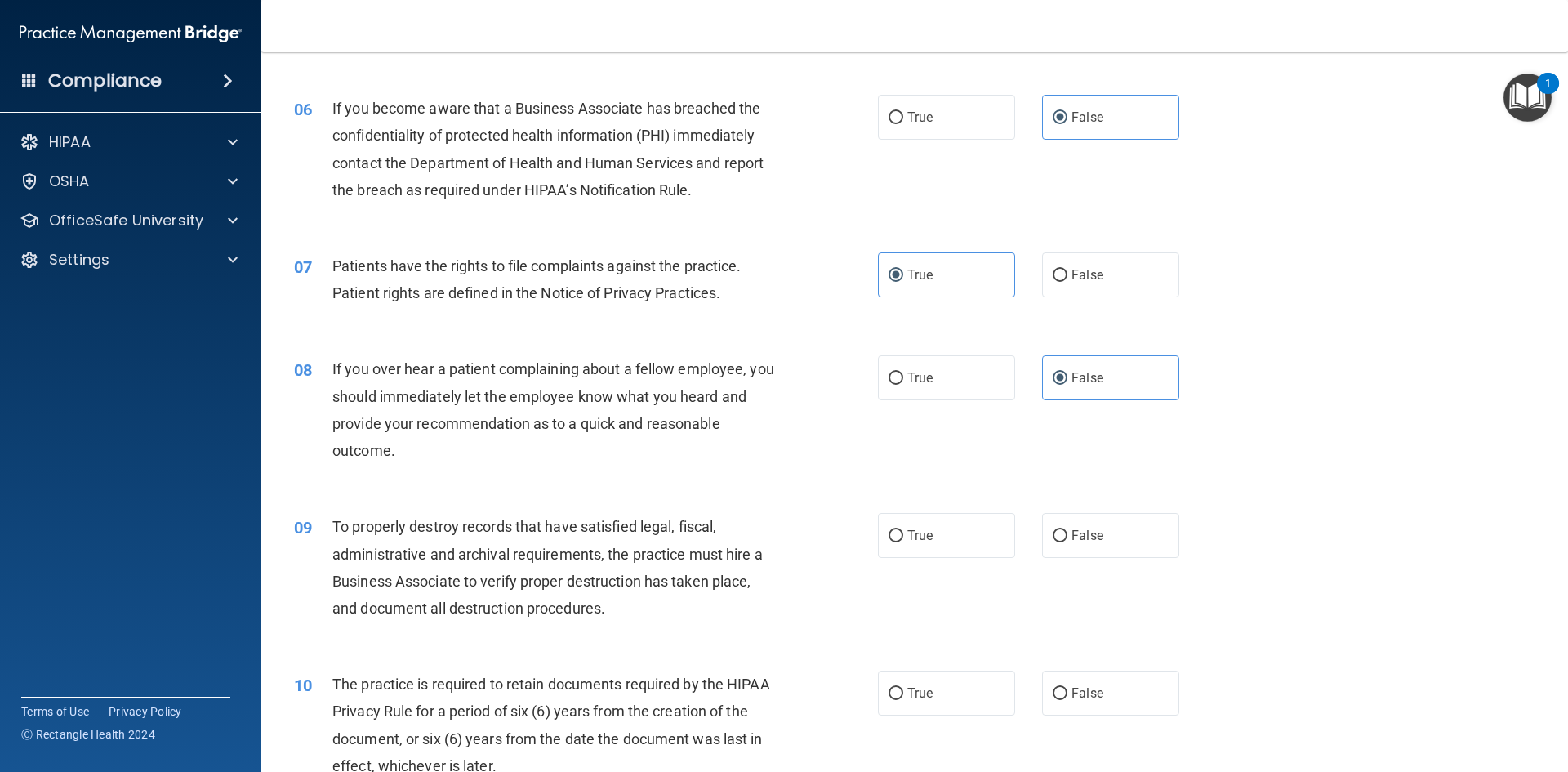
click at [1116, 531] on label "False" at bounding box center [1111, 535] width 138 height 45
click at [1067, 531] on input "False" at bounding box center [1060, 536] width 15 height 12
radio input "true"
click at [969, 705] on label "True" at bounding box center [947, 693] width 138 height 45
click at [903, 700] on input "True" at bounding box center [896, 694] width 15 height 12
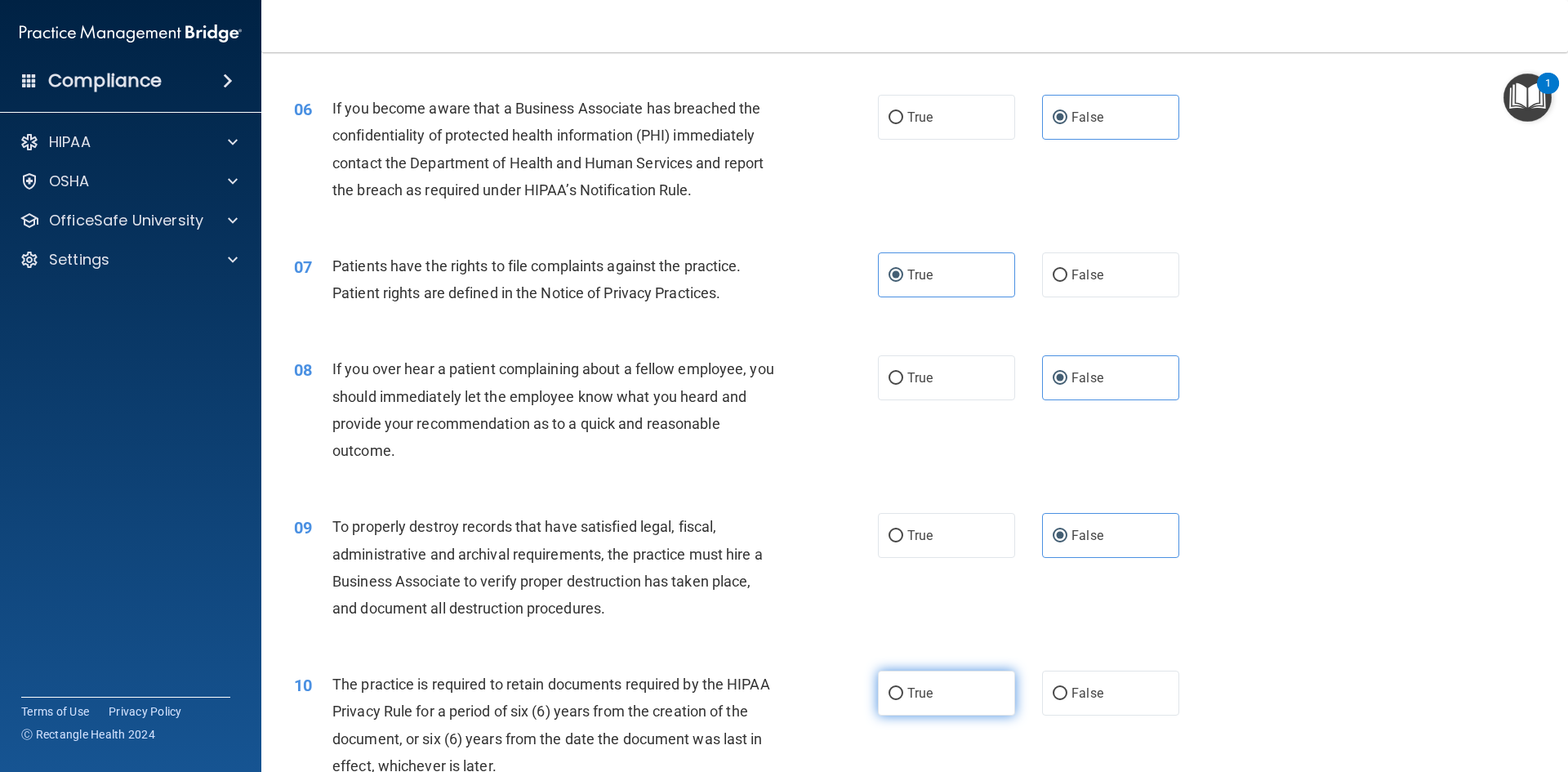
radio input "true"
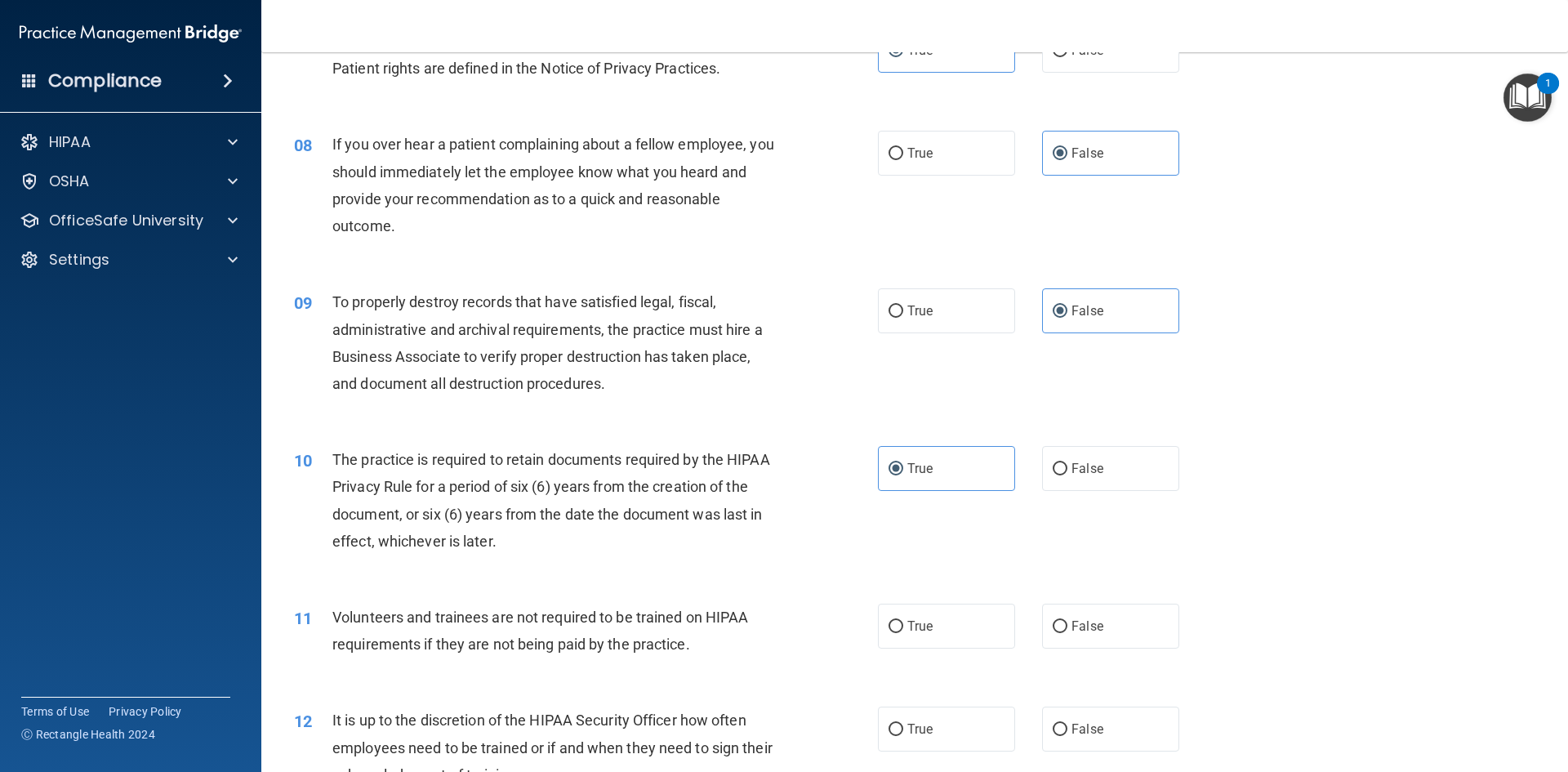
scroll to position [986, 0]
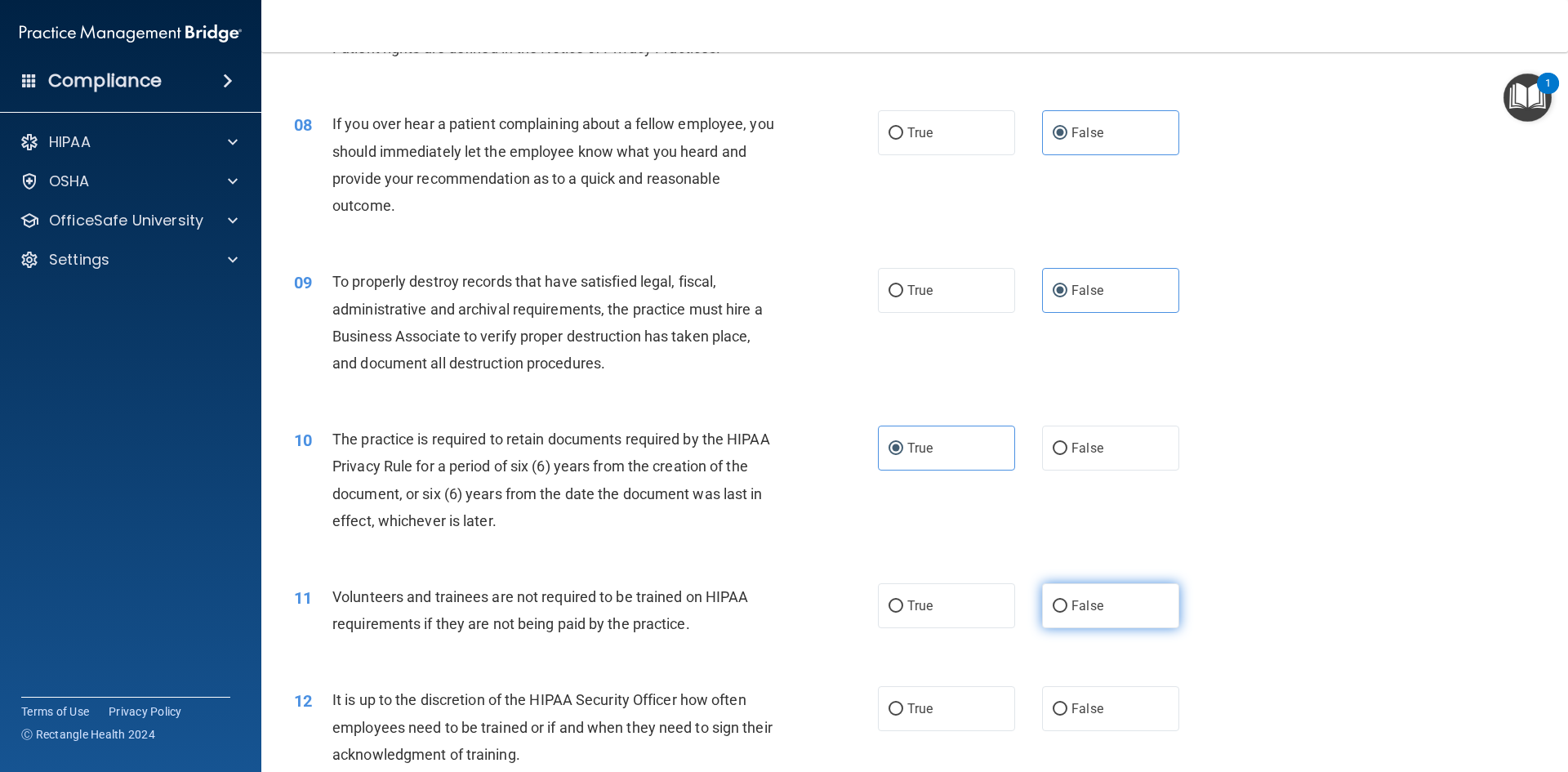
click at [1103, 608] on label "False" at bounding box center [1111, 605] width 138 height 45
click at [1067, 608] on input "False" at bounding box center [1060, 606] width 15 height 12
radio input "true"
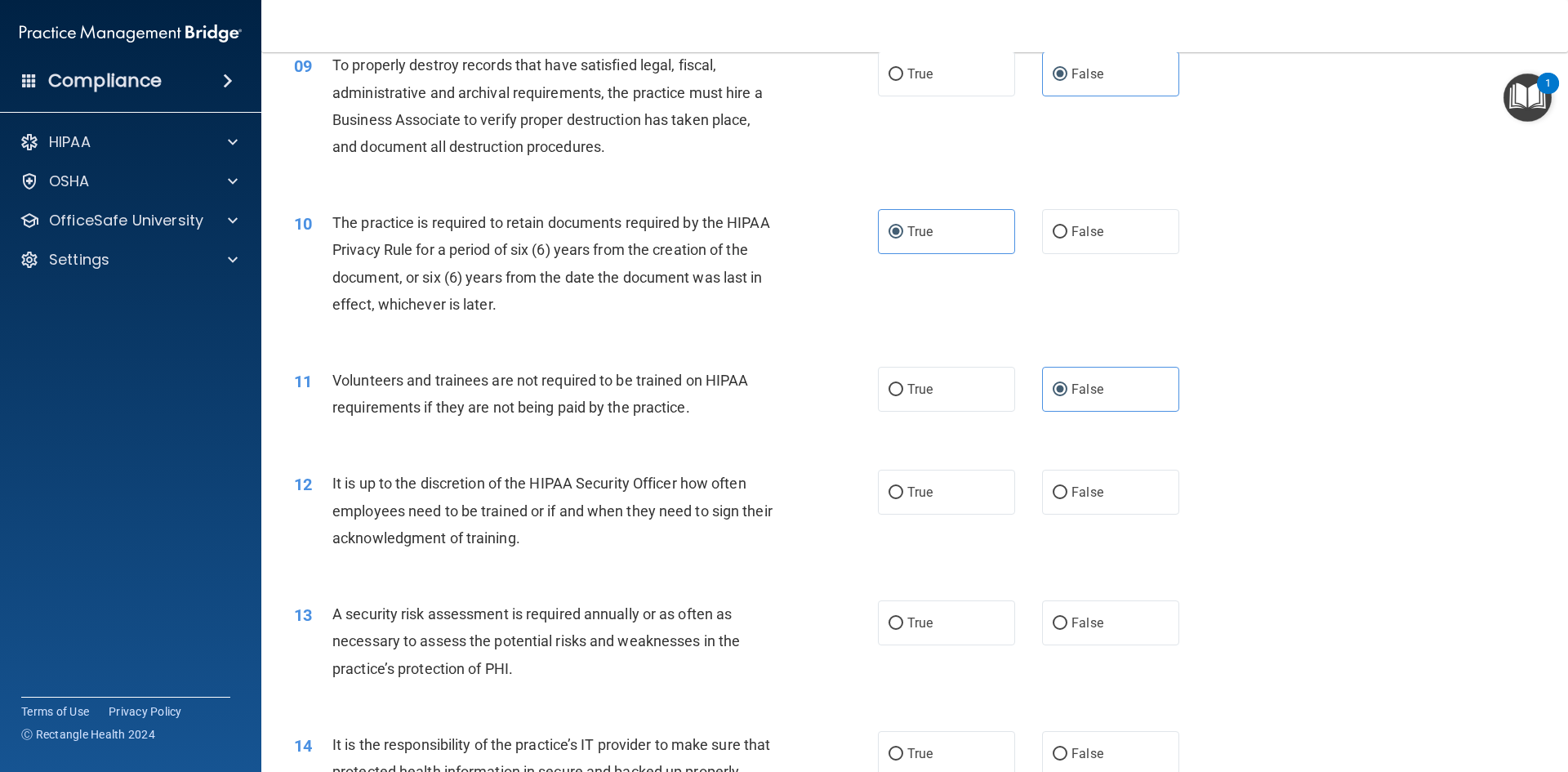
scroll to position [1231, 0]
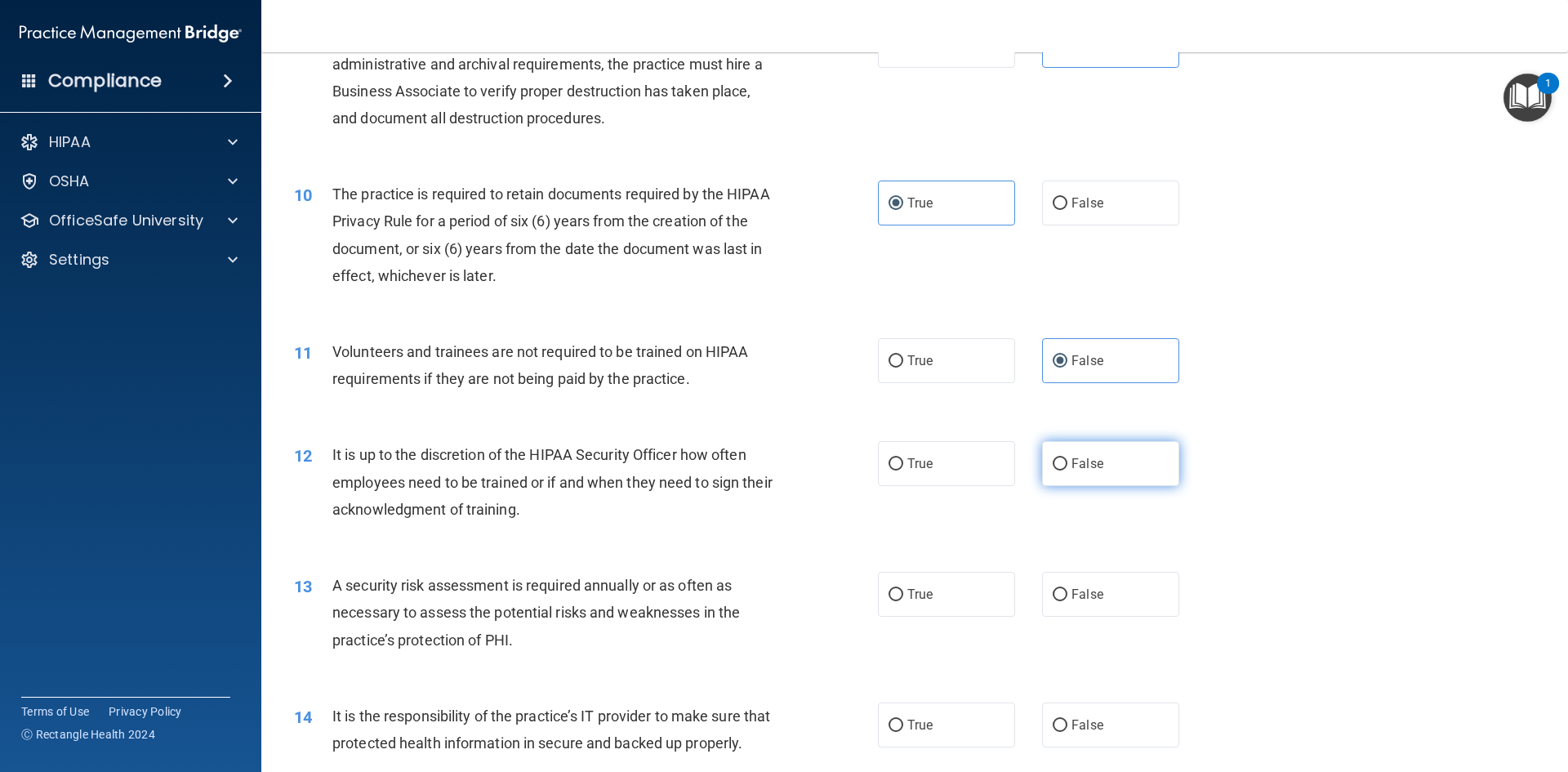
click at [1109, 477] on label "False" at bounding box center [1111, 463] width 138 height 45
click at [1067, 470] on input "False" at bounding box center [1060, 464] width 15 height 12
radio input "true"
drag, startPoint x: 953, startPoint y: 591, endPoint x: 1092, endPoint y: 687, distance: 168.9
click at [961, 590] on label "True" at bounding box center [947, 593] width 138 height 45
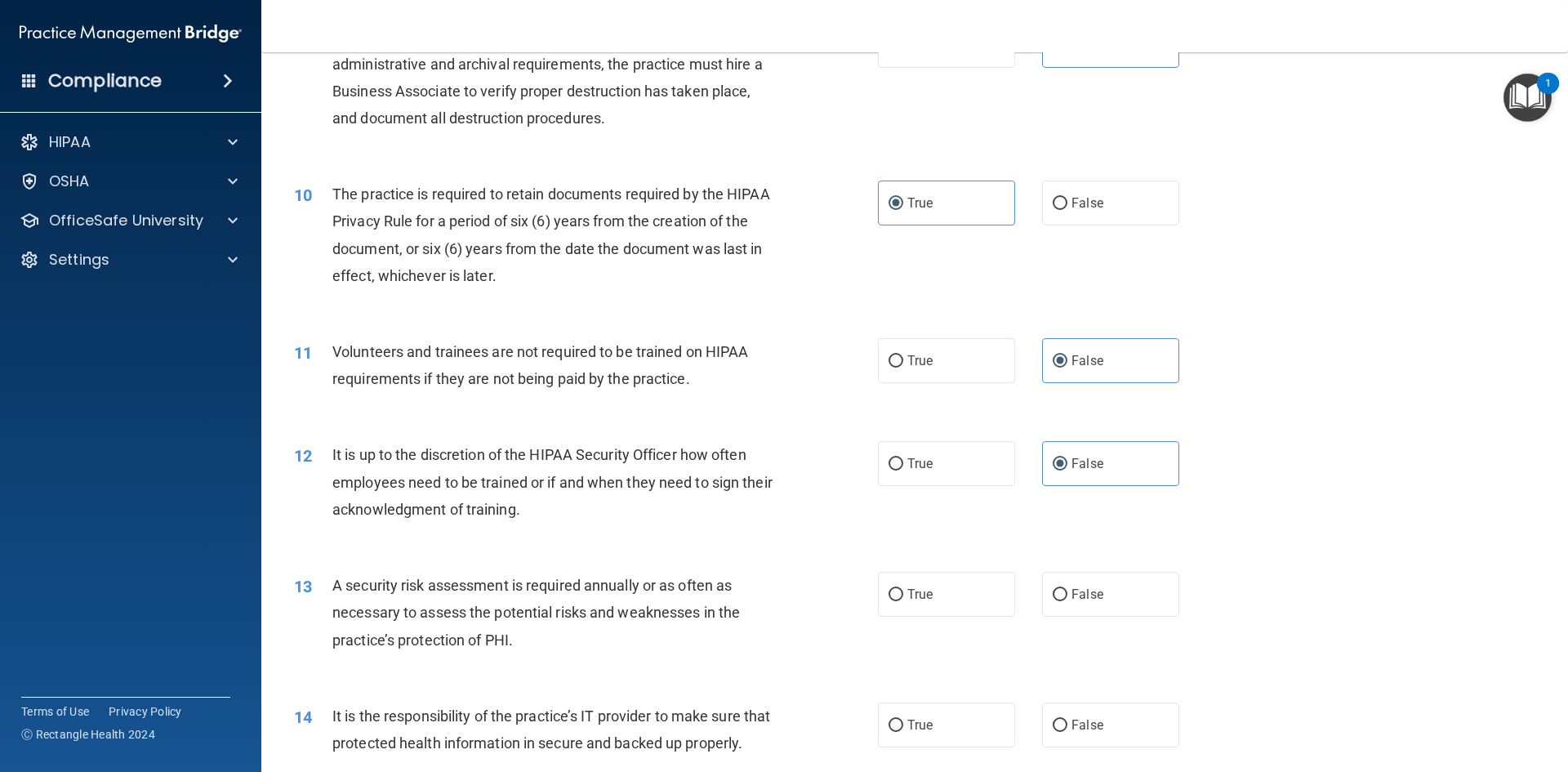
click at [903, 590] on input "True" at bounding box center [896, 594] width 15 height 12
radio input "true"
click at [1115, 716] on label "False" at bounding box center [1111, 725] width 138 height 45
click at [1067, 720] on input "False" at bounding box center [1060, 726] width 15 height 12
radio input "true"
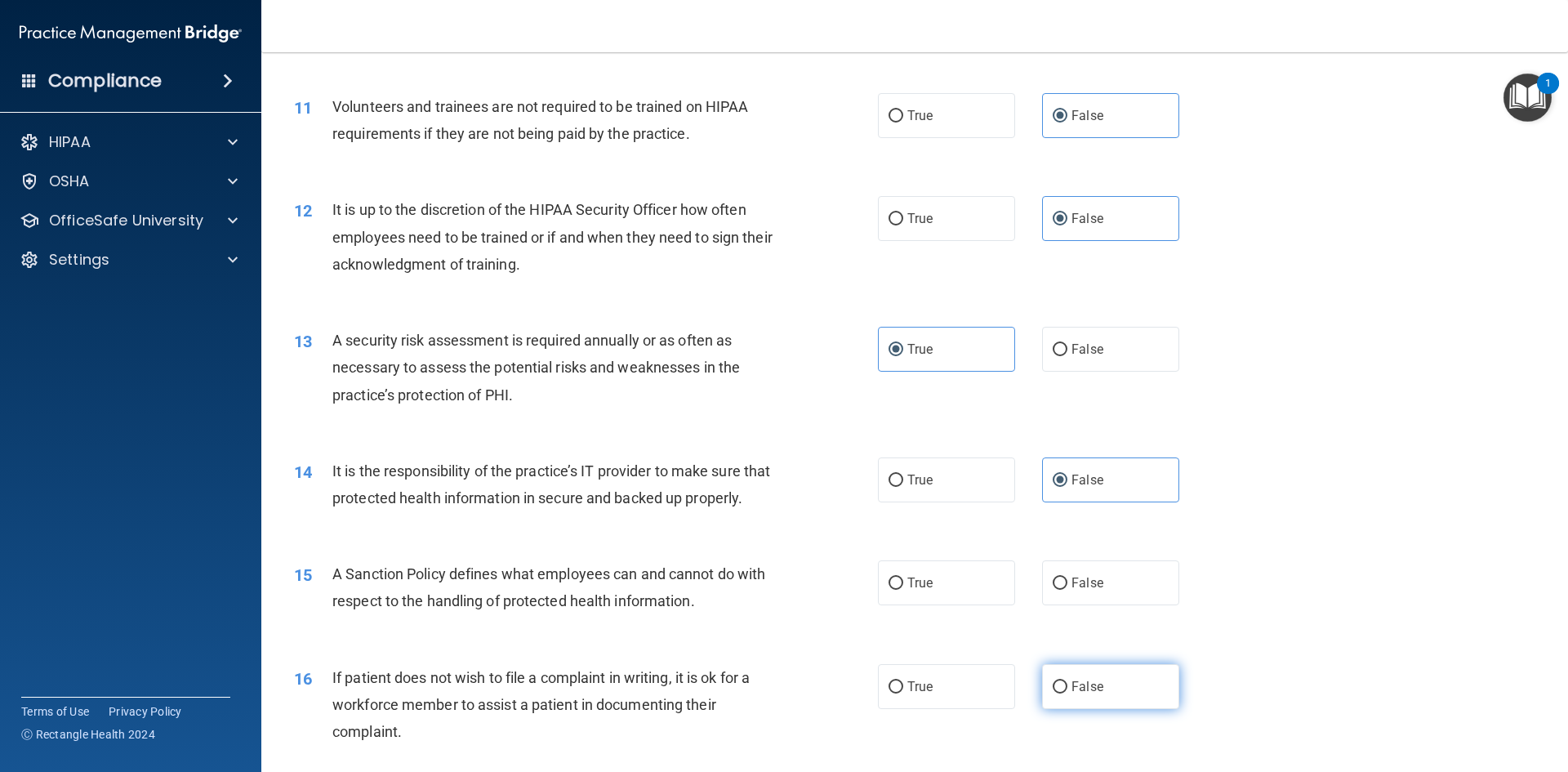
scroll to position [1558, 0]
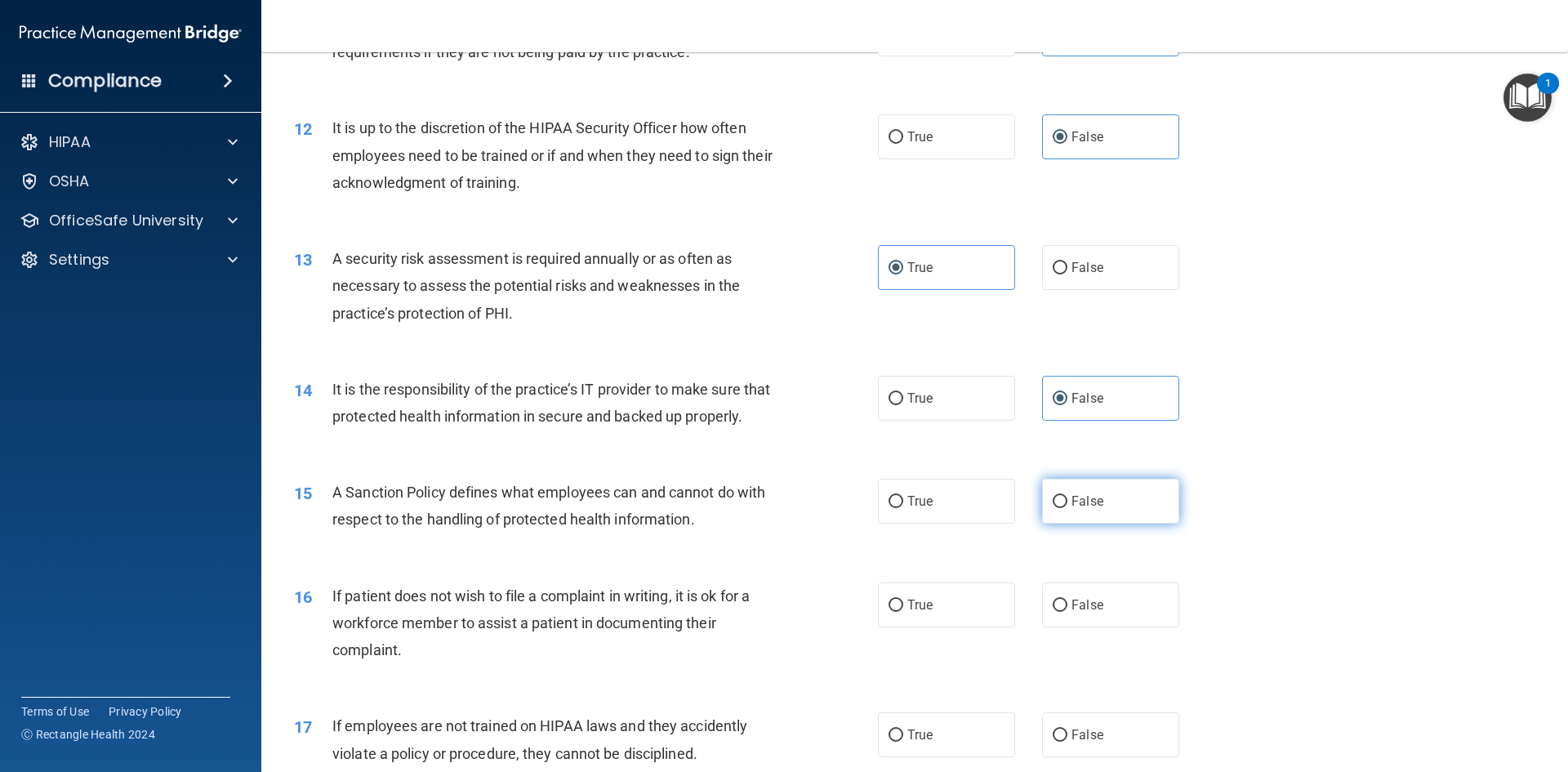
click at [1116, 524] on label "False" at bounding box center [1111, 500] width 138 height 45
click at [1067, 508] on input "False" at bounding box center [1060, 501] width 15 height 12
radio input "true"
click at [975, 627] on label "True" at bounding box center [947, 604] width 138 height 45
click at [903, 612] on input "True" at bounding box center [896, 605] width 15 height 12
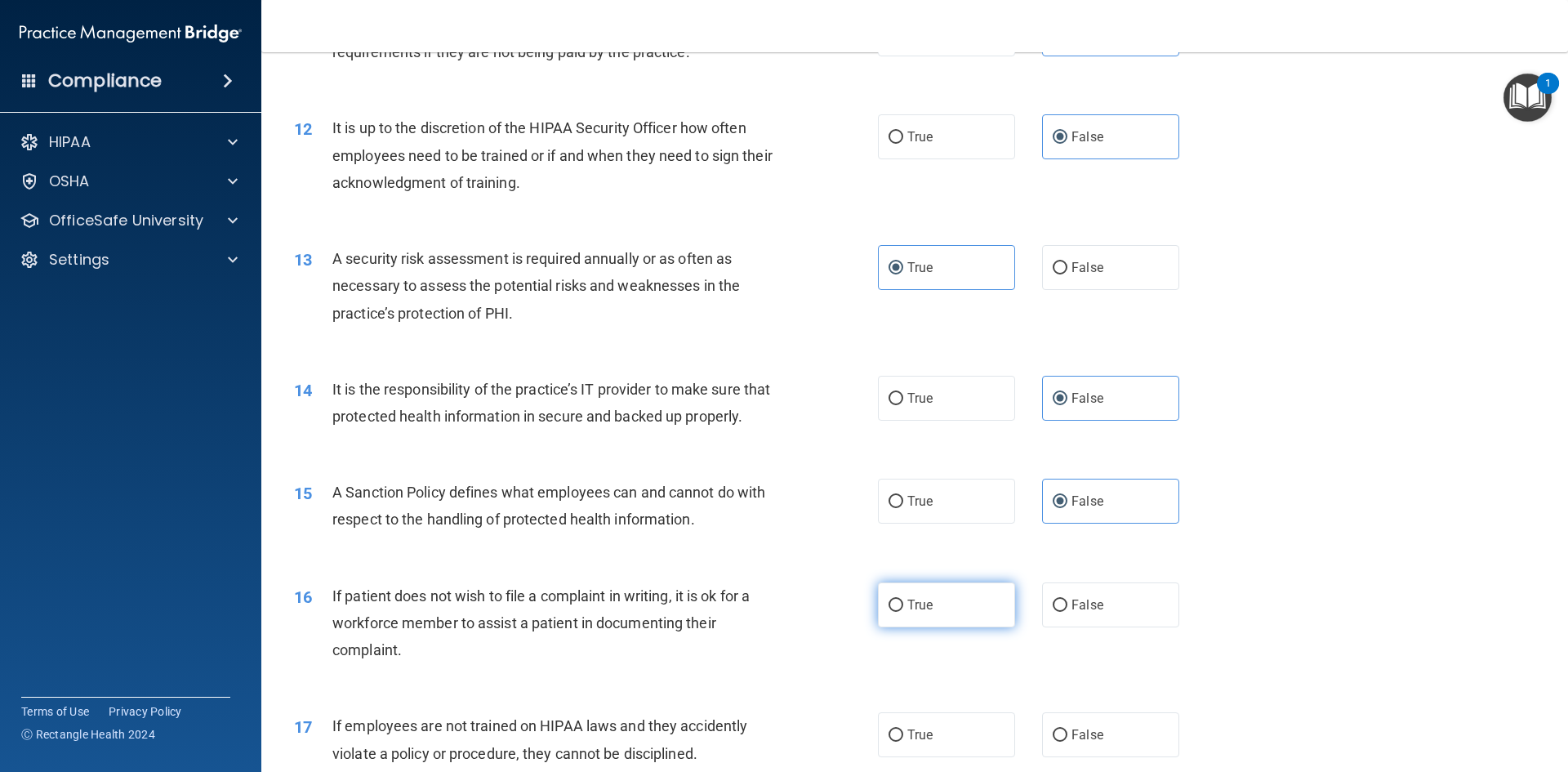
radio input "true"
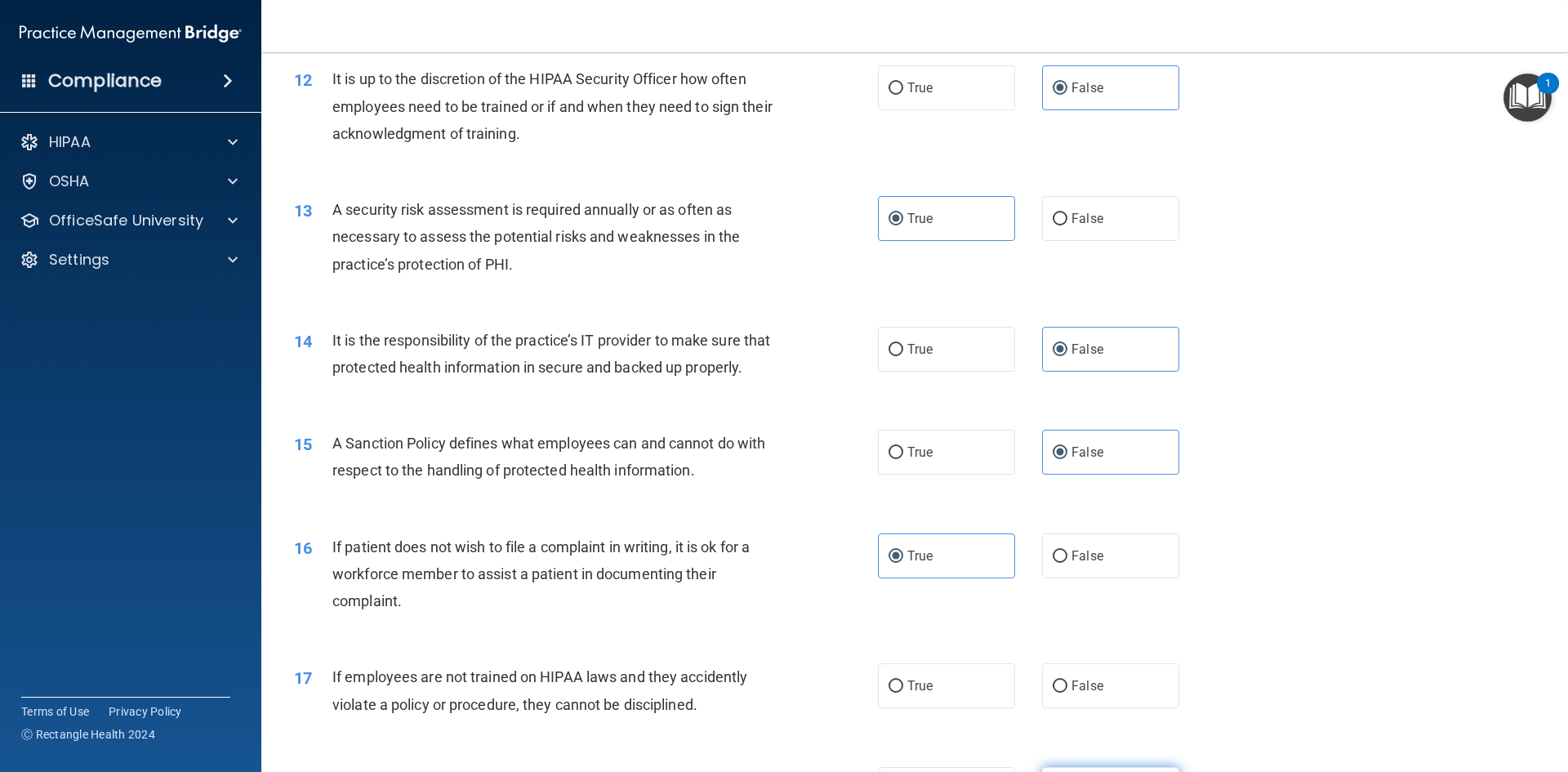
scroll to position [1803, 0]
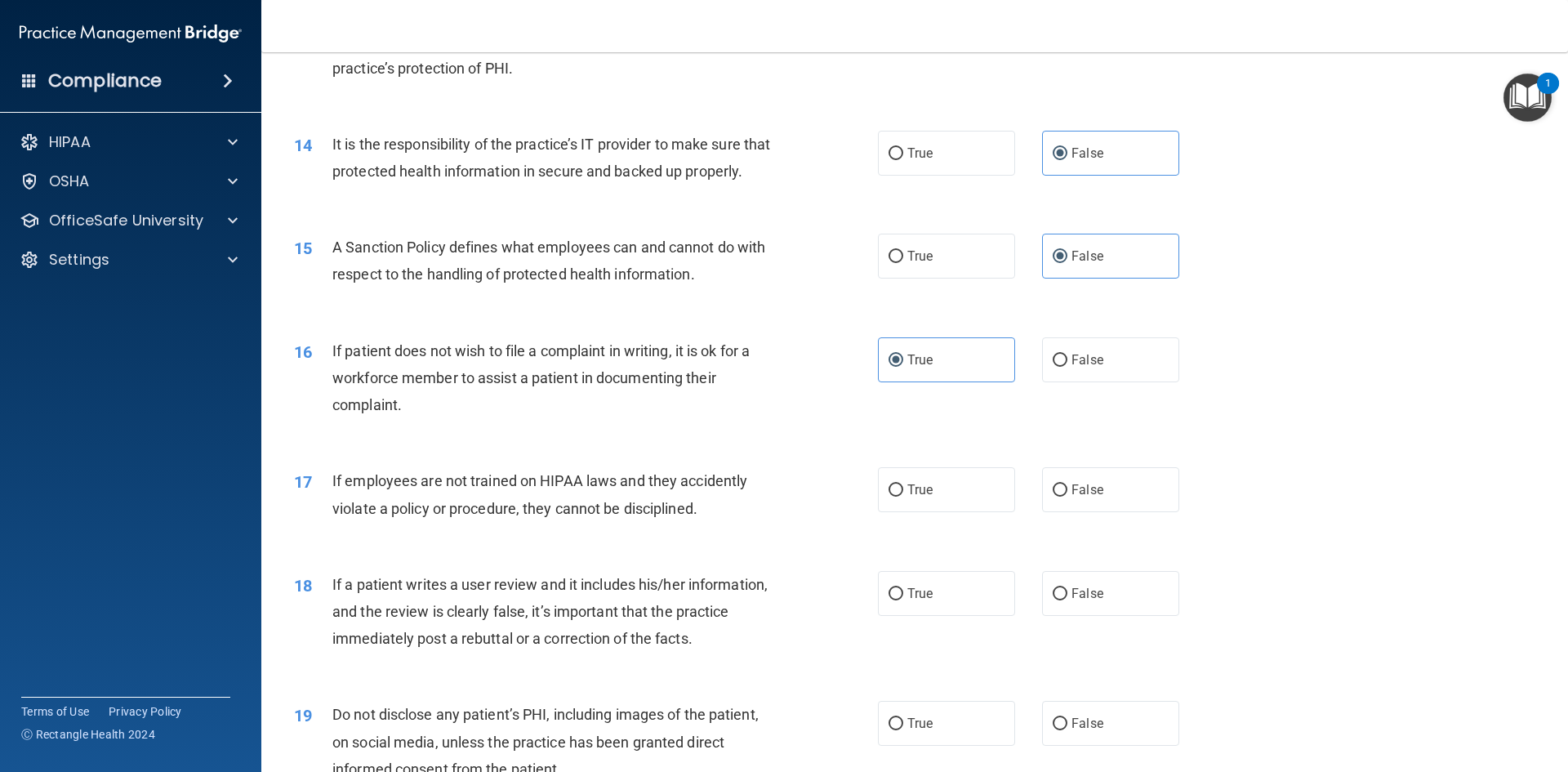
click at [1089, 542] on div "17 If employees are not trained on HIPAA laws and they accidently violate a pol…" at bounding box center [914, 498] width 1266 height 103
click at [1091, 498] on span "False" at bounding box center [1087, 489] width 32 height 15
click at [1067, 497] on input "False" at bounding box center [1060, 490] width 15 height 12
radio input "true"
click at [1105, 616] on label "False" at bounding box center [1111, 593] width 138 height 45
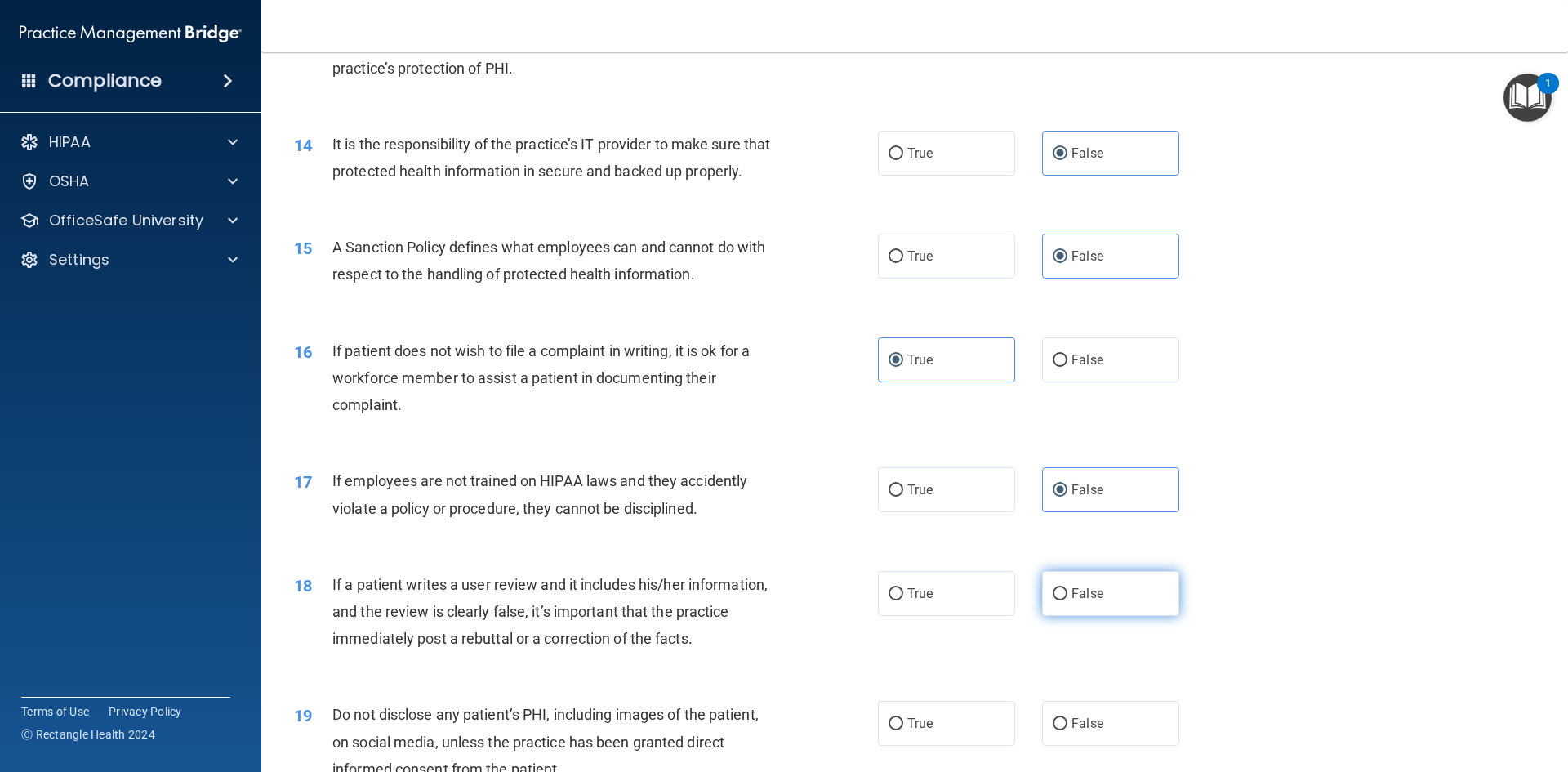
click at [1067, 601] on input "False" at bounding box center [1060, 593] width 15 height 12
radio input "true"
click at [980, 740] on label "True" at bounding box center [947, 723] width 138 height 45
click at [903, 730] on input "True" at bounding box center [896, 724] width 15 height 12
radio input "true"
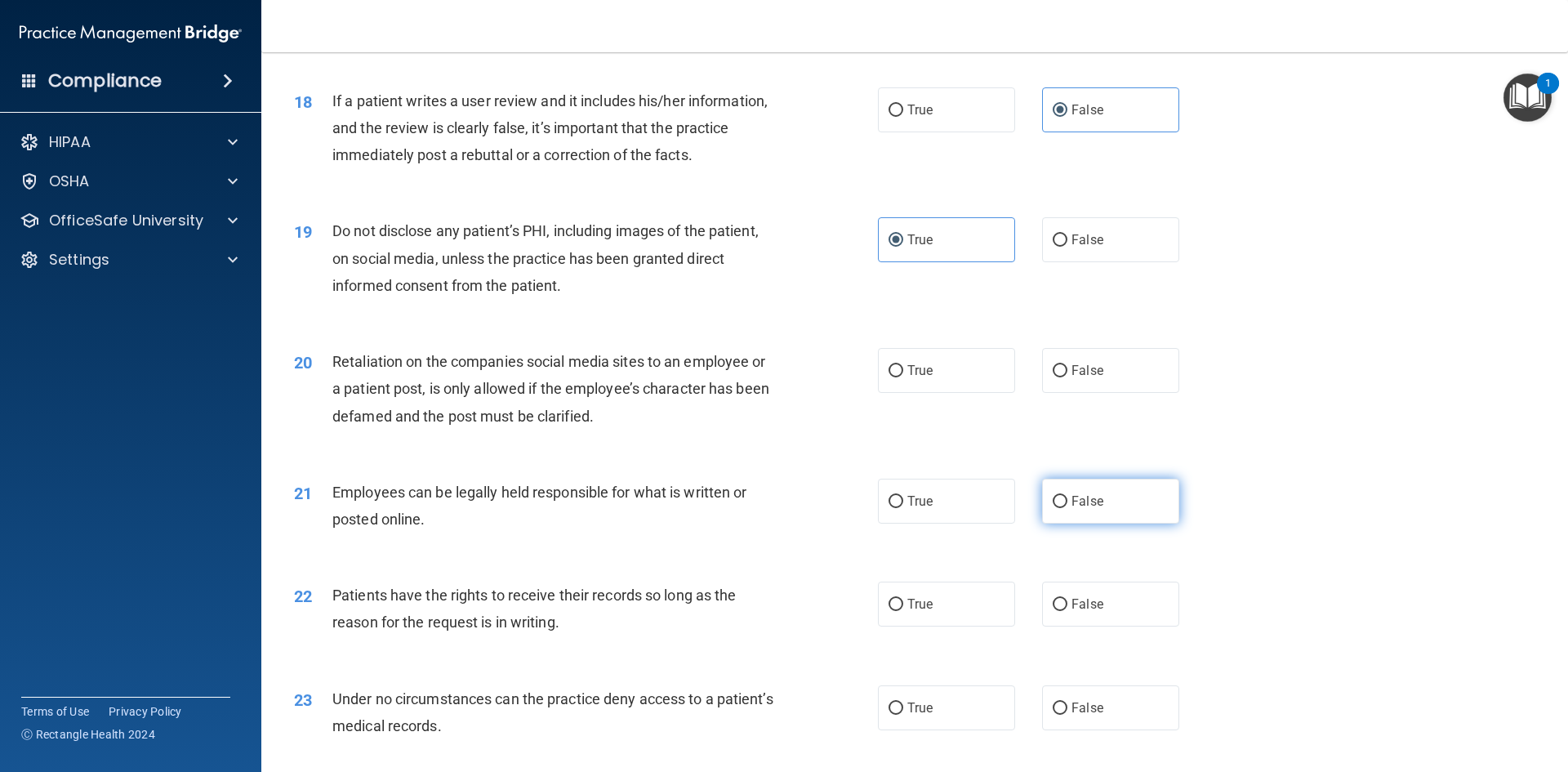
scroll to position [2293, 0]
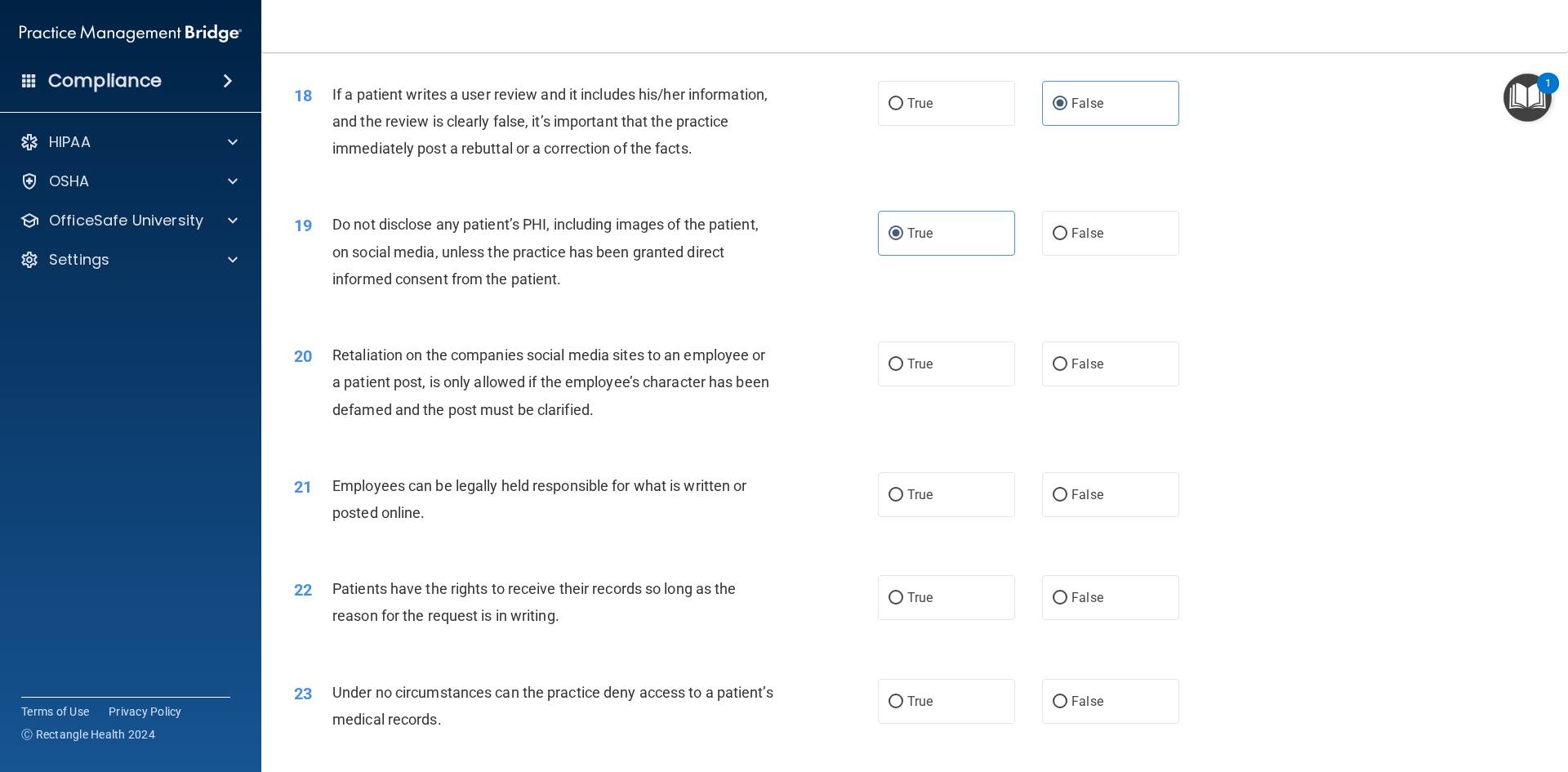
drag, startPoint x: 1099, startPoint y: 385, endPoint x: 1051, endPoint y: 468, distance: 95.9
click at [1099, 384] on label "False" at bounding box center [1111, 364] width 138 height 45
click at [1067, 371] on input "False" at bounding box center [1060, 364] width 15 height 12
radio input "true"
click at [944, 517] on label "True" at bounding box center [947, 494] width 138 height 45
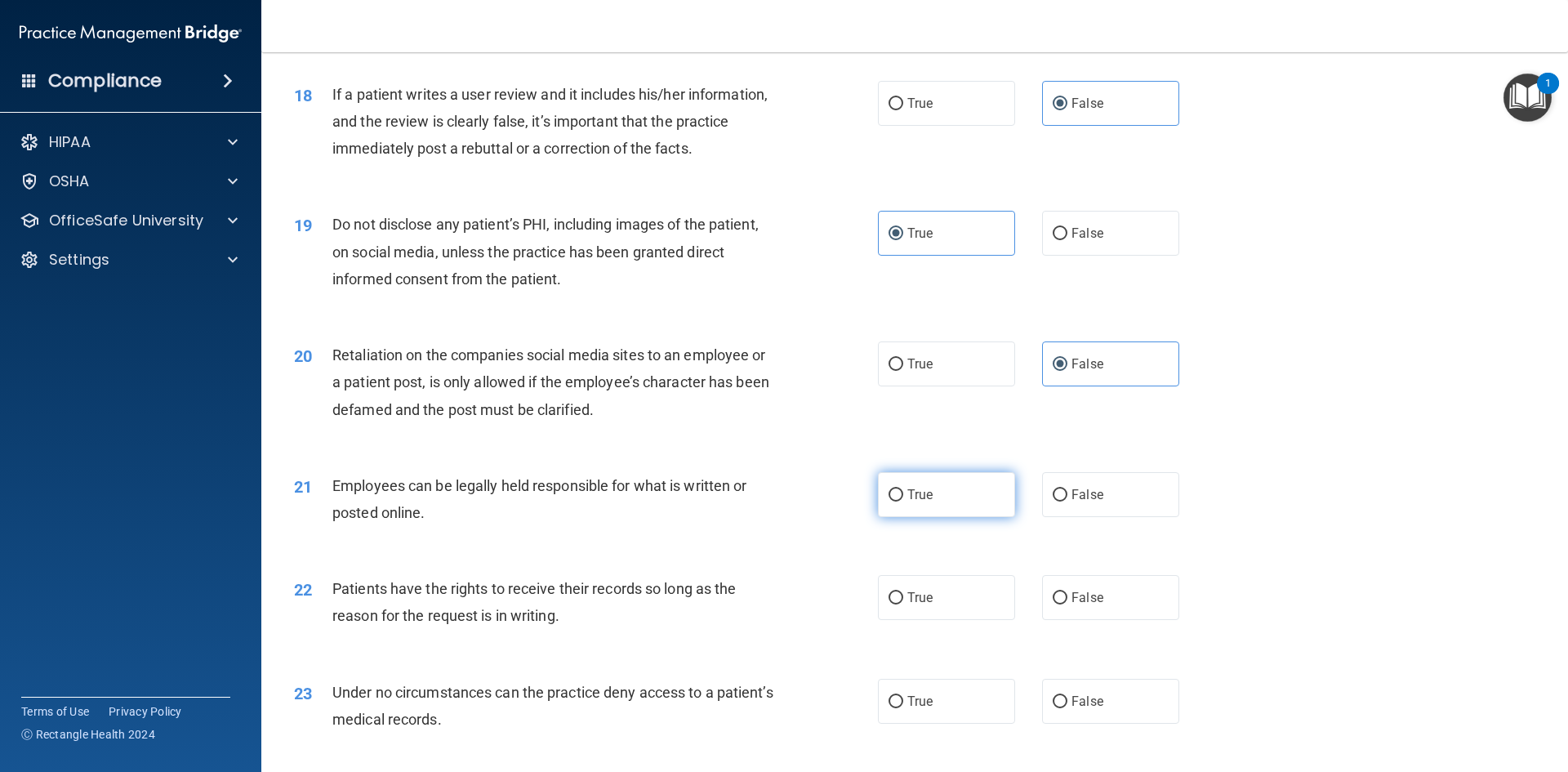
click at [903, 501] on input "True" at bounding box center [896, 495] width 15 height 12
radio input "true"
drag, startPoint x: 1110, startPoint y: 616, endPoint x: 1104, endPoint y: 634, distance: 19.0
click at [1110, 617] on label "False" at bounding box center [1111, 597] width 138 height 45
click at [1067, 604] on input "False" at bounding box center [1060, 598] width 15 height 12
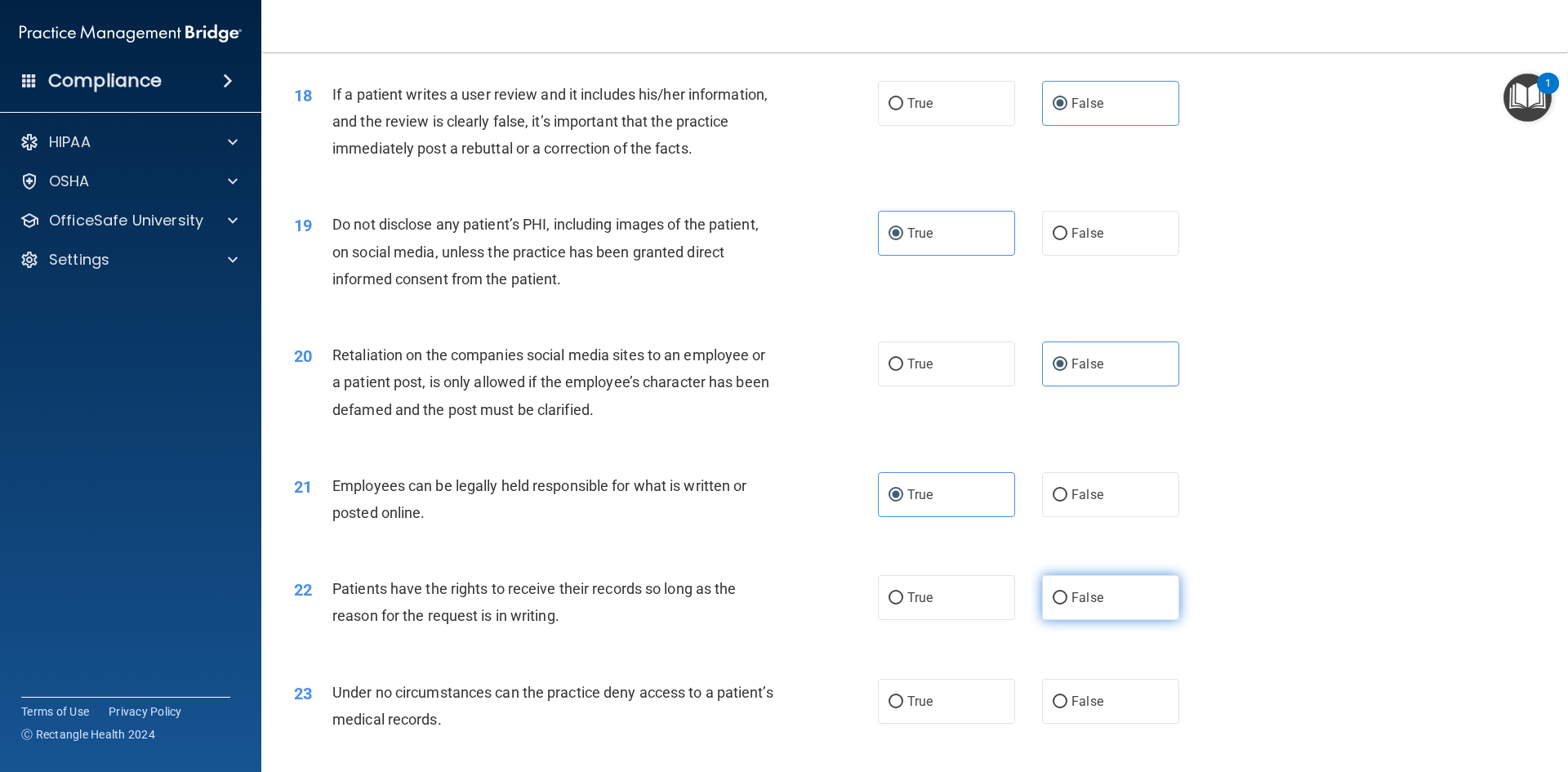
radio input "true"
click at [1092, 709] on span "False" at bounding box center [1087, 701] width 32 height 15
click at [1067, 708] on input "False" at bounding box center [1060, 702] width 15 height 12
radio input "true"
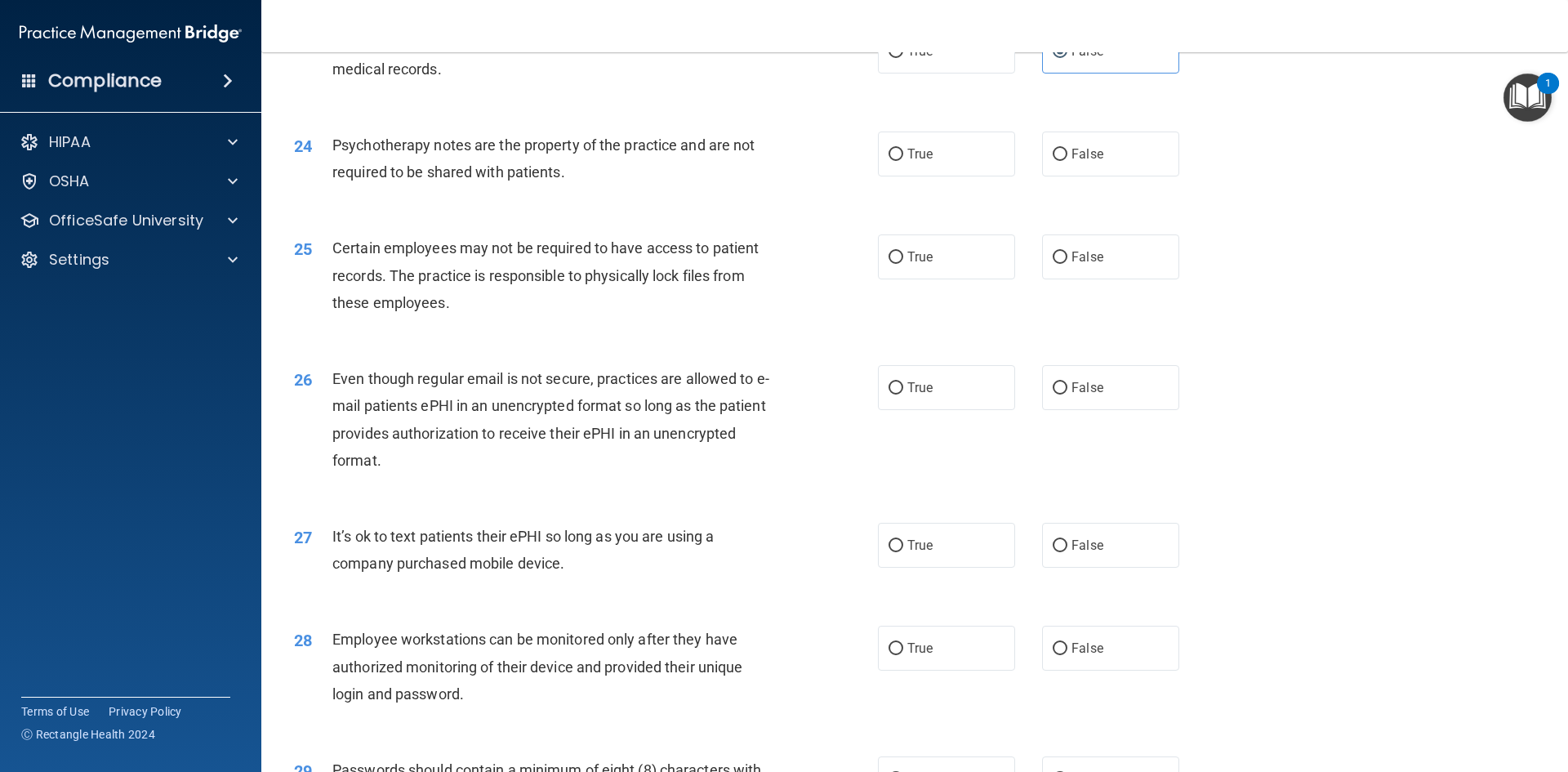
scroll to position [2947, 0]
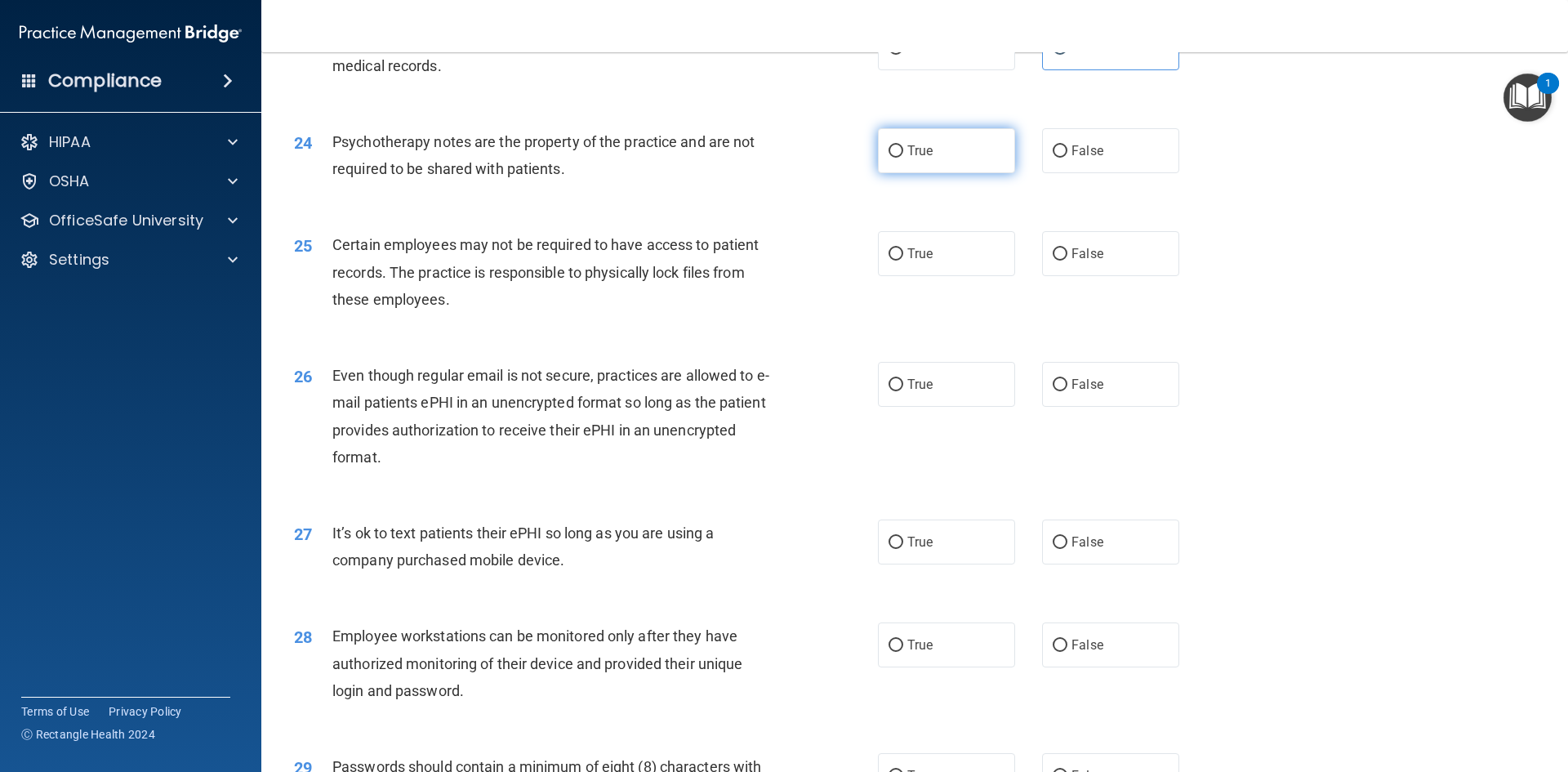
click at [952, 173] on label "True" at bounding box center [947, 150] width 138 height 45
click at [903, 158] on input "True" at bounding box center [896, 151] width 15 height 12
radio input "true"
click at [941, 276] on label "True" at bounding box center [947, 253] width 138 height 45
click at [903, 261] on input "True" at bounding box center [896, 253] width 15 height 12
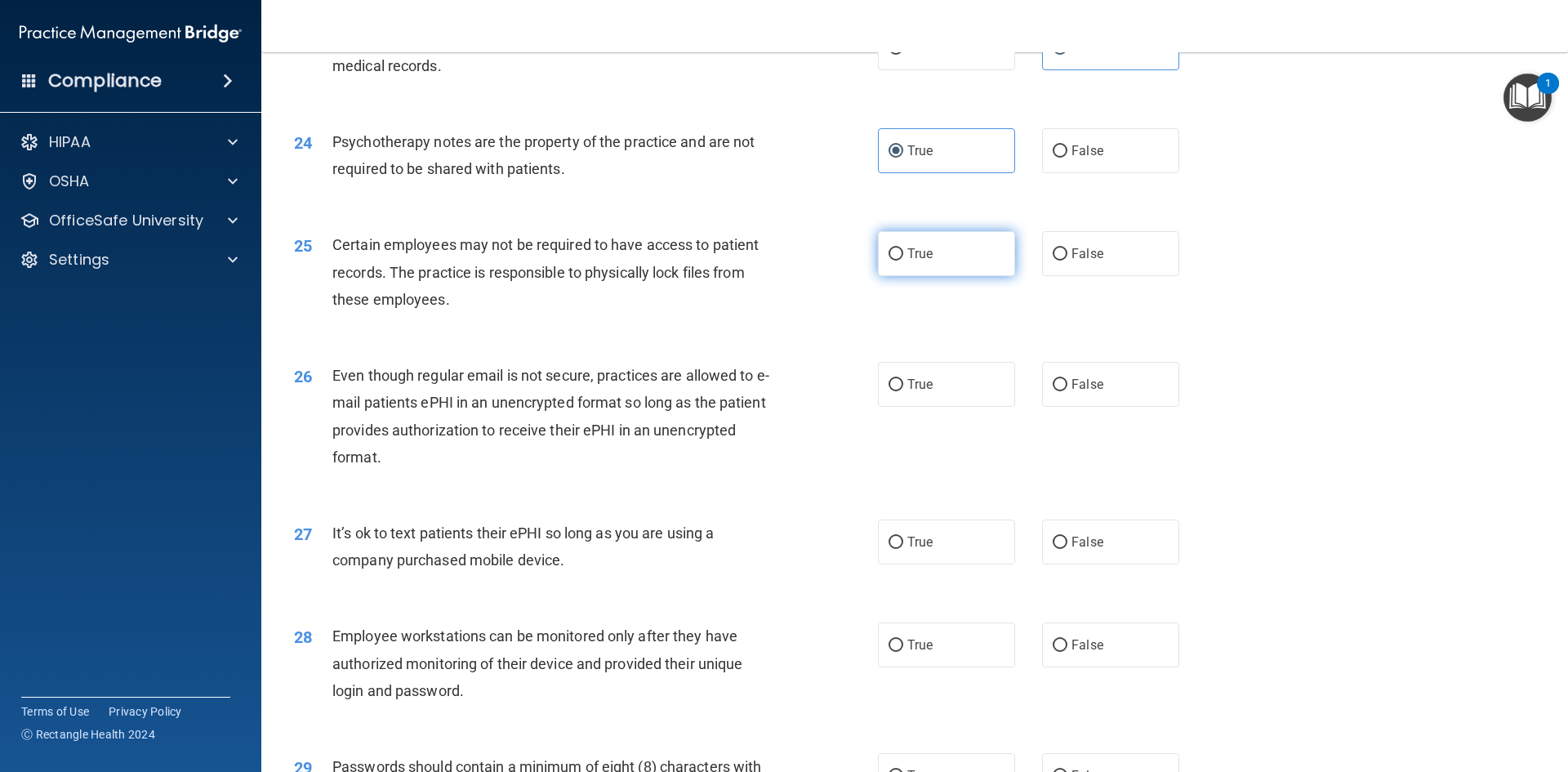
radio input "true"
click at [949, 407] on label "True" at bounding box center [947, 384] width 138 height 45
click at [903, 391] on input "True" at bounding box center [896, 385] width 15 height 12
radio input "true"
click at [1109, 563] on label "False" at bounding box center [1111, 541] width 138 height 45
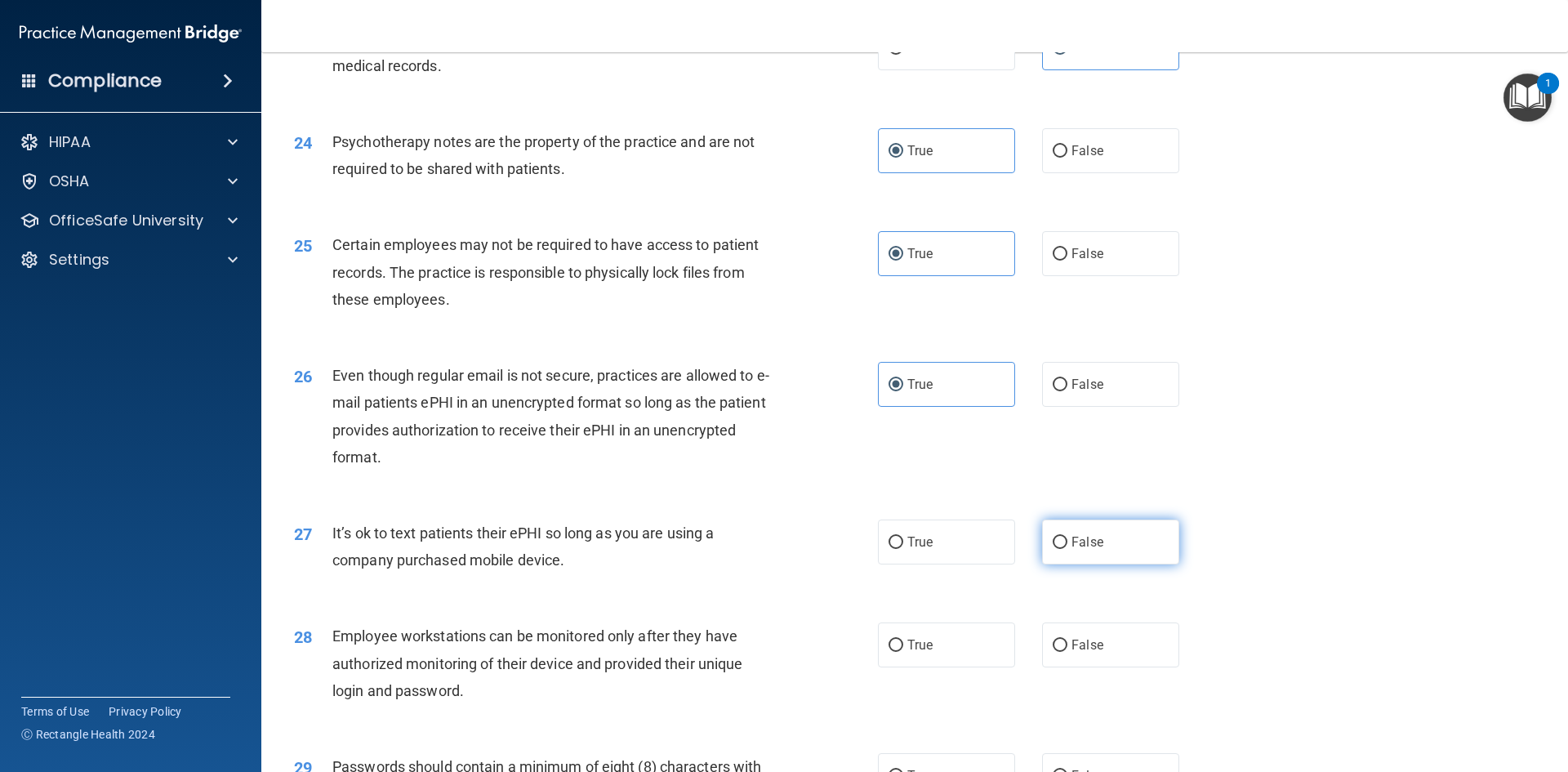
click at [1067, 549] on input "False" at bounding box center [1060, 542] width 15 height 12
radio input "true"
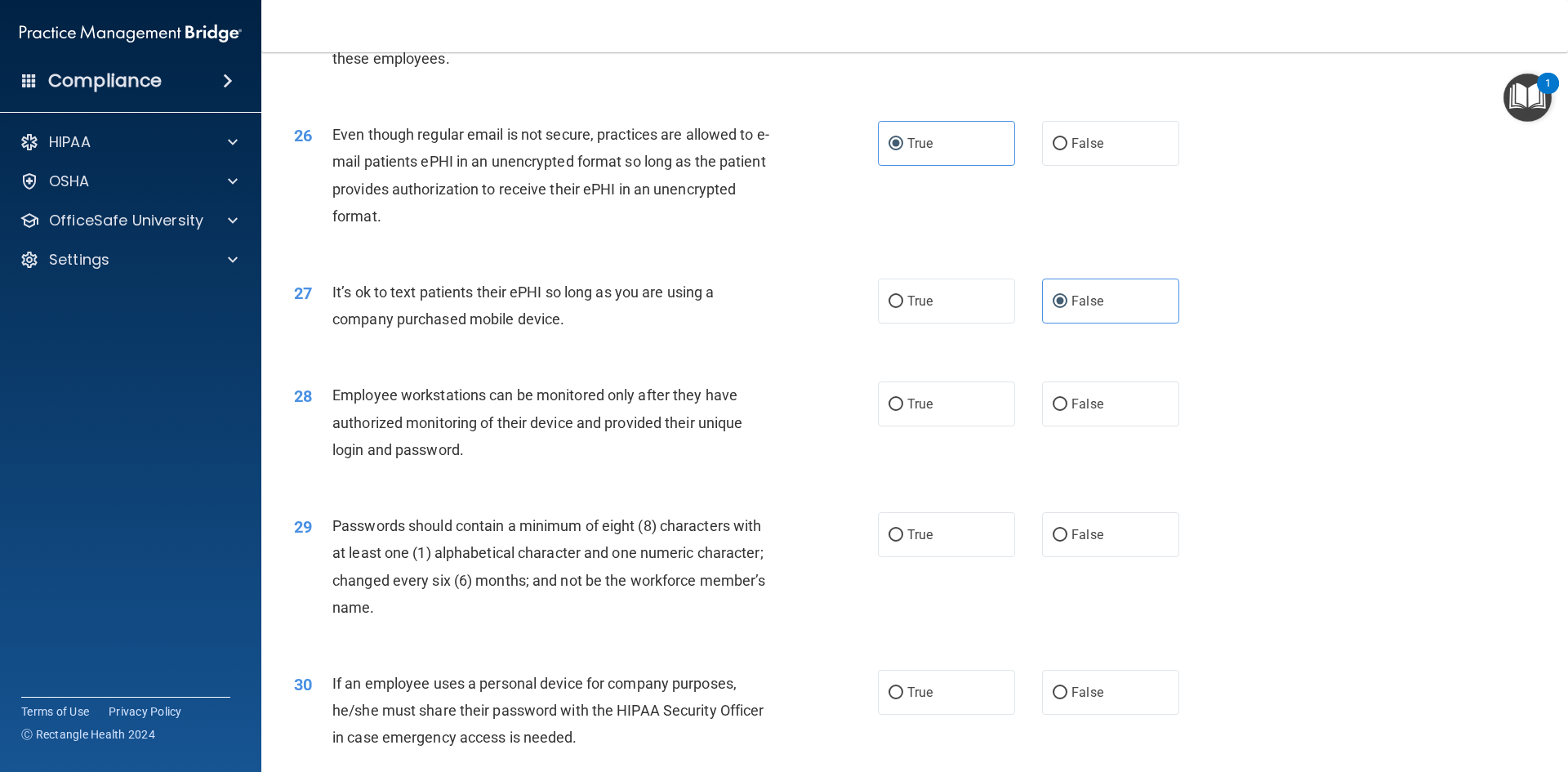
scroll to position [3192, 0]
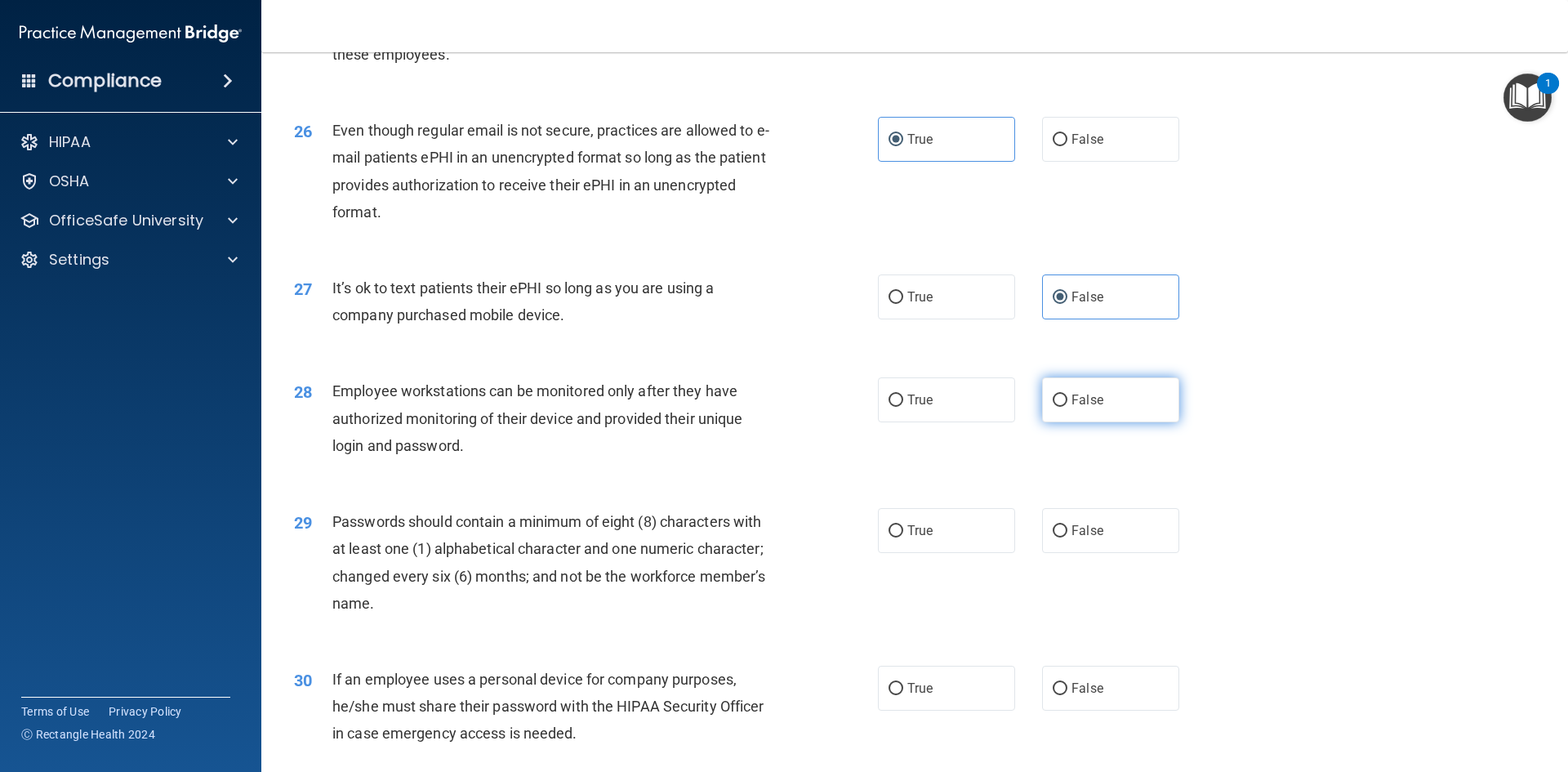
drag, startPoint x: 1115, startPoint y: 435, endPoint x: 1062, endPoint y: 532, distance: 110.5
click at [1114, 422] on label "False" at bounding box center [1111, 399] width 138 height 45
click at [1067, 407] on input "False" at bounding box center [1060, 400] width 15 height 12
radio input "true"
click at [959, 553] on label "True" at bounding box center [947, 530] width 138 height 45
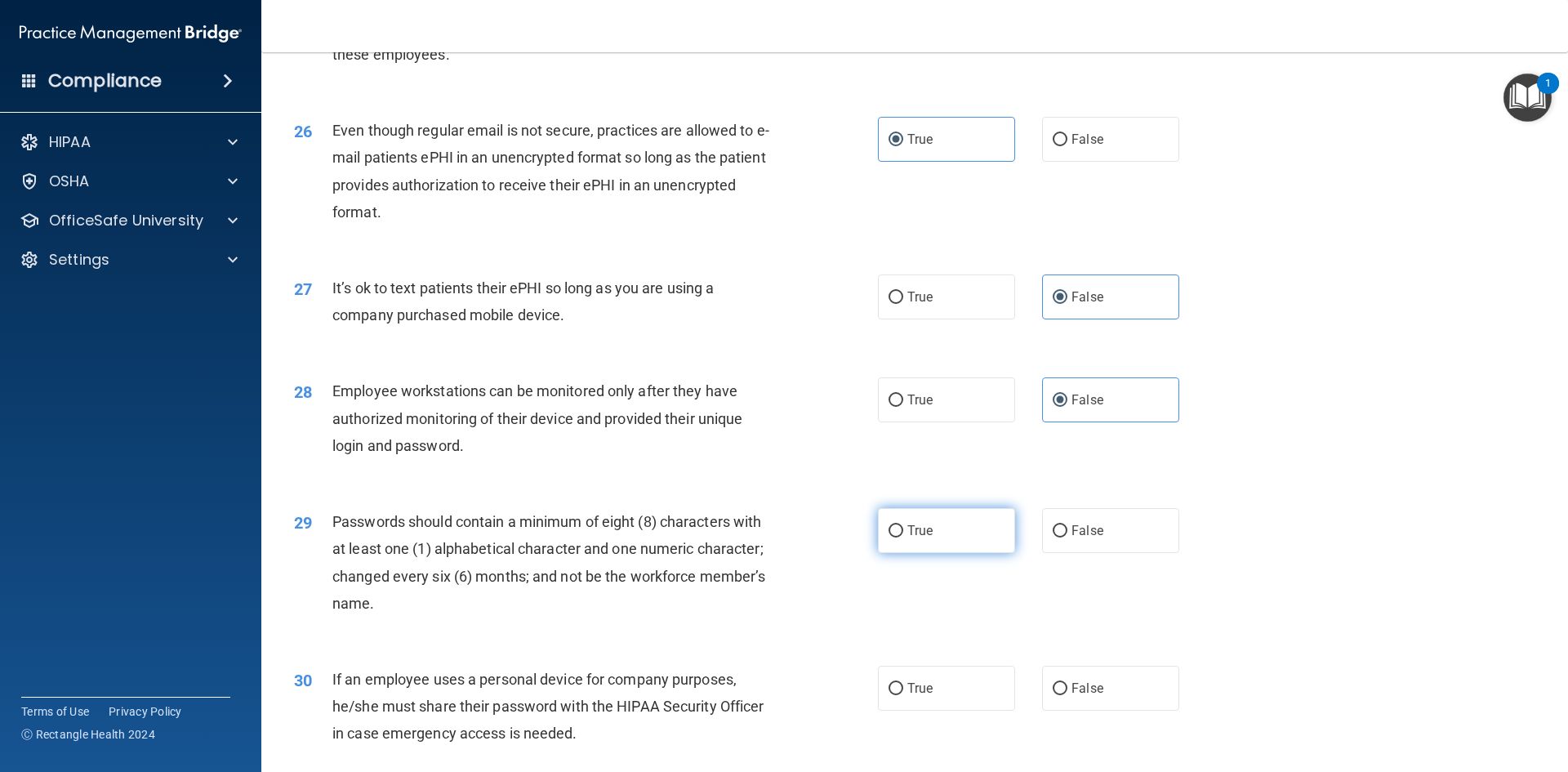
click at [903, 538] on input "True" at bounding box center [896, 530] width 15 height 12
radio input "true"
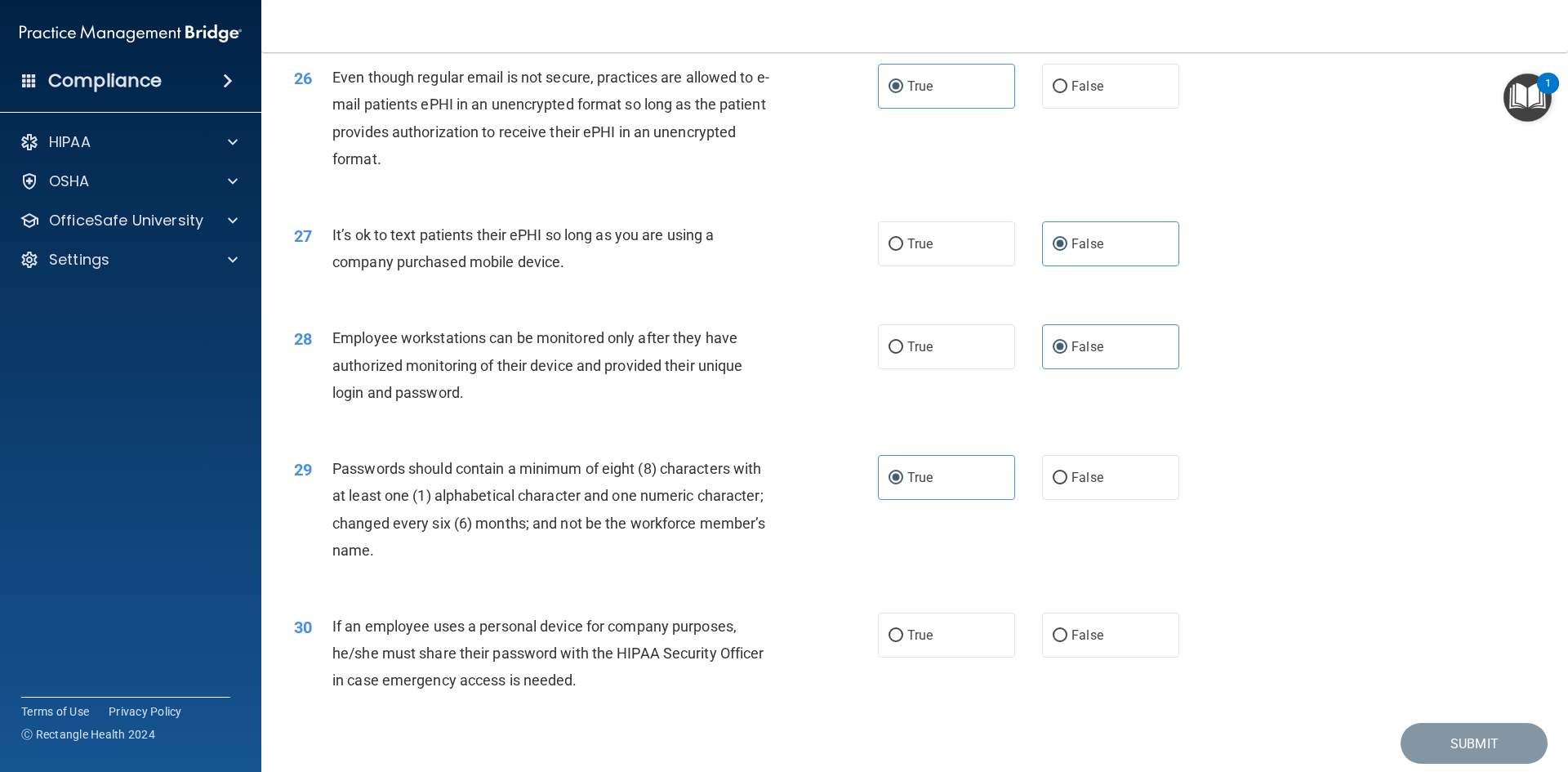
scroll to position [3329, 0]
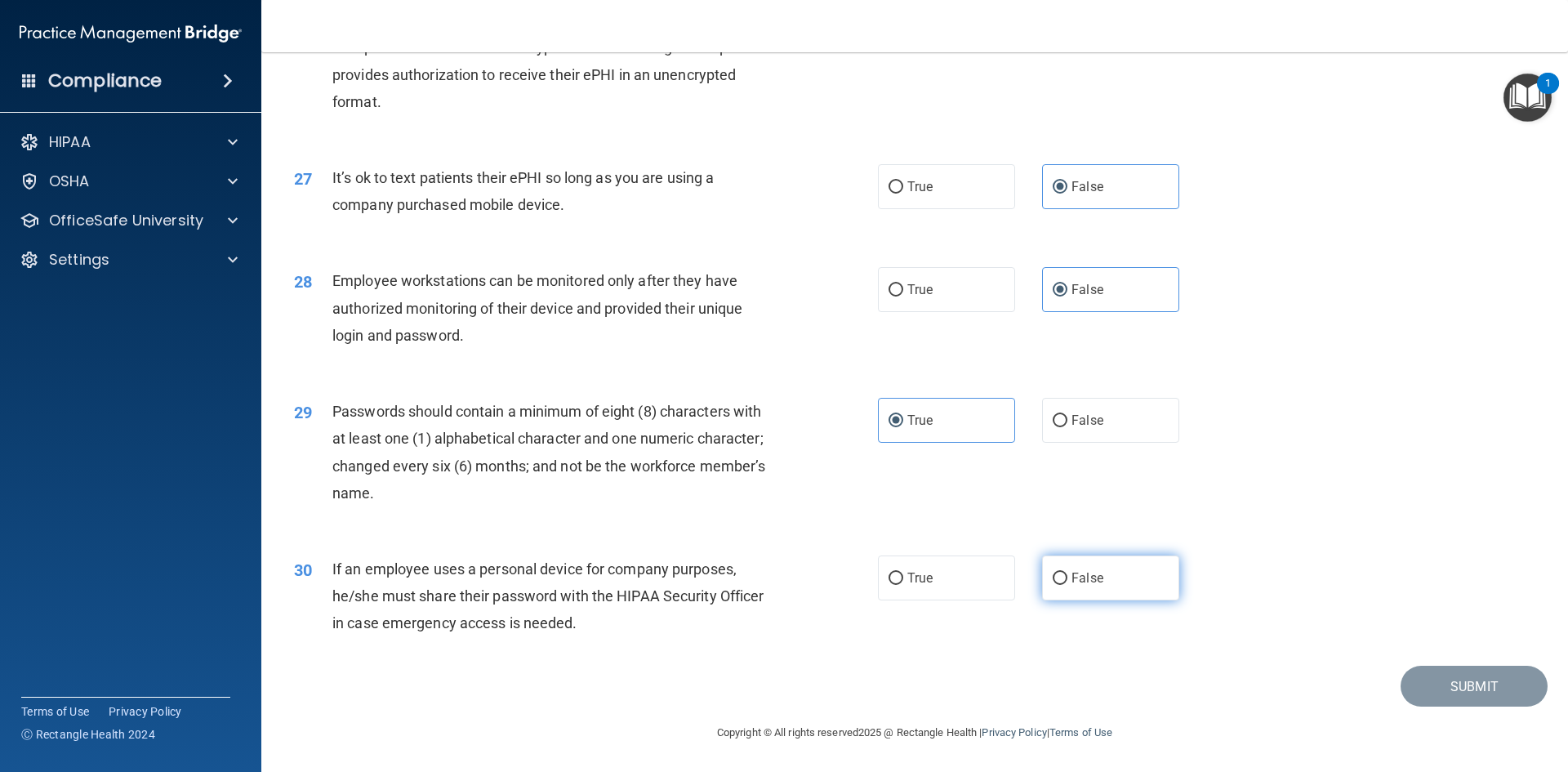
click at [1099, 577] on label "False" at bounding box center [1111, 577] width 138 height 45
click at [1067, 577] on input "False" at bounding box center [1060, 578] width 15 height 12
radio input "true"
click at [1455, 684] on button "Submit" at bounding box center [1473, 686] width 147 height 42
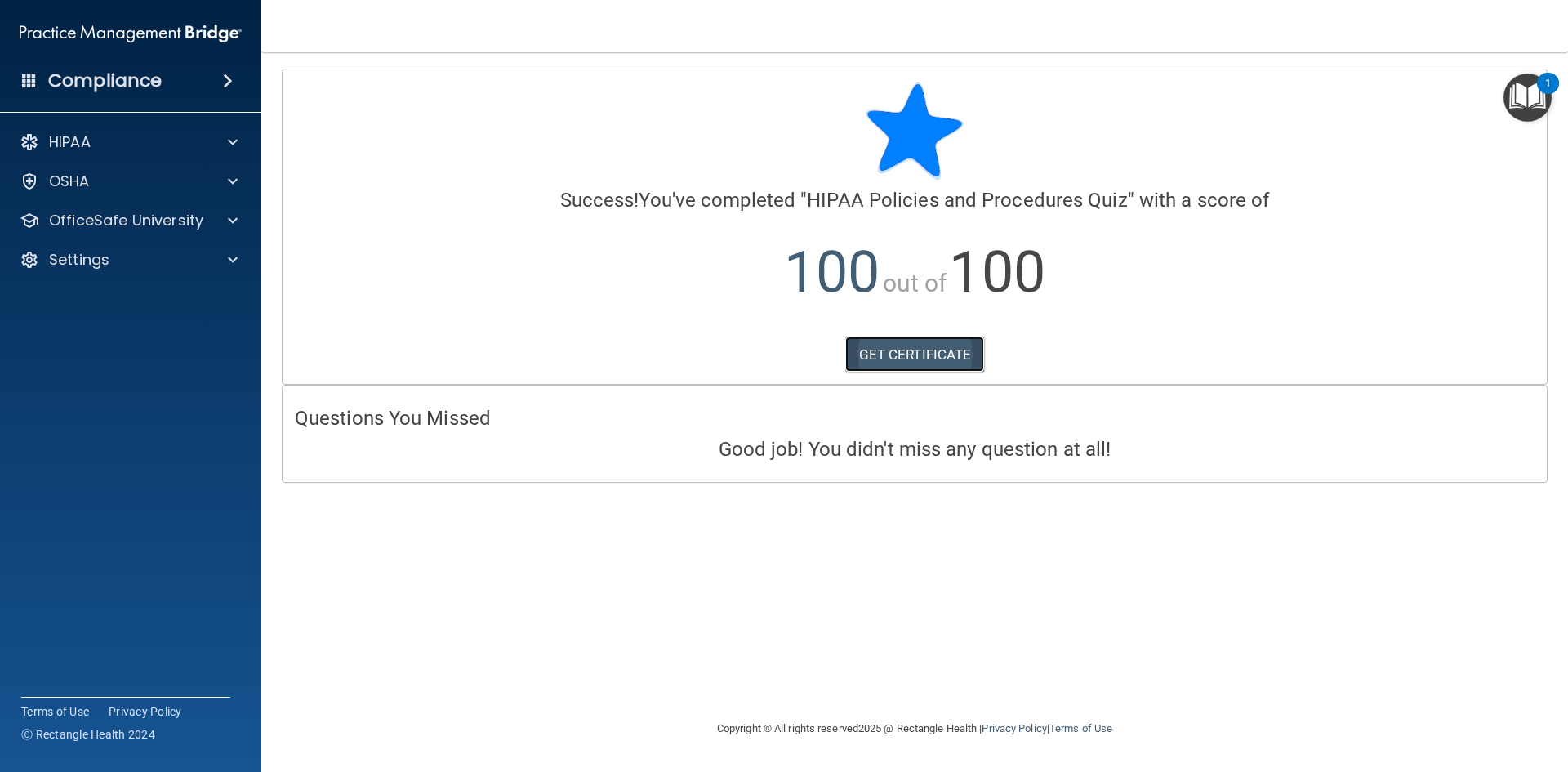
click at [931, 355] on link "GET CERTIFICATE" at bounding box center [915, 354] width 139 height 36
click at [231, 219] on span at bounding box center [232, 221] width 10 height 20
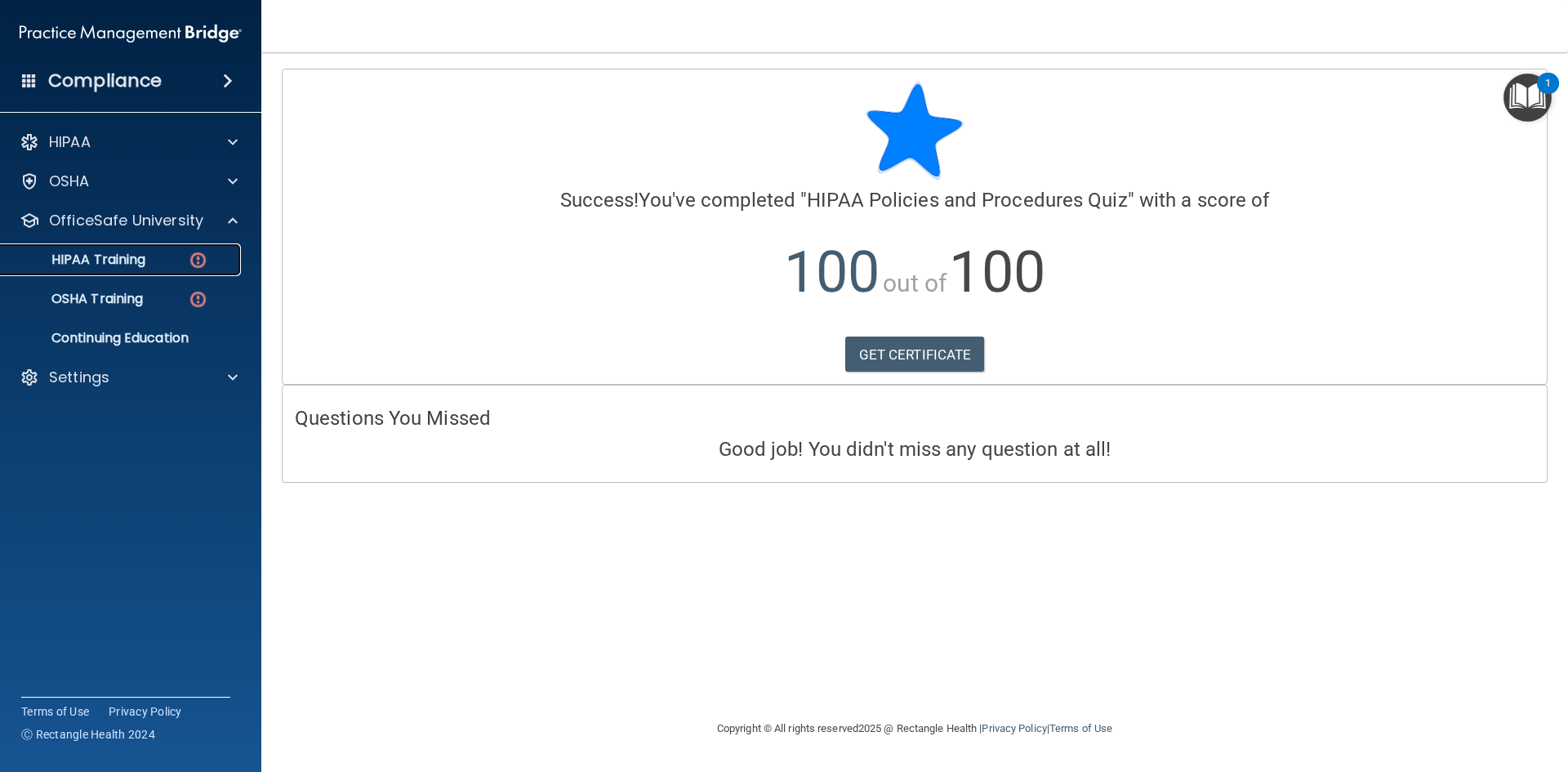
click at [152, 266] on div "HIPAA Training" at bounding box center [122, 260] width 223 height 16
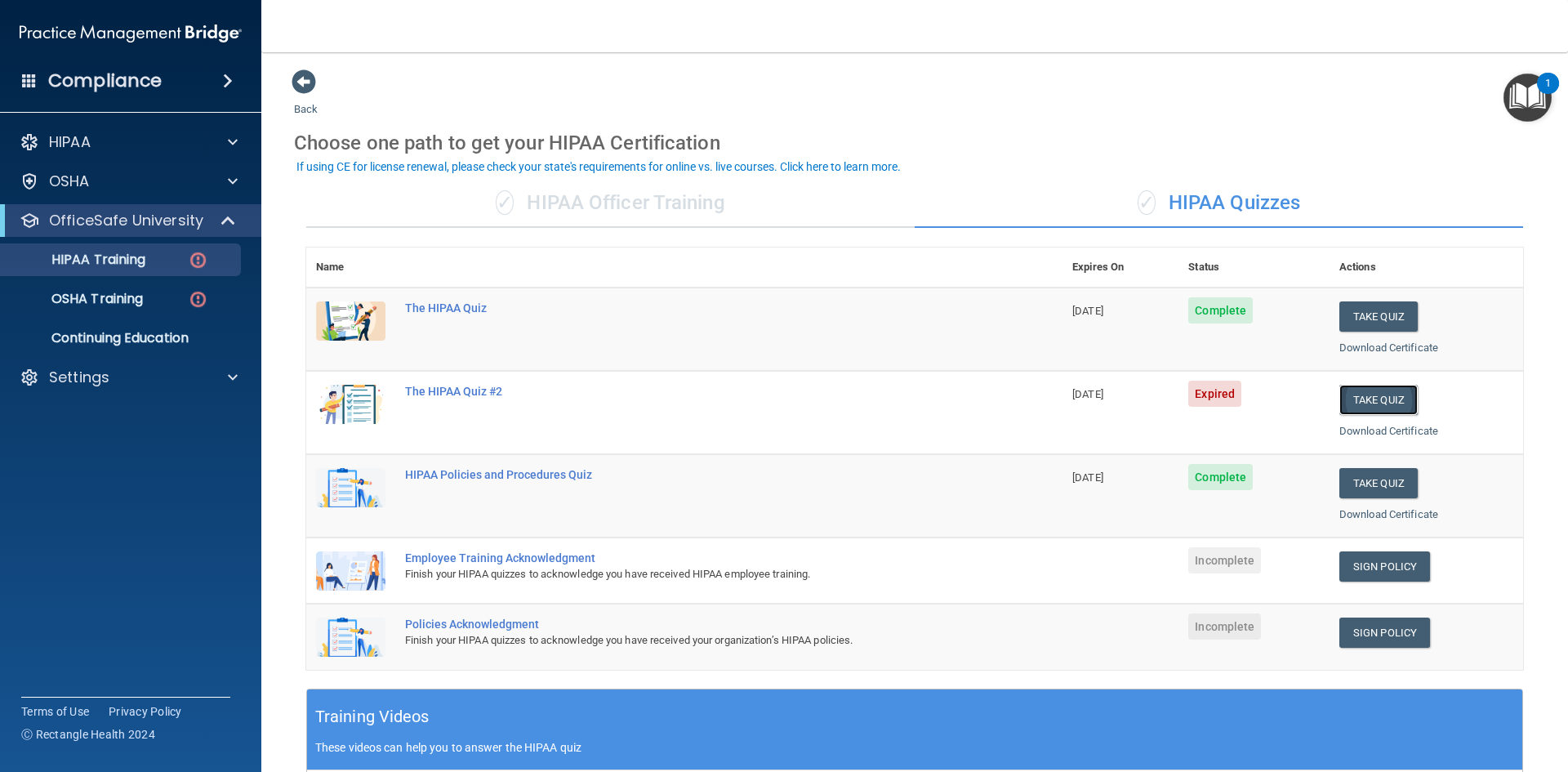
click at [1372, 398] on button "Take Quiz" at bounding box center [1378, 399] width 78 height 30
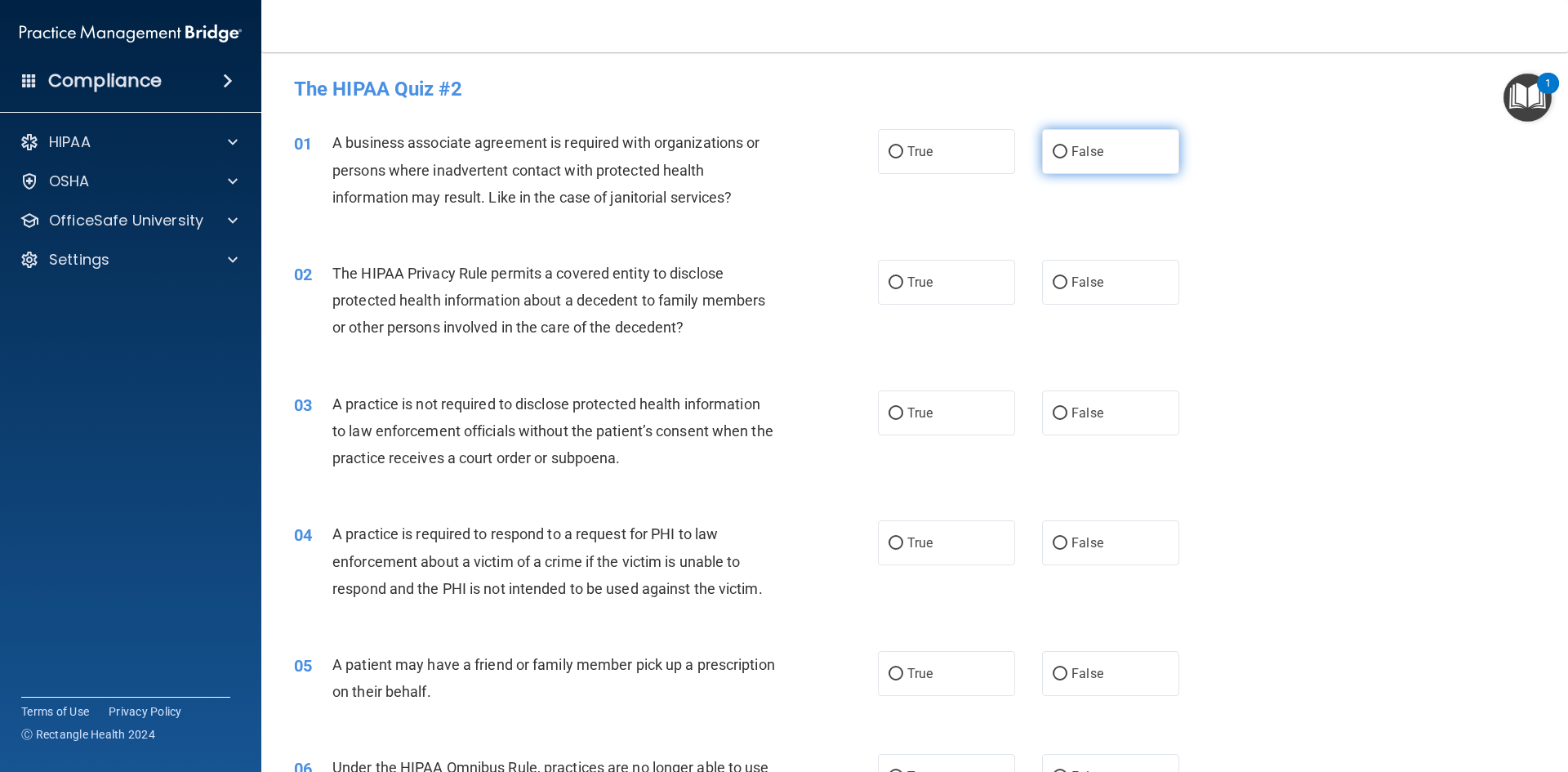
click at [1071, 140] on label "False" at bounding box center [1111, 151] width 138 height 45
click at [1067, 146] on input "False" at bounding box center [1060, 151] width 15 height 12
radio input "true"
drag, startPoint x: 934, startPoint y: 295, endPoint x: 1144, endPoint y: 389, distance: 230.1
click at [937, 294] on label "True" at bounding box center [947, 282] width 138 height 45
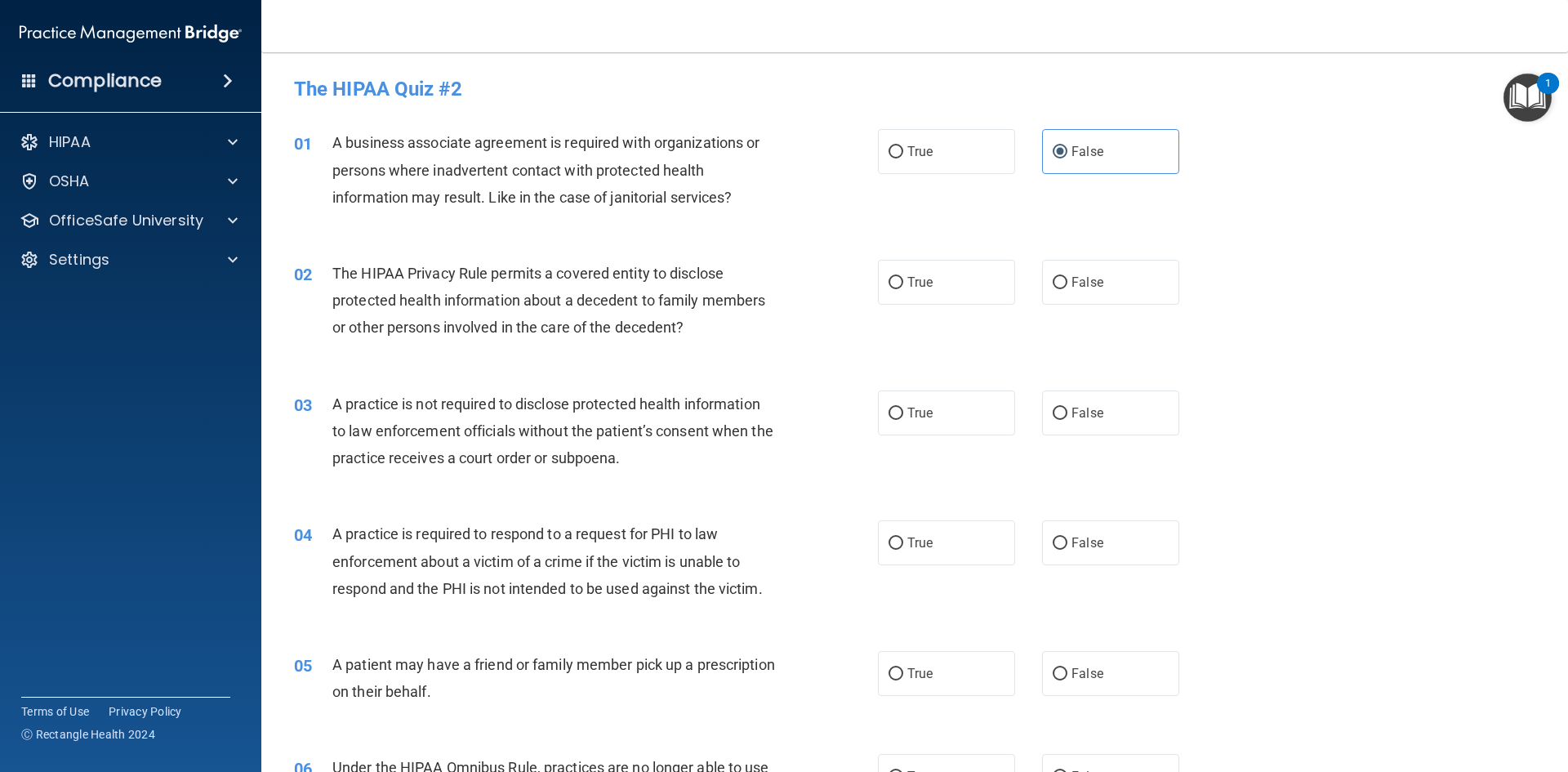
click at [903, 289] on input "True" at bounding box center [896, 283] width 15 height 12
radio input "true"
click at [1153, 411] on label "False" at bounding box center [1111, 412] width 138 height 45
click at [1067, 411] on input "False" at bounding box center [1060, 413] width 15 height 12
radio input "true"
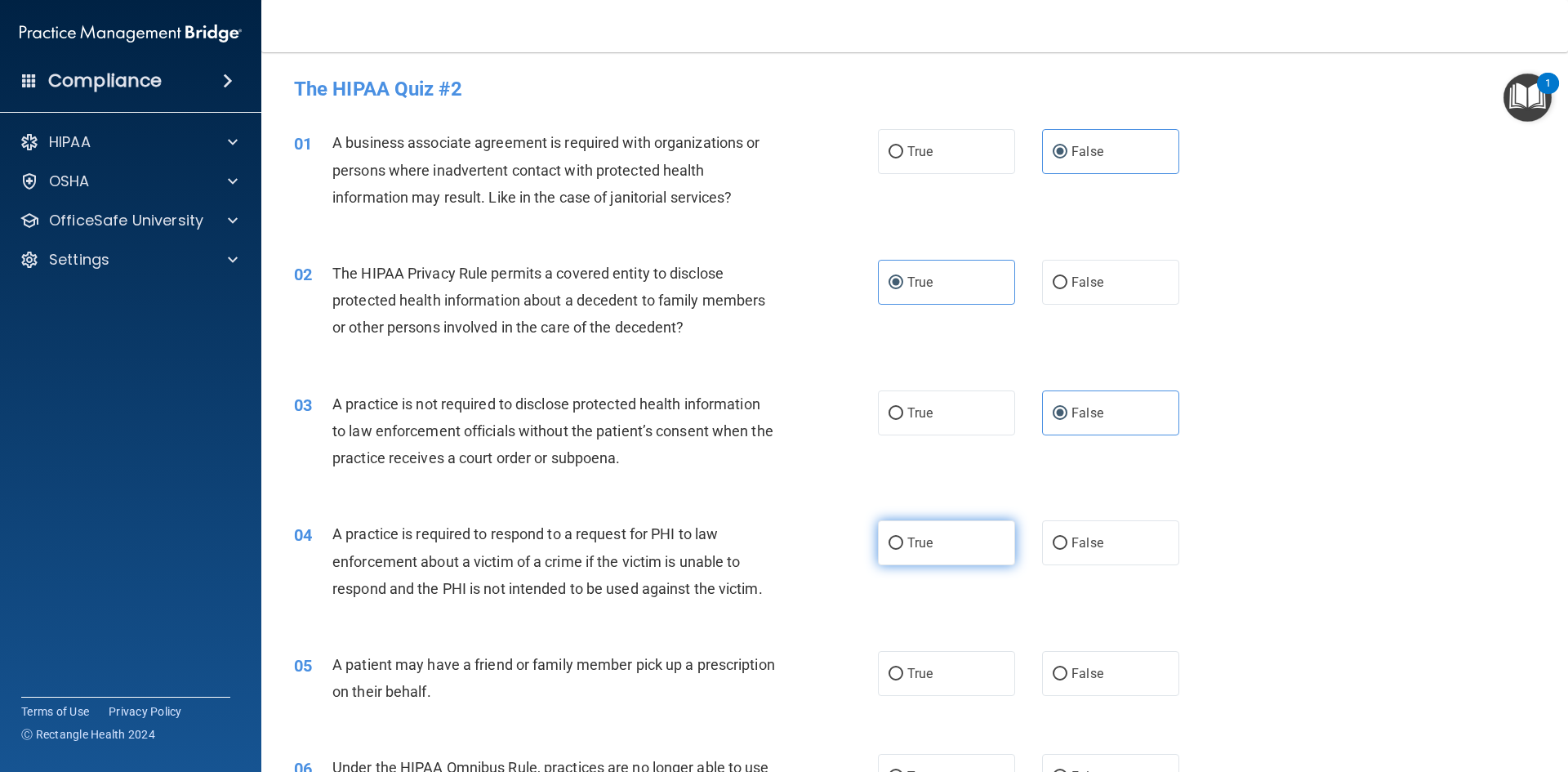
click at [911, 546] on span "True" at bounding box center [920, 542] width 26 height 15
click at [903, 546] on input "True" at bounding box center [896, 543] width 15 height 12
radio input "true"
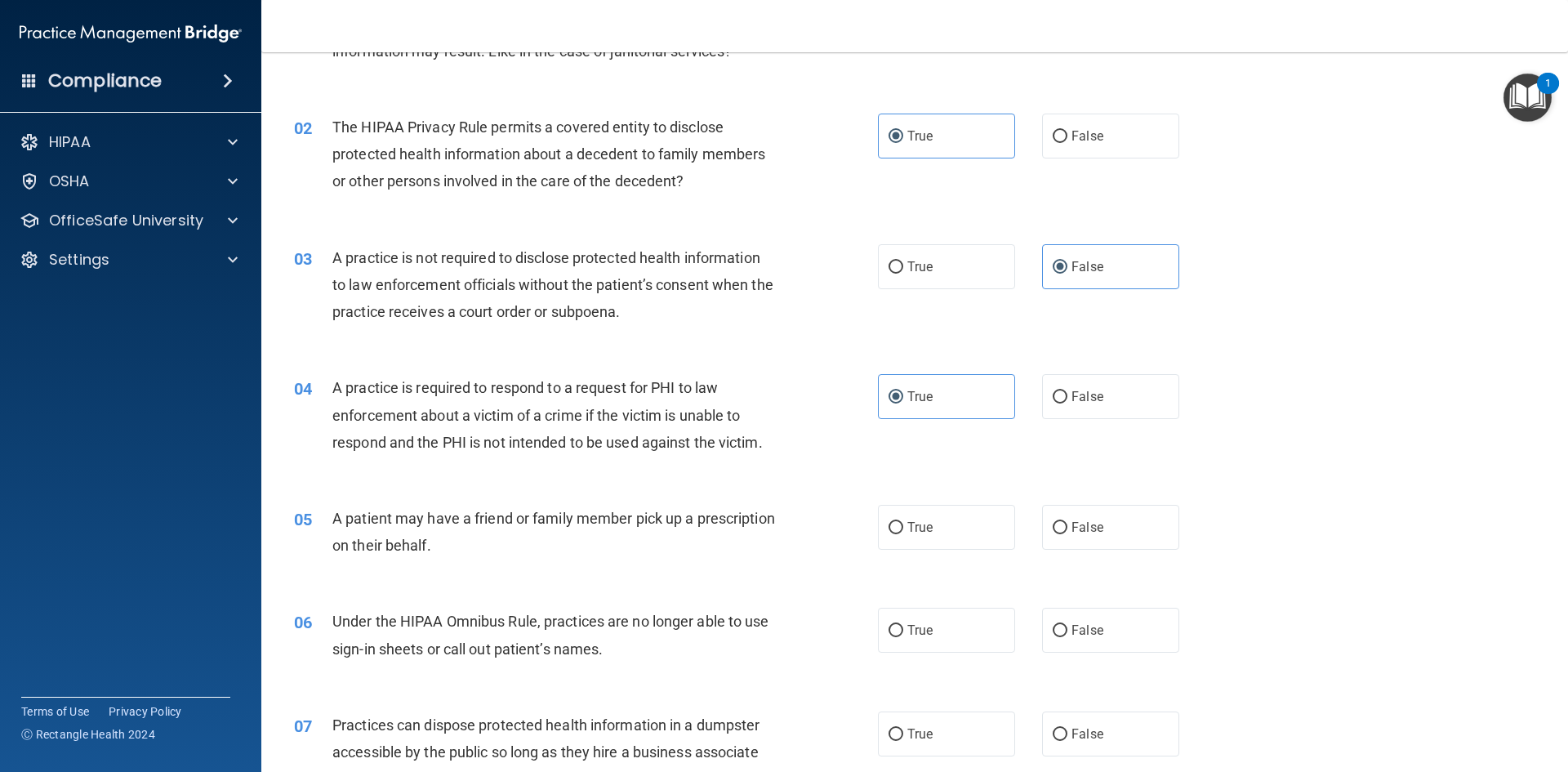
scroll to position [163, 0]
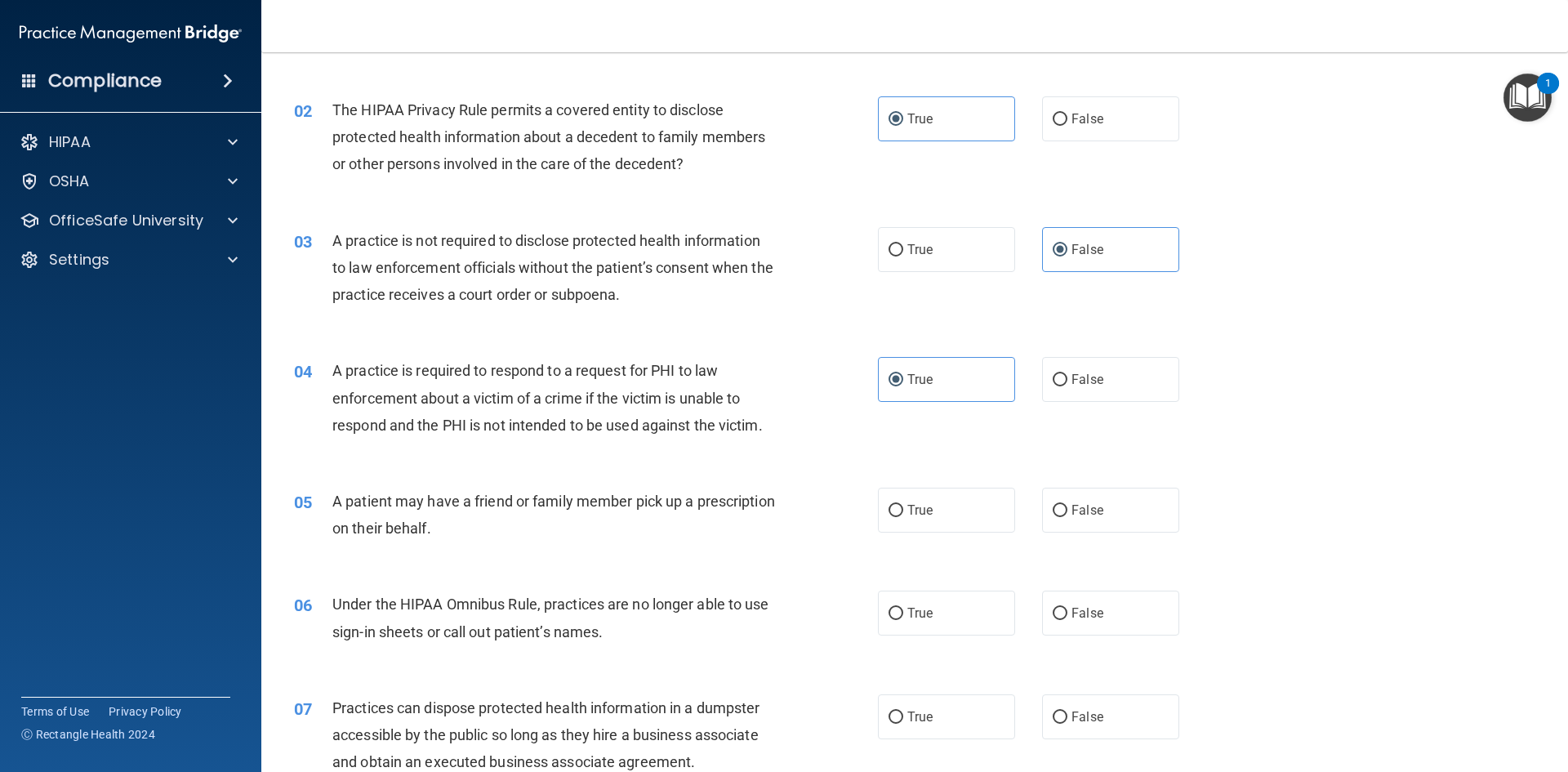
drag, startPoint x: 951, startPoint y: 509, endPoint x: 987, endPoint y: 533, distance: 43.3
click at [953, 510] on label "True" at bounding box center [947, 510] width 138 height 45
click at [903, 510] on input "True" at bounding box center [896, 510] width 15 height 12
radio input "true"
drag, startPoint x: 1063, startPoint y: 605, endPoint x: 1080, endPoint y: 643, distance: 41.6
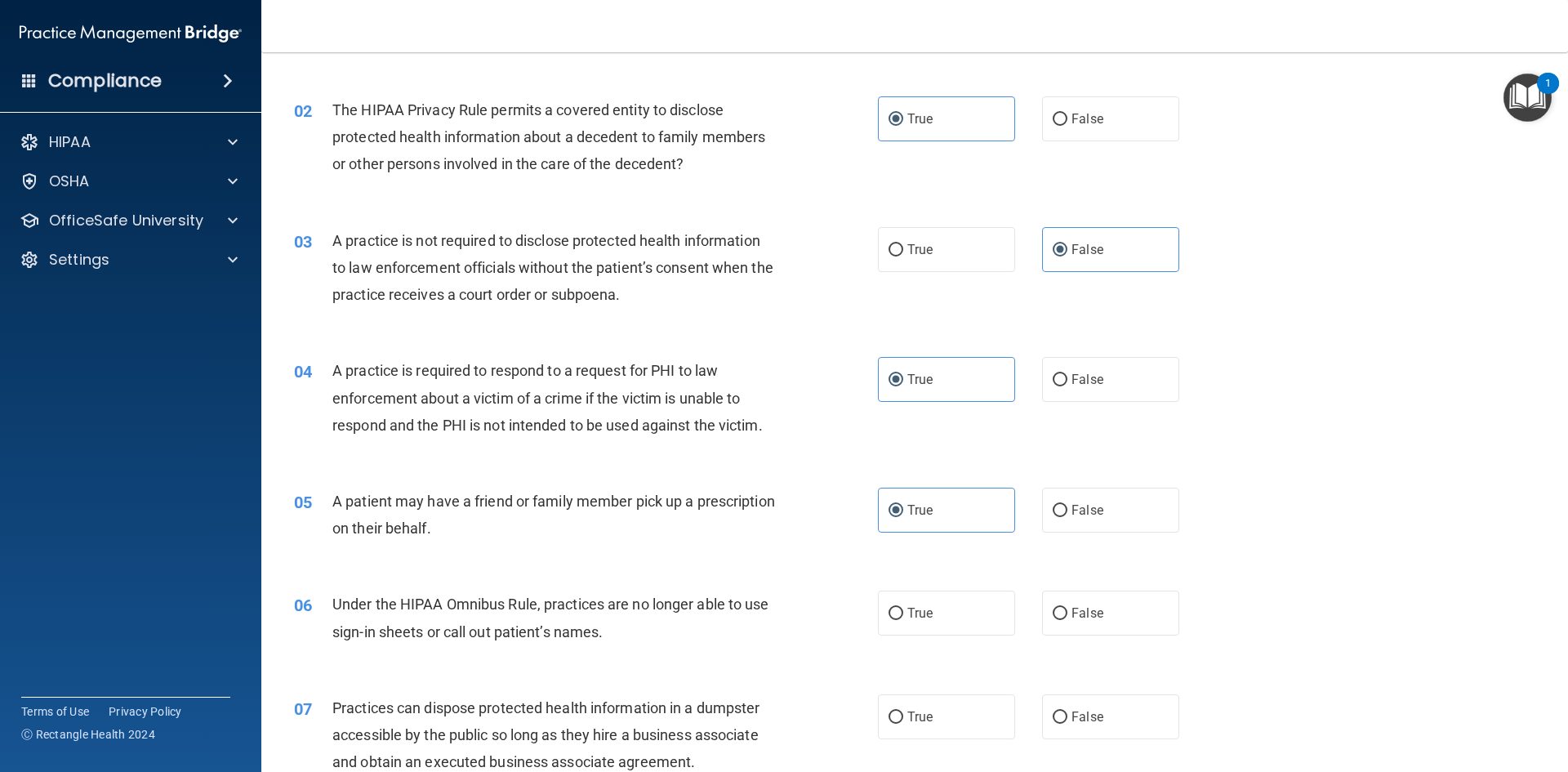
click at [1071, 615] on label "False" at bounding box center [1111, 612] width 138 height 45
click at [1084, 705] on label "False" at bounding box center [1111, 716] width 138 height 45
click at [1067, 712] on input "False" at bounding box center [1060, 717] width 15 height 12
radio input "true"
click at [1116, 616] on label "False" at bounding box center [1111, 612] width 138 height 45
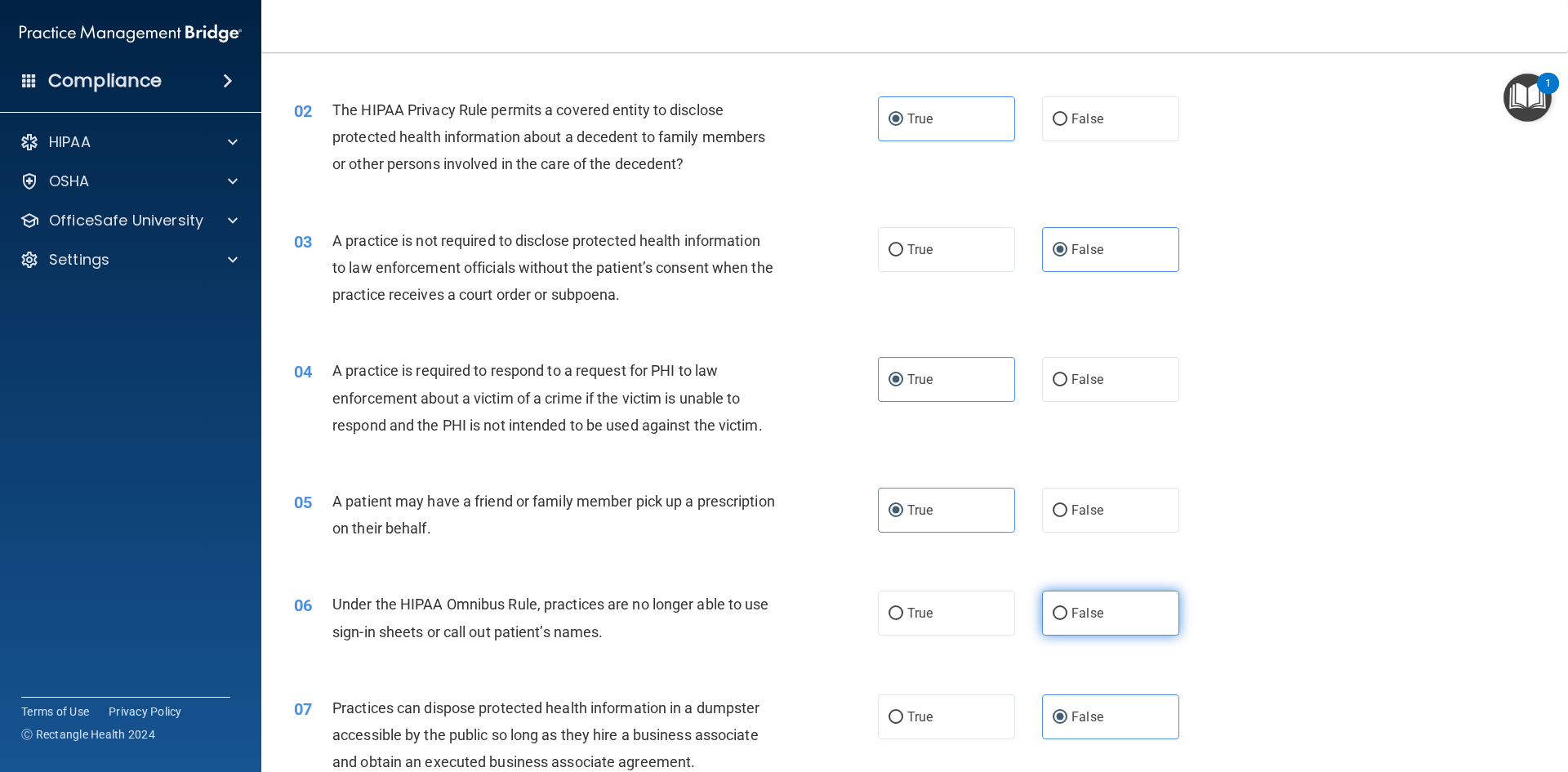
click at [1067, 616] on input "False" at bounding box center [1060, 613] width 15 height 12
radio input "true"
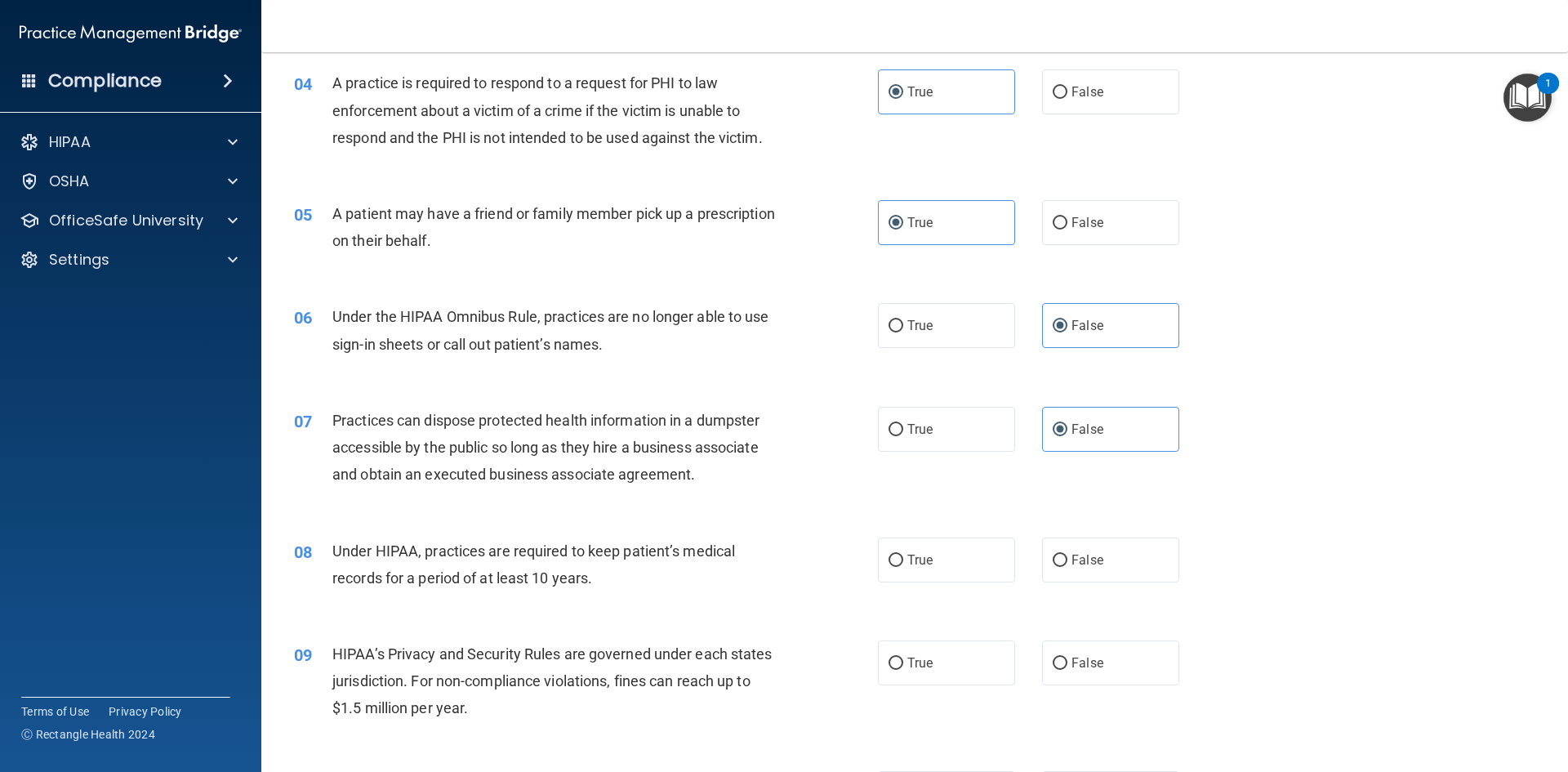
scroll to position [490, 0]
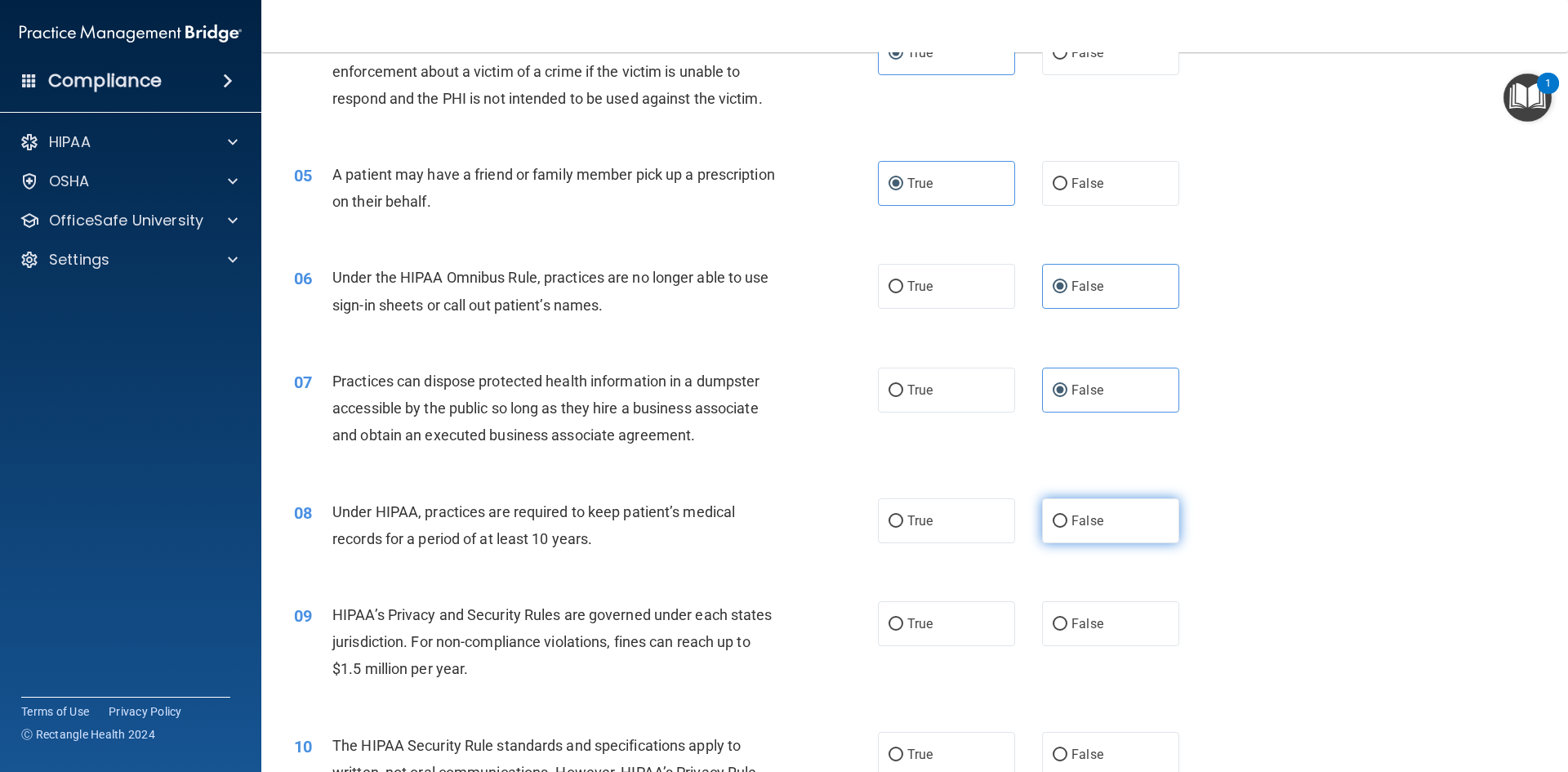
click at [1107, 516] on label "False" at bounding box center [1111, 520] width 138 height 45
click at [1067, 516] on input "False" at bounding box center [1060, 521] width 15 height 12
radio input "true"
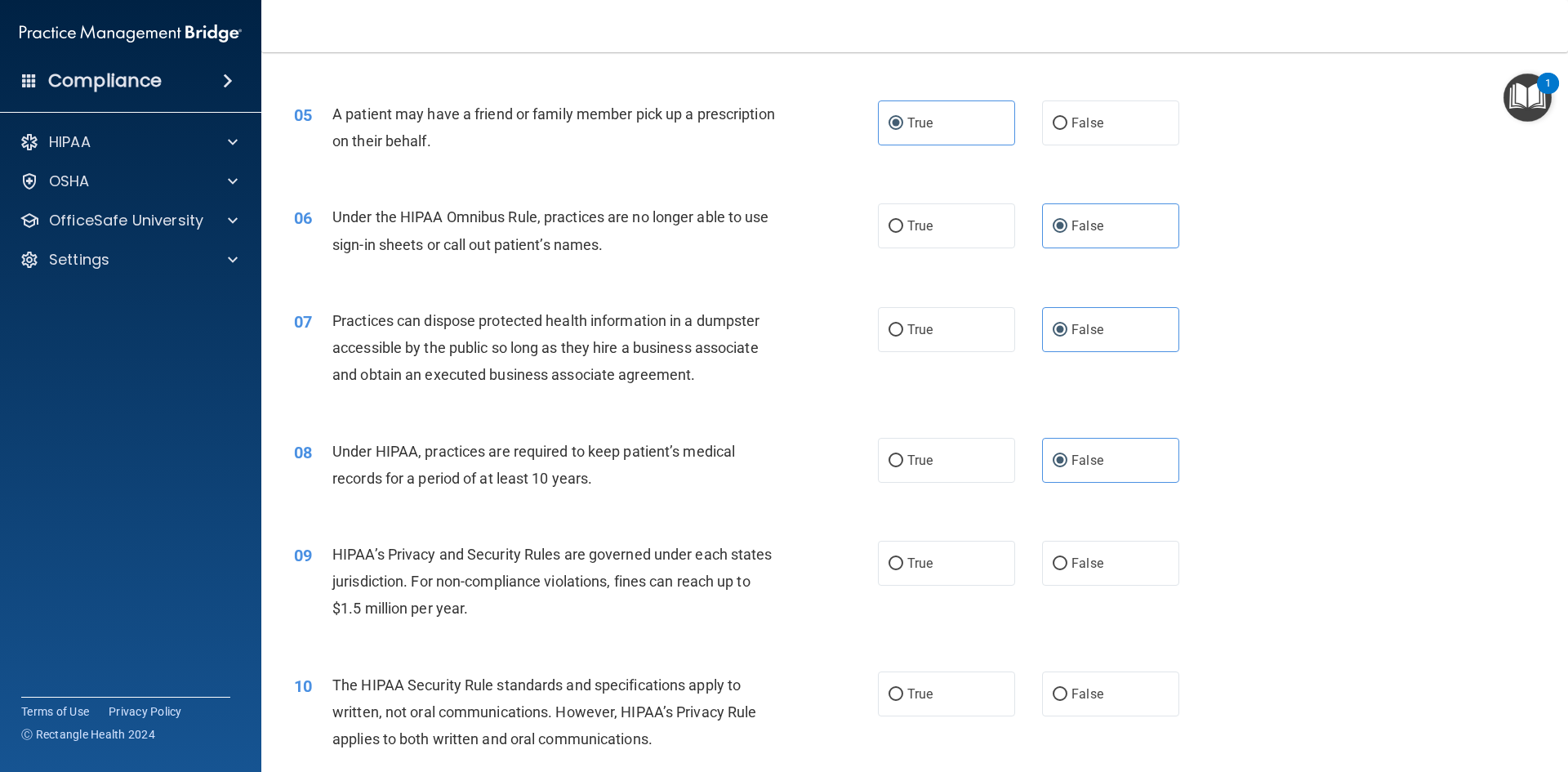
scroll to position [654, 0]
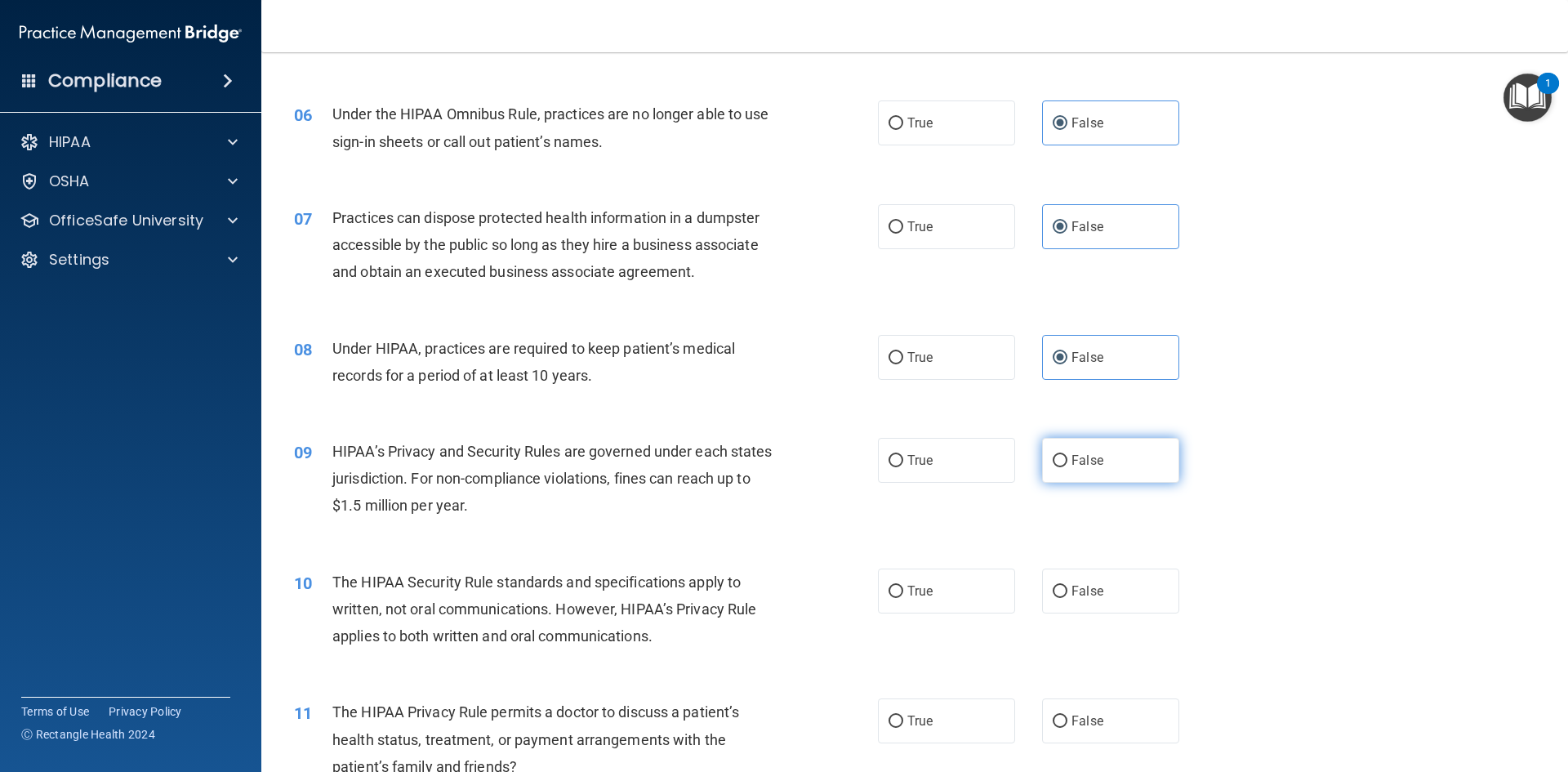
click at [1081, 464] on span "False" at bounding box center [1087, 460] width 32 height 15
click at [1067, 464] on input "False" at bounding box center [1060, 460] width 15 height 12
radio input "true"
drag, startPoint x: 975, startPoint y: 589, endPoint x: 970, endPoint y: 604, distance: 15.8
click at [973, 593] on label "True" at bounding box center [947, 591] width 138 height 45
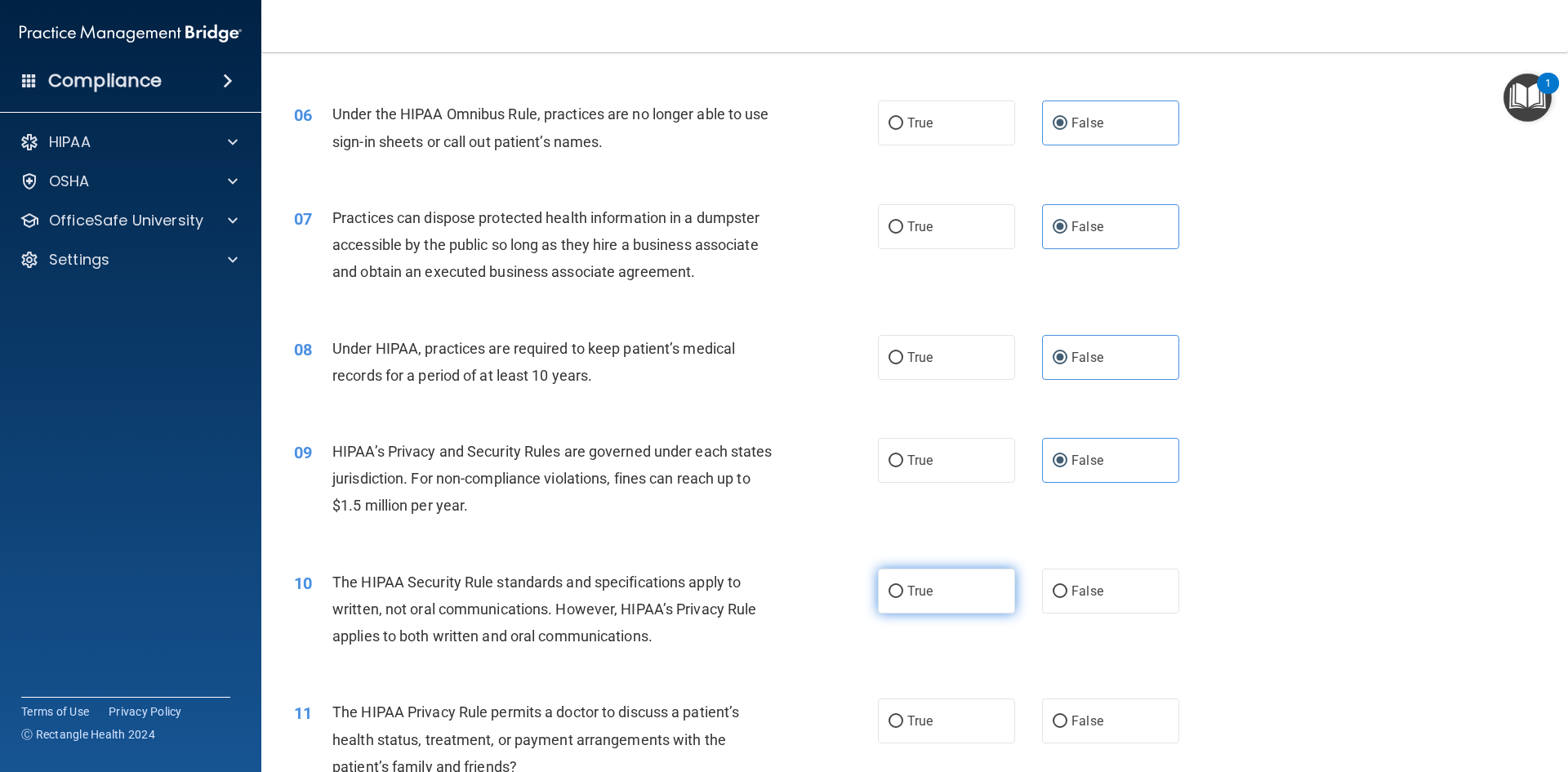
click at [903, 593] on input "True" at bounding box center [896, 592] width 15 height 12
radio input "true"
click at [931, 720] on label "True" at bounding box center [947, 720] width 138 height 45
click at [903, 720] on input "True" at bounding box center [896, 721] width 15 height 12
radio input "true"
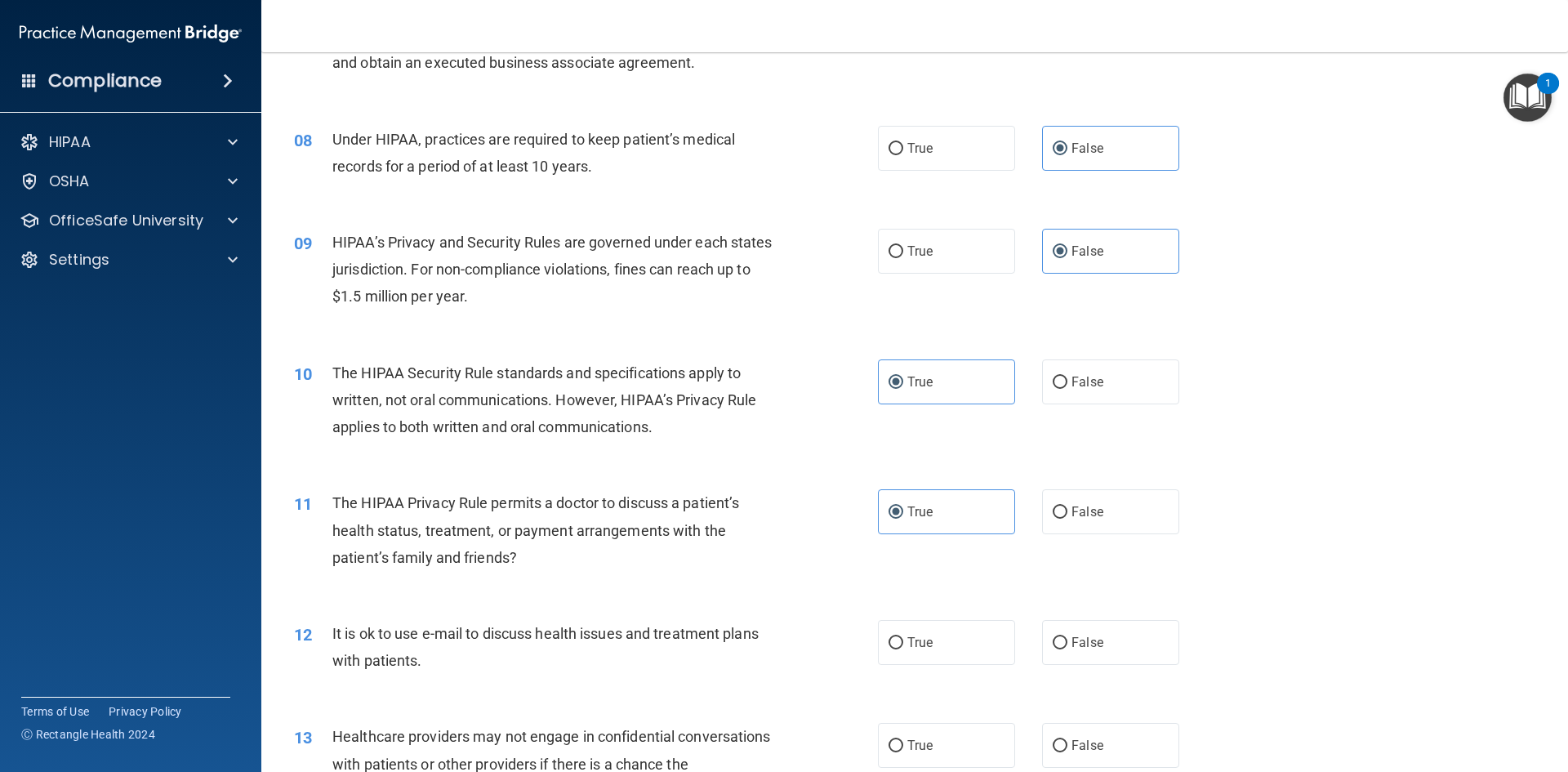
scroll to position [899, 0]
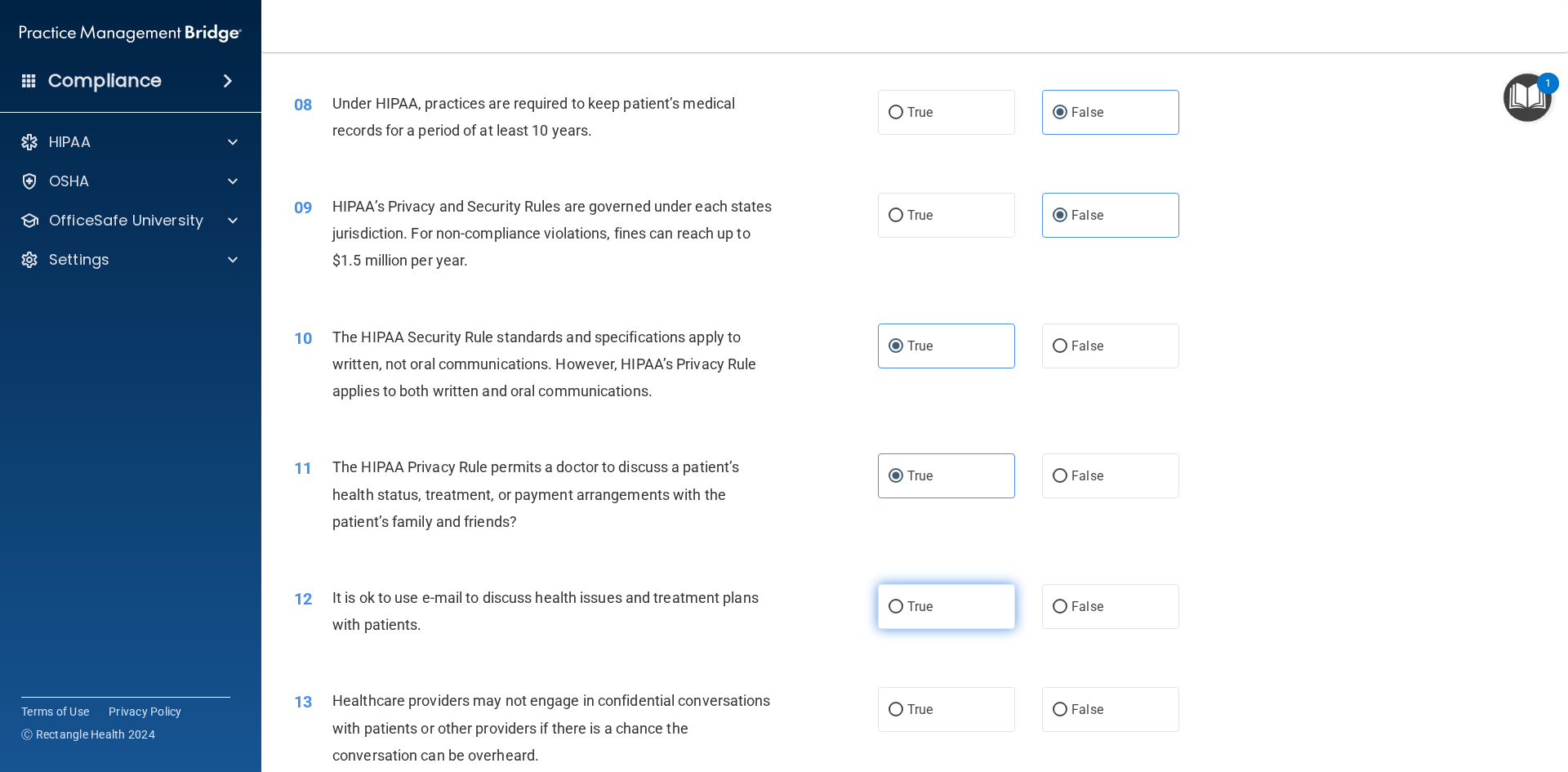
click at [958, 623] on label "True" at bounding box center [947, 606] width 138 height 45
click at [903, 613] on input "True" at bounding box center [896, 607] width 15 height 12
radio input "true"
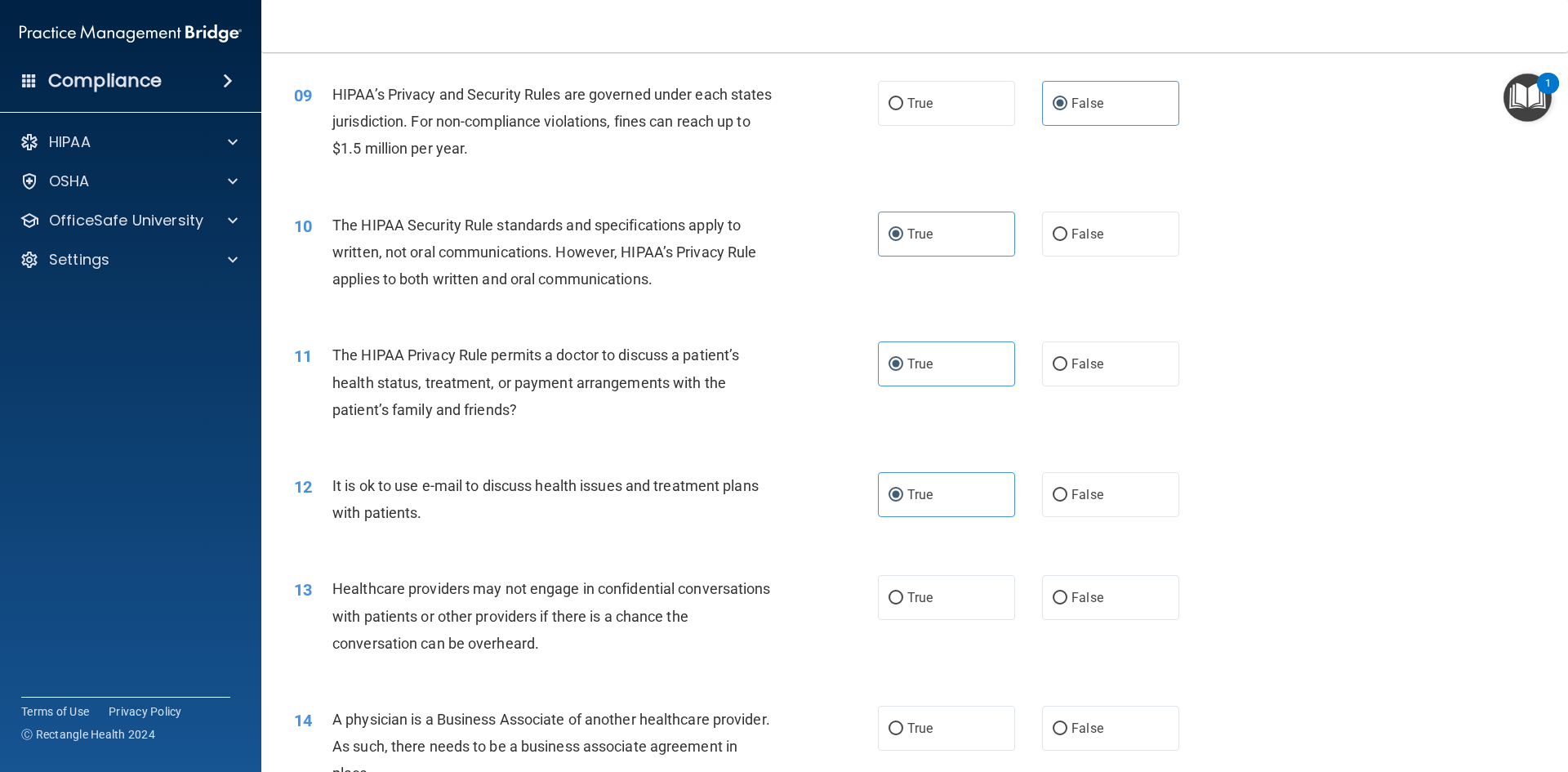
scroll to position [1062, 0]
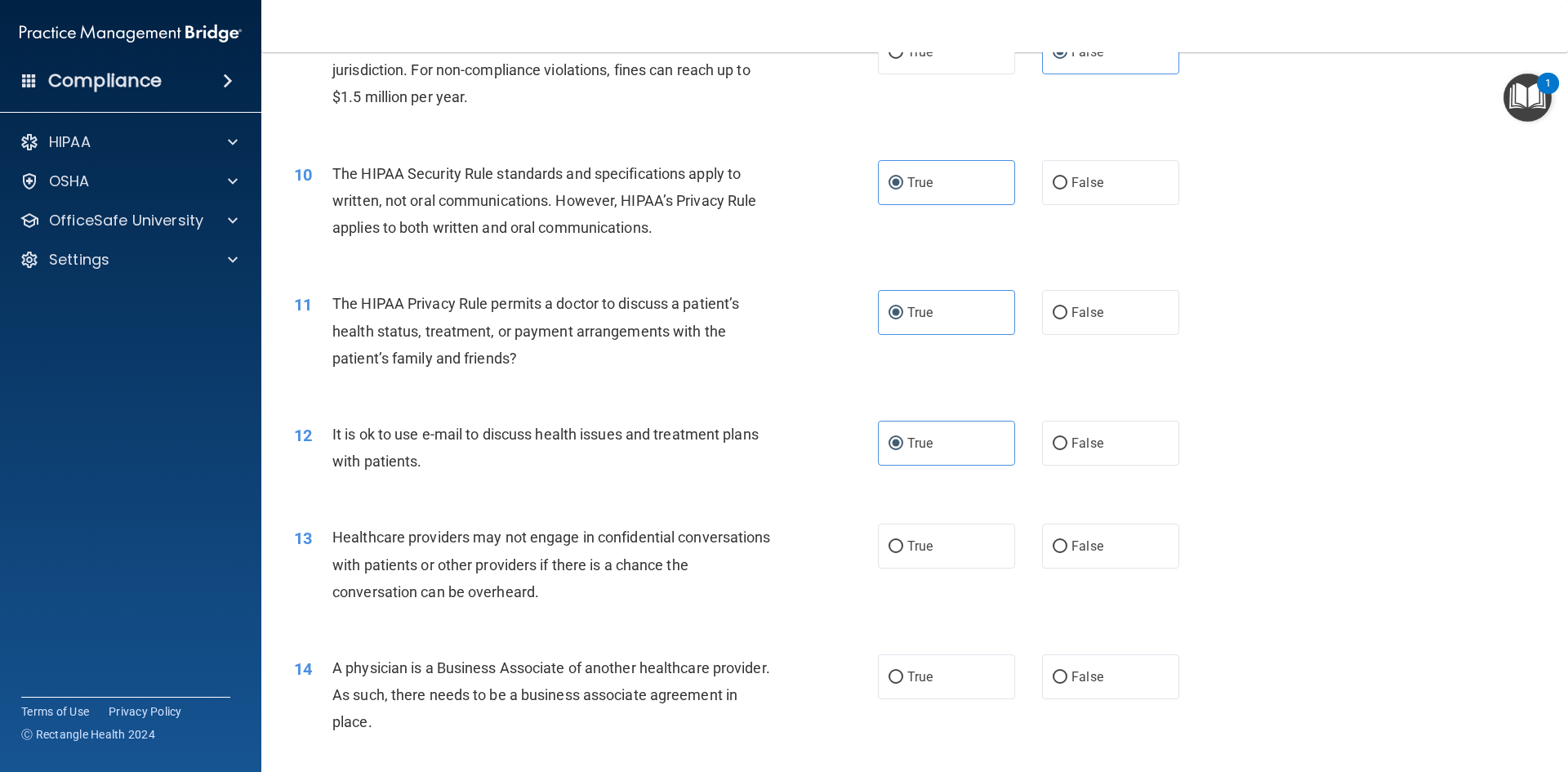
drag, startPoint x: 1077, startPoint y: 566, endPoint x: 1082, endPoint y: 590, distance: 24.5
click at [1077, 566] on label "False" at bounding box center [1111, 546] width 138 height 45
click at [1067, 553] on input "False" at bounding box center [1060, 546] width 15 height 12
radio input "true"
click at [1081, 675] on span "False" at bounding box center [1087, 676] width 32 height 15
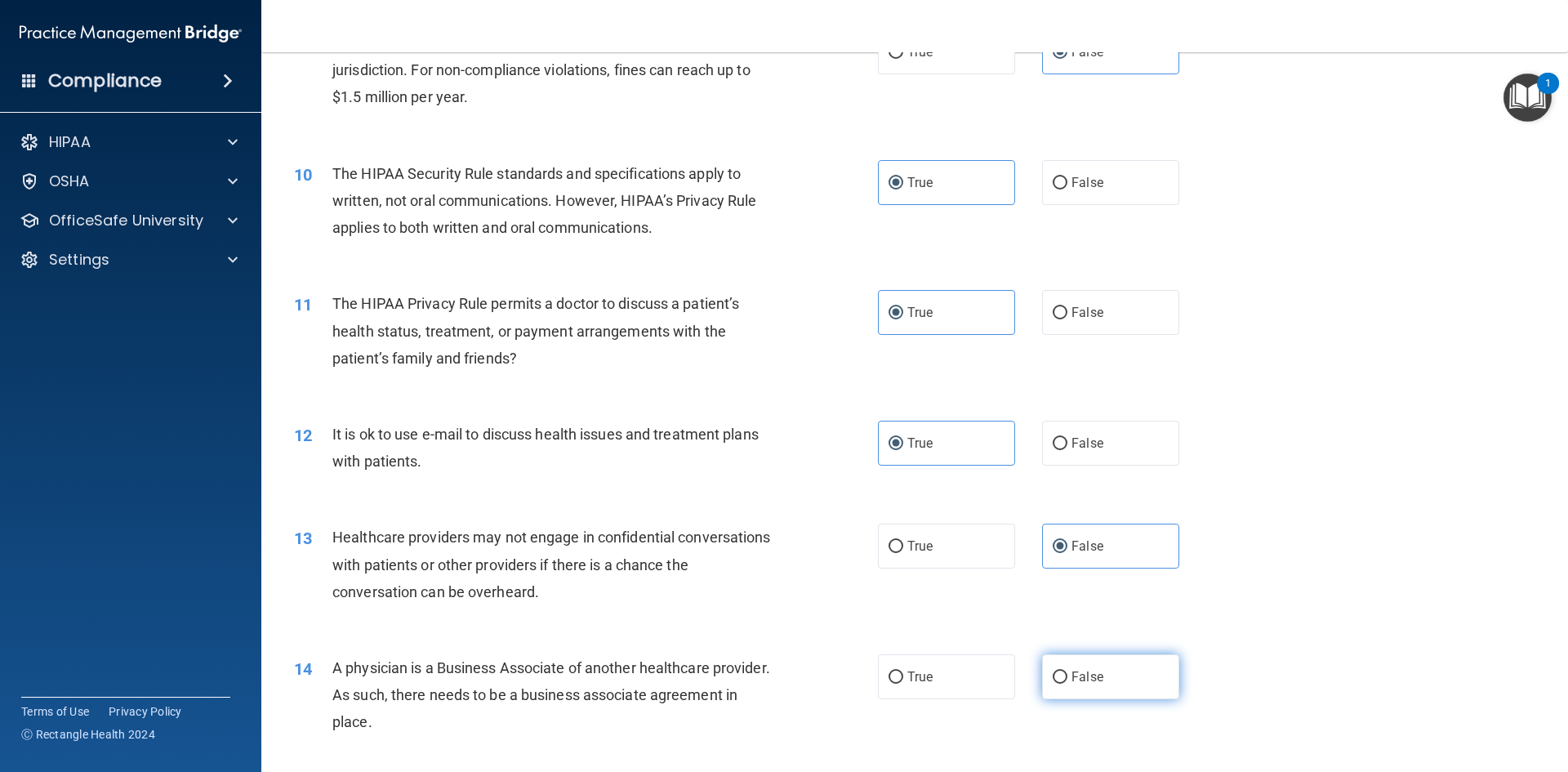
click at [1067, 675] on input "False" at bounding box center [1060, 677] width 15 height 12
radio input "true"
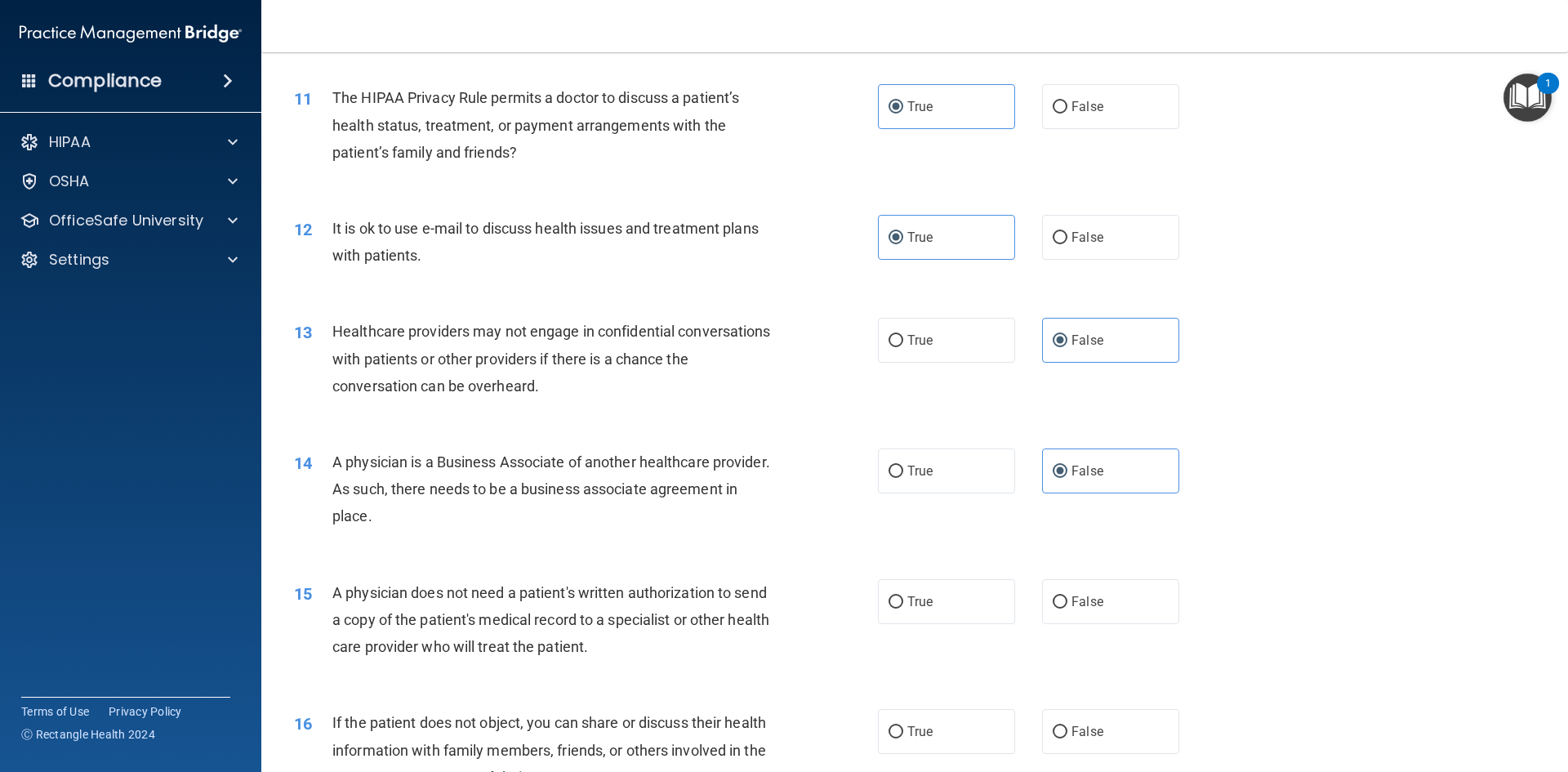
scroll to position [1307, 0]
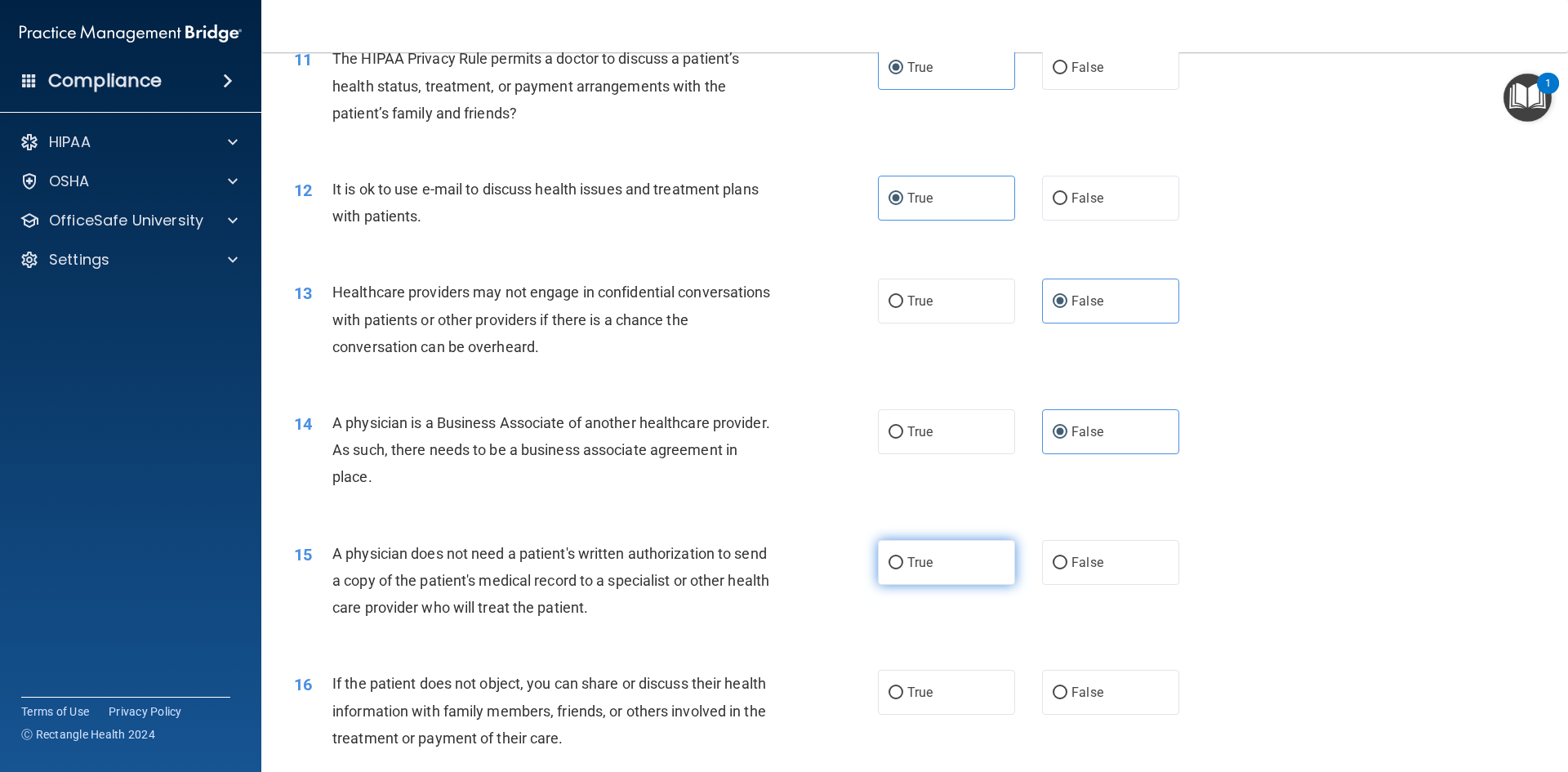
click at [945, 573] on label "True" at bounding box center [947, 561] width 138 height 45
click at [903, 570] on input "True" at bounding box center [896, 562] width 15 height 12
radio input "true"
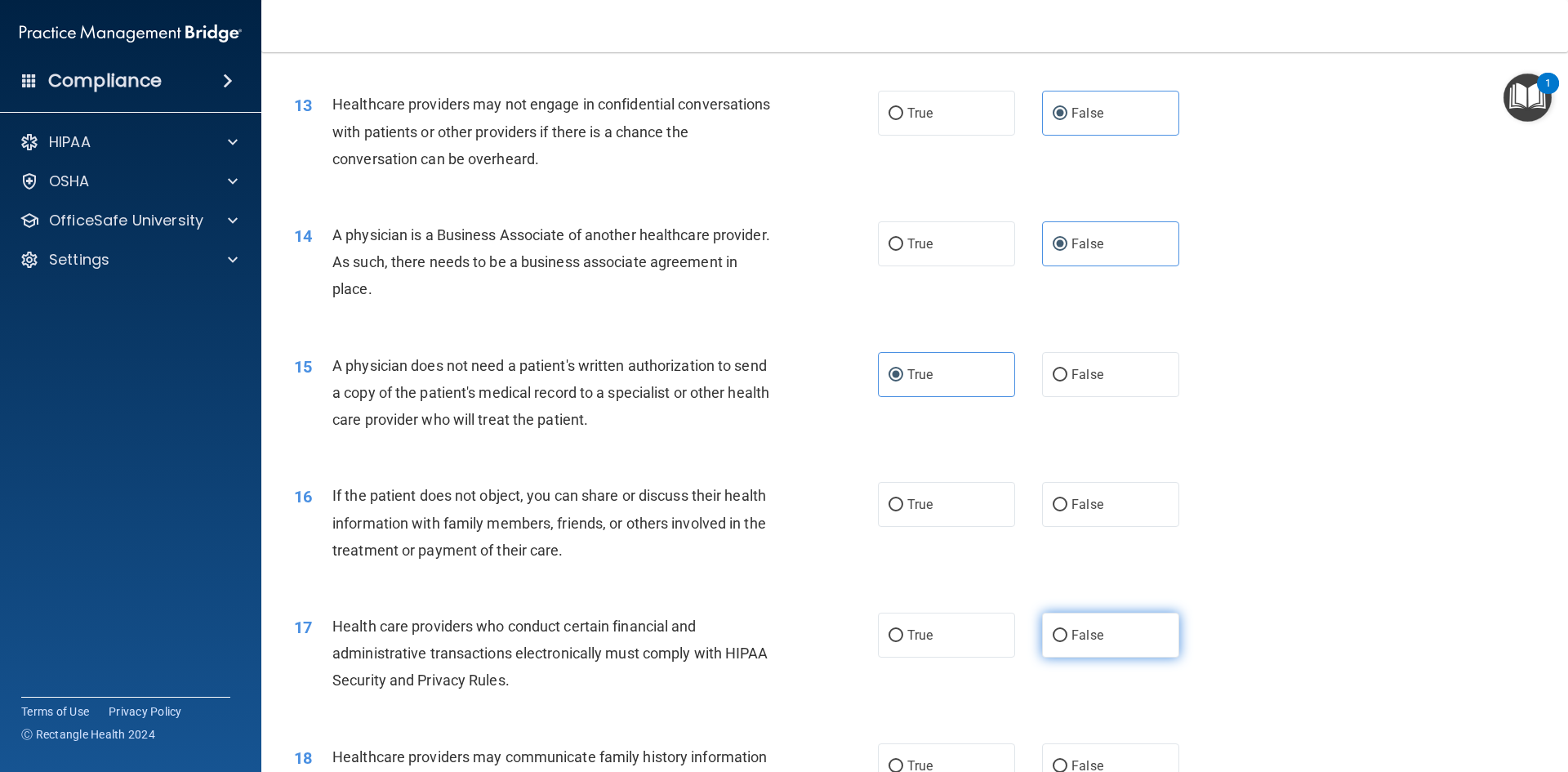
scroll to position [1552, 0]
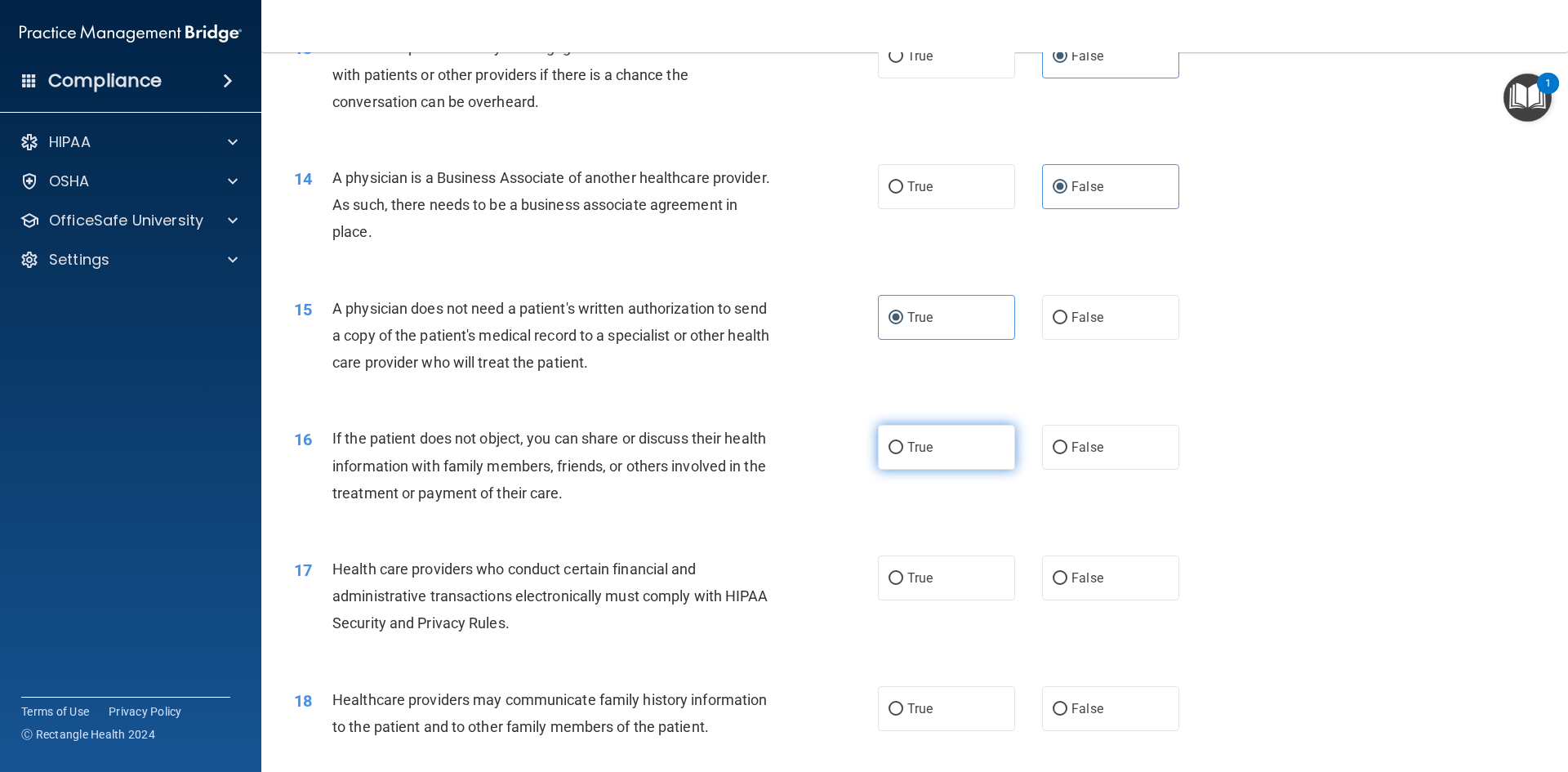
click at [958, 450] on label "True" at bounding box center [947, 447] width 138 height 45
click at [903, 450] on input "True" at bounding box center [896, 448] width 15 height 12
radio input "true"
drag, startPoint x: 934, startPoint y: 582, endPoint x: 1034, endPoint y: 661, distance: 127.4
click at [935, 582] on label "True" at bounding box center [947, 577] width 138 height 45
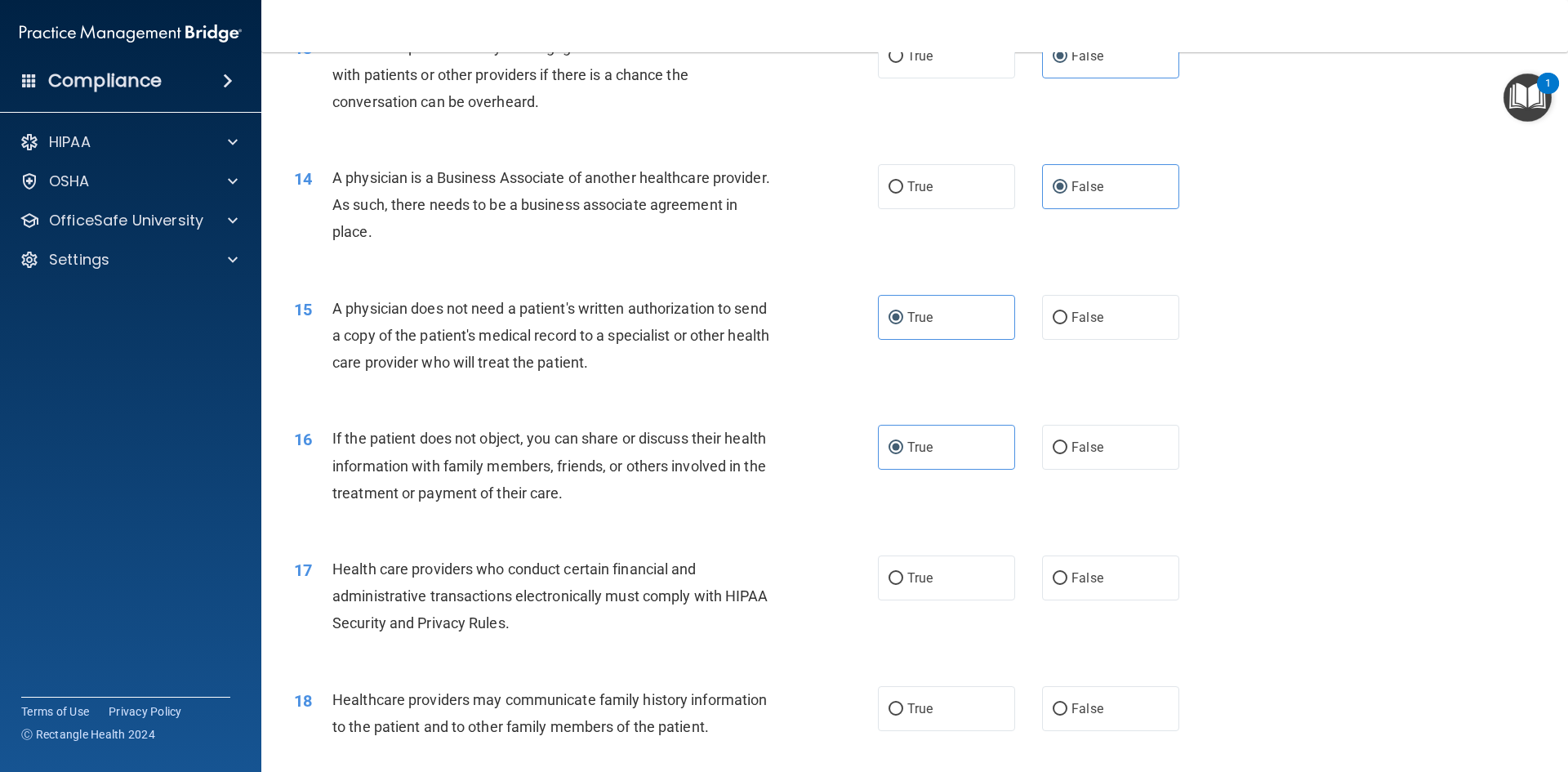
click at [903, 582] on input "True" at bounding box center [896, 578] width 15 height 12
radio input "true"
drag, startPoint x: 1091, startPoint y: 698, endPoint x: 1161, endPoint y: 687, distance: 70.9
click at [1091, 698] on label "False" at bounding box center [1111, 708] width 138 height 45
click at [1067, 704] on input "False" at bounding box center [1060, 709] width 15 height 12
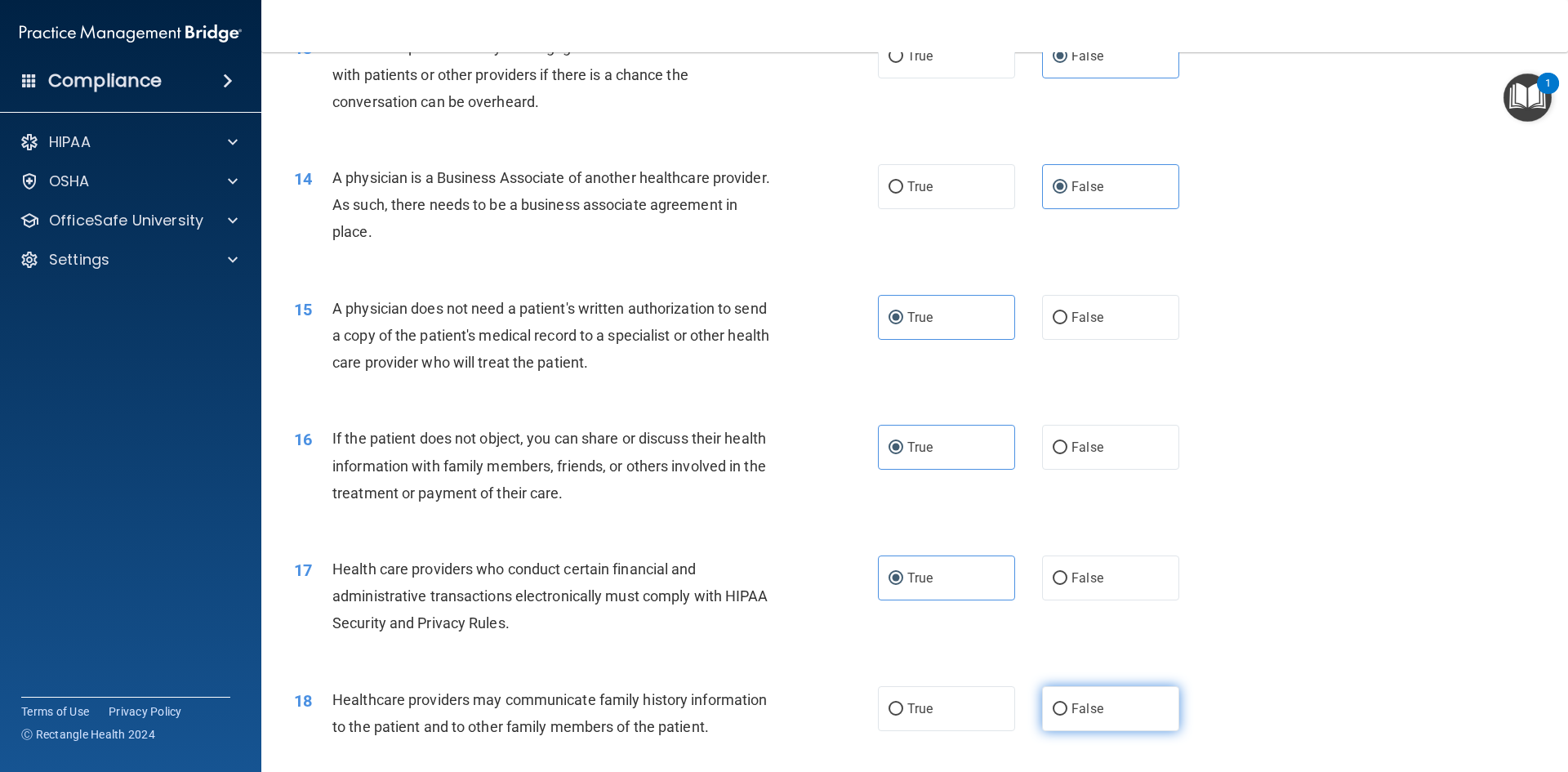
radio input "true"
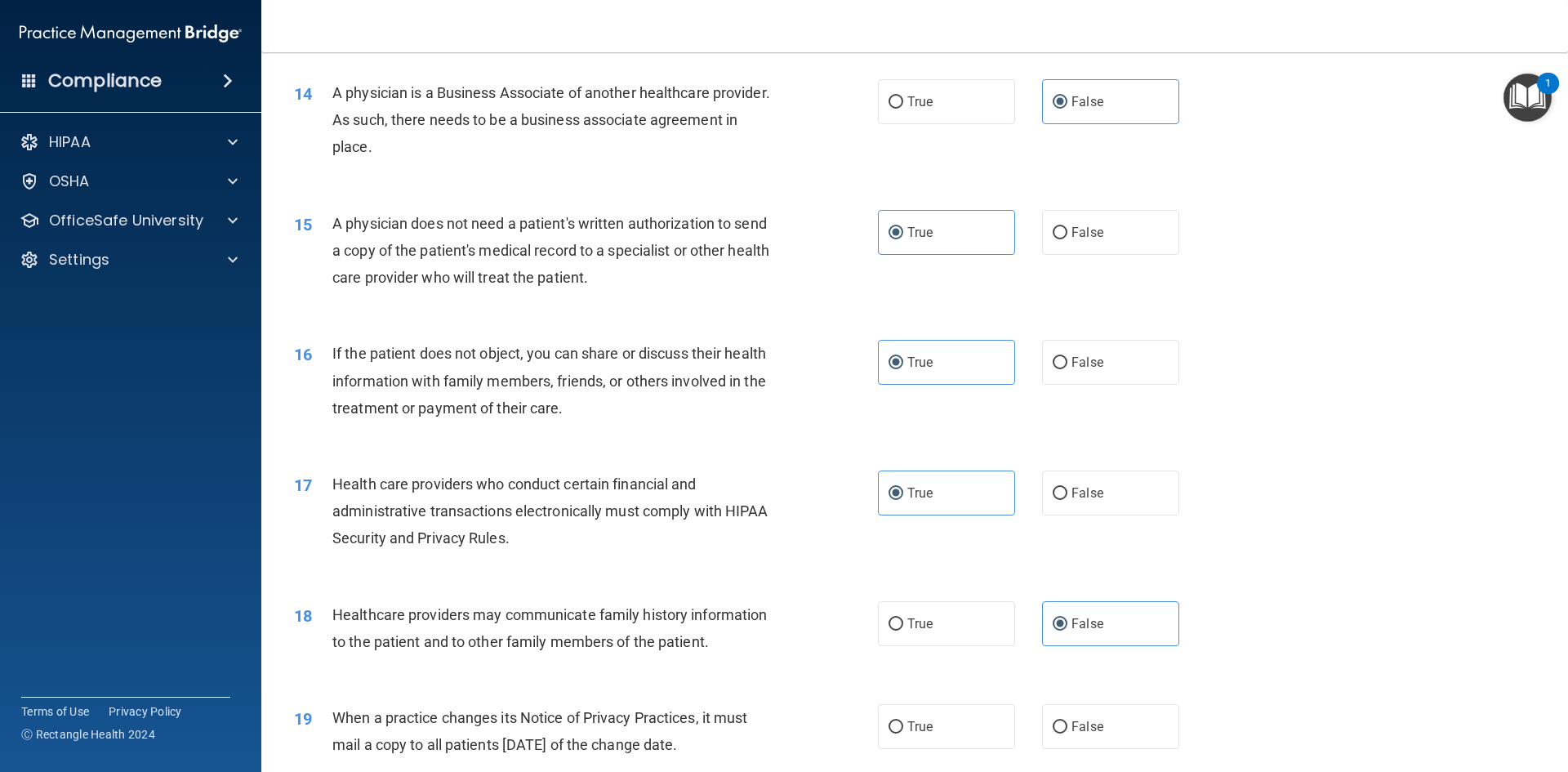
scroll to position [1879, 0]
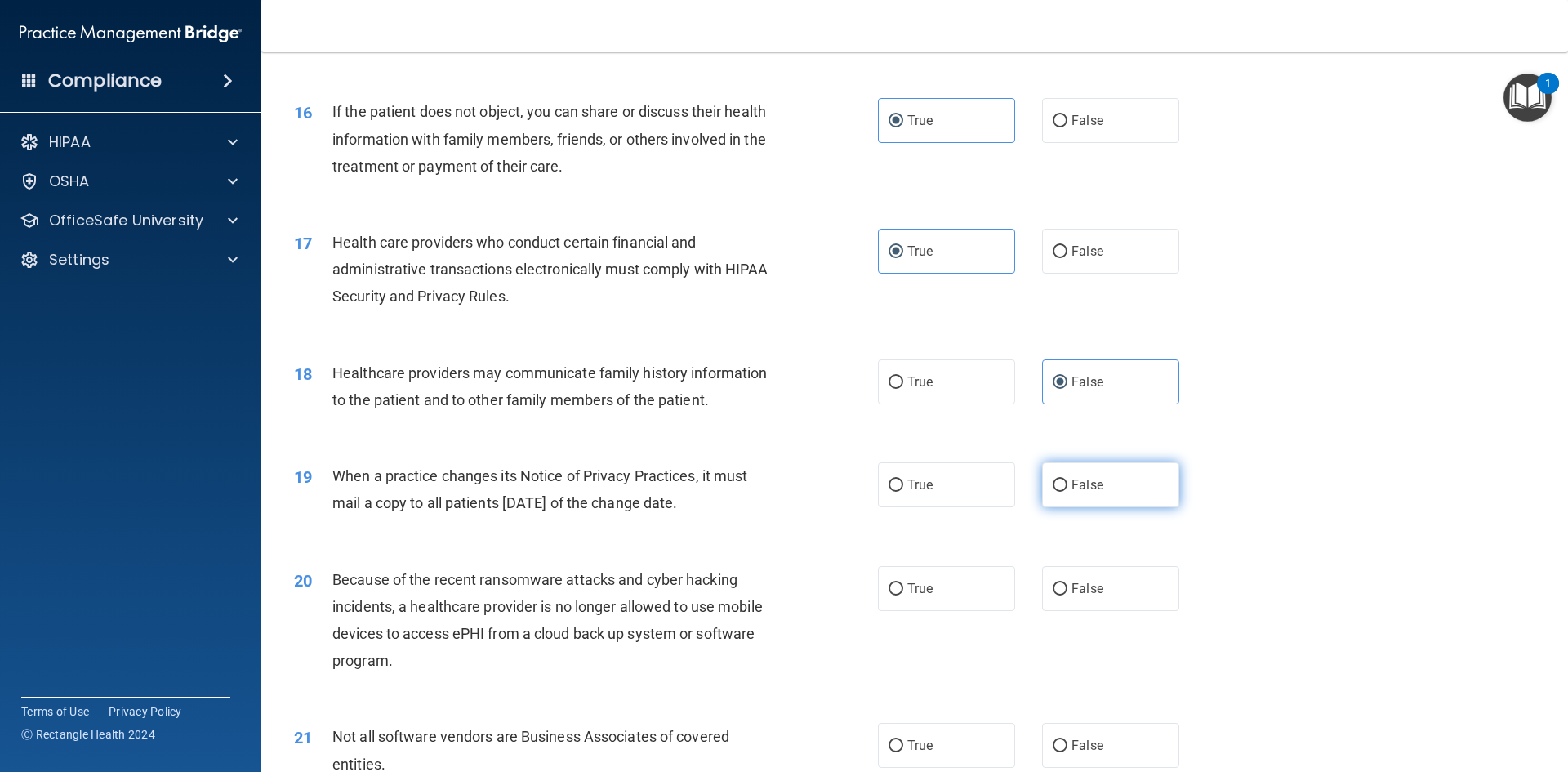
click at [1106, 489] on label "False" at bounding box center [1111, 484] width 138 height 45
click at [1067, 489] on input "False" at bounding box center [1060, 485] width 15 height 12
radio input "true"
click at [1114, 593] on label "False" at bounding box center [1111, 588] width 138 height 45
click at [1067, 593] on input "False" at bounding box center [1060, 589] width 15 height 12
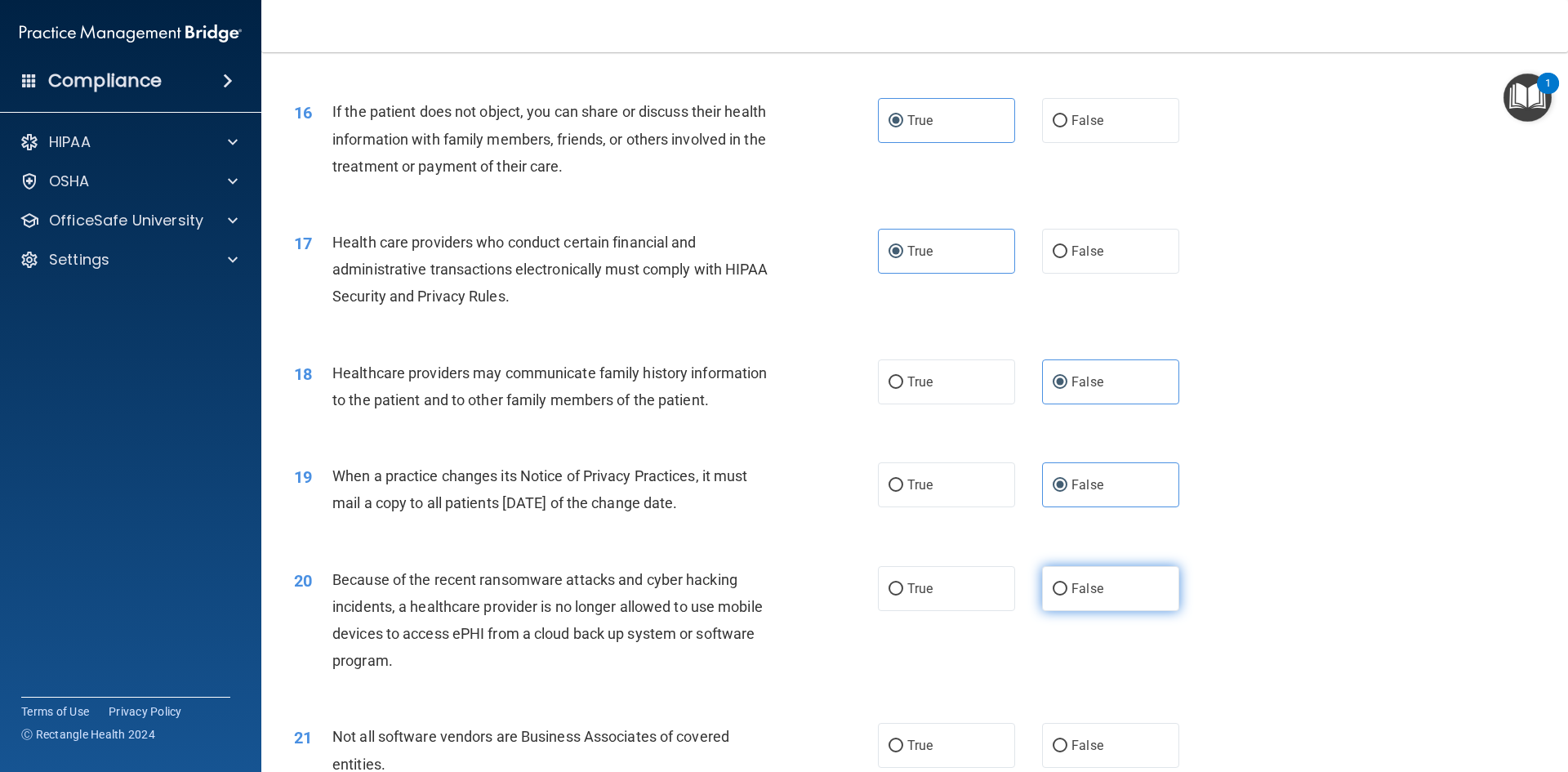
radio input "true"
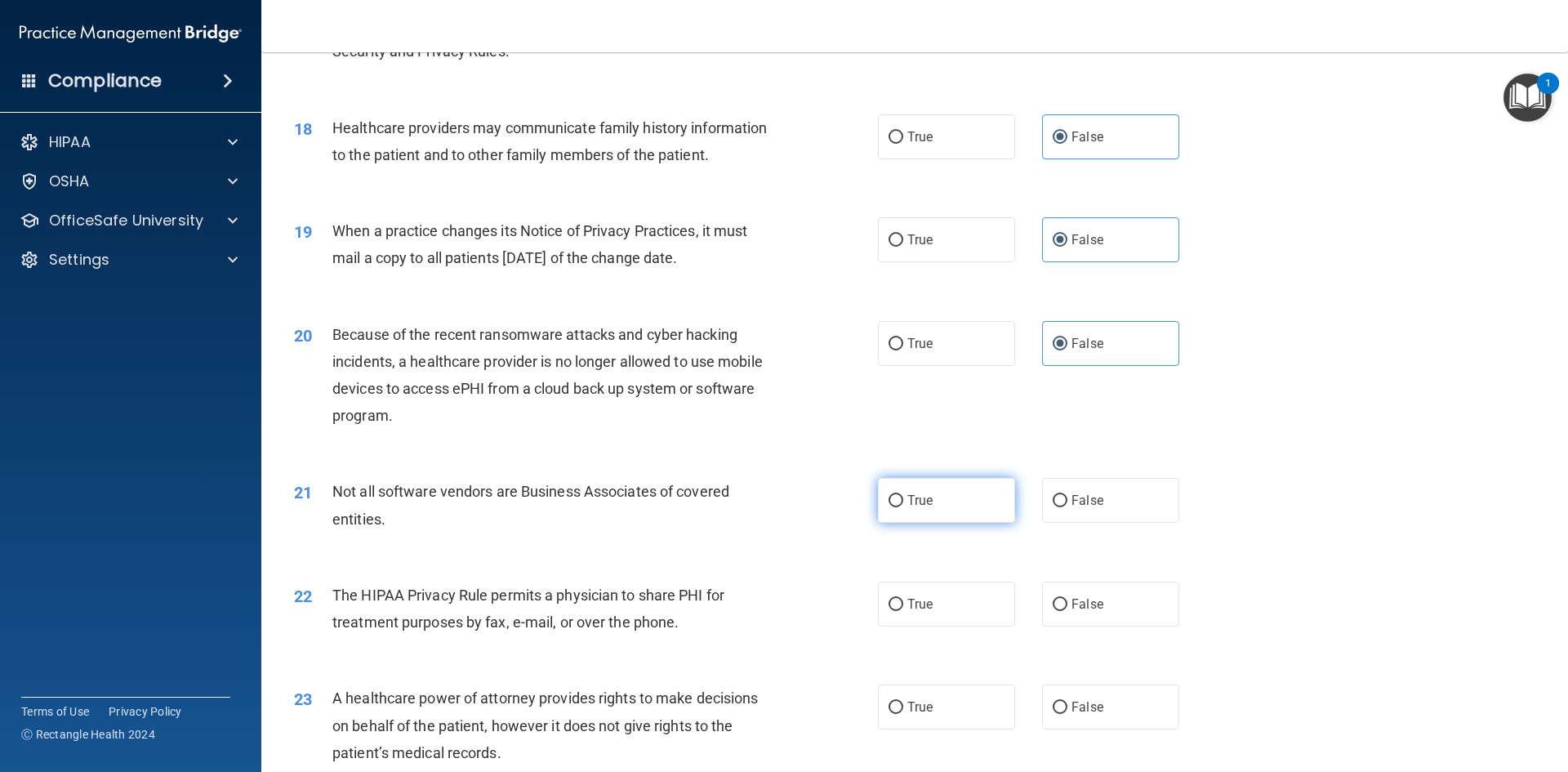
click at [951, 495] on label "True" at bounding box center [947, 499] width 138 height 45
click at [903, 495] on input "True" at bounding box center [896, 500] width 15 height 12
radio input "true"
drag, startPoint x: 941, startPoint y: 617, endPoint x: 998, endPoint y: 642, distance: 62.2
click at [941, 616] on label "True" at bounding box center [947, 603] width 138 height 45
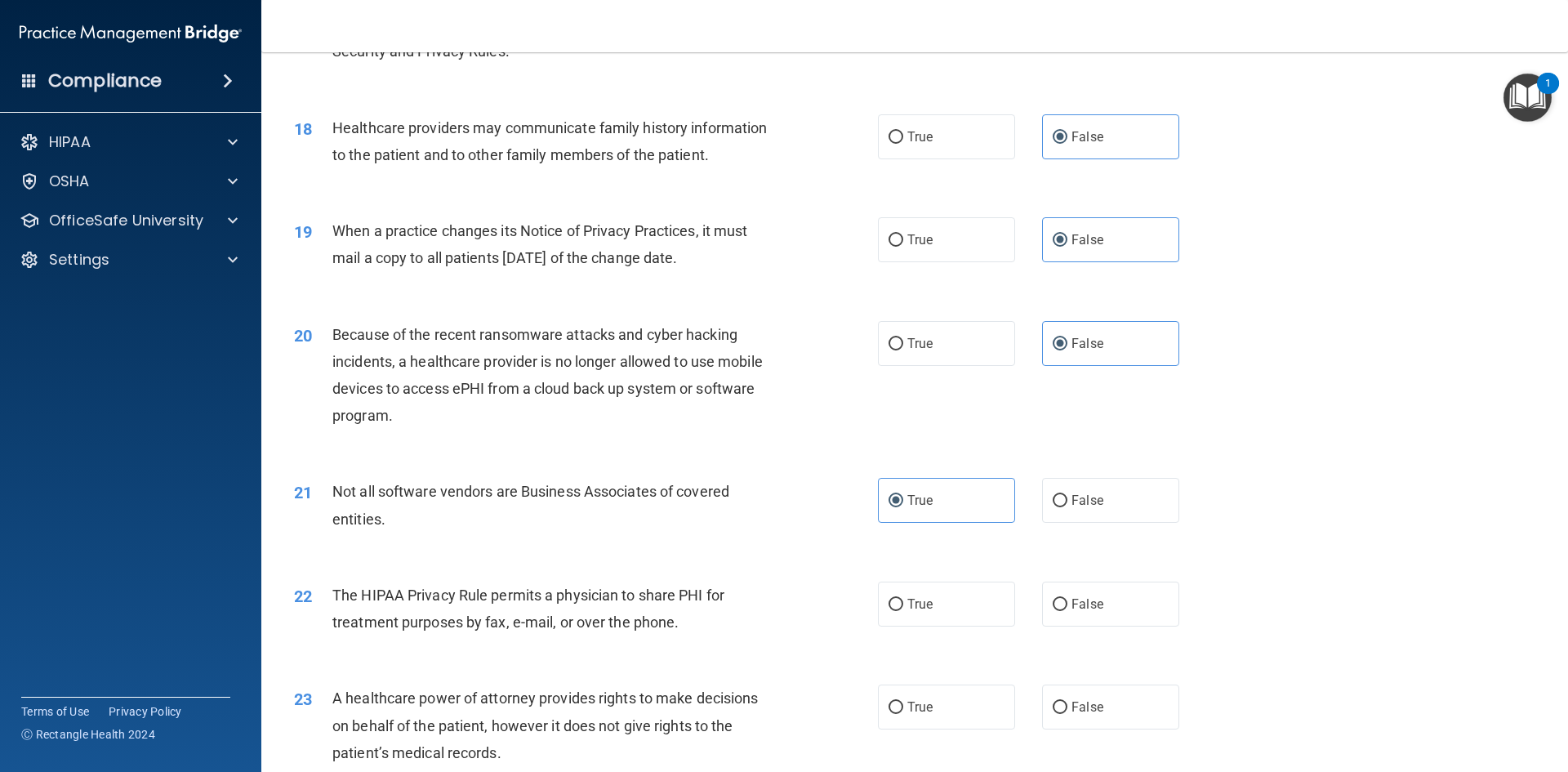
click at [903, 611] on input "True" at bounding box center [896, 604] width 15 height 12
radio input "true"
click at [1135, 706] on label "False" at bounding box center [1111, 706] width 138 height 45
click at [1067, 706] on input "False" at bounding box center [1060, 707] width 15 height 12
radio input "true"
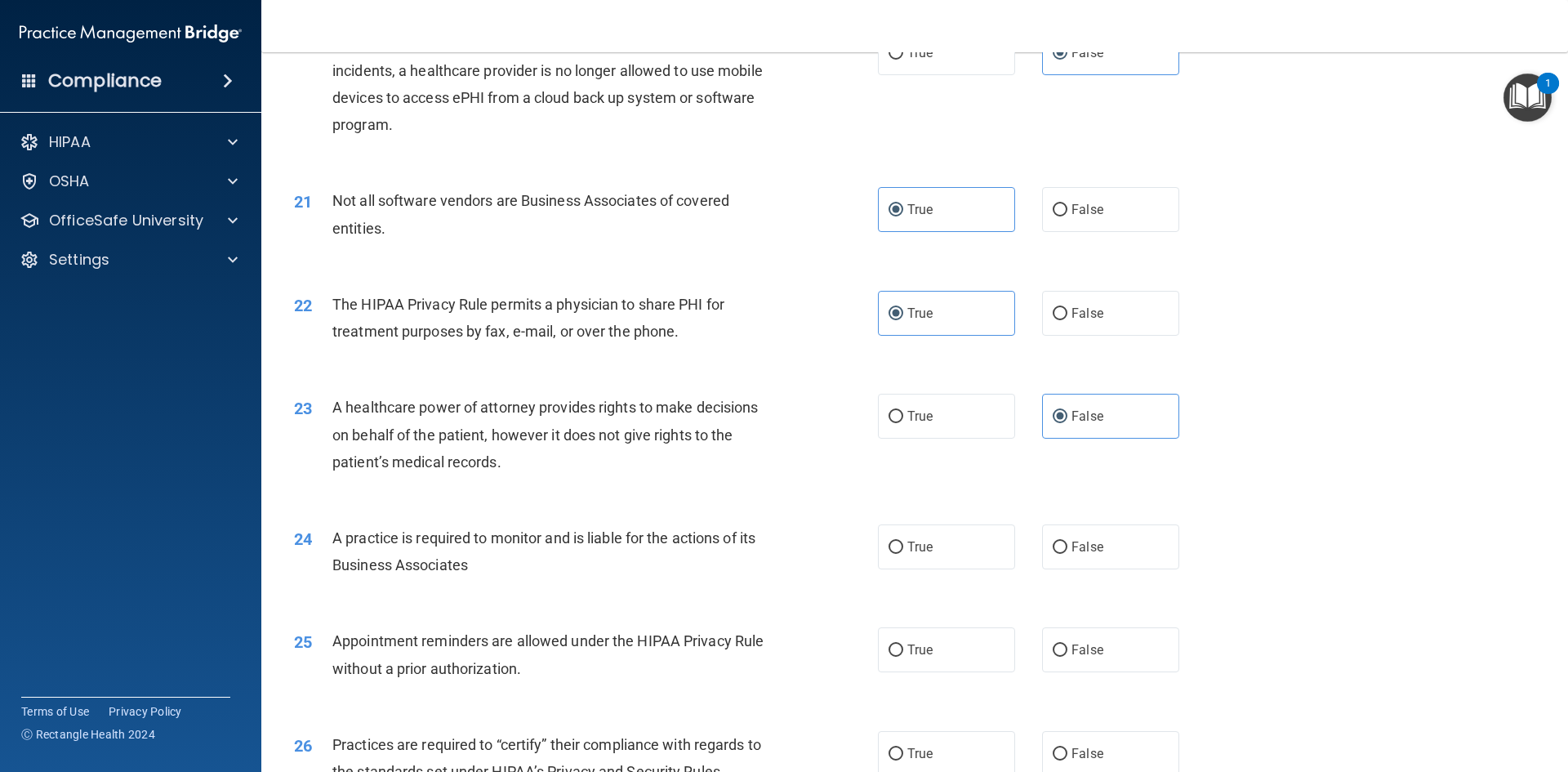
scroll to position [2451, 0]
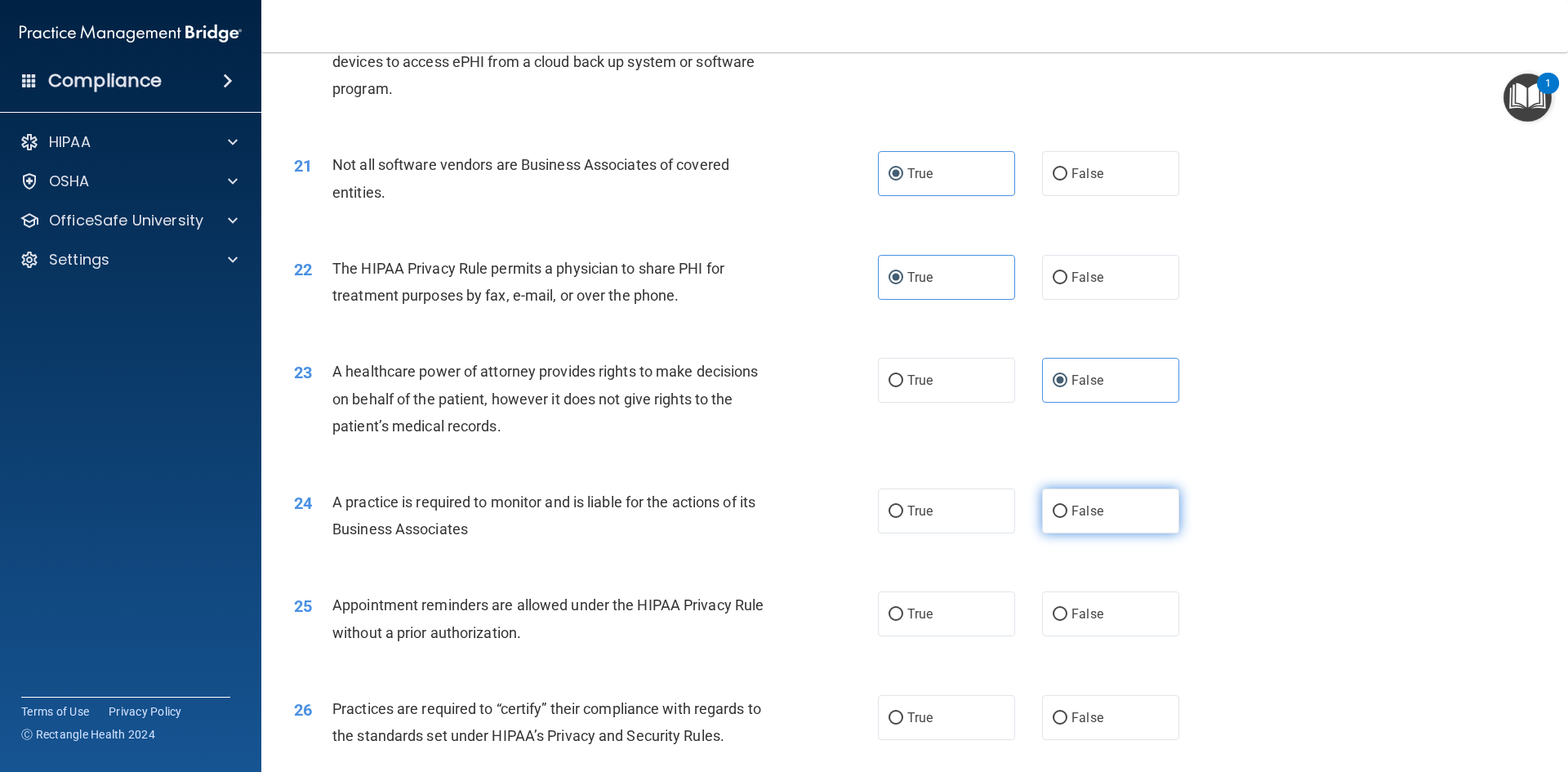
click at [1093, 523] on label "False" at bounding box center [1111, 510] width 138 height 45
click at [1067, 518] on input "False" at bounding box center [1060, 511] width 15 height 12
radio input "true"
click at [959, 607] on label "True" at bounding box center [947, 613] width 138 height 45
click at [903, 609] on input "True" at bounding box center [896, 614] width 15 height 12
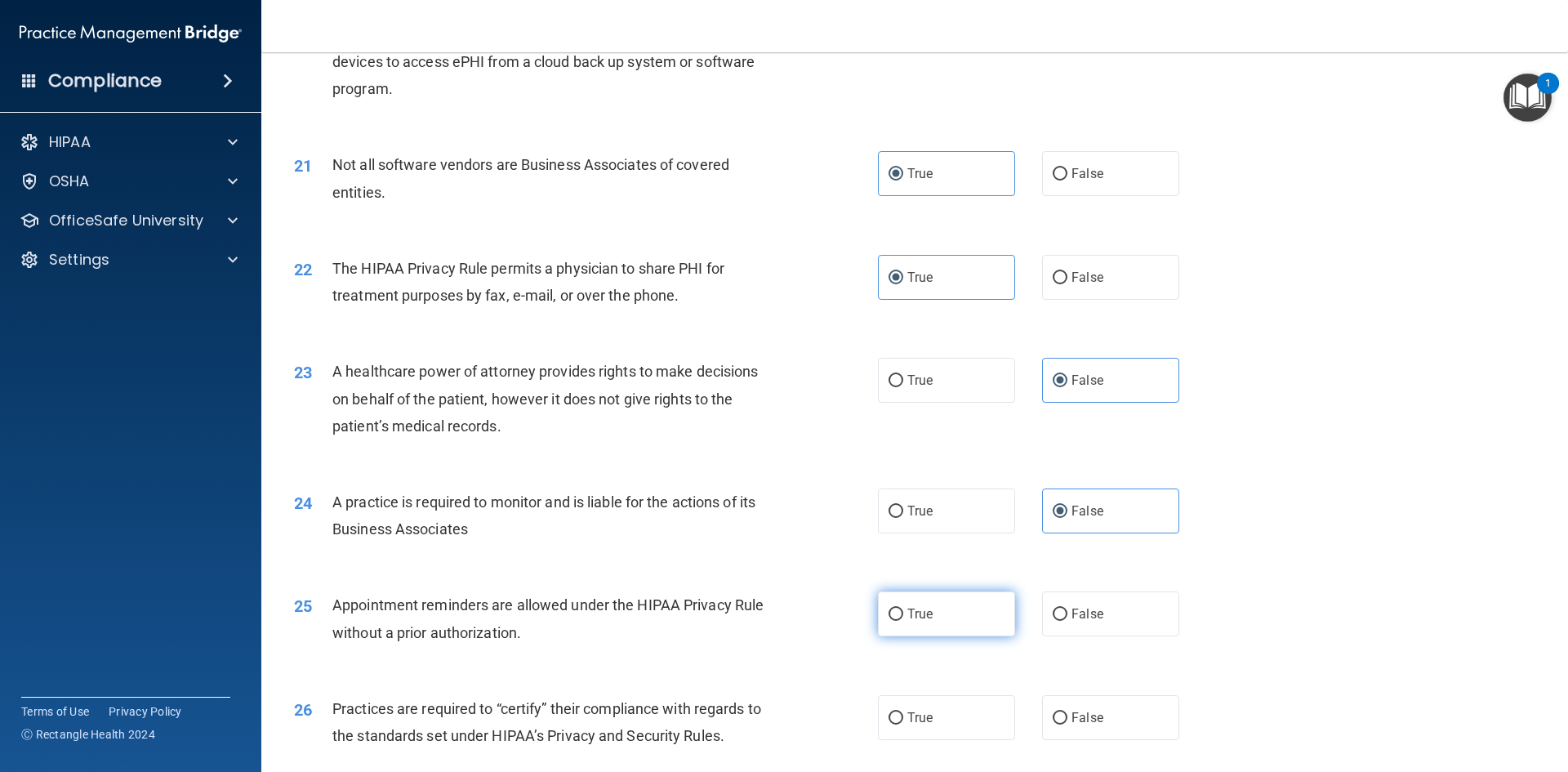
radio input "true"
drag, startPoint x: 1091, startPoint y: 711, endPoint x: 1195, endPoint y: 693, distance: 105.5
click at [1092, 711] on span "False" at bounding box center [1087, 717] width 32 height 15
click at [1067, 713] on input "False" at bounding box center [1060, 718] width 15 height 12
radio input "true"
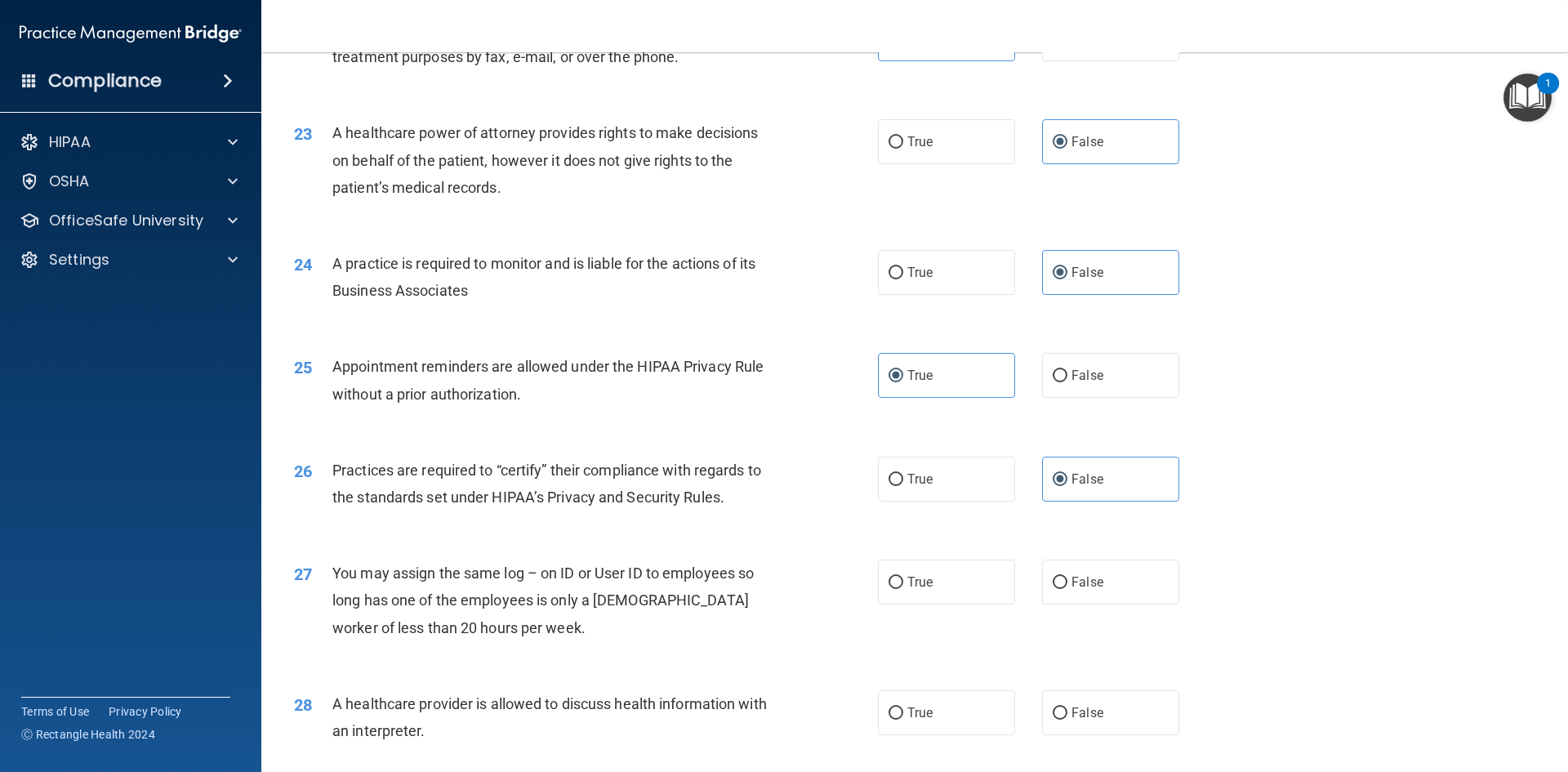
scroll to position [2696, 0]
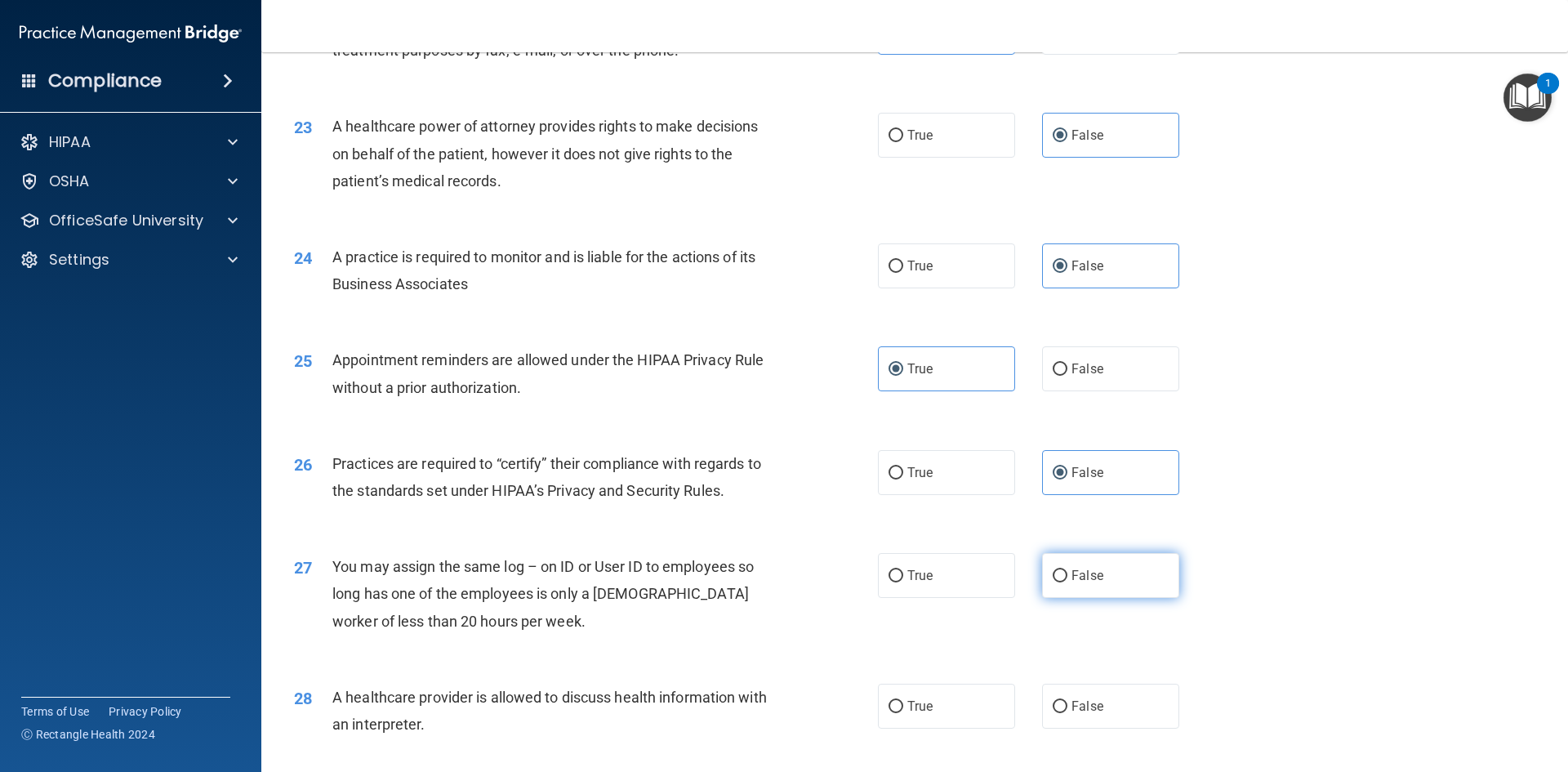
click at [1102, 571] on label "False" at bounding box center [1111, 575] width 138 height 45
click at [1067, 571] on input "False" at bounding box center [1060, 576] width 15 height 12
radio input "true"
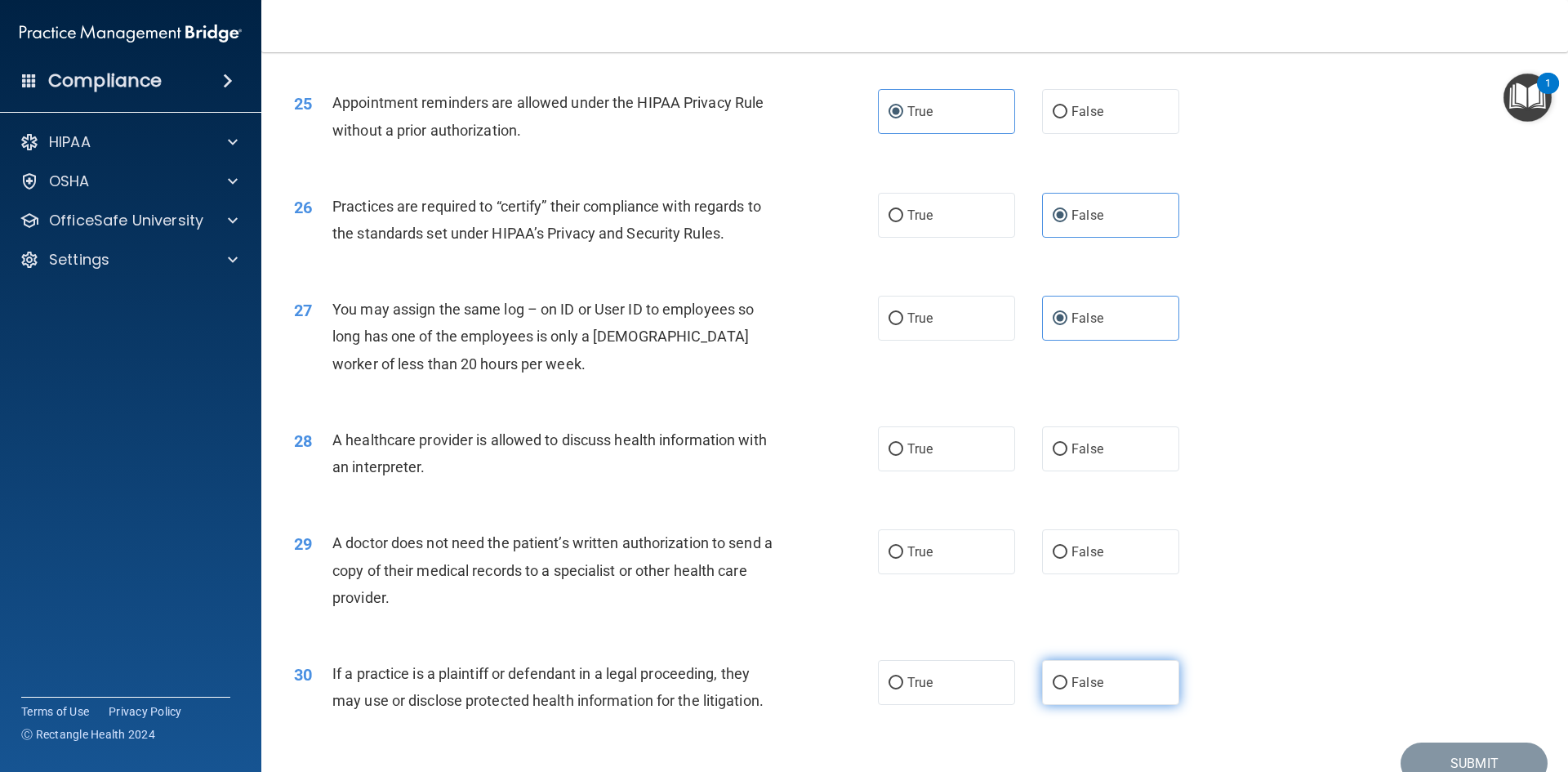
scroll to position [3031, 0]
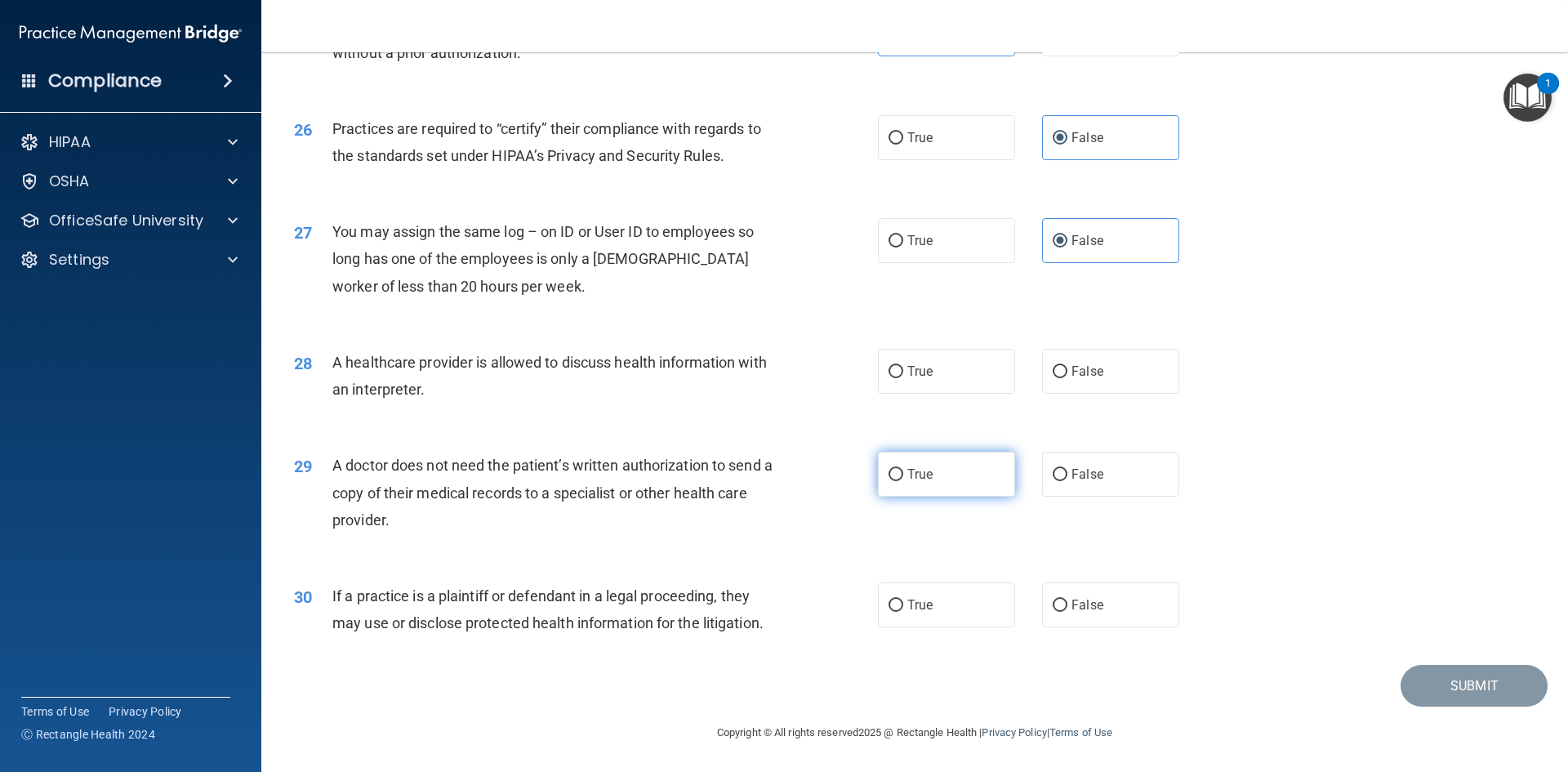
drag, startPoint x: 958, startPoint y: 375, endPoint x: 954, endPoint y: 456, distance: 81.1
click at [958, 378] on label "True" at bounding box center [947, 371] width 138 height 45
click at [903, 378] on input "True" at bounding box center [896, 372] width 15 height 12
radio input "true"
click at [958, 477] on label "True" at bounding box center [947, 474] width 138 height 45
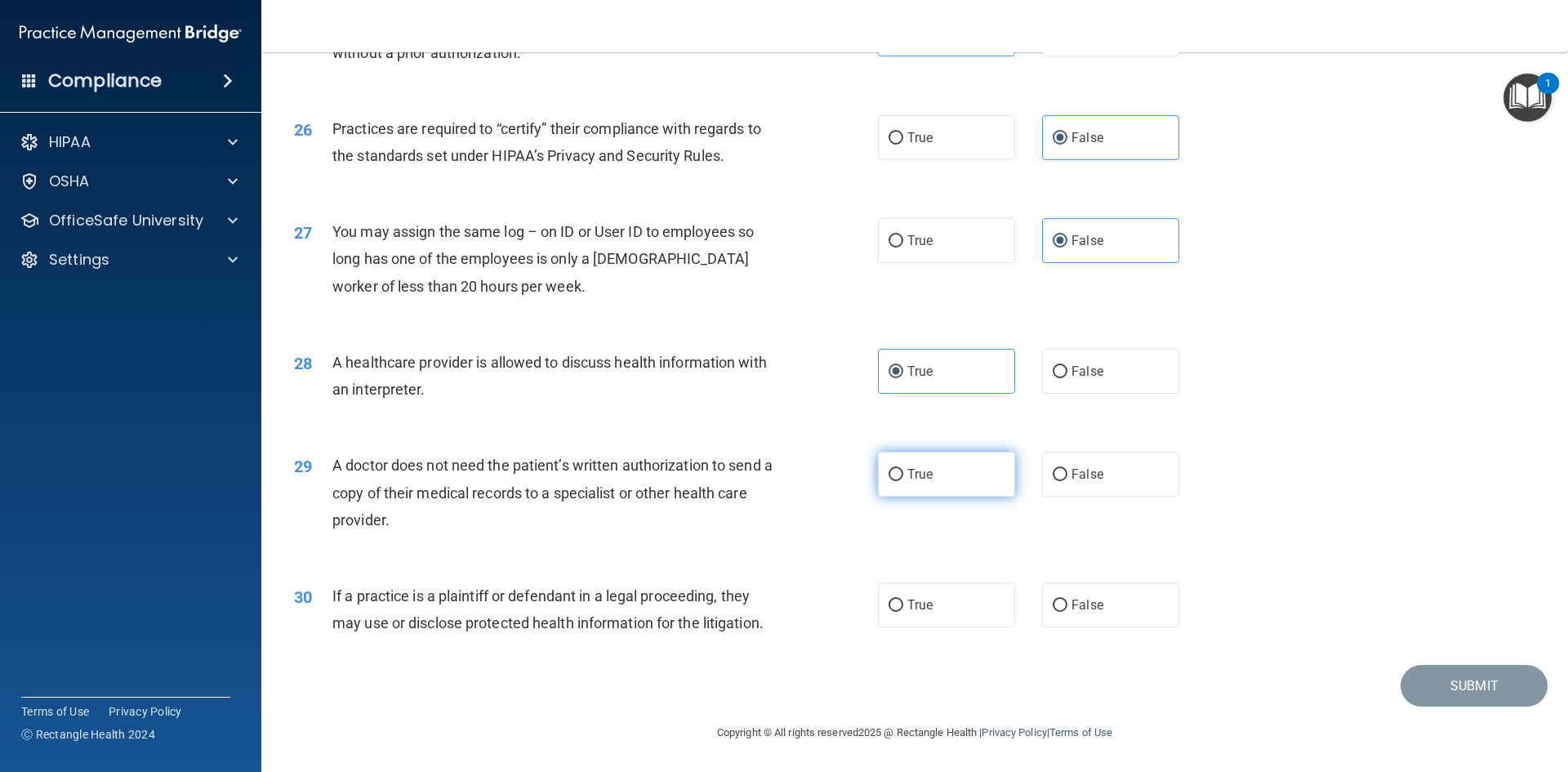
click at [903, 477] on input "True" at bounding box center [896, 474] width 15 height 12
radio input "true"
click at [977, 605] on label "True" at bounding box center [947, 604] width 138 height 45
click at [903, 605] on input "True" at bounding box center [896, 605] width 15 height 12
radio input "true"
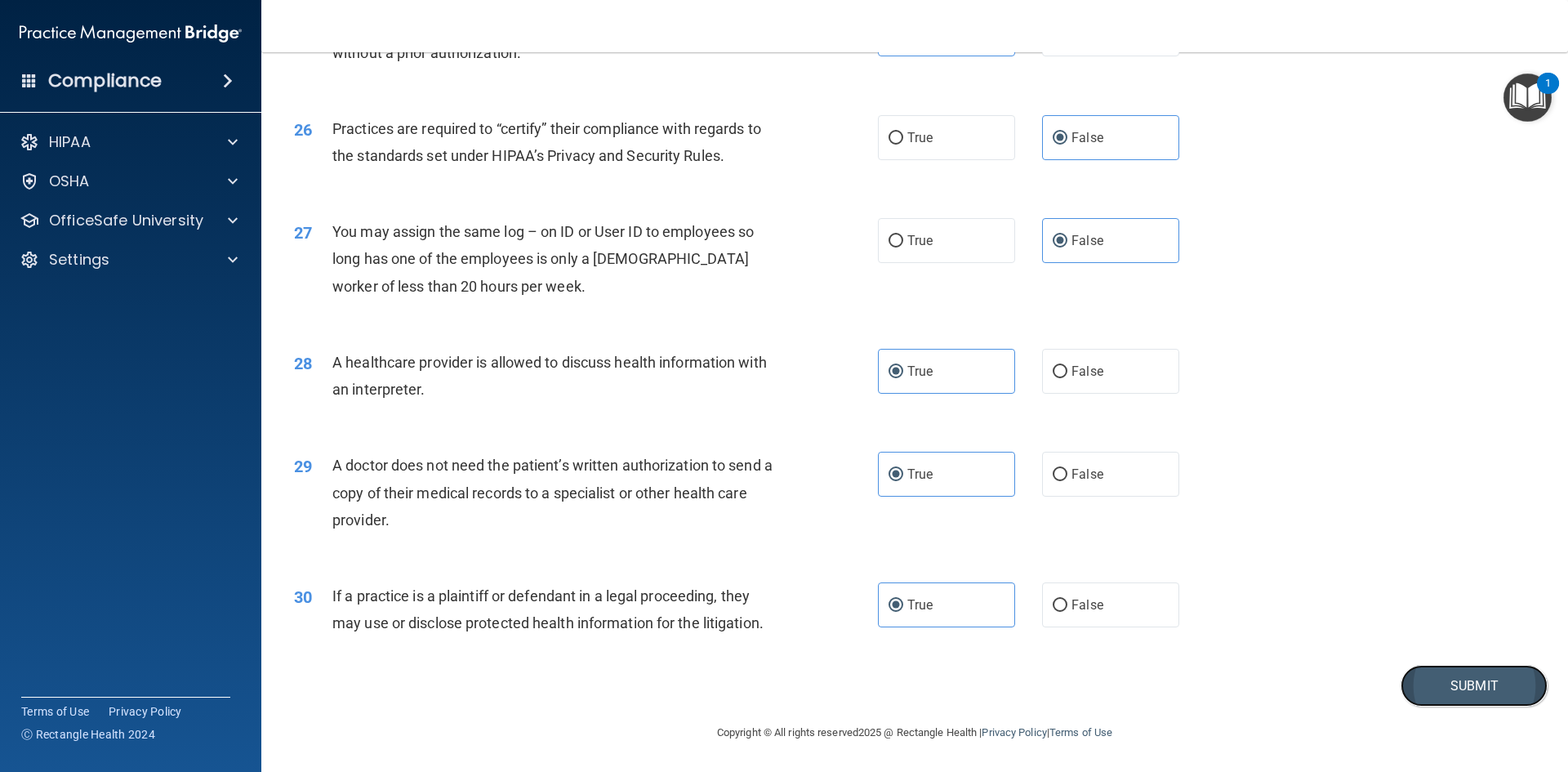
click at [1485, 691] on button "Submit" at bounding box center [1473, 686] width 147 height 42
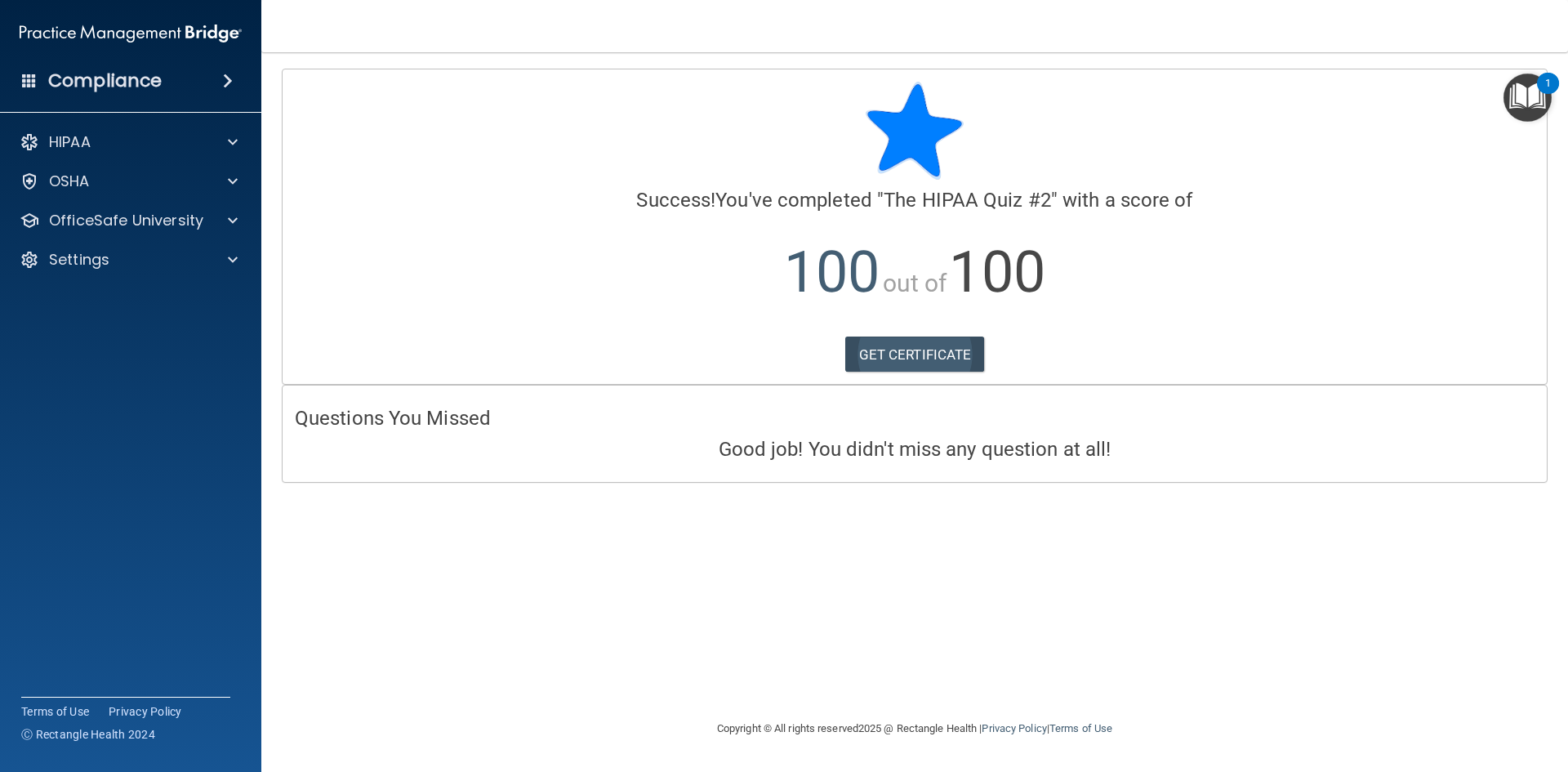
drag, startPoint x: 961, startPoint y: 375, endPoint x: 956, endPoint y: 362, distance: 13.9
click at [959, 375] on div "Calculating your score.... Success! You've completed " The HIPAA Quiz #2 " with…" at bounding box center [914, 226] width 1264 height 314
click at [955, 357] on link "GET CERTIFICATE" at bounding box center [915, 354] width 139 height 36
click at [242, 230] on div at bounding box center [230, 221] width 41 height 20
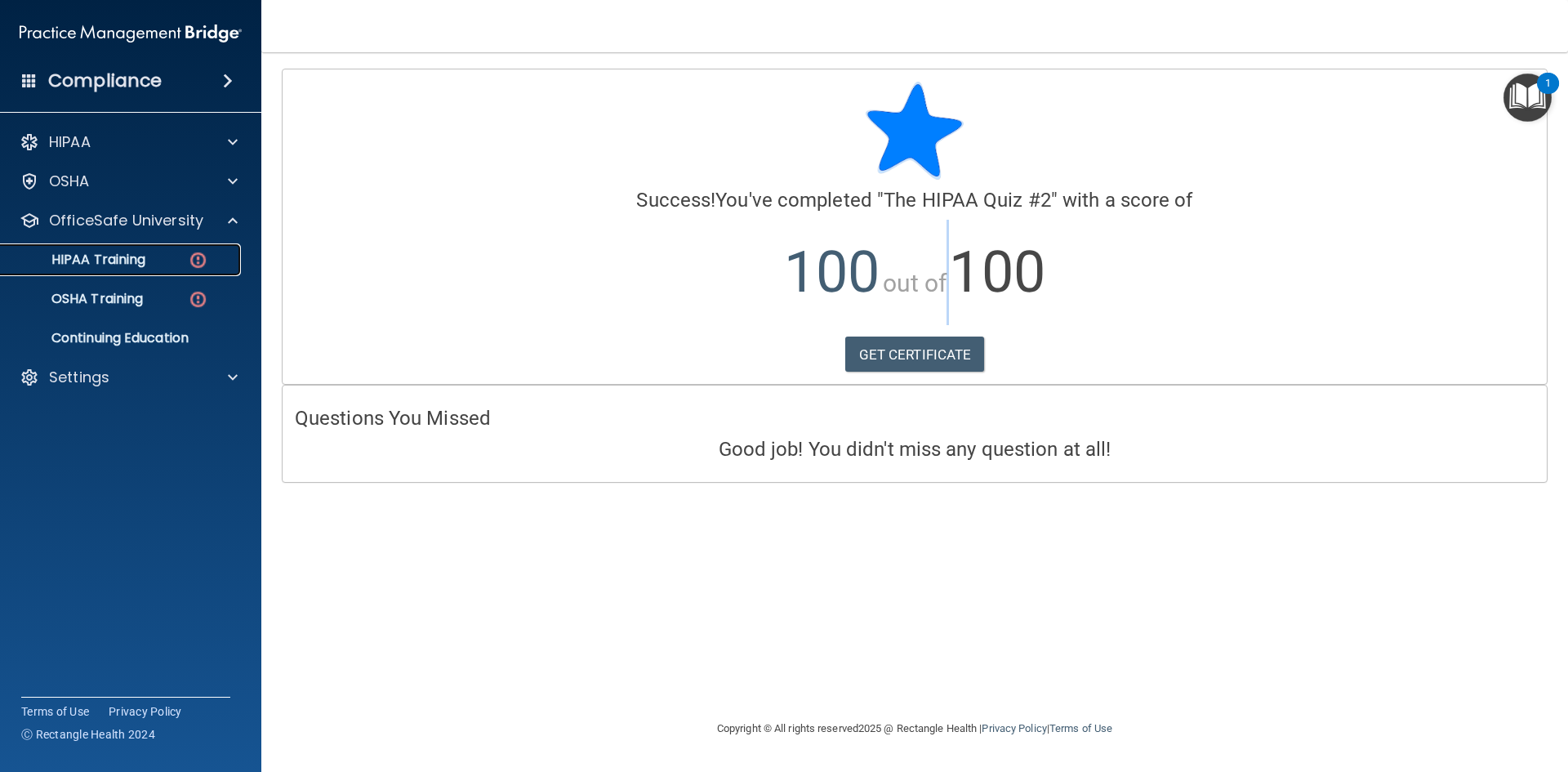
click at [186, 256] on div "HIPAA Training" at bounding box center [122, 260] width 223 height 16
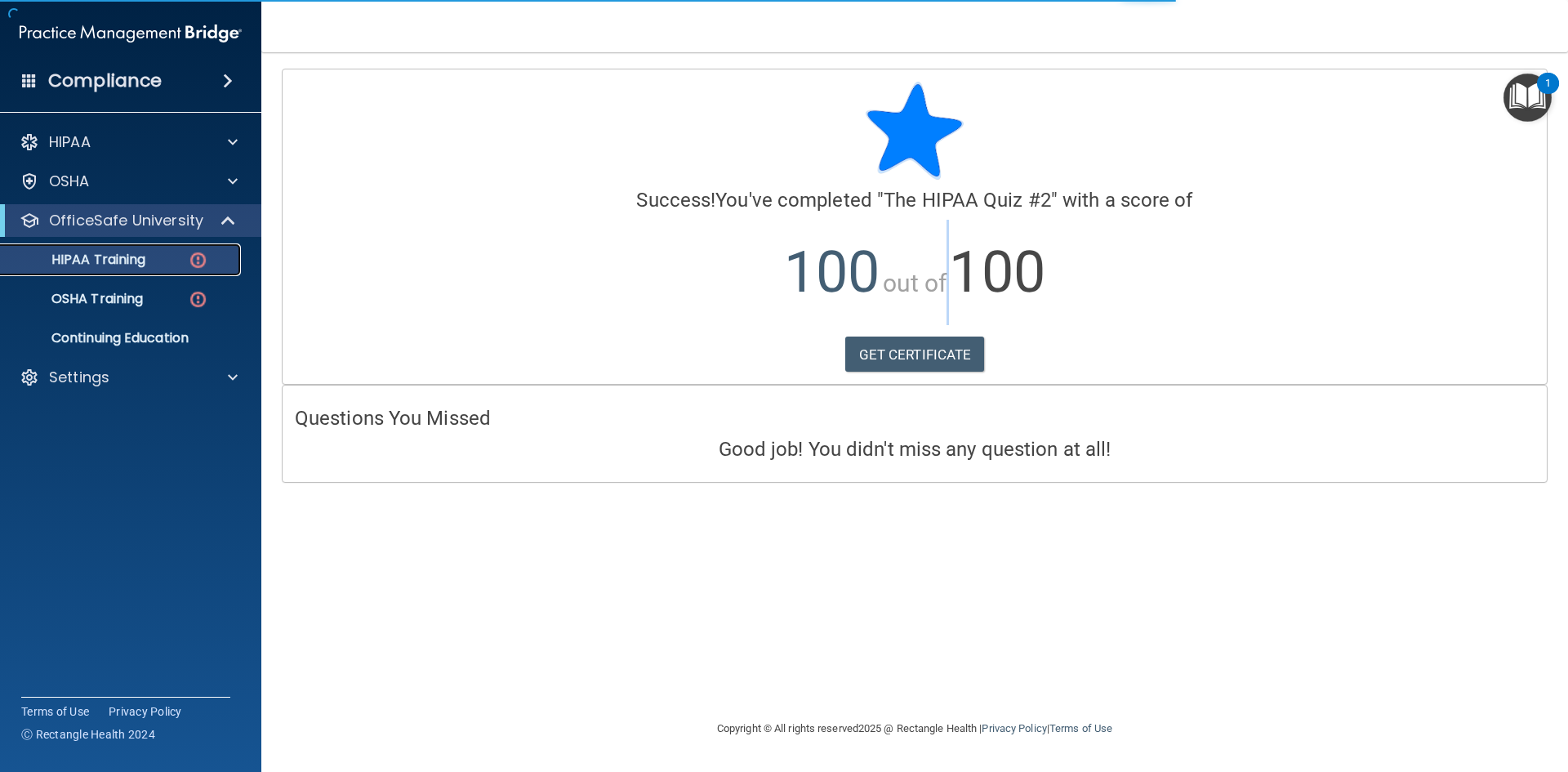
click at [200, 269] on img at bounding box center [198, 260] width 20 height 20
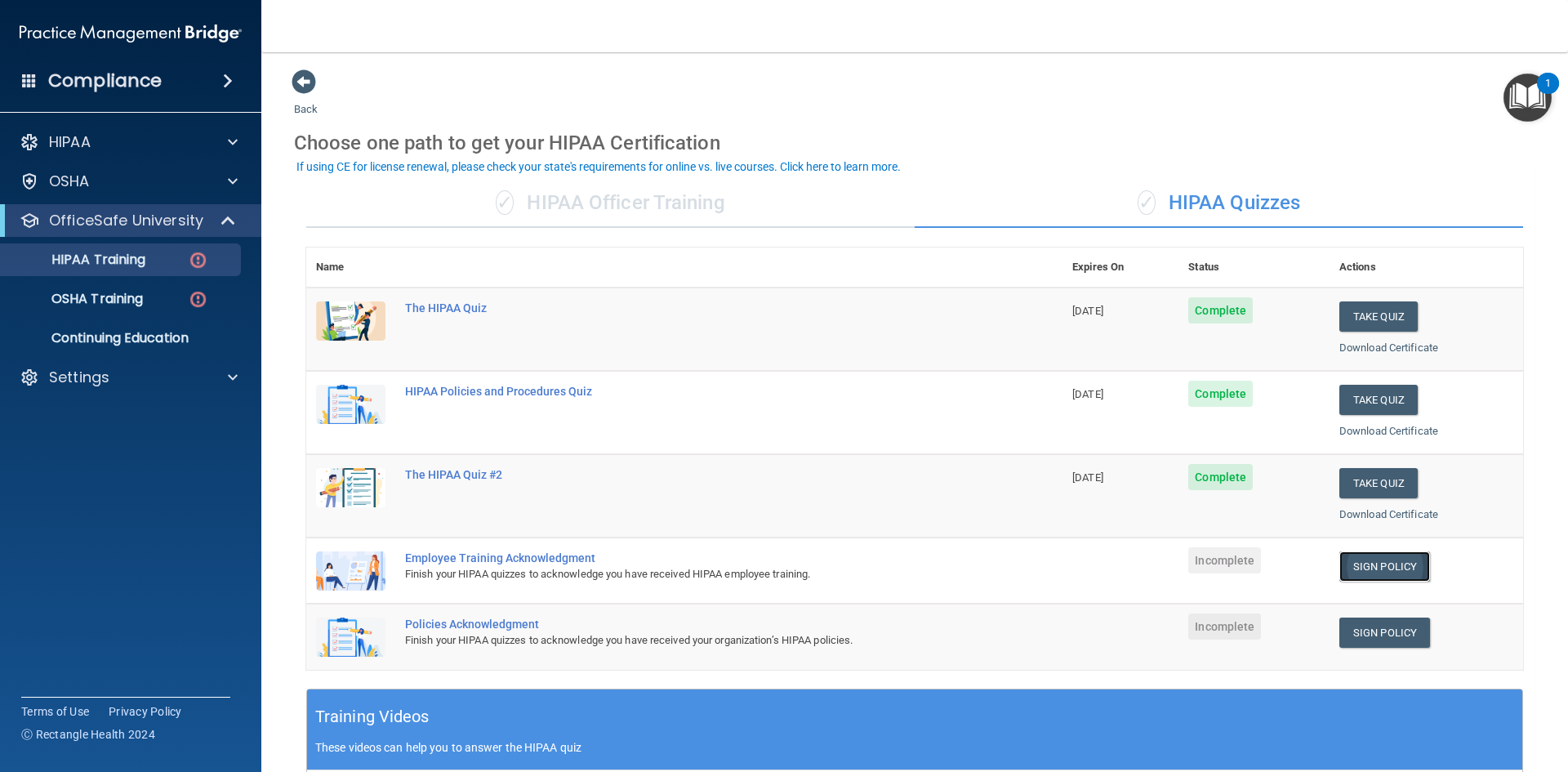
click at [1390, 561] on link "Sign Policy" at bounding box center [1384, 566] width 90 height 30
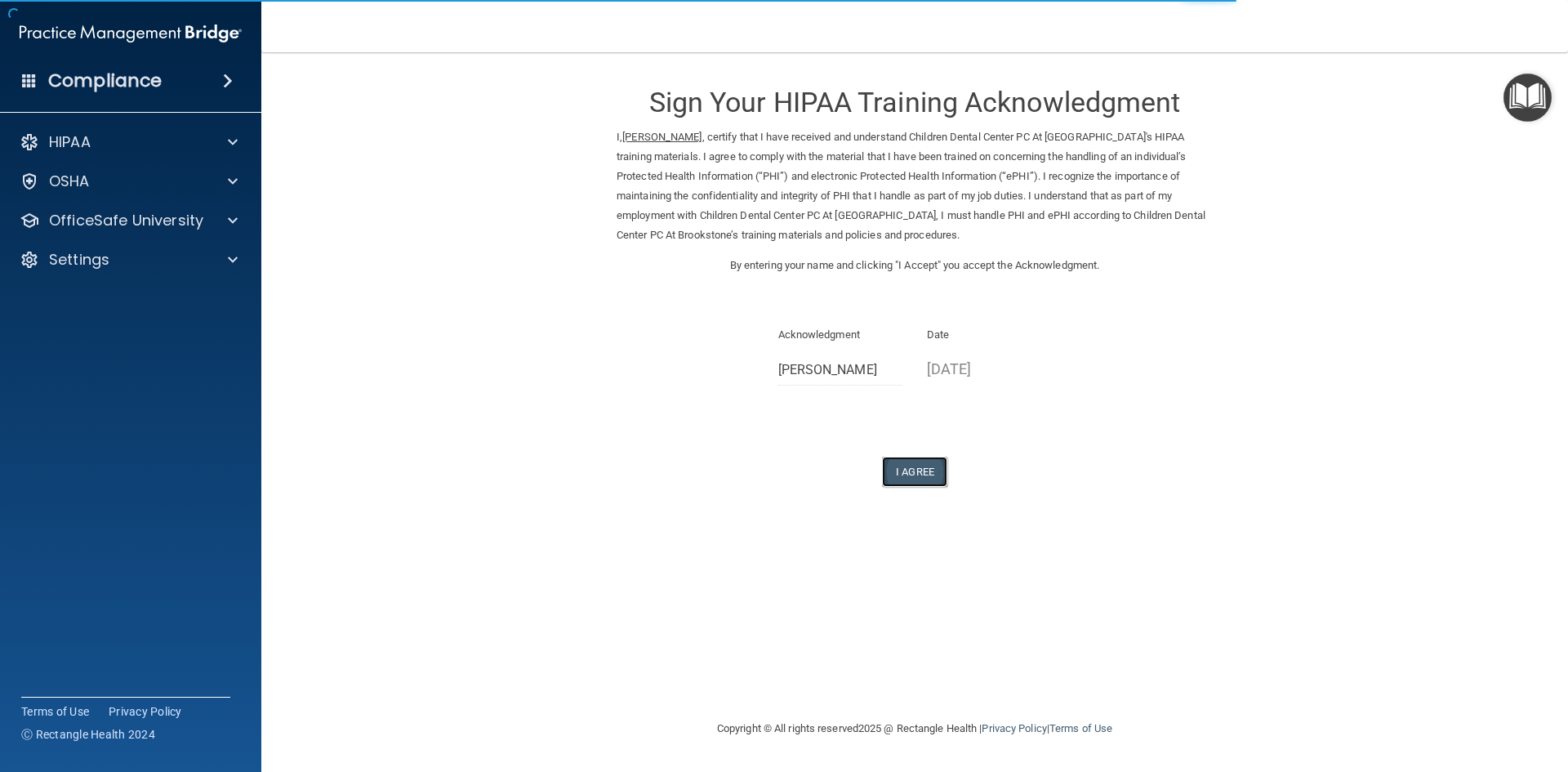
click at [931, 470] on button "I Agree" at bounding box center [915, 471] width 66 height 30
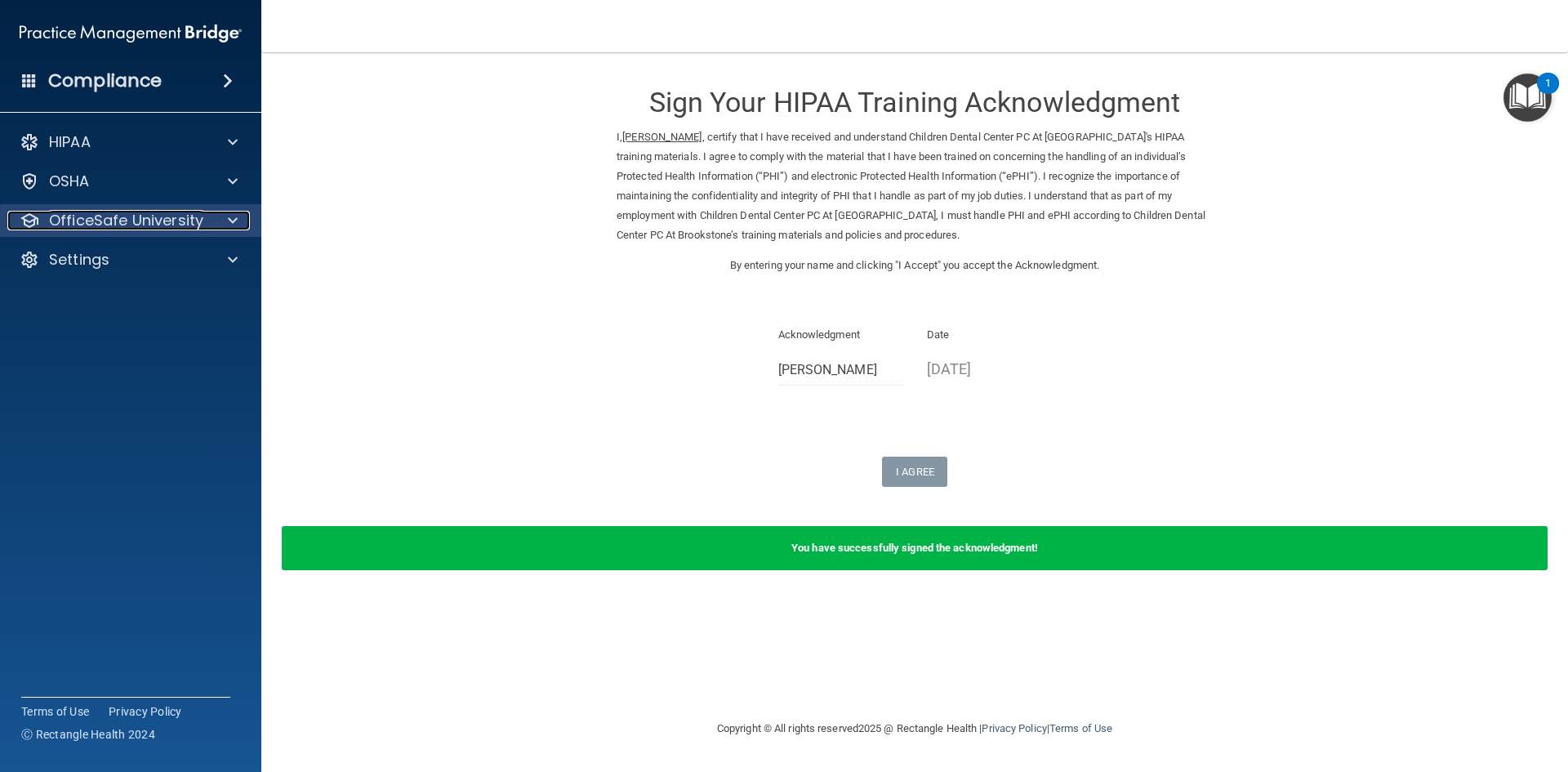
click at [224, 218] on div at bounding box center [230, 221] width 41 height 20
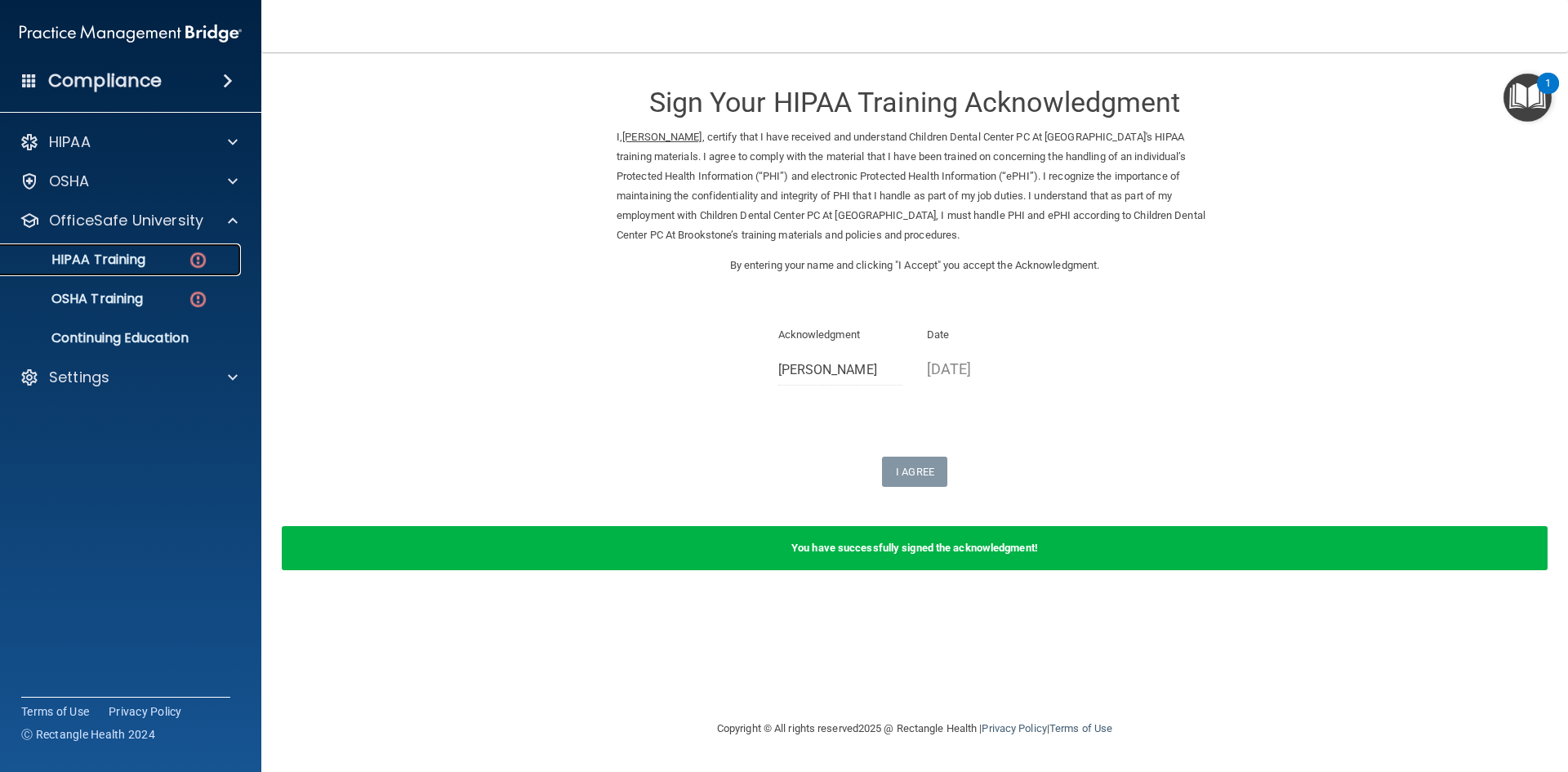
click at [185, 262] on div "HIPAA Training" at bounding box center [122, 260] width 223 height 16
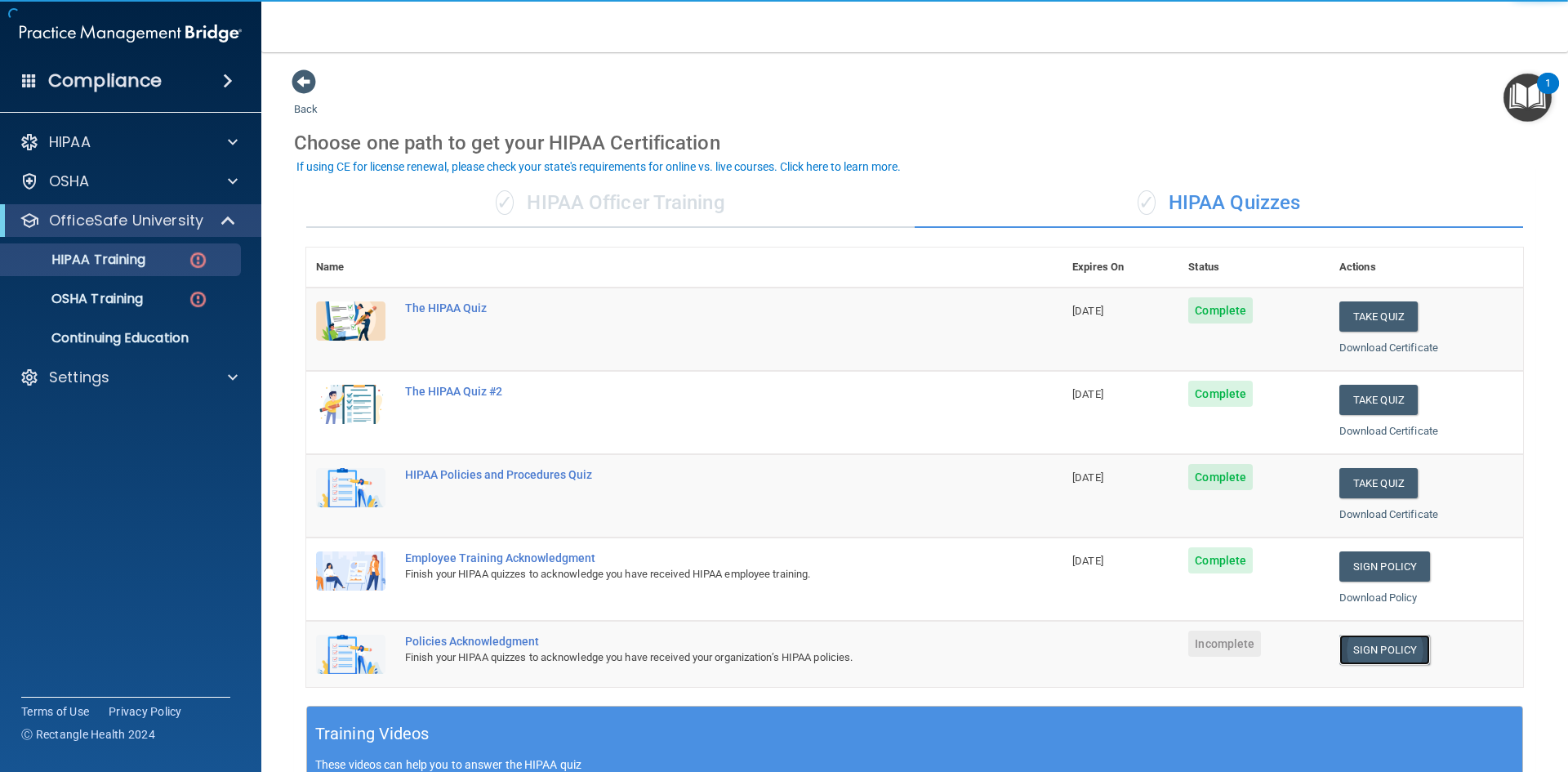
click at [1399, 654] on link "Sign Policy" at bounding box center [1384, 649] width 90 height 30
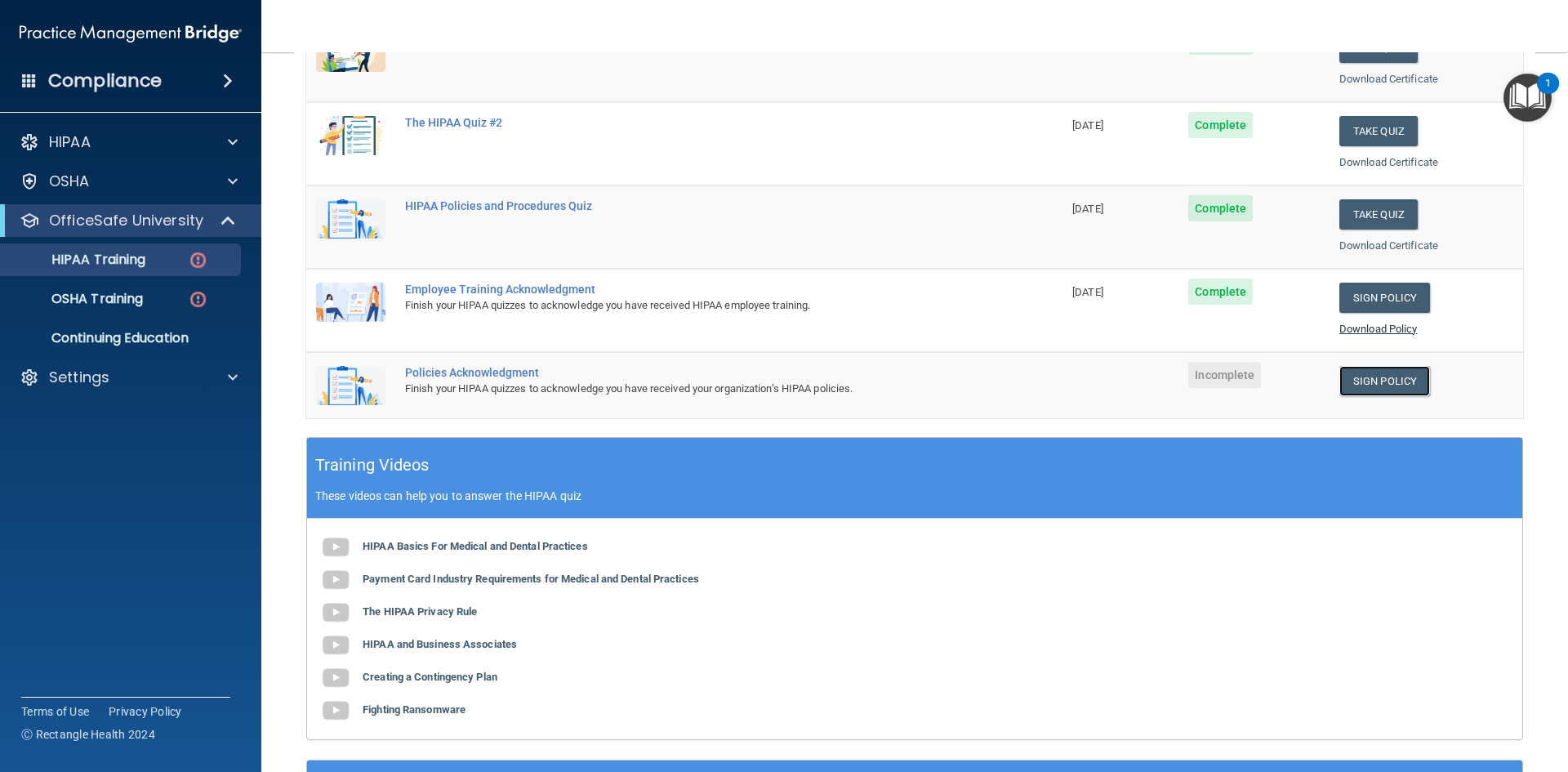
scroll to position [33, 0]
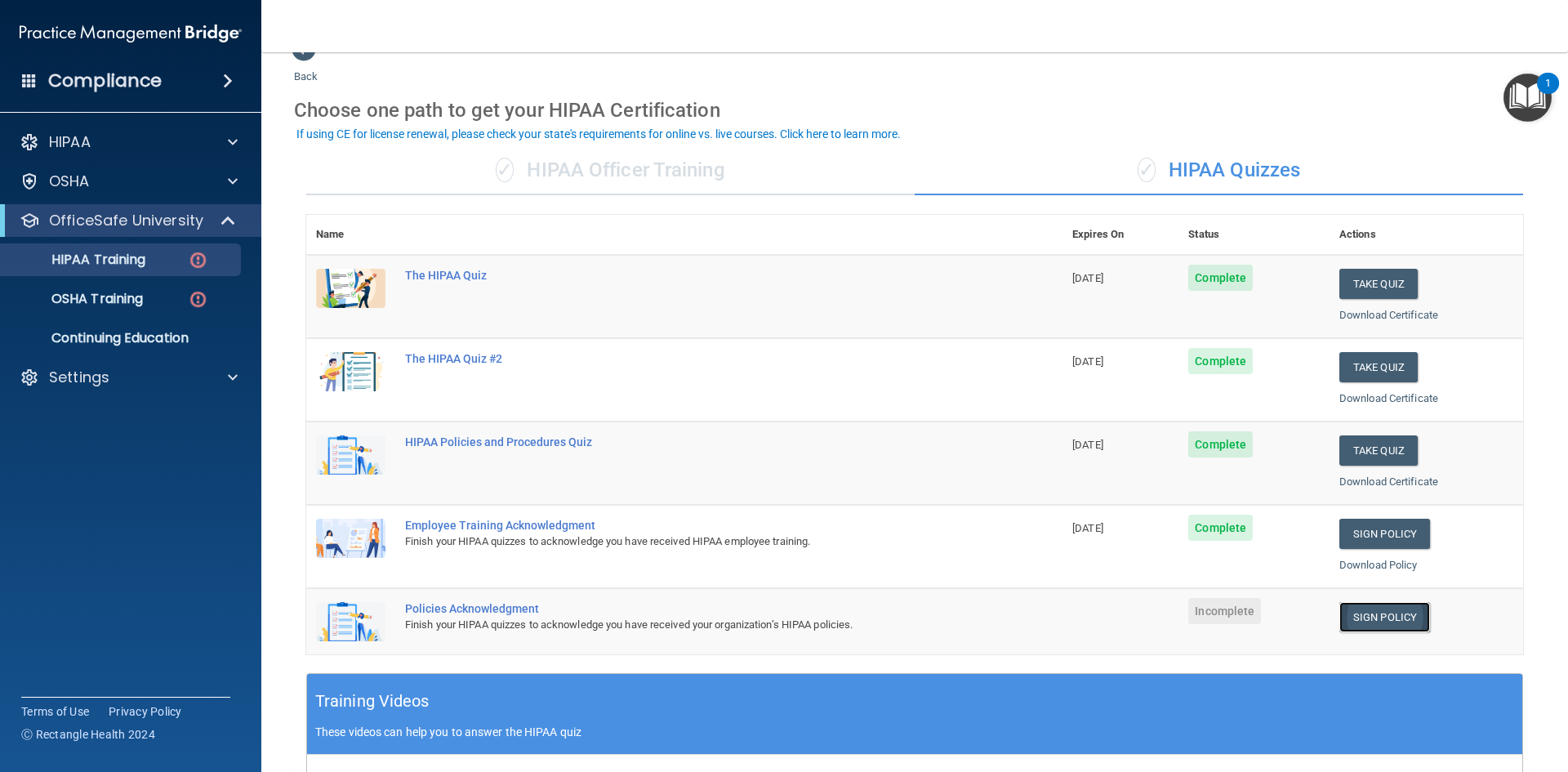
click at [1382, 612] on link "Sign Policy" at bounding box center [1384, 617] width 90 height 30
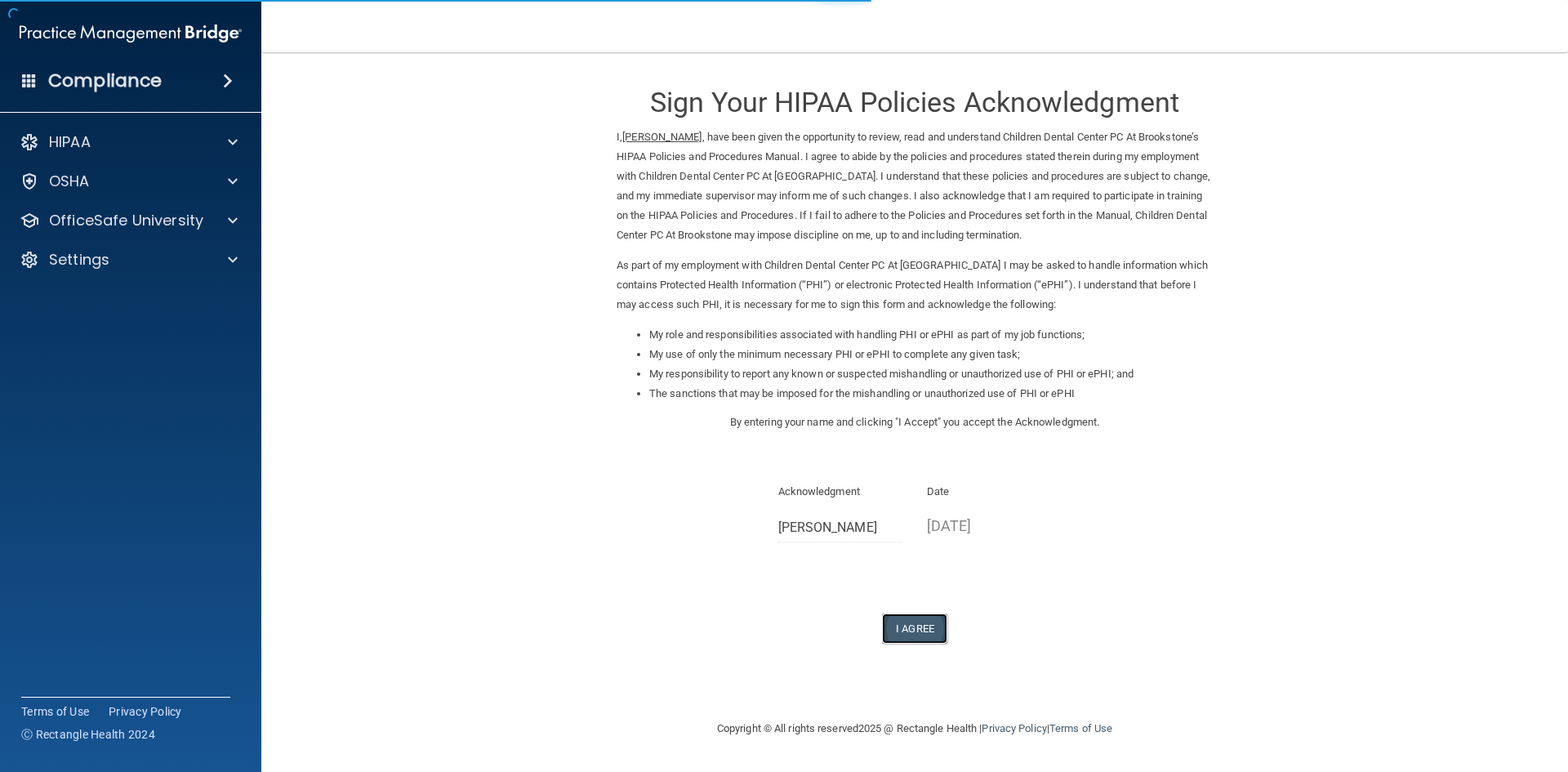
click at [922, 623] on button "I Agree" at bounding box center [915, 628] width 66 height 30
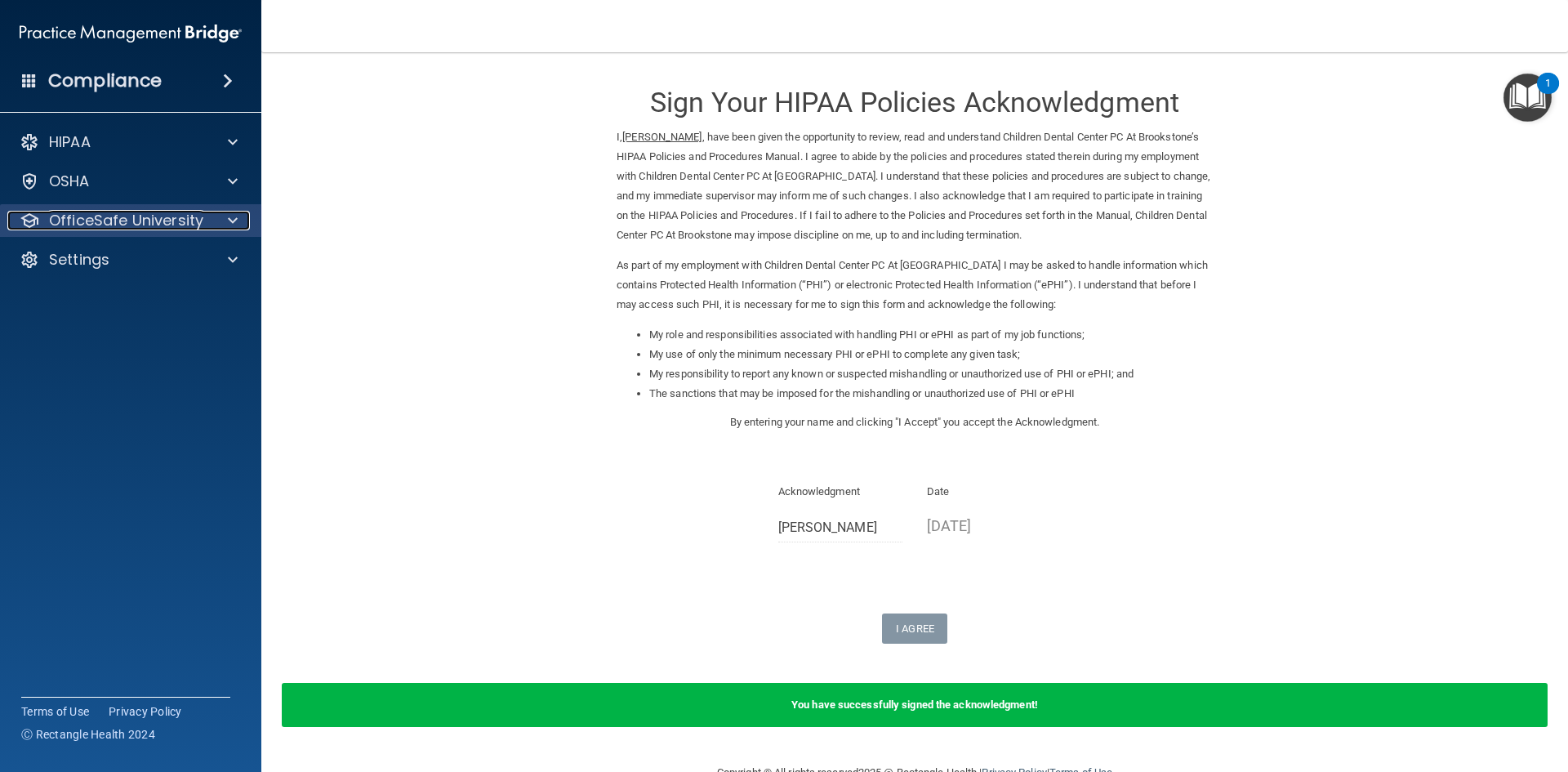
click at [230, 223] on span at bounding box center [232, 221] width 10 height 20
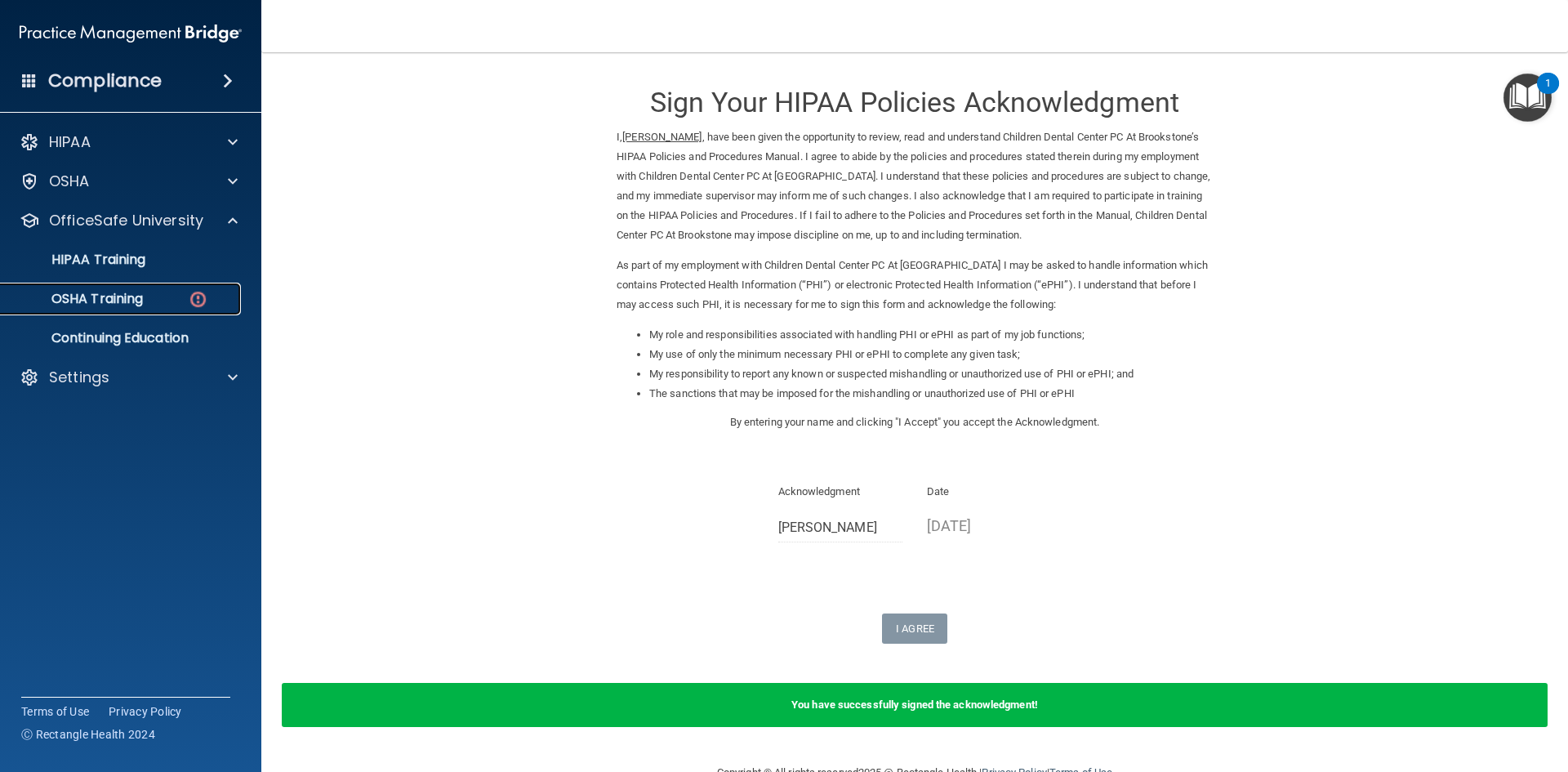
click at [169, 309] on link "OSHA Training" at bounding box center [112, 299] width 257 height 33
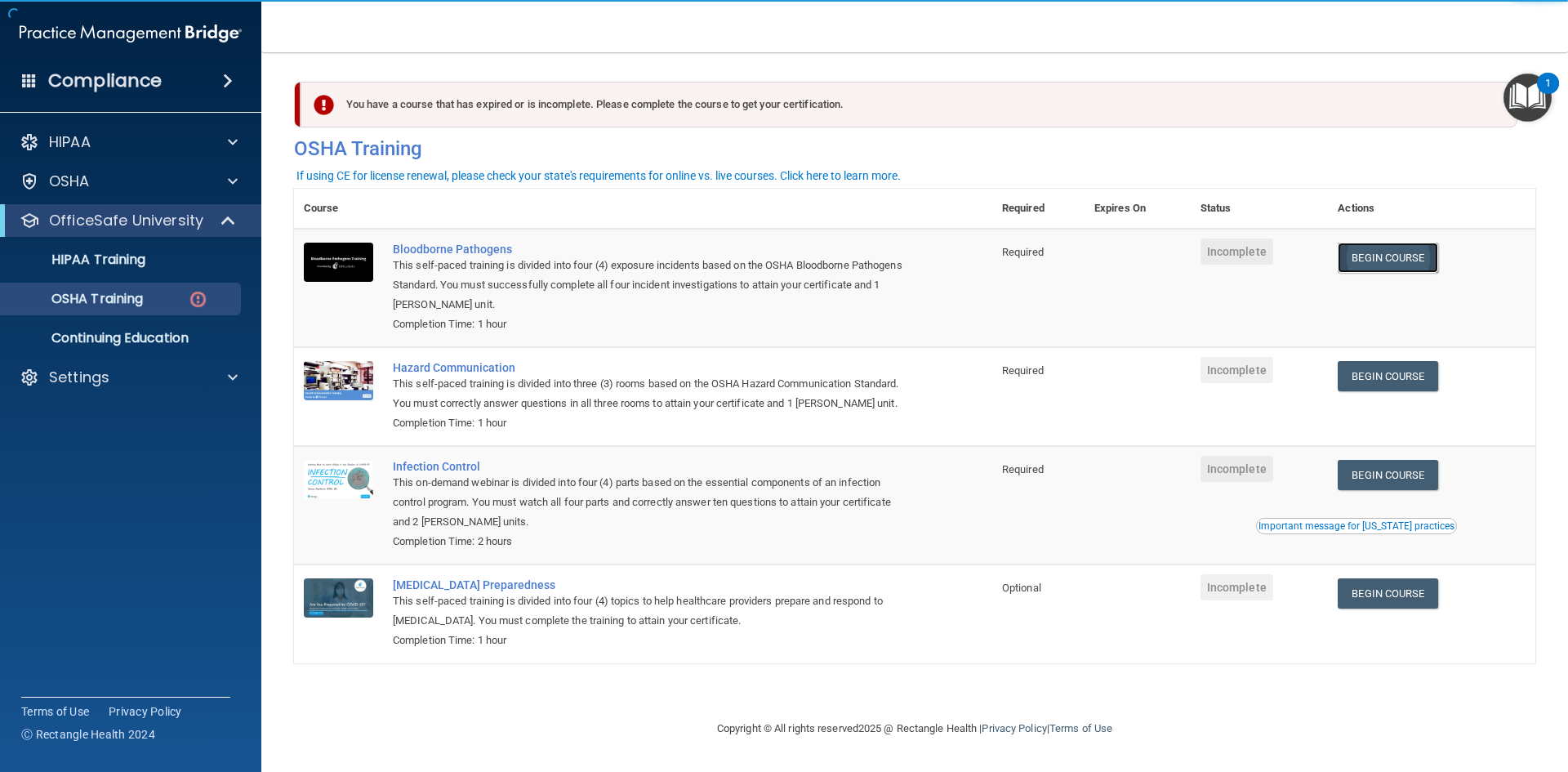
click at [1411, 248] on link "Begin Course" at bounding box center [1387, 257] width 99 height 30
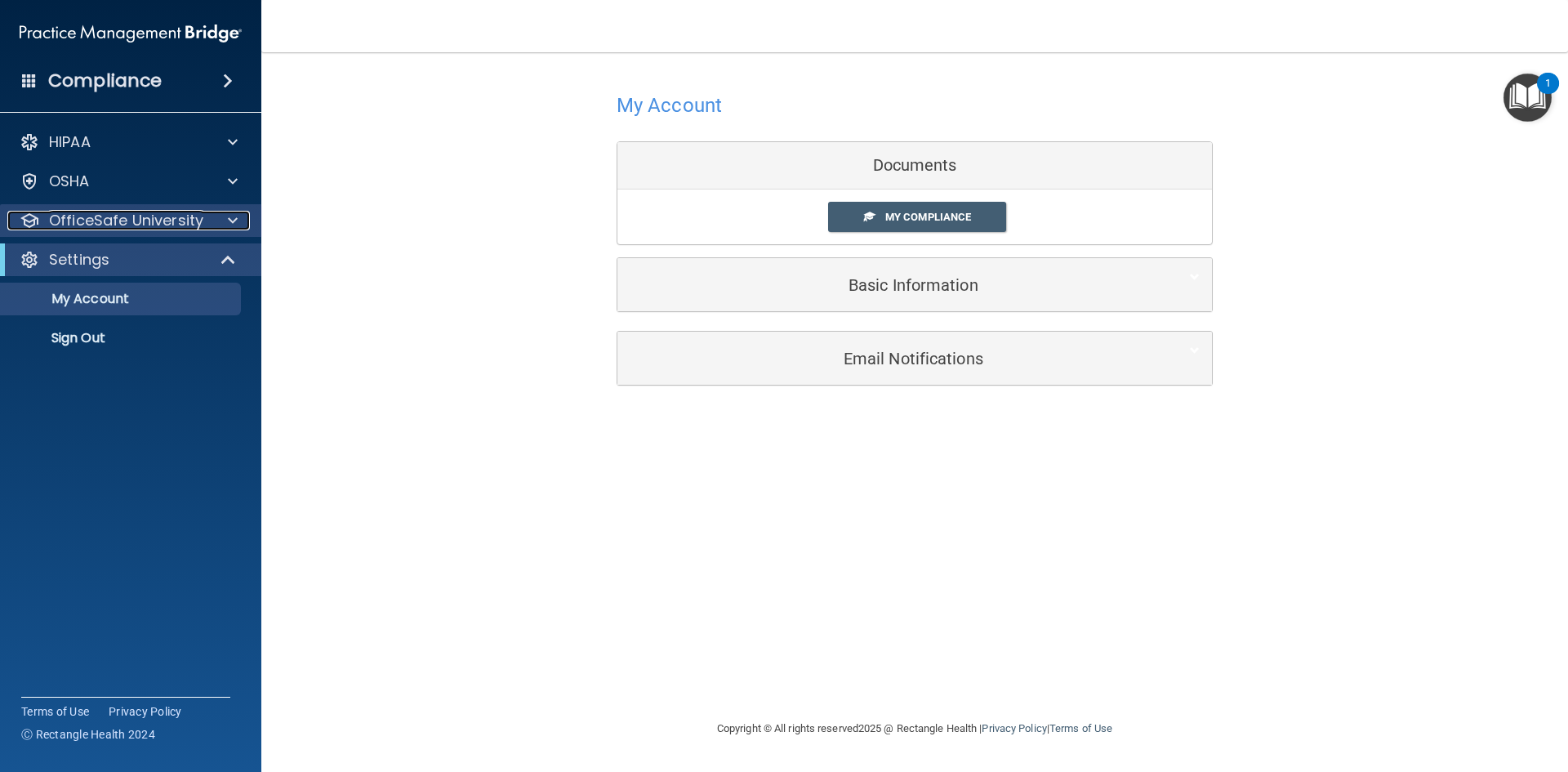
click at [236, 219] on span at bounding box center [232, 221] width 10 height 20
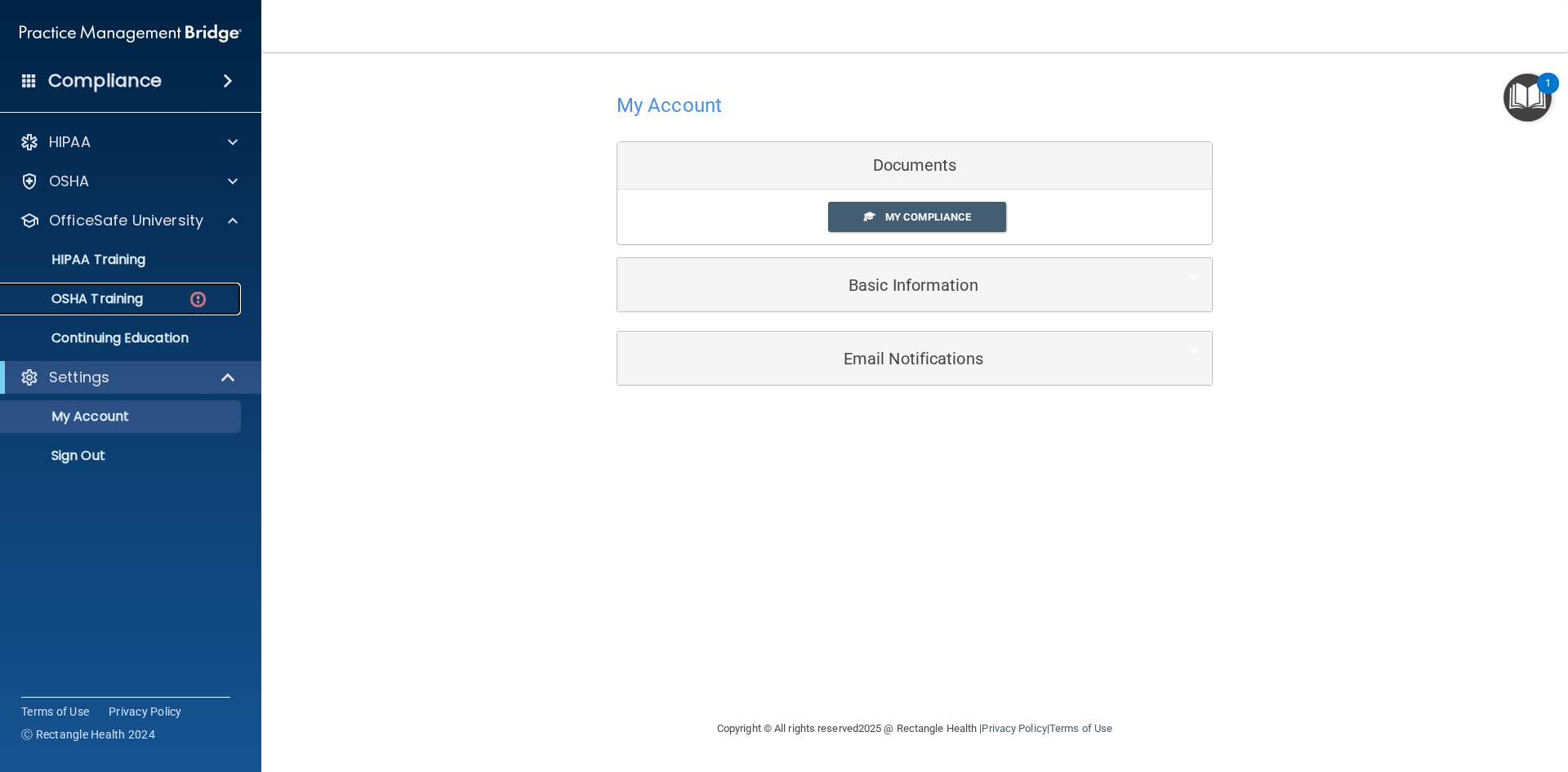
click at [156, 296] on div "OSHA Training" at bounding box center [122, 299] width 223 height 16
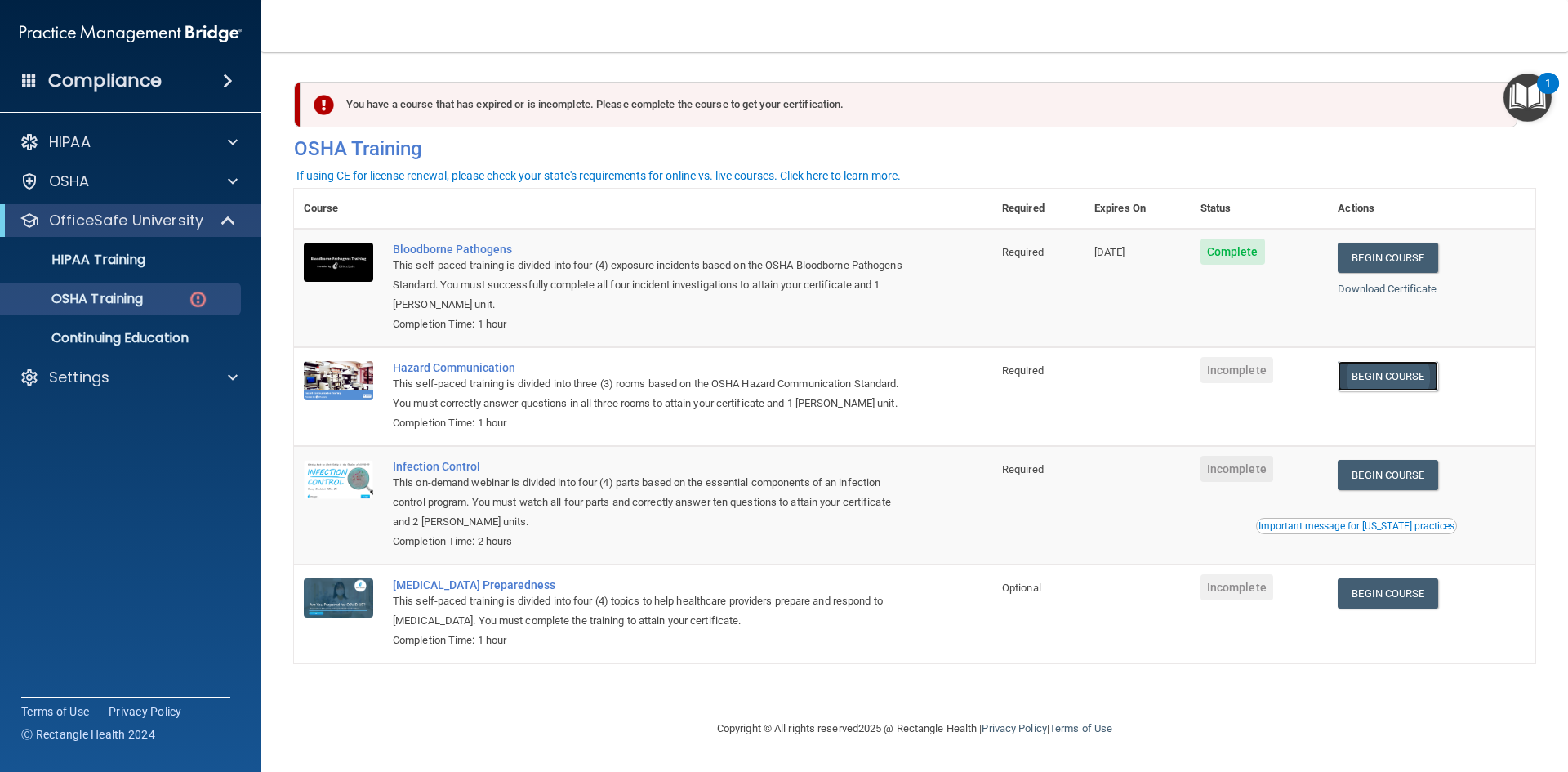
click at [1425, 376] on link "Begin Course" at bounding box center [1387, 376] width 99 height 30
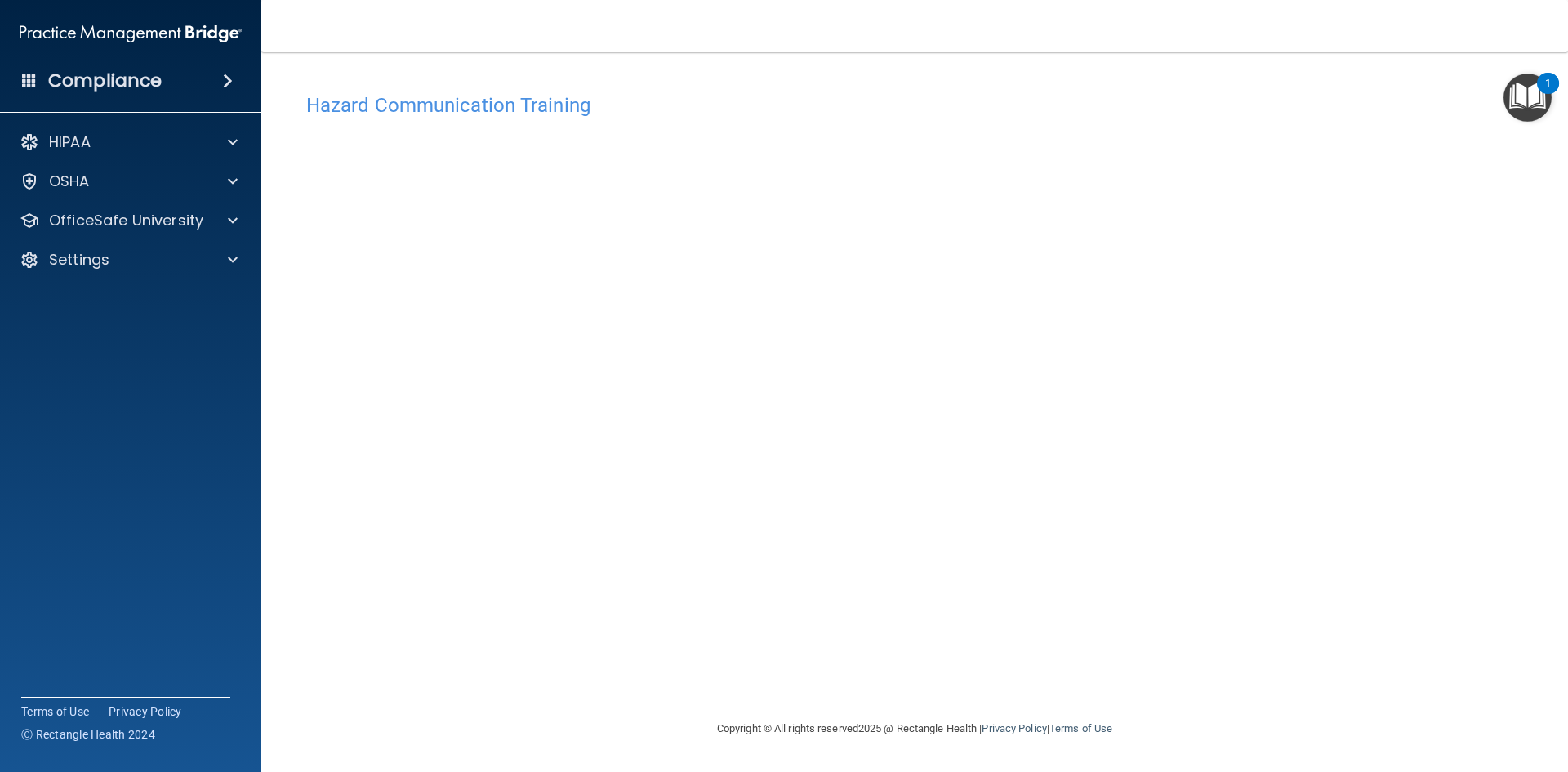
click at [1267, 340] on div "Hazard Communication Training This course doesn’t expire until . Are you sure y…" at bounding box center [915, 402] width 1241 height 634
click at [1540, 107] on img "Open Resource Center, 1 new notification" at bounding box center [1527, 98] width 48 height 48
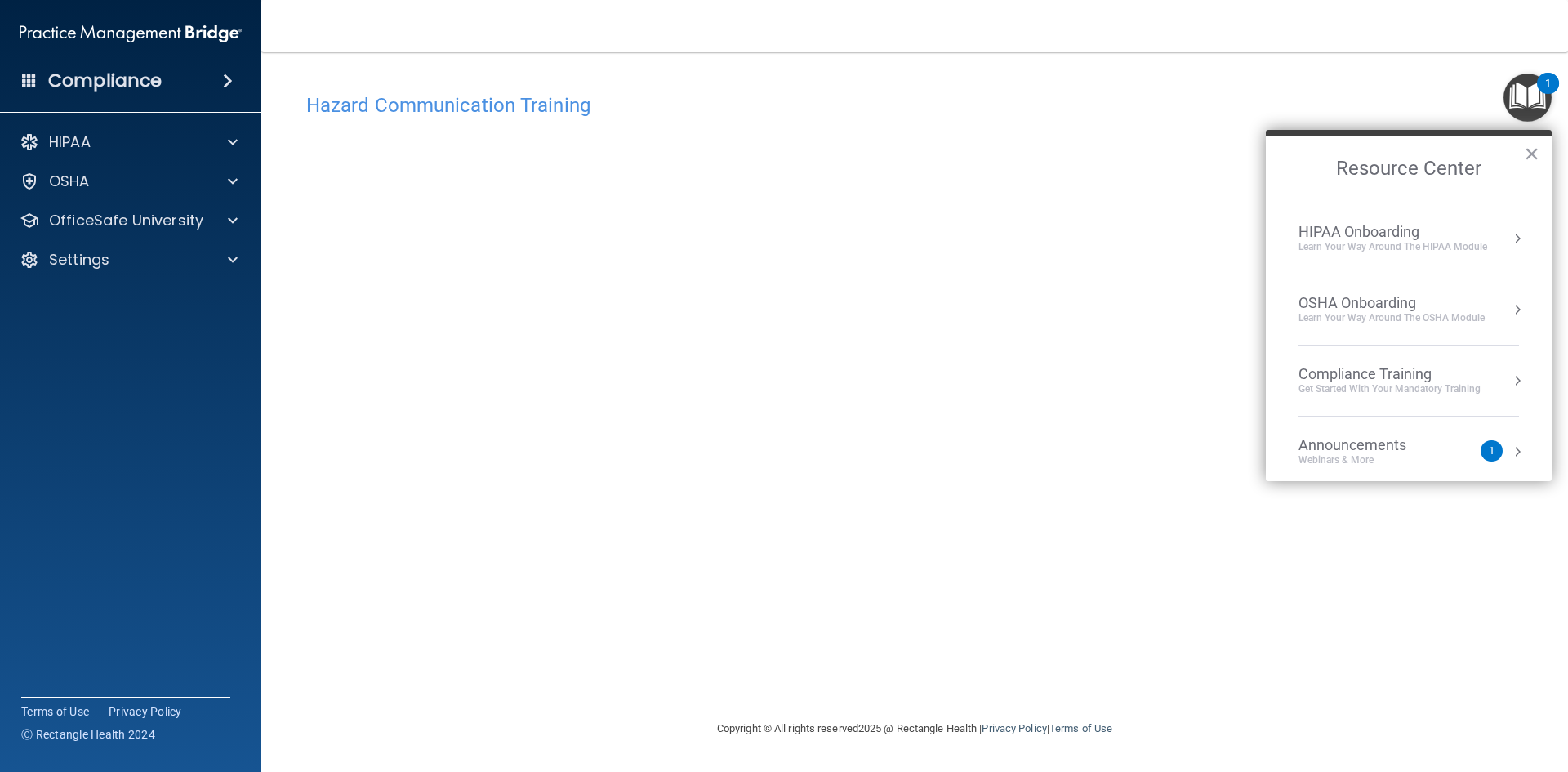
click at [1545, 105] on img "Open Resource Center, 1 new notification" at bounding box center [1527, 98] width 48 height 48
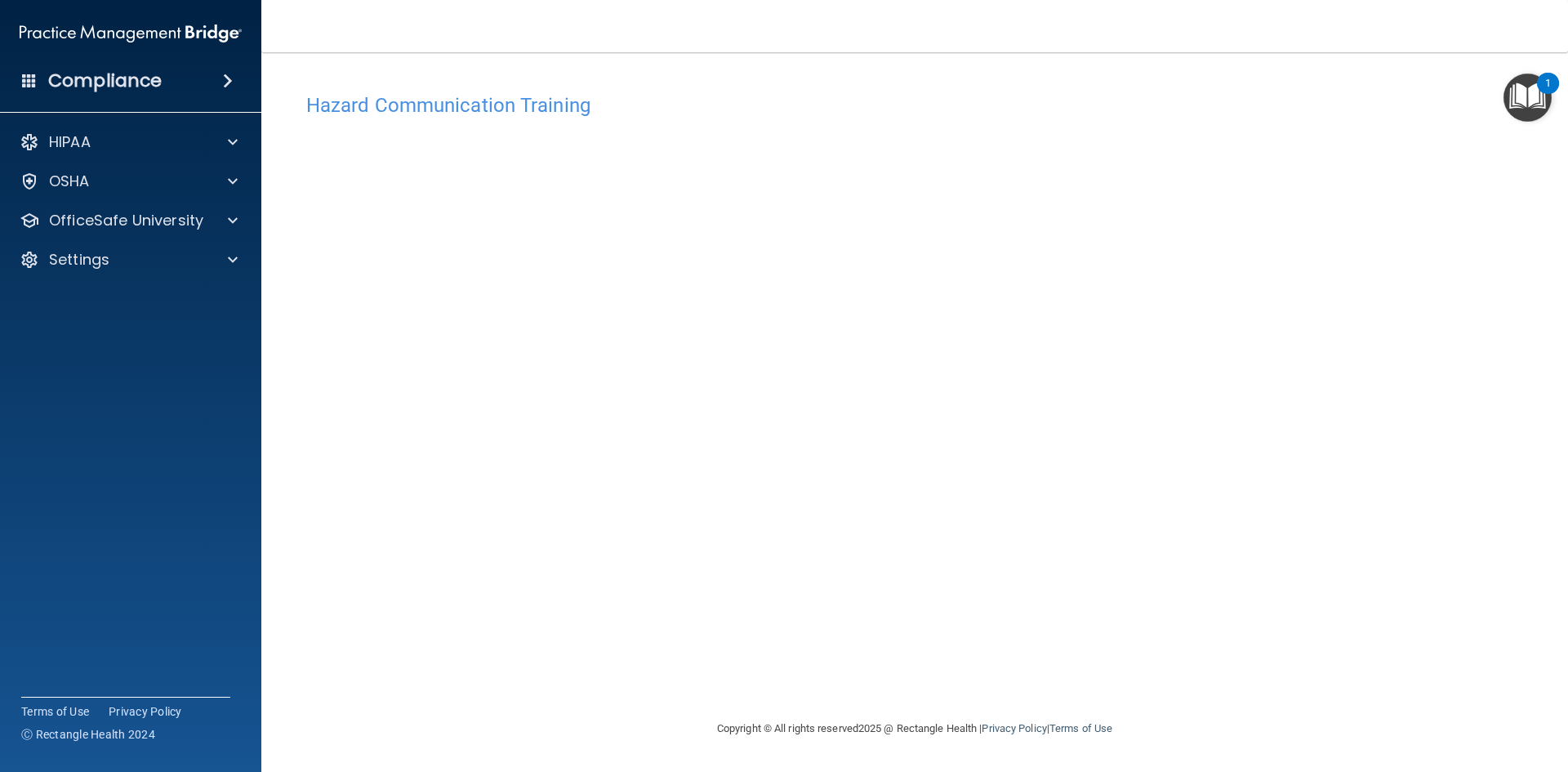
click at [491, 116] on div "Hazard Communication Training" at bounding box center [915, 105] width 1241 height 40
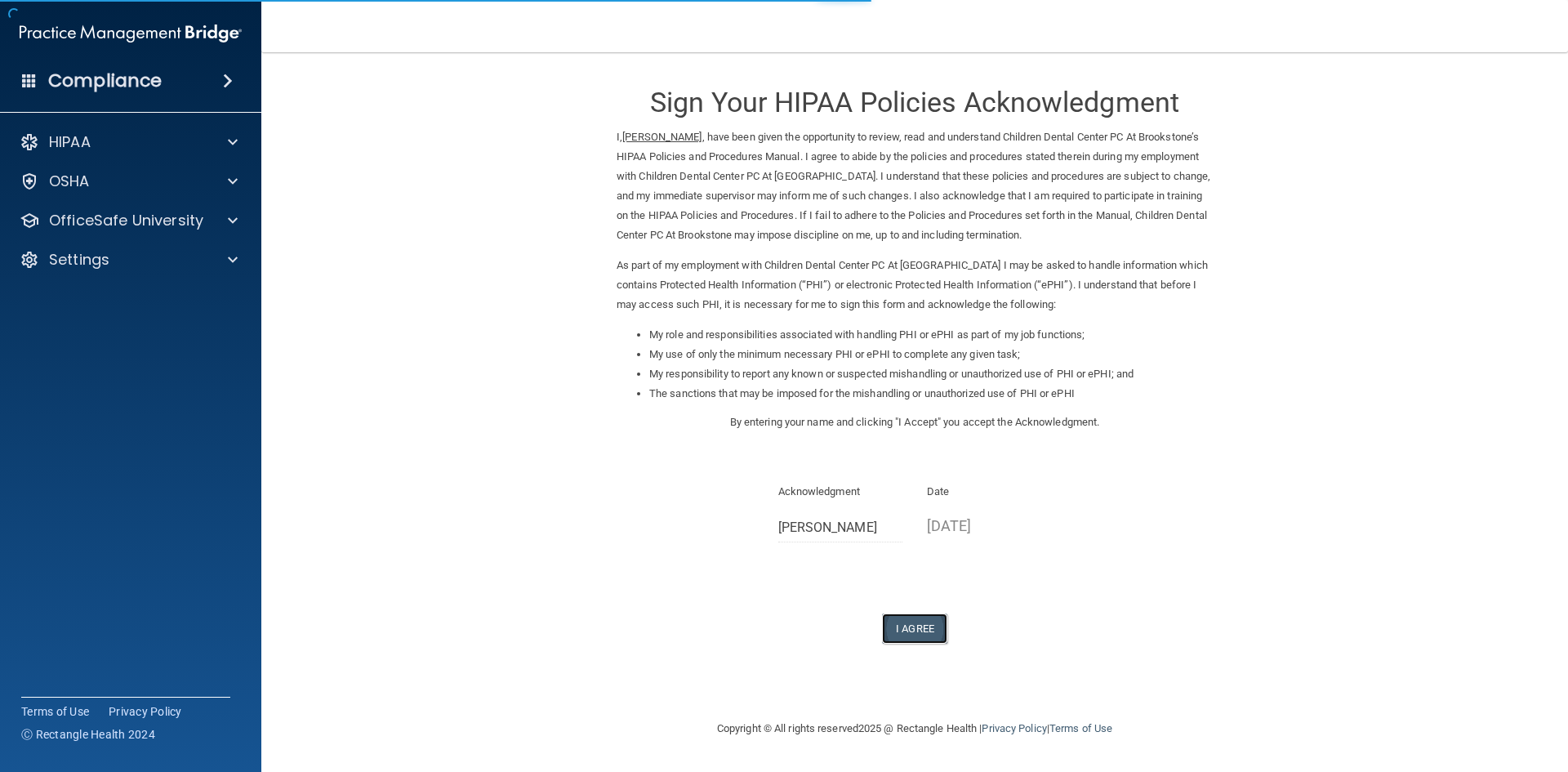
click at [904, 628] on button "I Agree" at bounding box center [915, 628] width 66 height 30
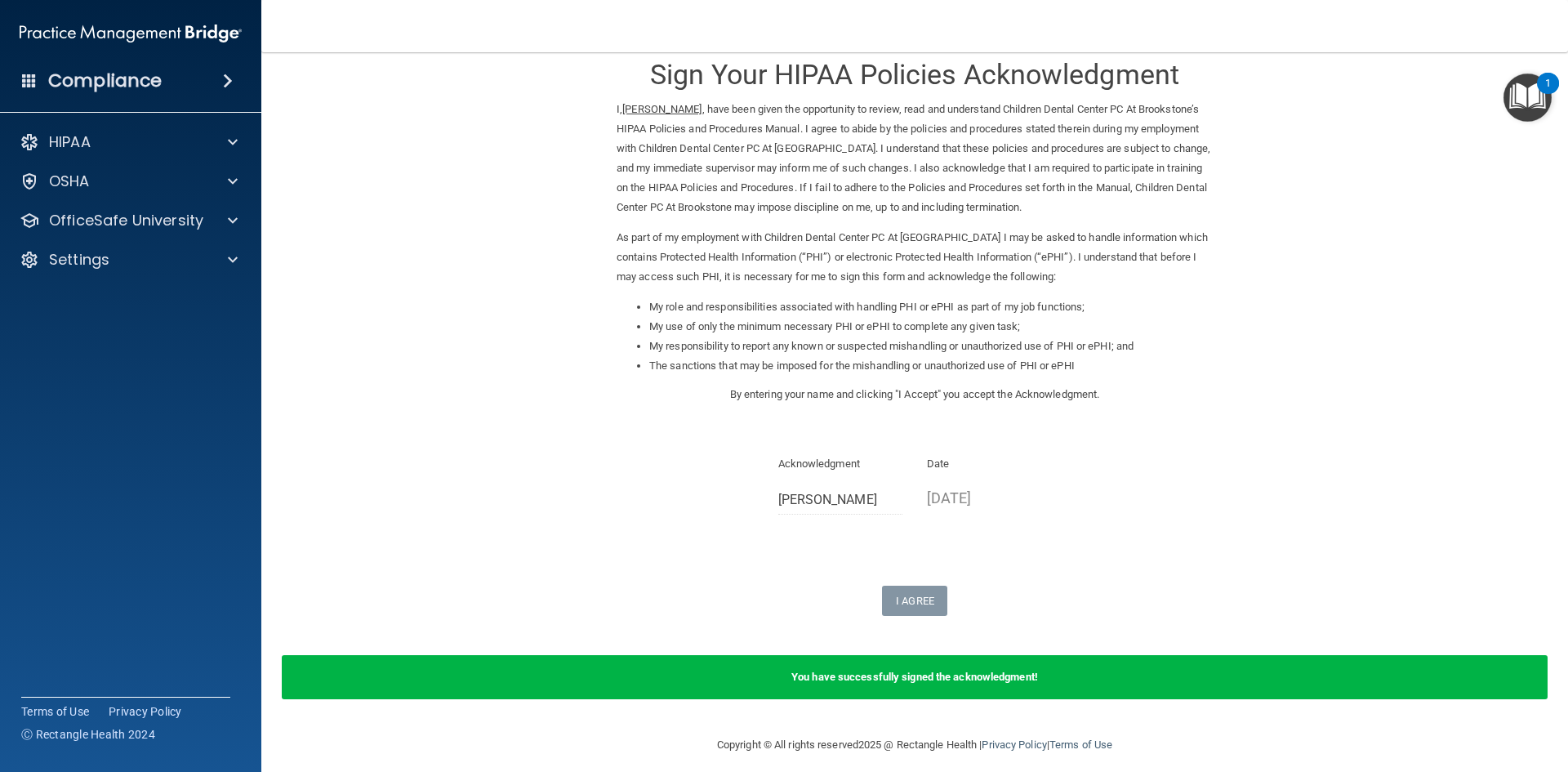
scroll to position [40, 0]
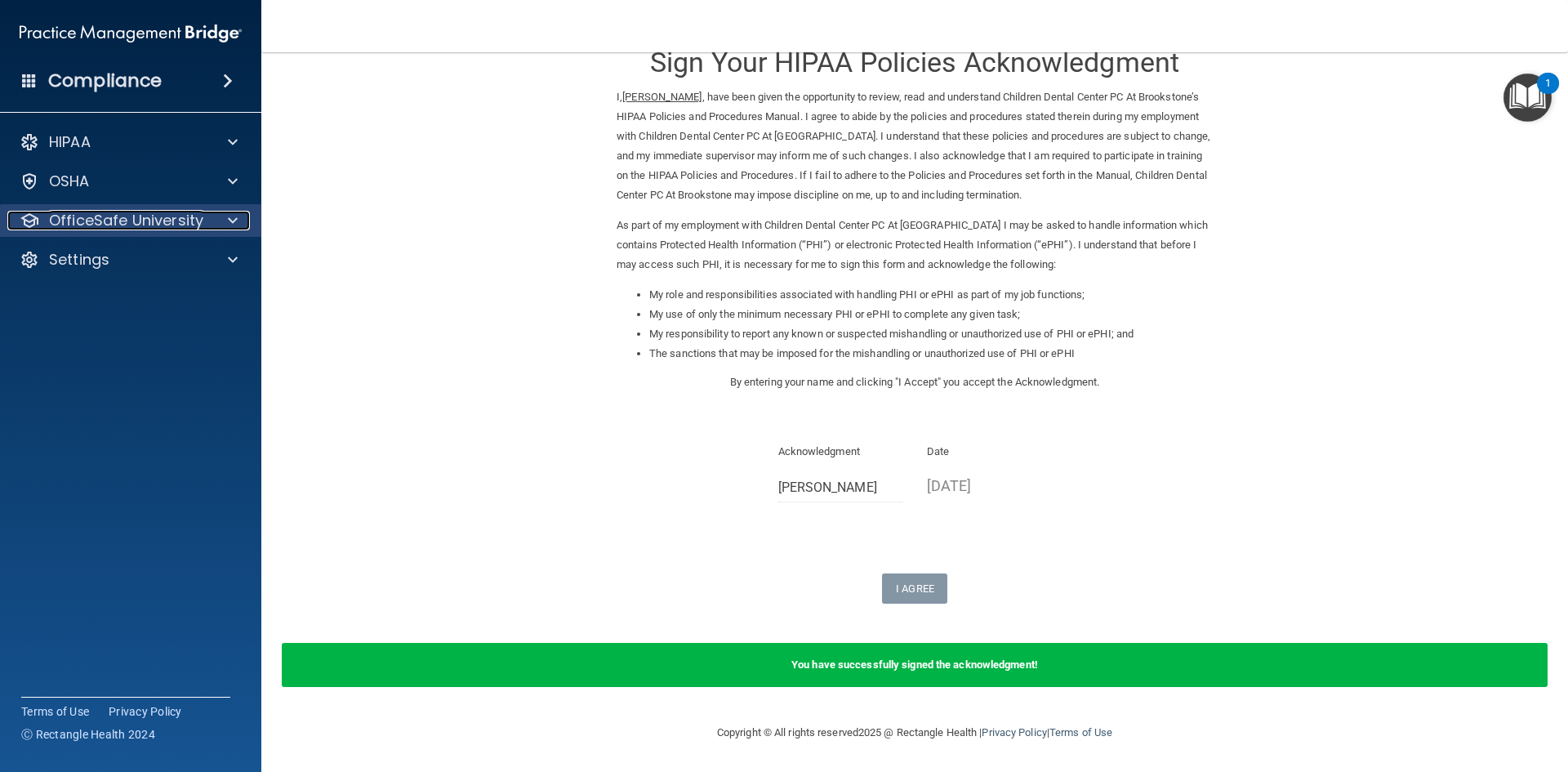
click at [215, 223] on div at bounding box center [230, 221] width 41 height 20
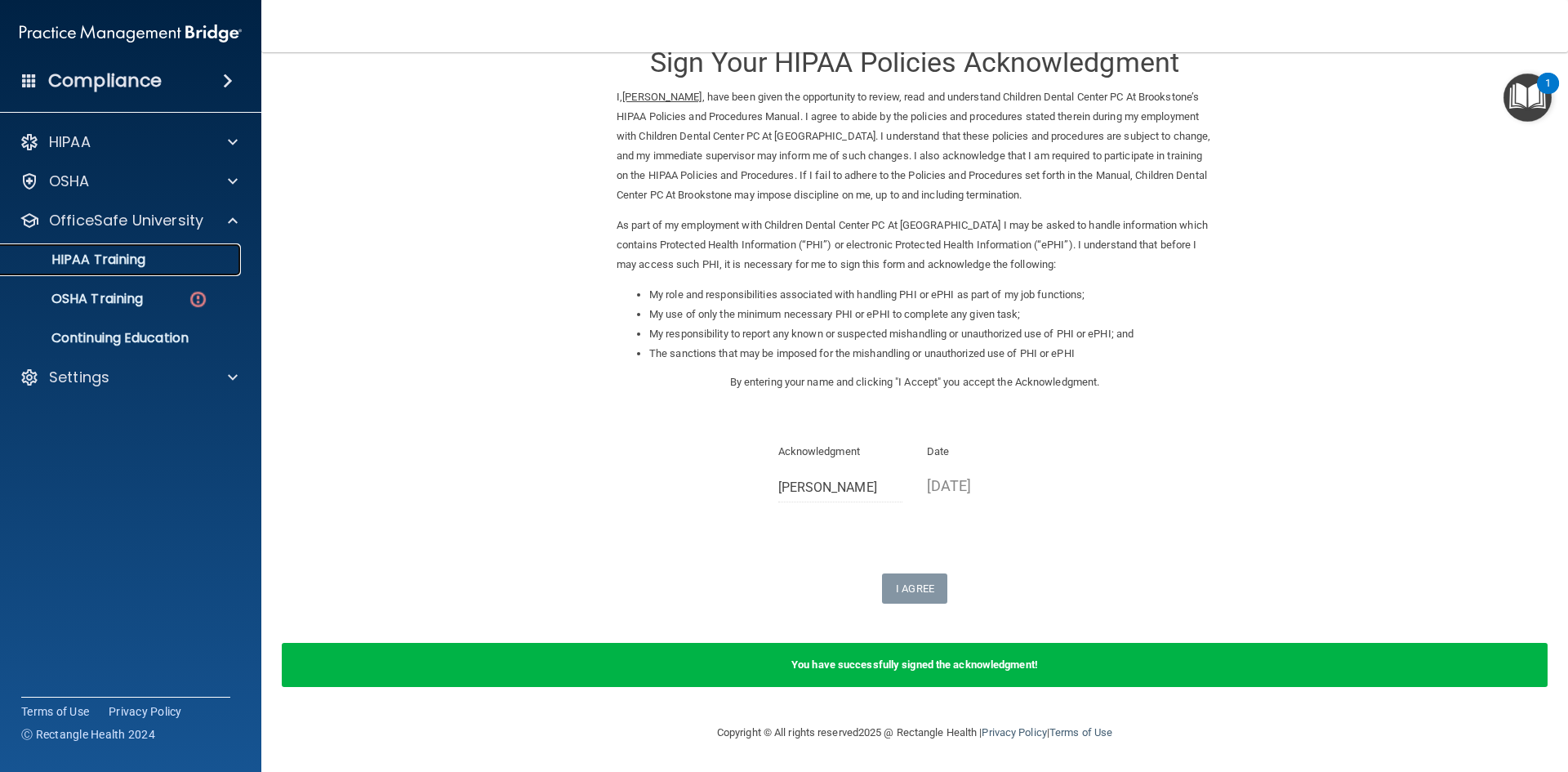
click at [137, 262] on p "HIPAA Training" at bounding box center [78, 260] width 135 height 16
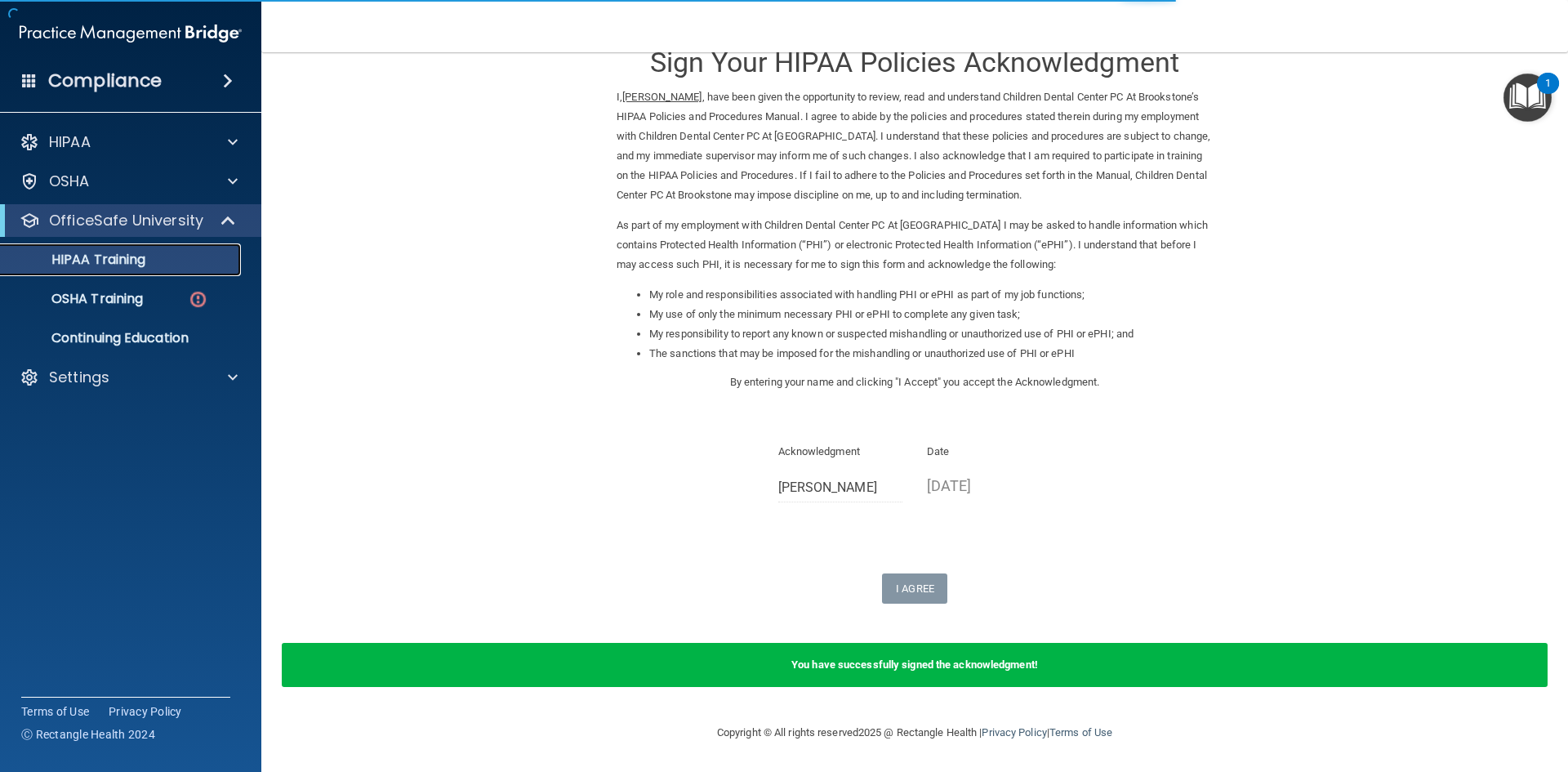
scroll to position [458, 0]
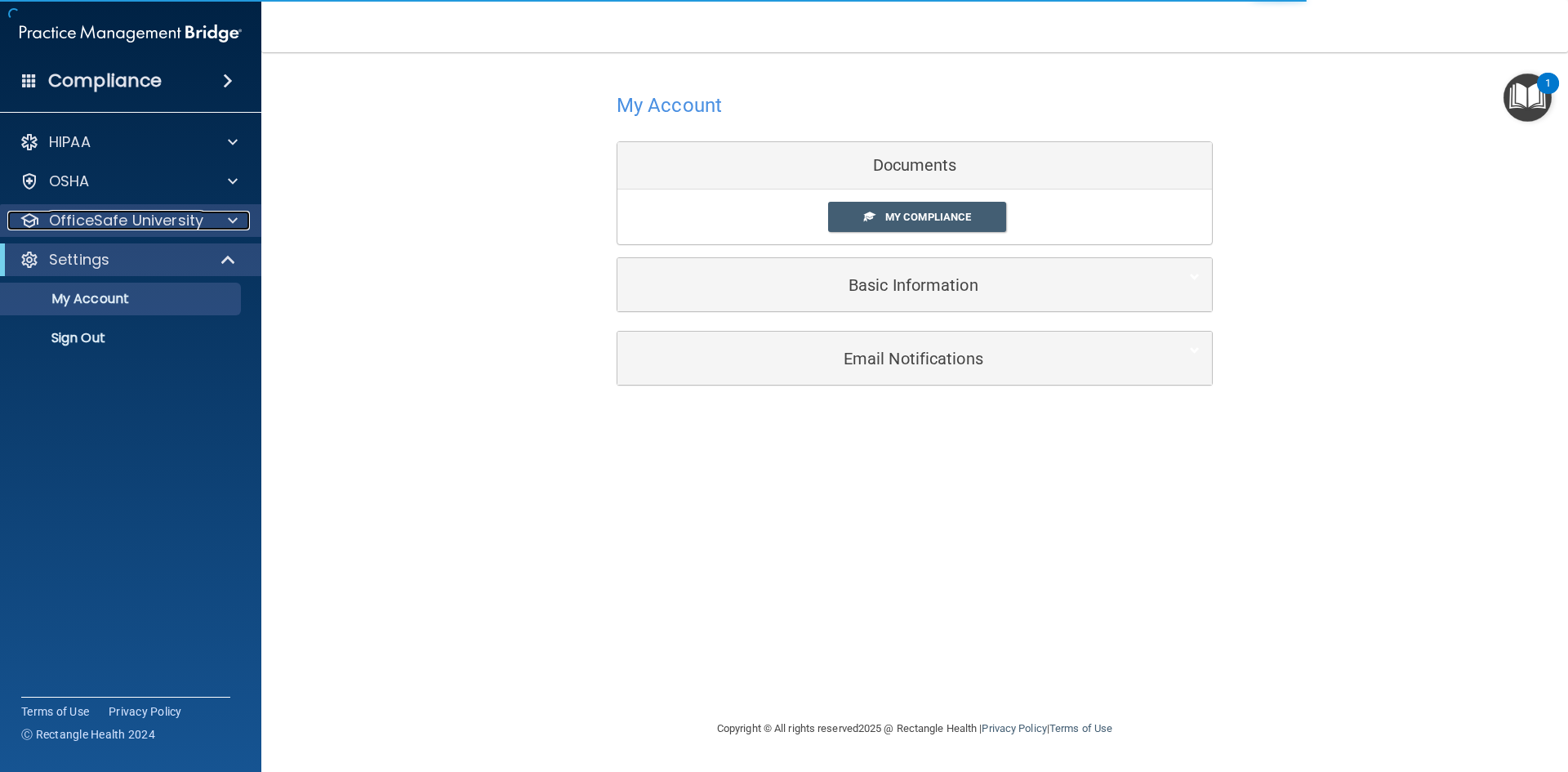
click at [229, 219] on span at bounding box center [232, 221] width 10 height 20
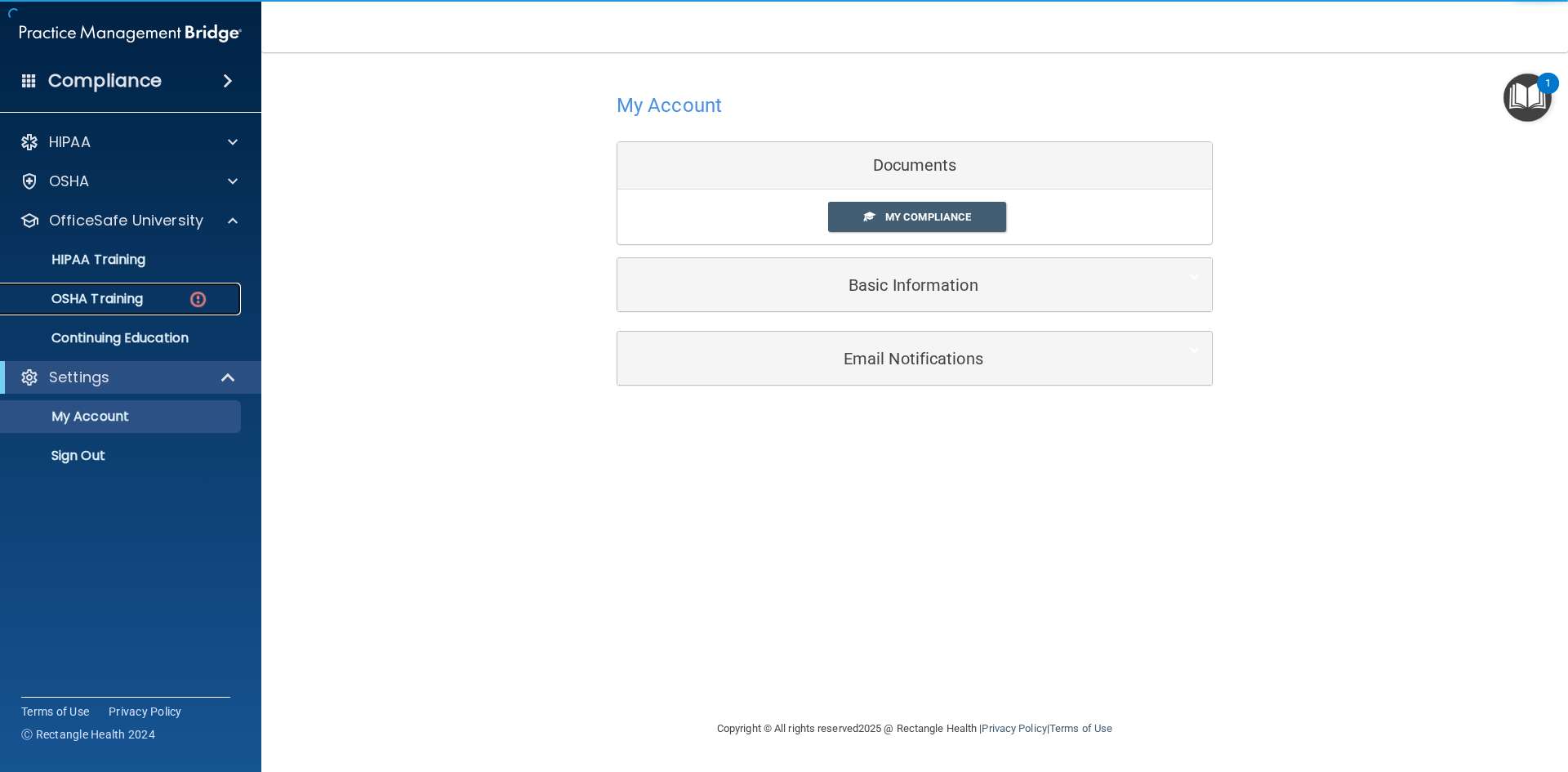
click at [149, 291] on div "OSHA Training" at bounding box center [122, 299] width 223 height 16
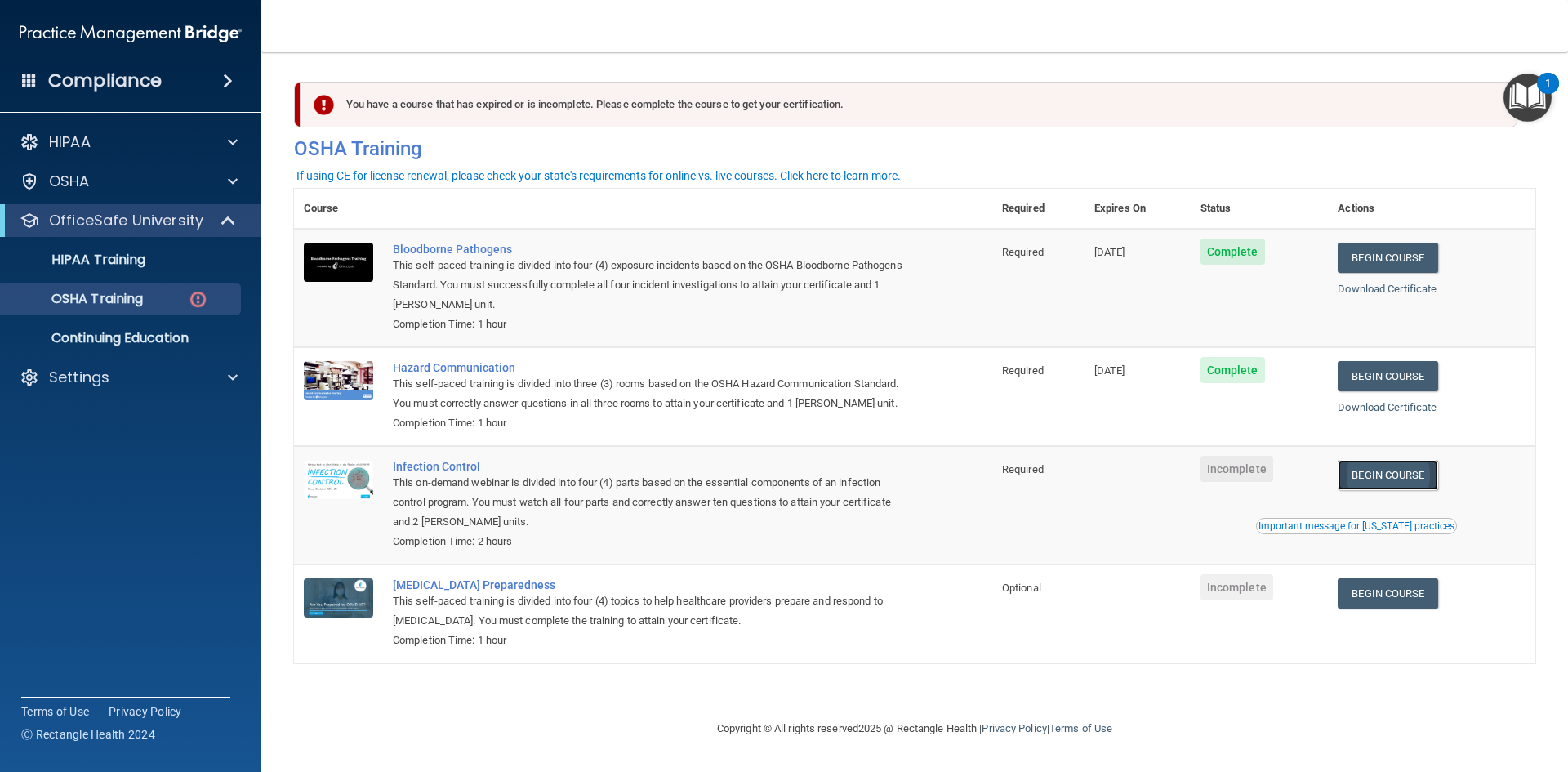
click at [1419, 479] on link "Begin Course" at bounding box center [1387, 475] width 99 height 30
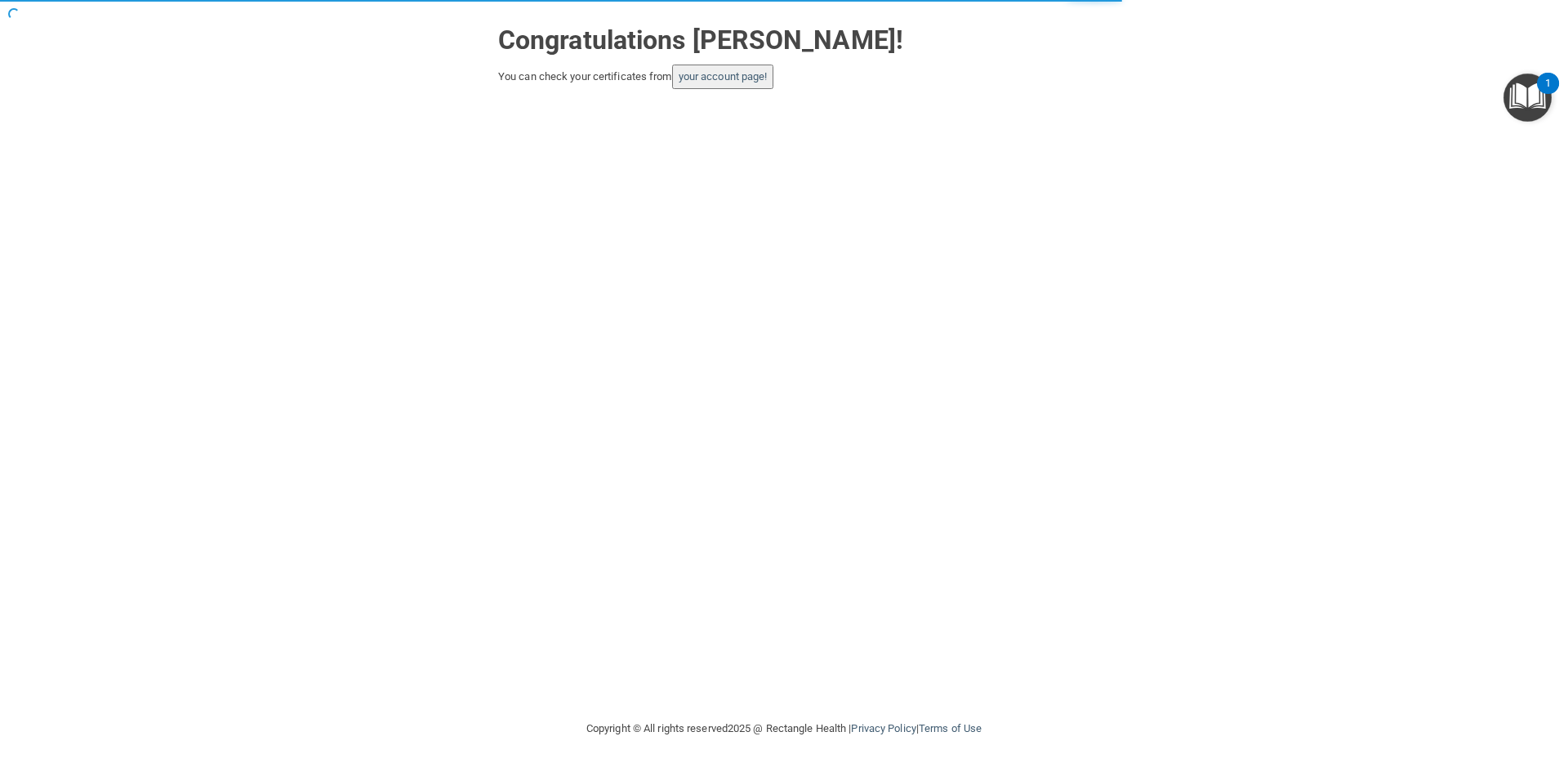
click at [764, 85] on button "your account page!" at bounding box center [723, 77] width 102 height 25
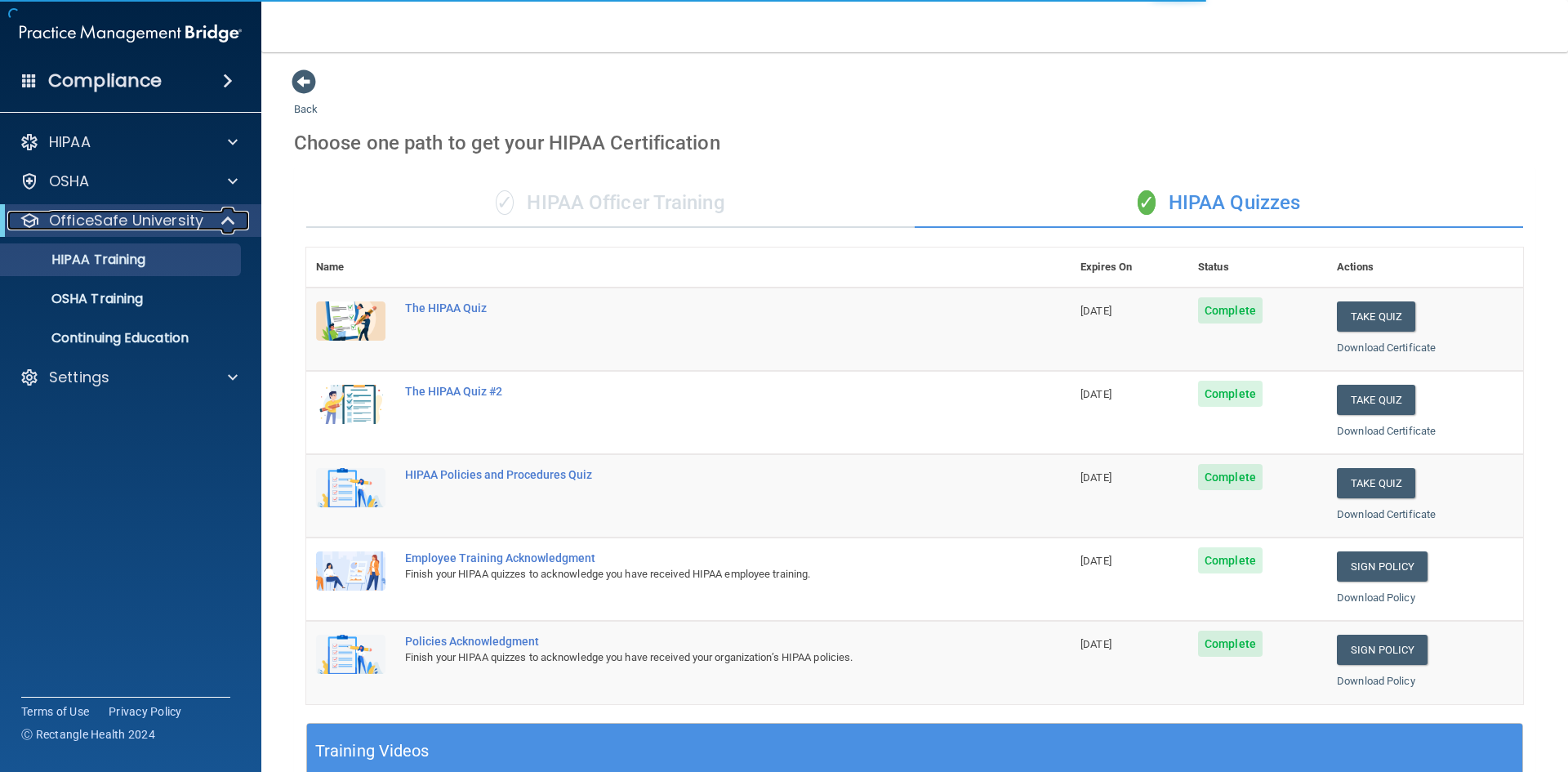
click at [228, 222] on span at bounding box center [230, 221] width 14 height 20
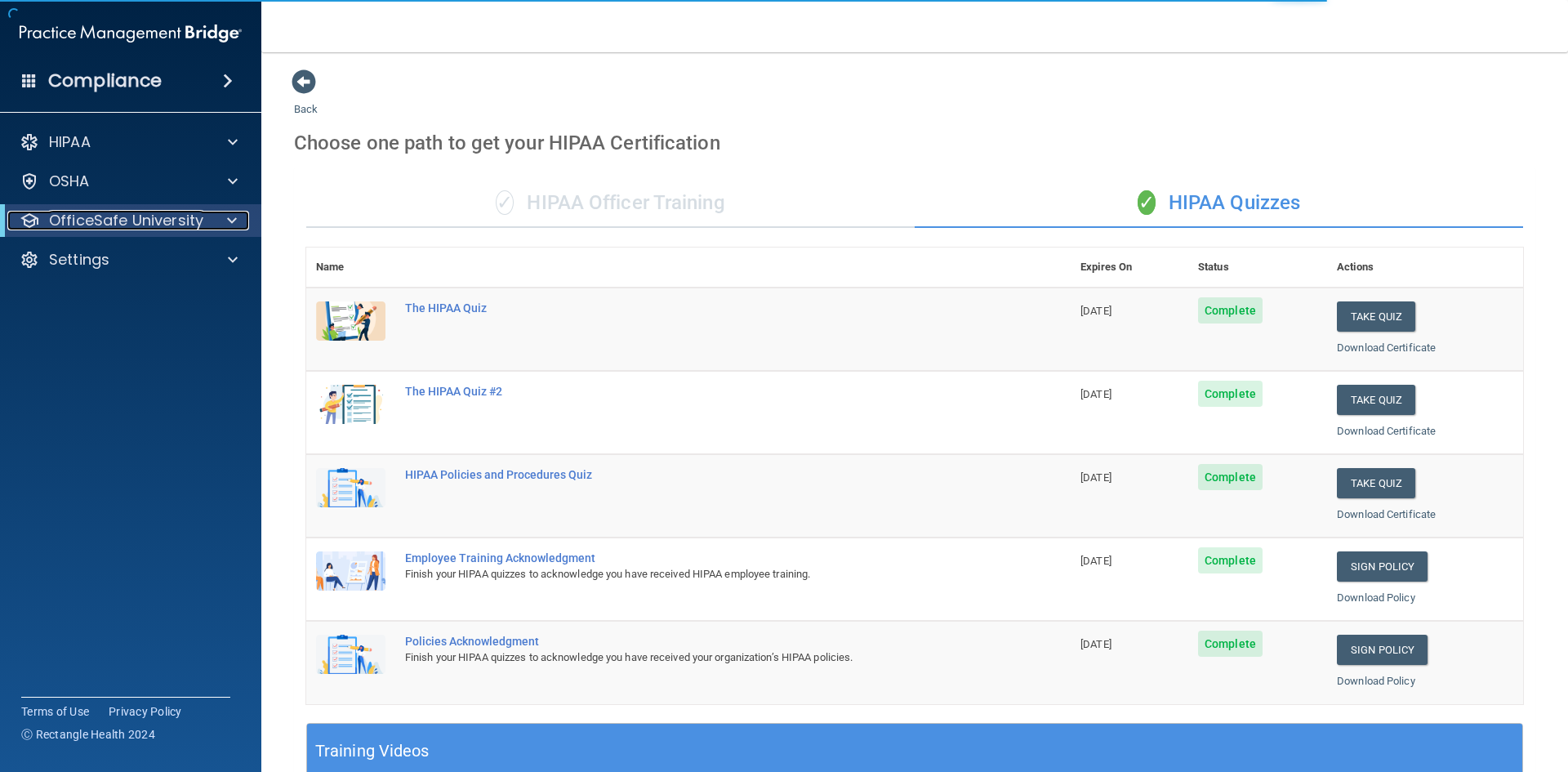
click at [228, 218] on span at bounding box center [231, 221] width 10 height 20
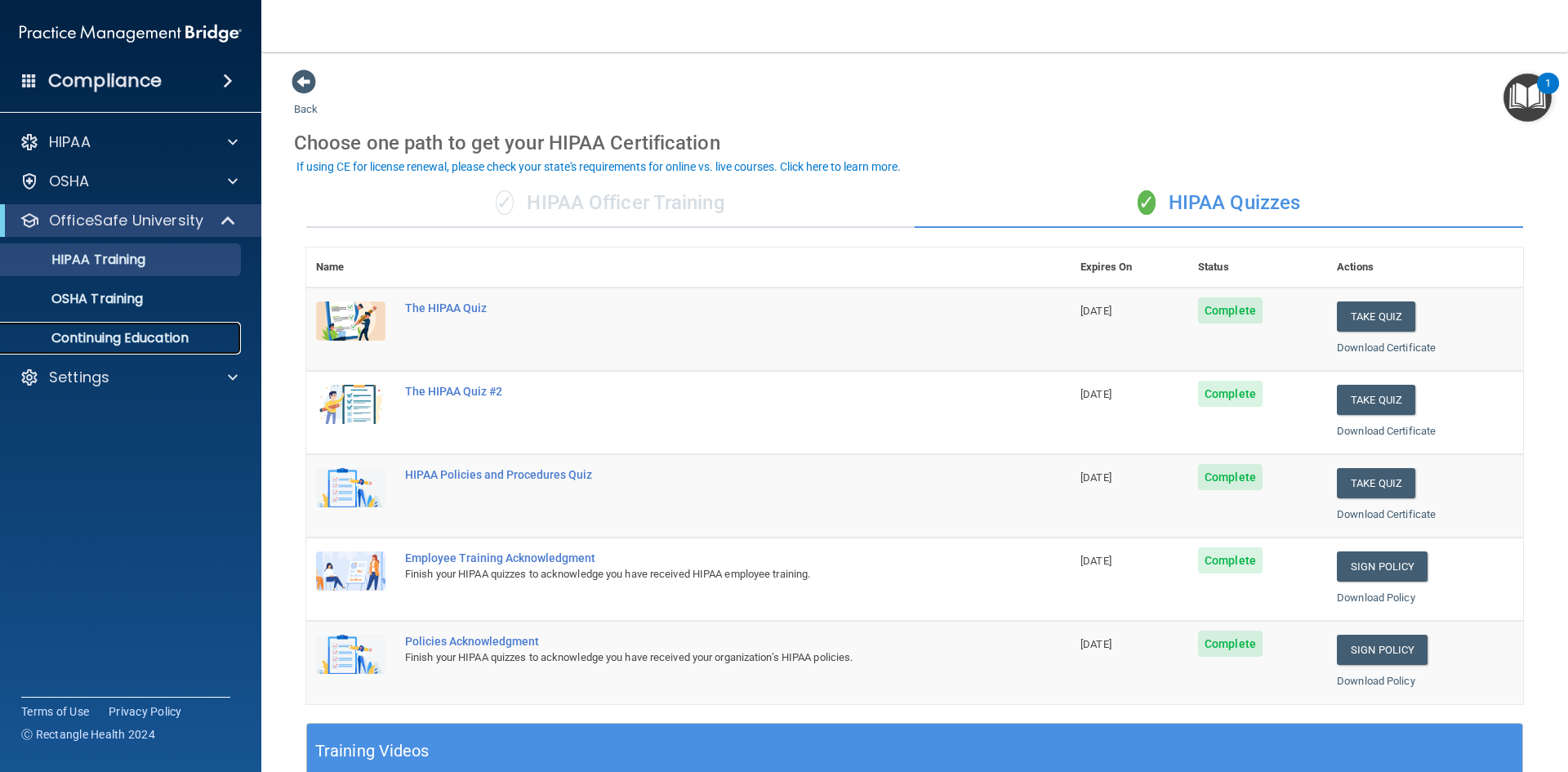
click at [108, 336] on p "Continuing Education" at bounding box center [122, 338] width 223 height 16
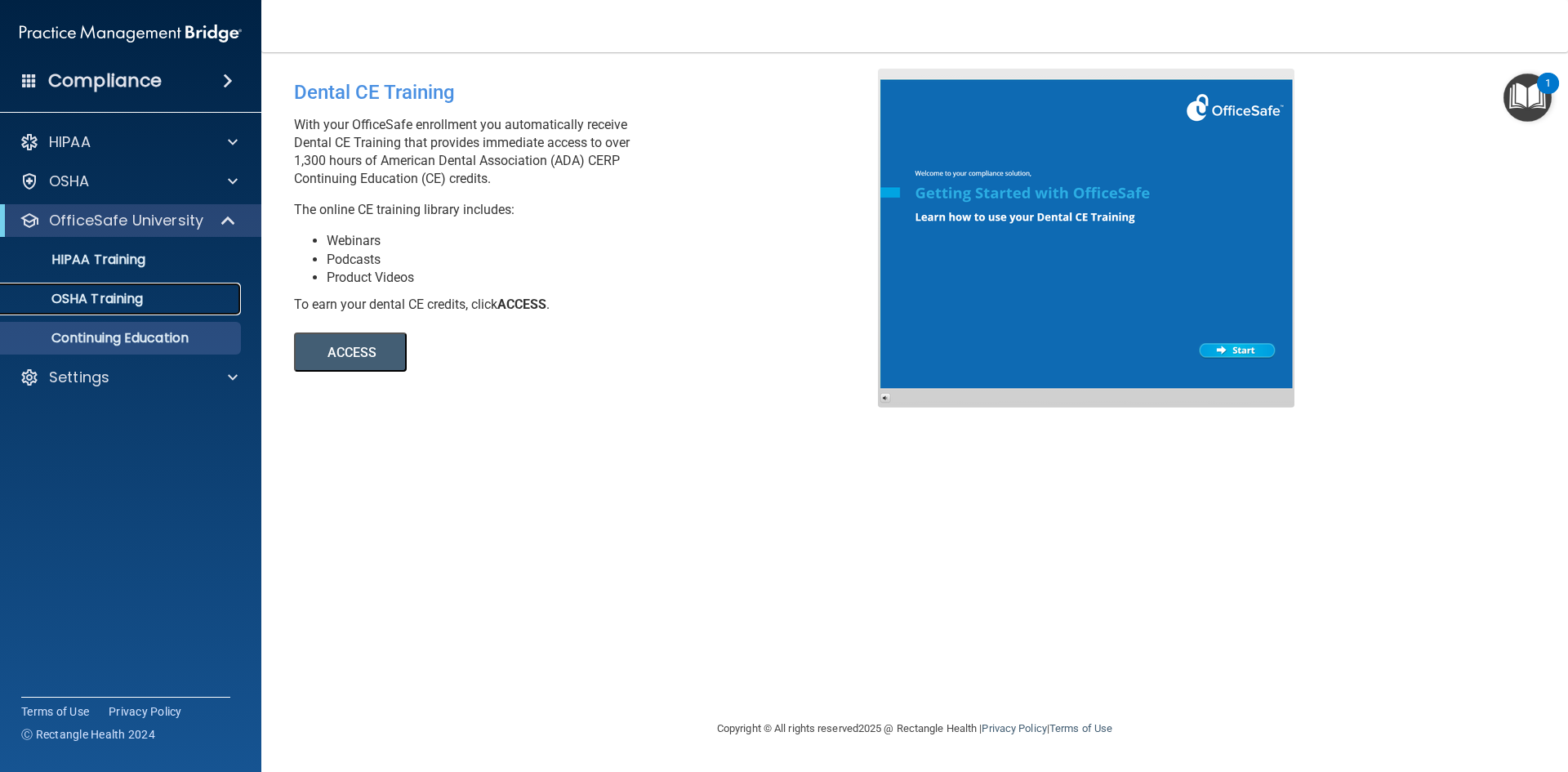
click at [84, 307] on p "OSHA Training" at bounding box center [77, 299] width 132 height 16
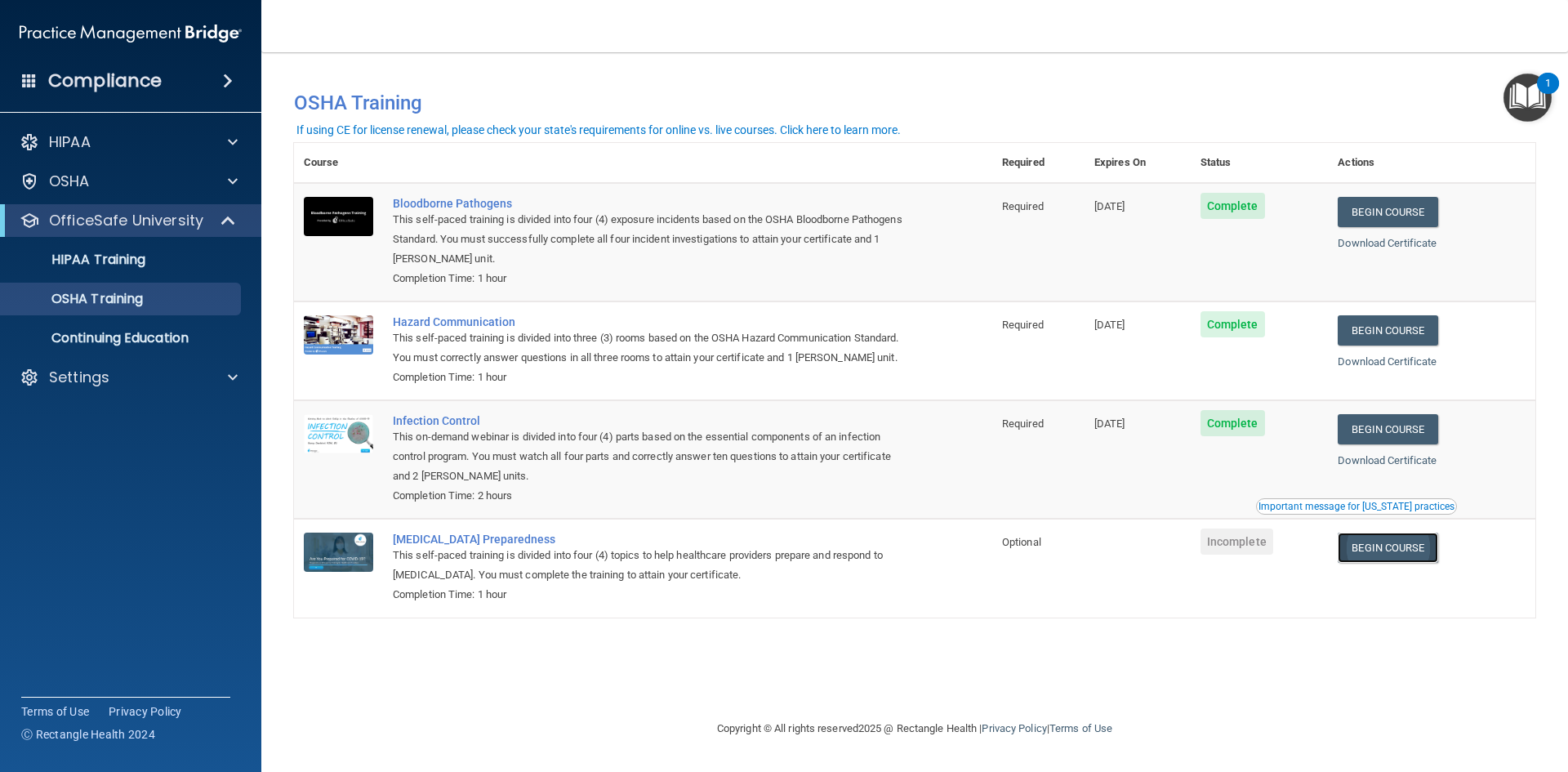
click at [1395, 551] on link "Begin Course" at bounding box center [1387, 547] width 99 height 30
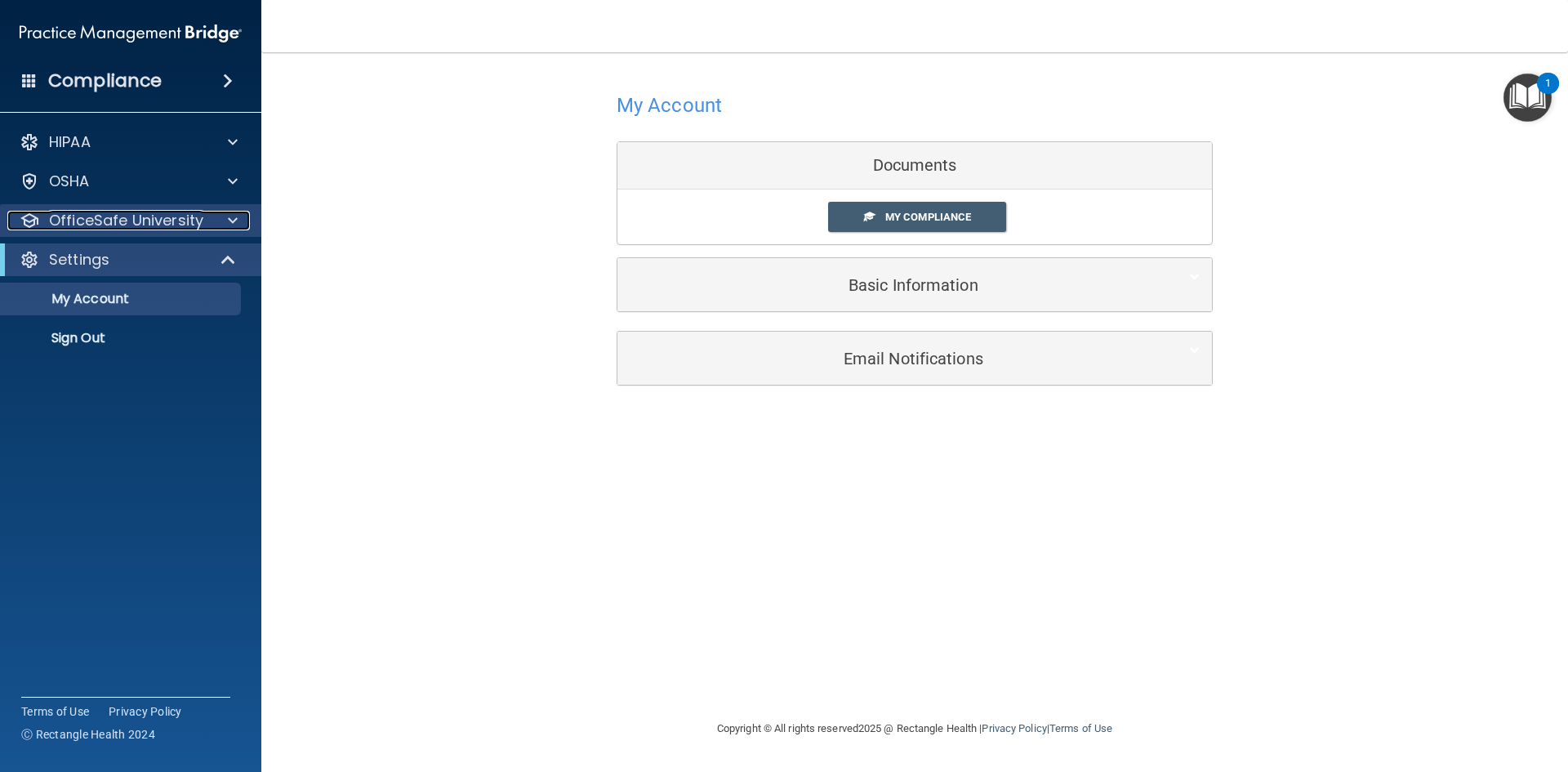
click at [223, 219] on div at bounding box center [230, 221] width 41 height 20
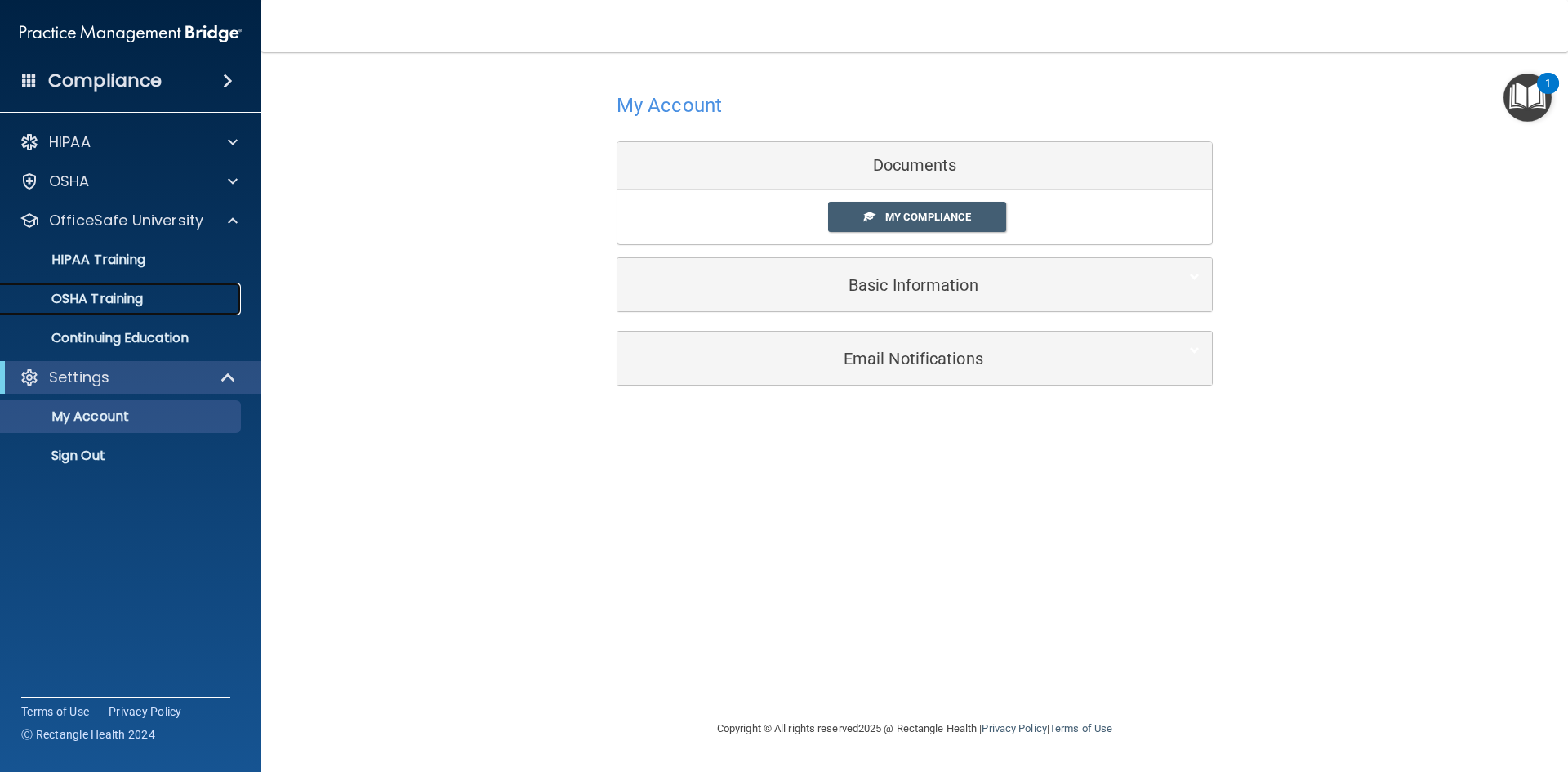
click at [109, 305] on p "OSHA Training" at bounding box center [77, 299] width 132 height 16
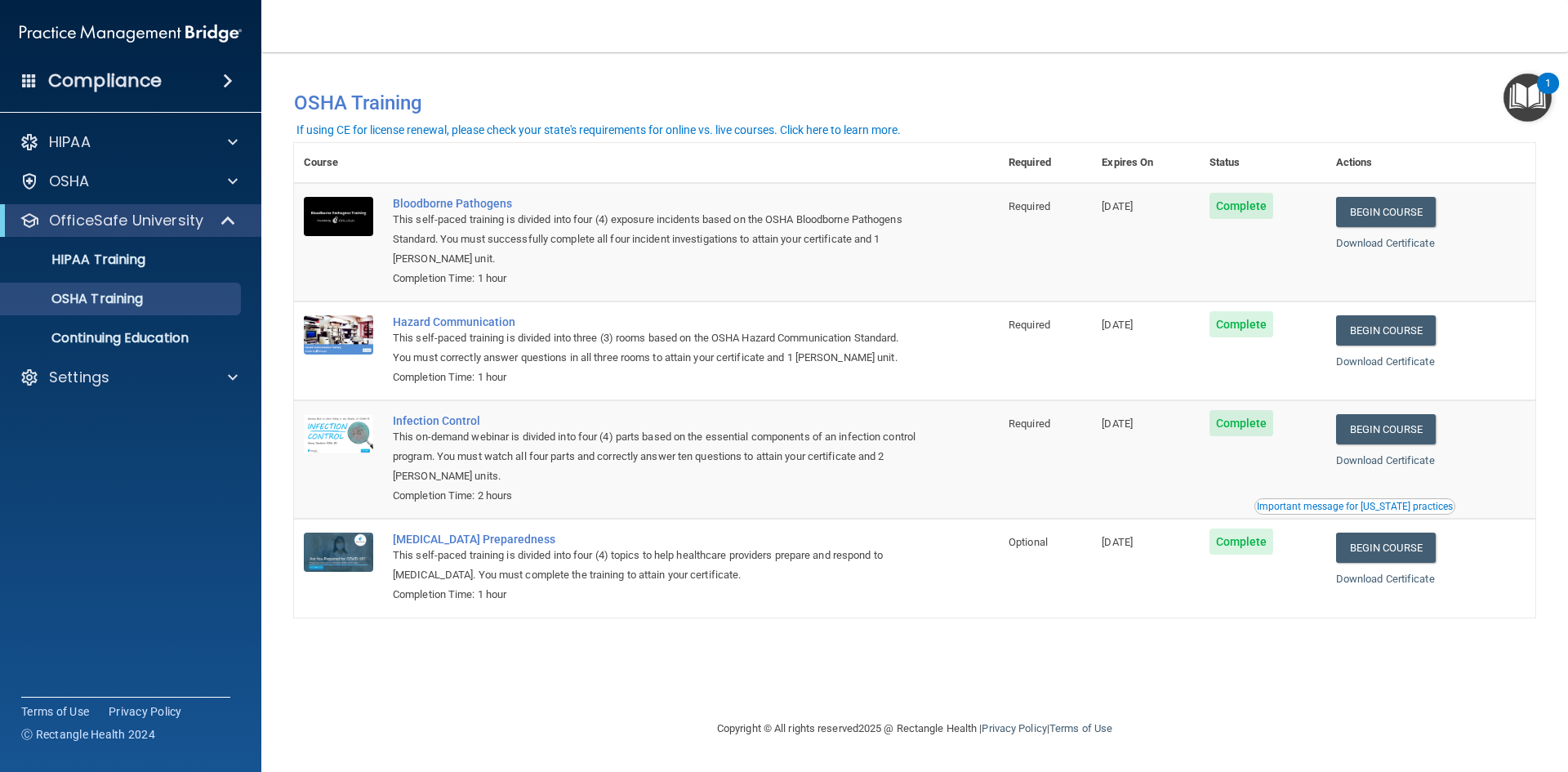
click at [1384, 510] on div "Important message for [US_STATE] practices" at bounding box center [1354, 506] width 196 height 10
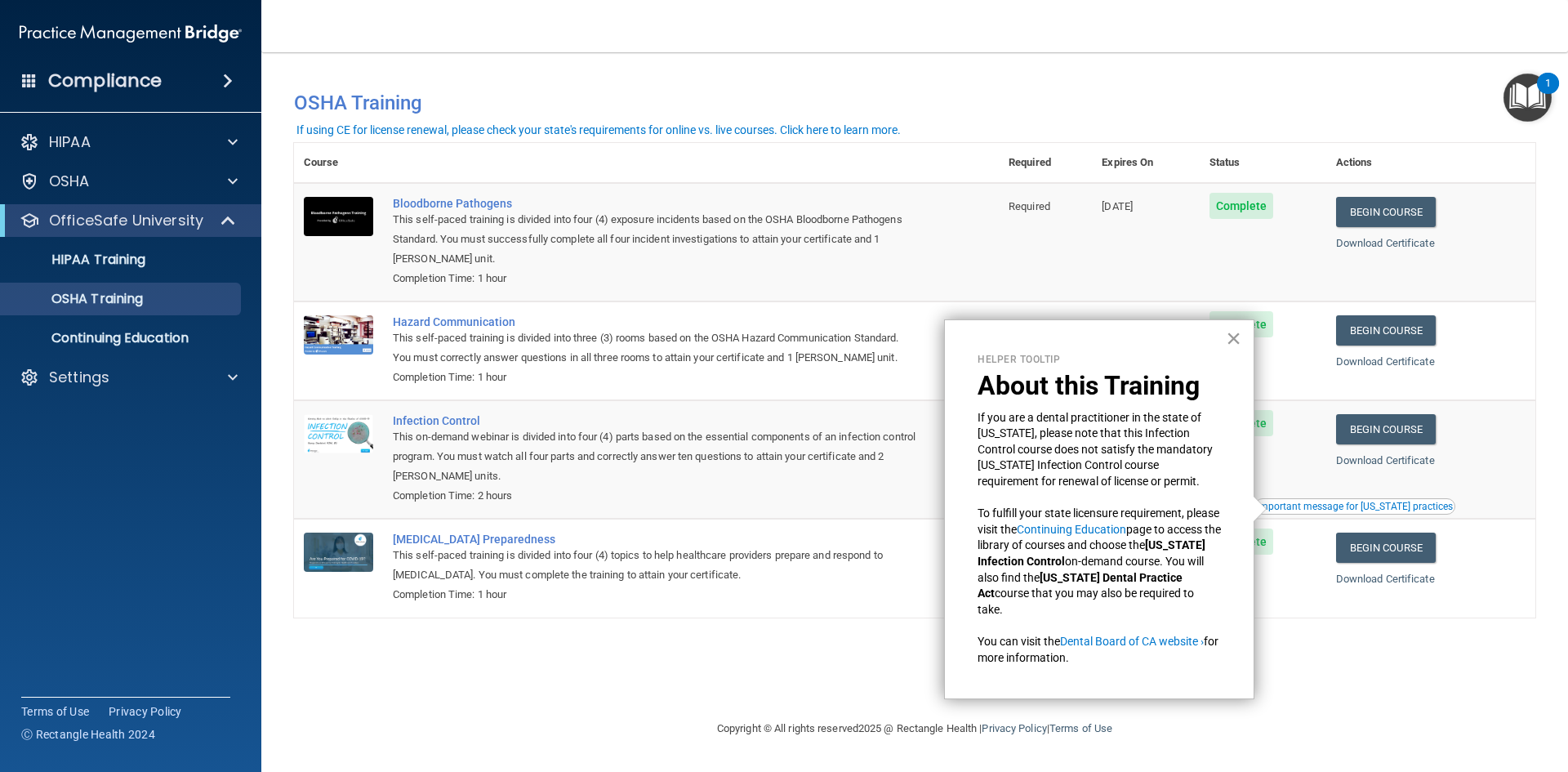
click at [1234, 338] on button "×" at bounding box center [1233, 338] width 15 height 26
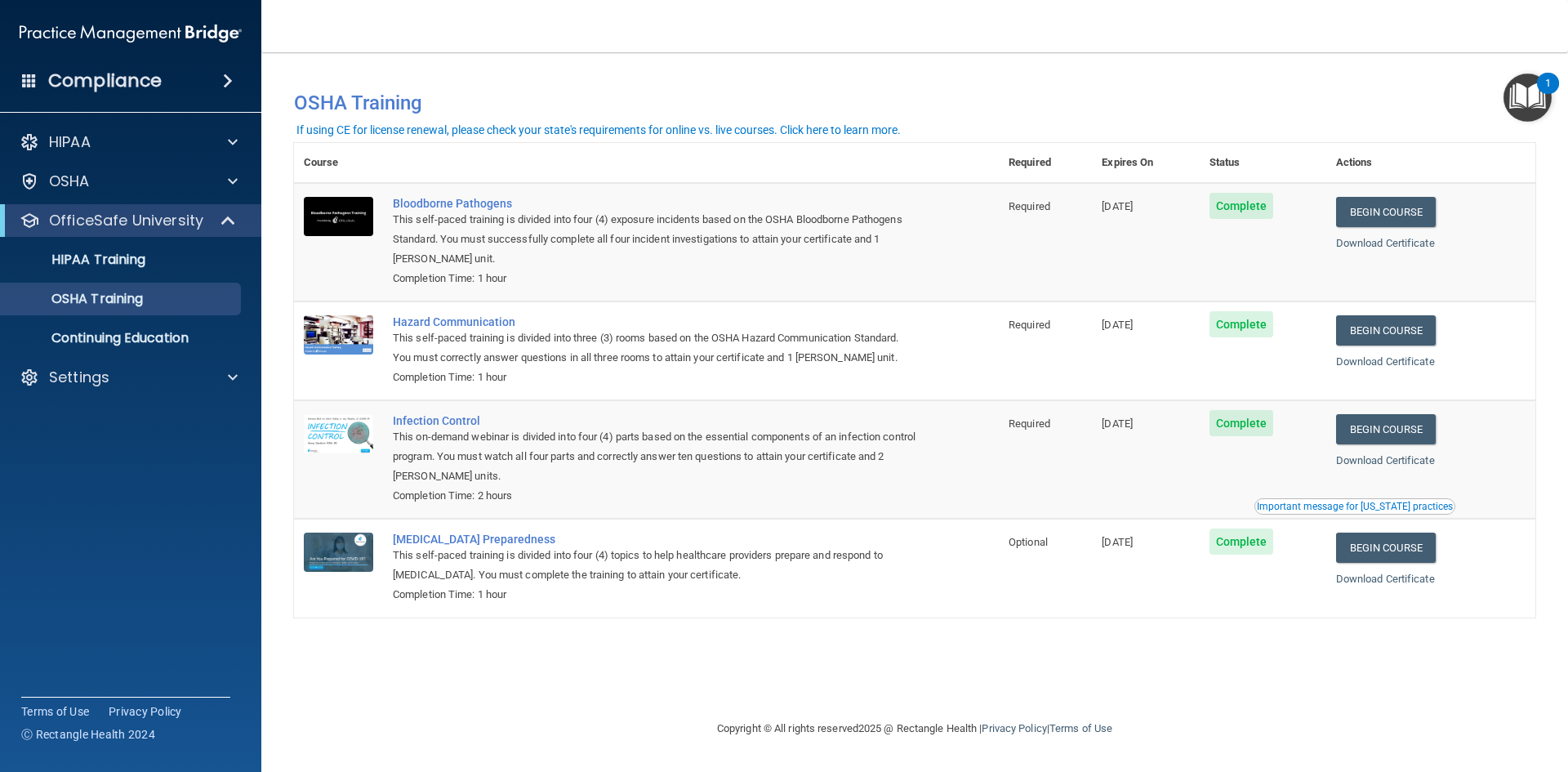
click at [233, 60] on div "Compliance" at bounding box center [130, 49] width 229 height 98
click at [232, 83] on span at bounding box center [228, 81] width 10 height 20
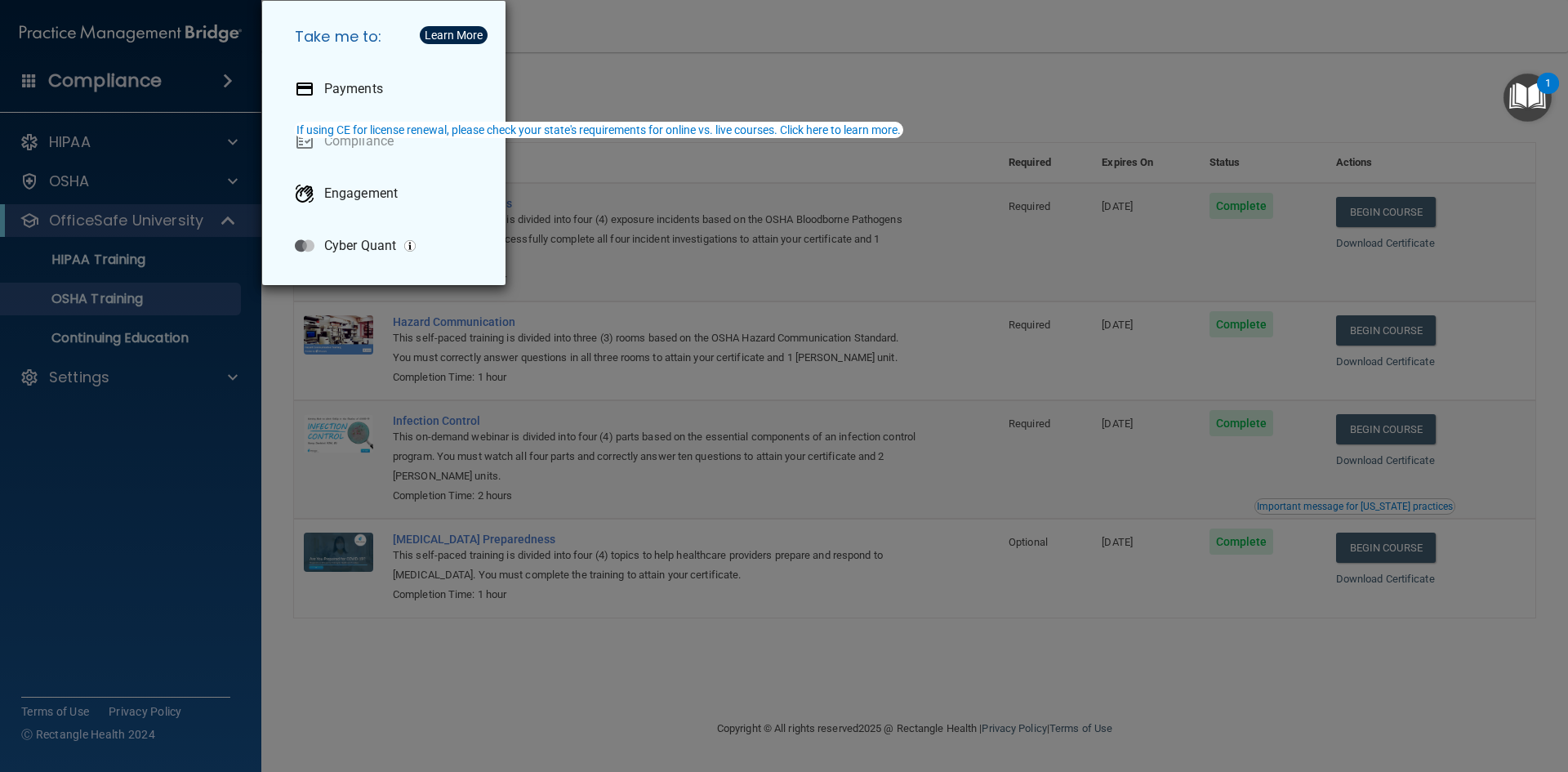
click at [217, 106] on div "Take me to: Payments Compliance Engagement Cyber Quant" at bounding box center [784, 386] width 1568 height 772
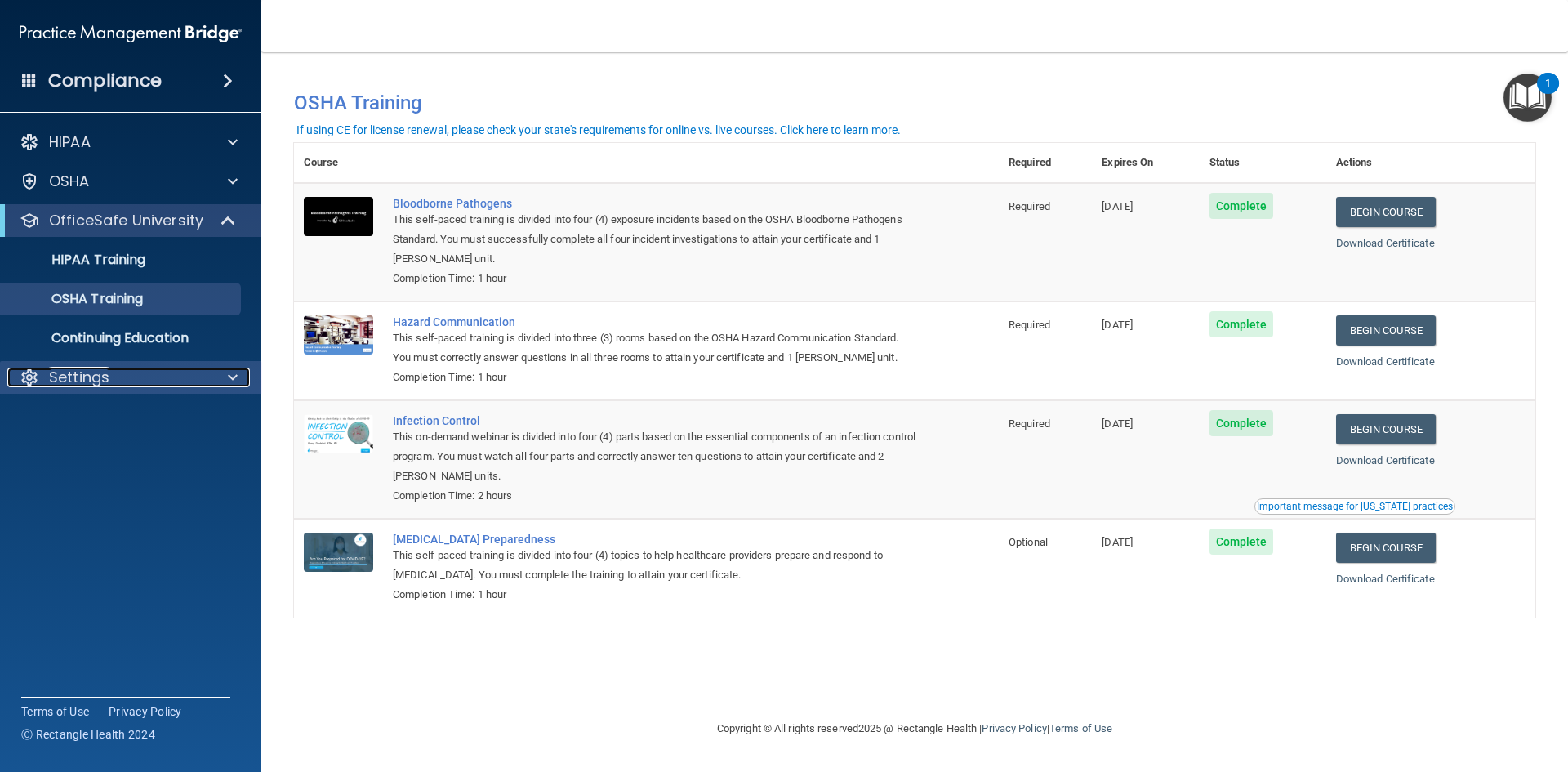
click at [233, 385] on span at bounding box center [232, 377] width 10 height 20
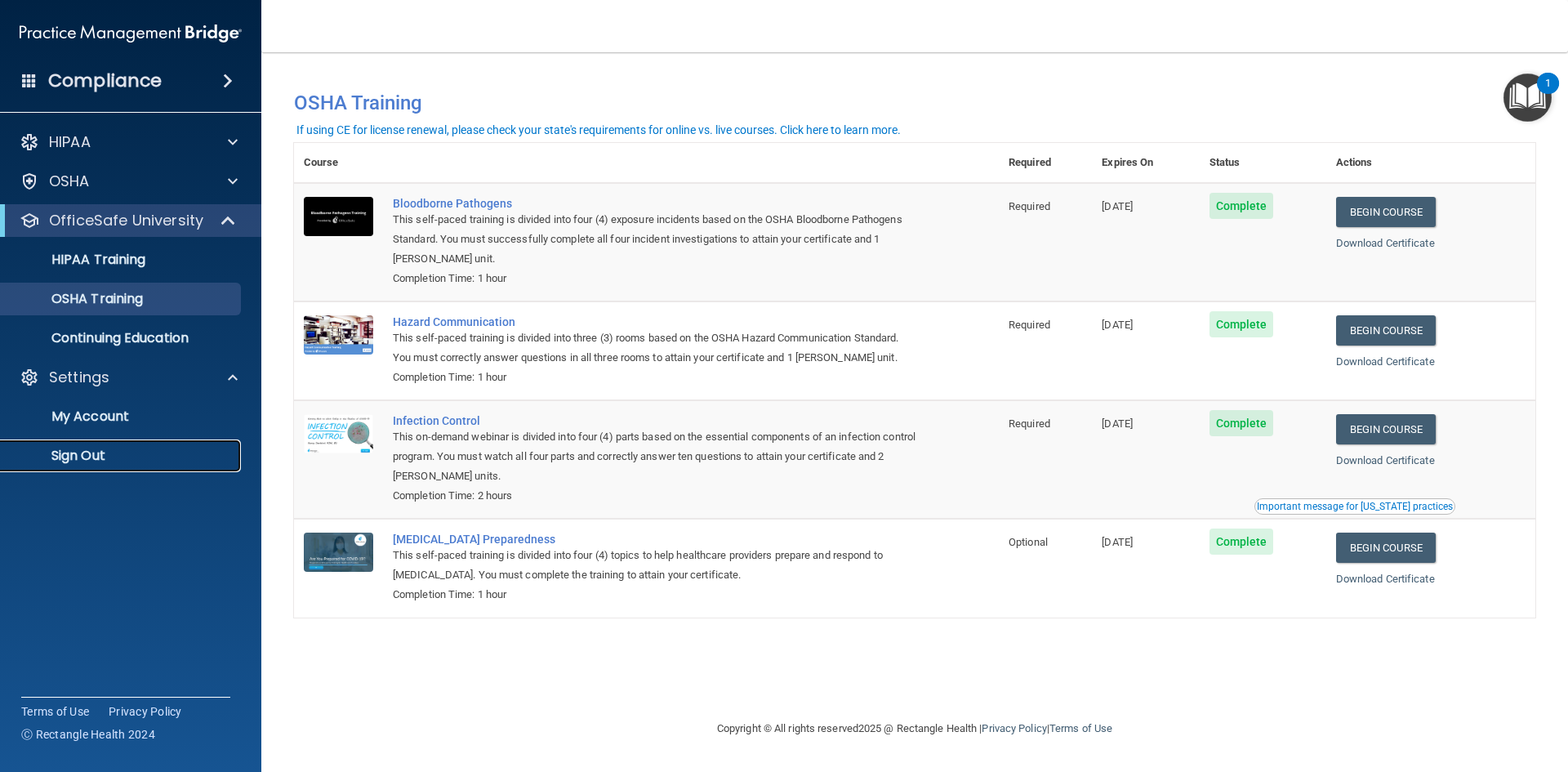
click at [70, 456] on p "Sign Out" at bounding box center [122, 456] width 223 height 16
